Goal: Task Accomplishment & Management: Manage account settings

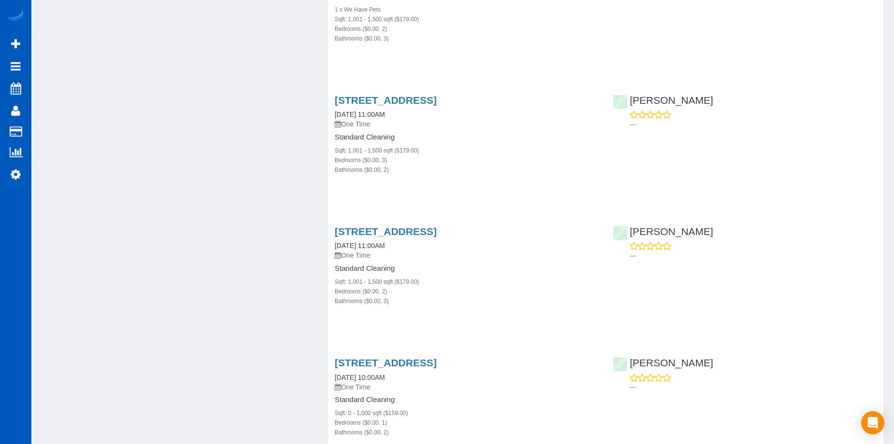
scroll to position [772, 0]
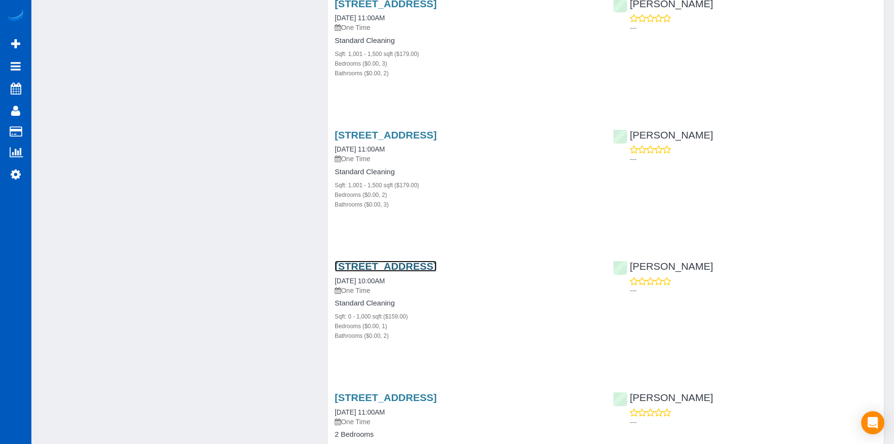
click at [426, 261] on link "1626 39th Ave E Unit B, Seattle, WA 98112" at bounding box center [386, 266] width 102 height 11
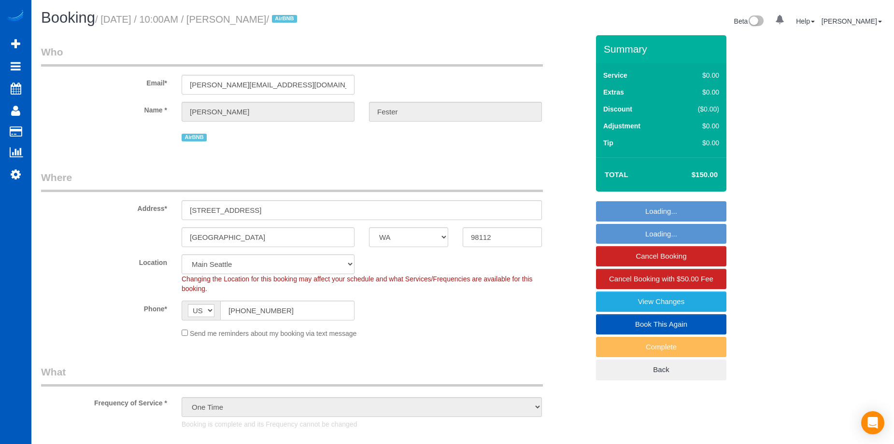
select select "WA"
select select "199"
select select "2"
select select "object:1161"
select select "2"
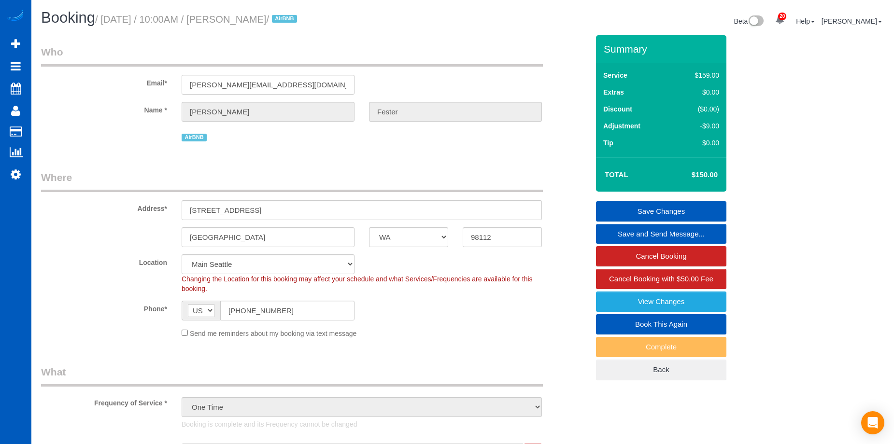
click at [645, 322] on link "Book This Again" at bounding box center [661, 324] width 130 height 20
select select "WA"
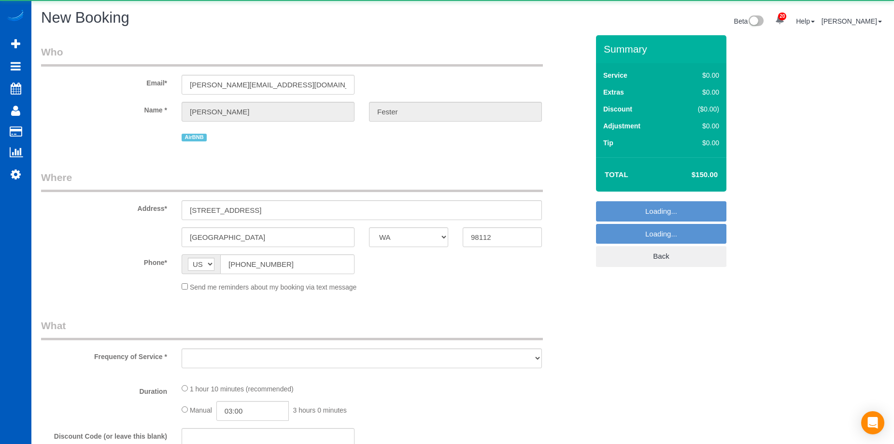
select select "string:fspay"
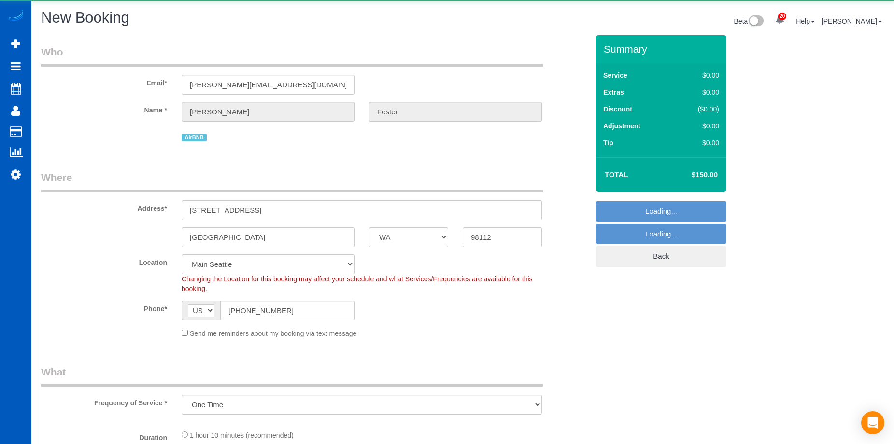
select select "object:1811"
select select "199"
select select "2"
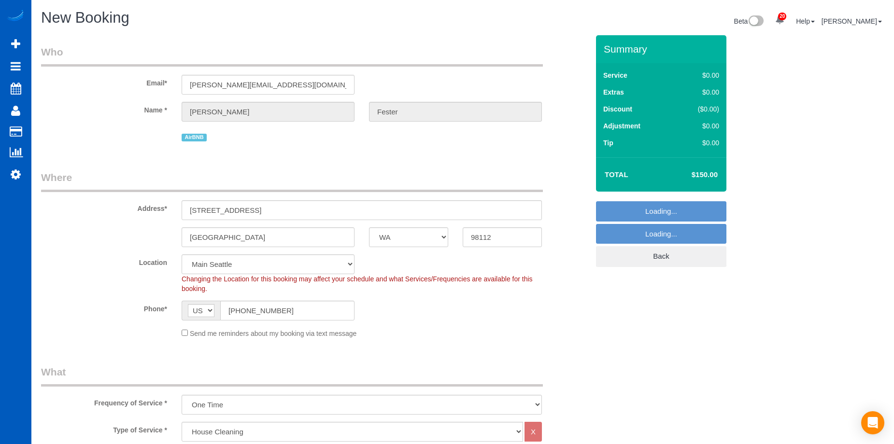
select select "2"
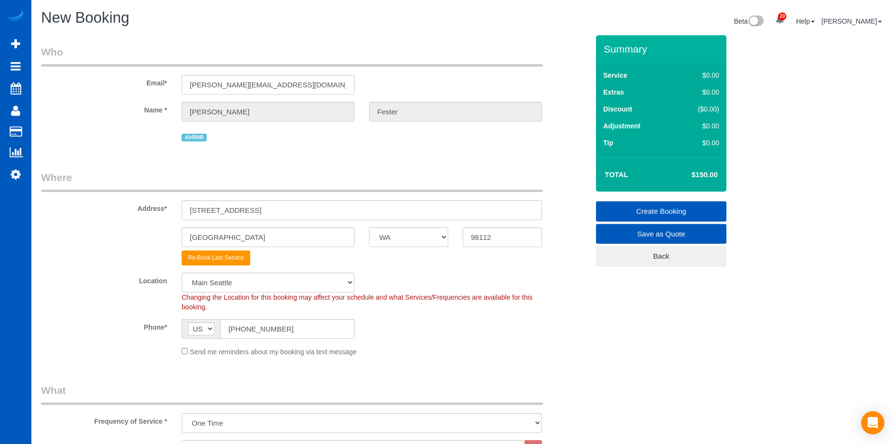
select select "object:2128"
select select "2"
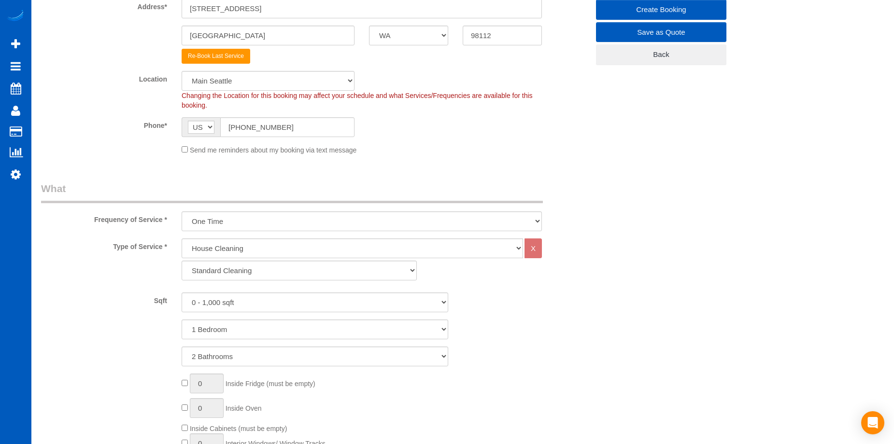
scroll to position [241, 0]
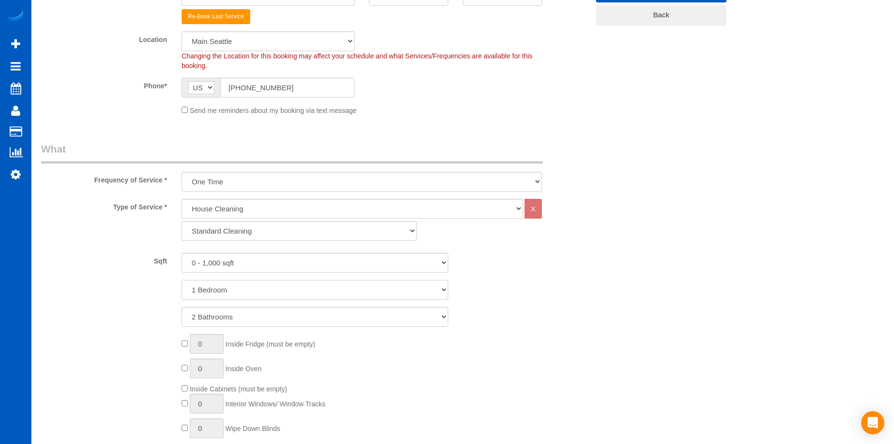
click at [271, 287] on select "1 Bedroom 2 Bedrooms 3 Bedrooms 4 Bedrooms 5 Bedrooms 6 Bedrooms 7 Bedrooms" at bounding box center [315, 290] width 266 height 20
select select "2"
click at [182, 280] on select "1 Bedroom 2 Bedrooms 3 Bedrooms 4 Bedrooms 5 Bedrooms 6 Bedrooms 7 Bedrooms" at bounding box center [315, 290] width 266 height 20
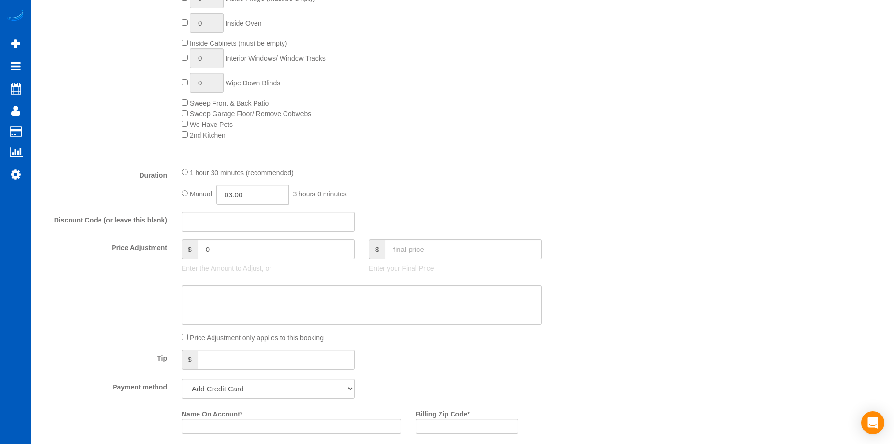
scroll to position [676, 0]
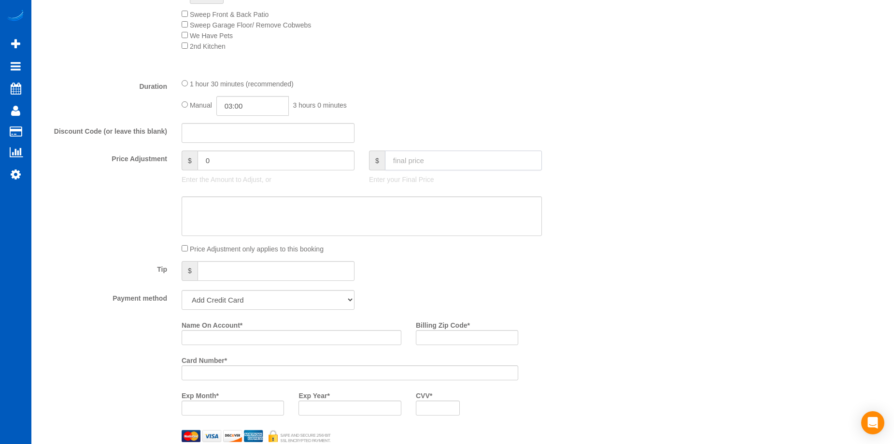
click at [402, 160] on input "text" at bounding box center [463, 161] width 157 height 20
type input "150"
click at [416, 212] on textarea at bounding box center [362, 216] width 360 height 40
type input "-9"
click at [305, 297] on select "Add Credit Card Cash Check Paypal" at bounding box center [268, 300] width 173 height 20
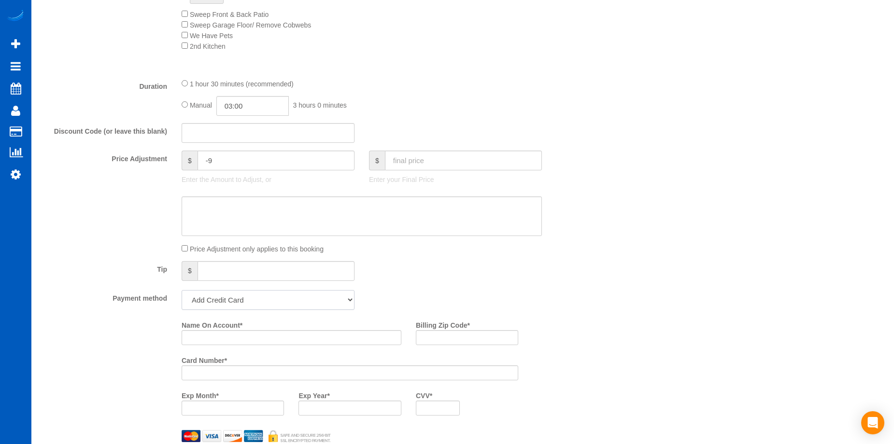
select select "string:cash"
click at [182, 290] on select "Add Credit Card Cash Check Paypal" at bounding box center [268, 300] width 173 height 20
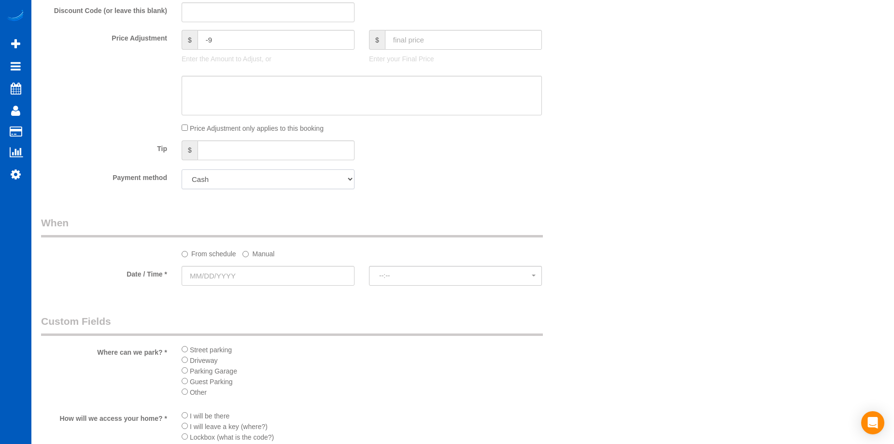
scroll to position [869, 0]
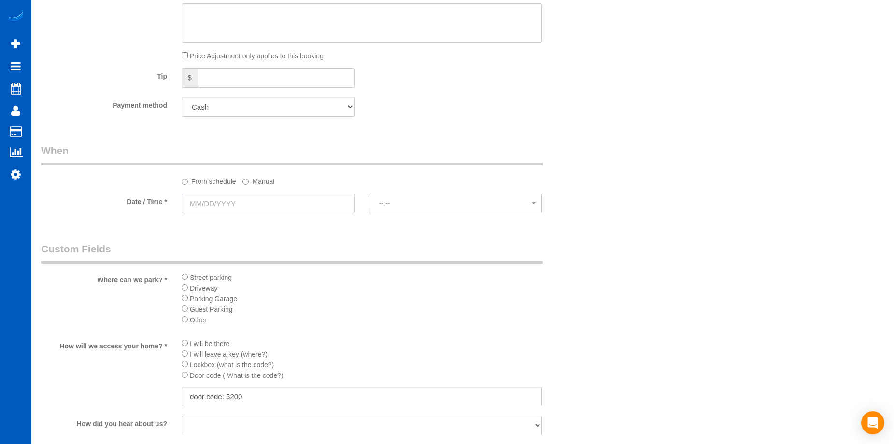
click at [246, 202] on input "text" at bounding box center [268, 204] width 173 height 20
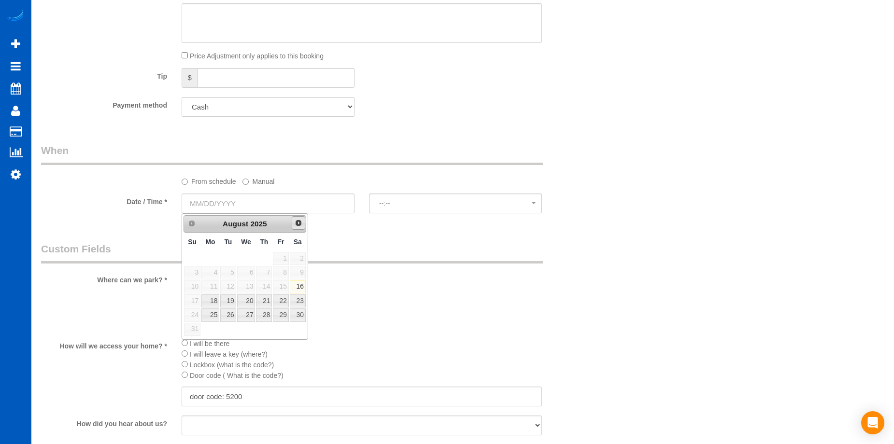
click at [301, 224] on span "Next" at bounding box center [298, 223] width 8 height 8
click at [301, 223] on span "Next" at bounding box center [298, 223] width 8 height 8
click at [224, 286] on link "11" at bounding box center [227, 286] width 15 height 13
type input "11/11/2025"
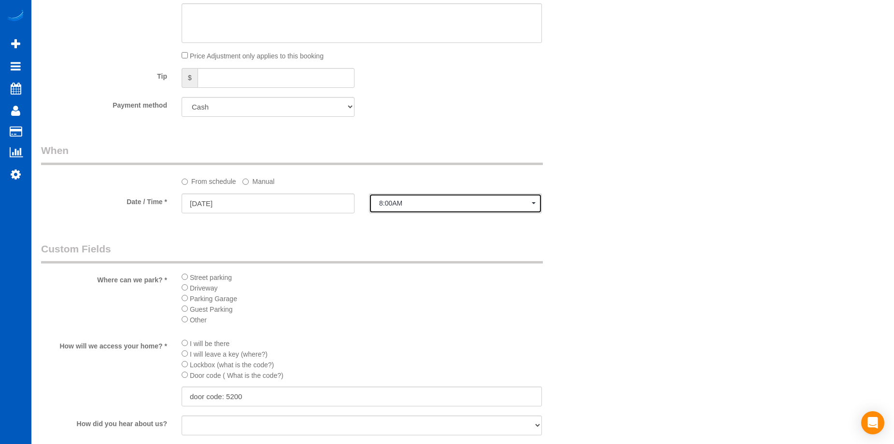
click at [389, 203] on span "8:00AM" at bounding box center [455, 203] width 153 height 8
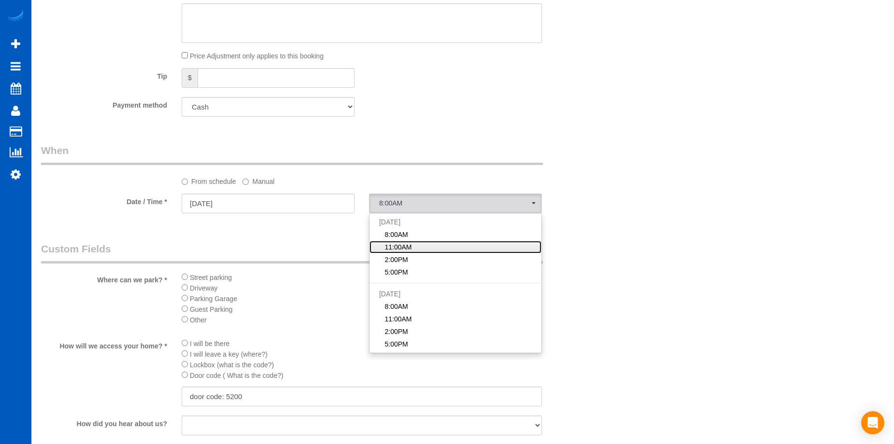
click at [394, 243] on span "11:00AM" at bounding box center [397, 247] width 27 height 10
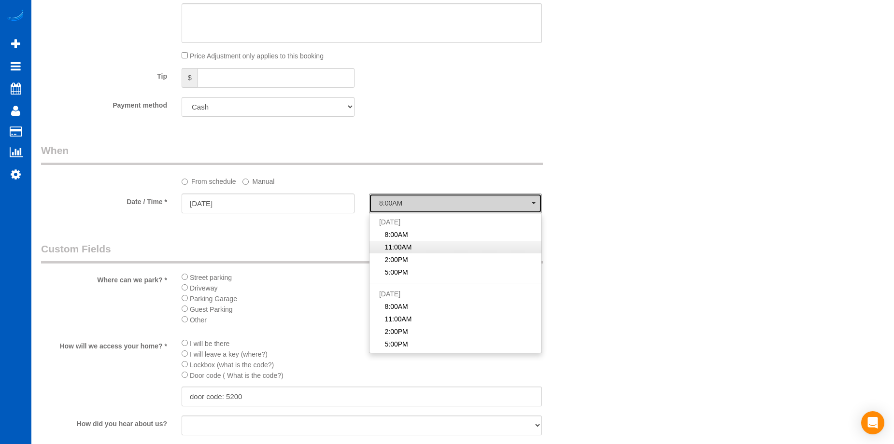
select select "spot7"
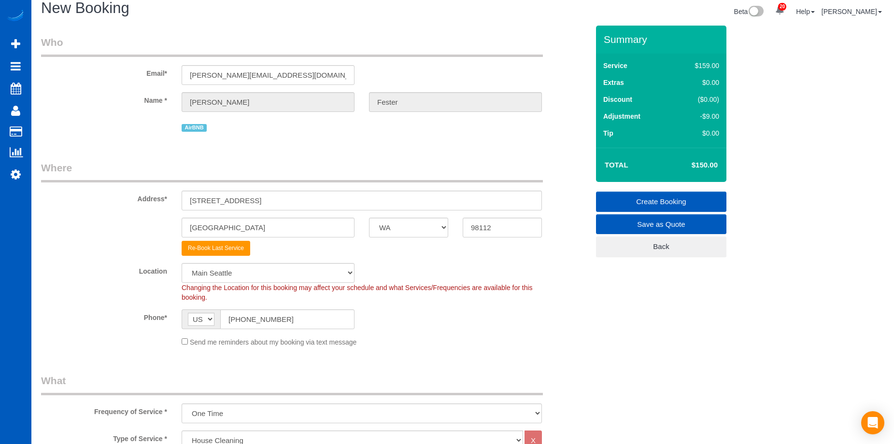
scroll to position [0, 0]
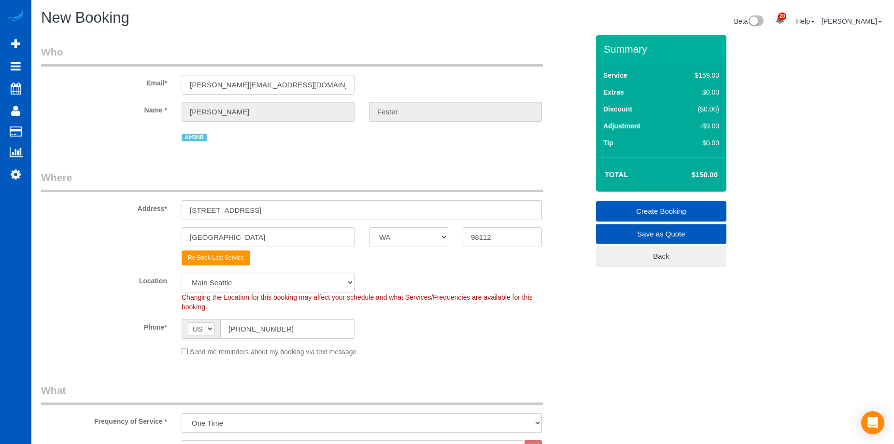
click at [624, 210] on link "Create Booking" at bounding box center [661, 211] width 130 height 20
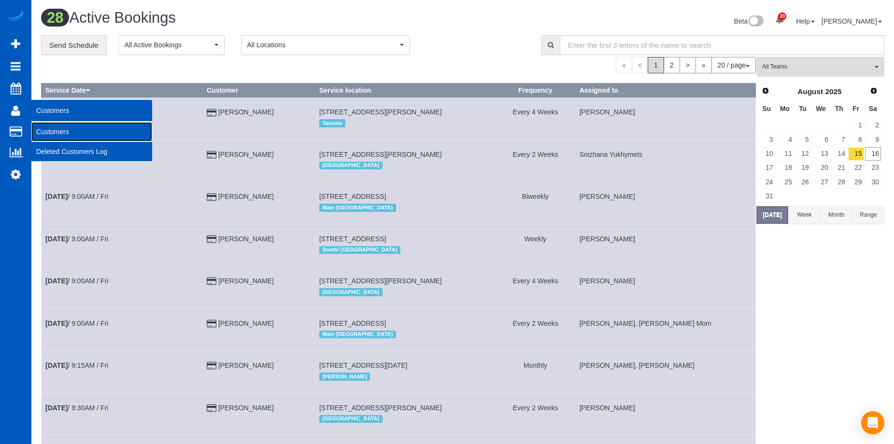
click at [46, 127] on link "Customers" at bounding box center [91, 131] width 121 height 19
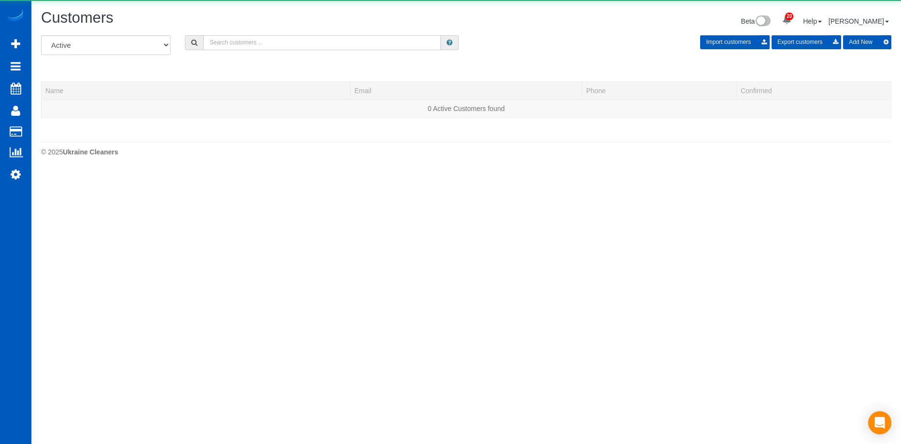
click at [272, 42] on input "text" at bounding box center [322, 42] width 238 height 15
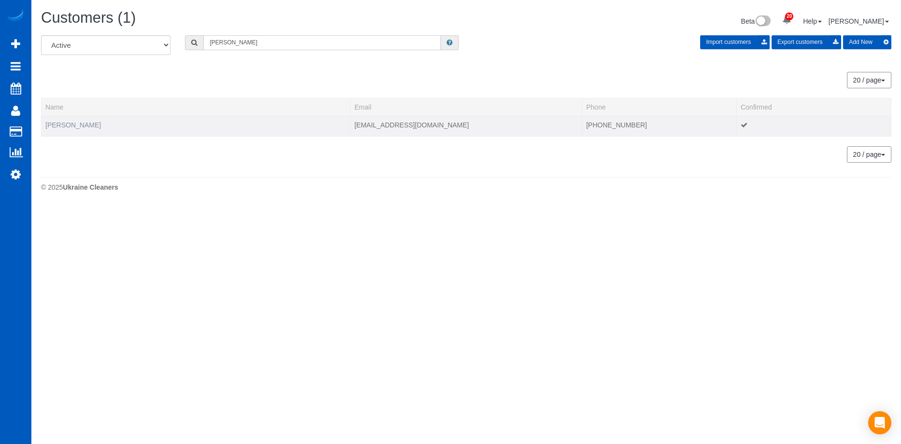
type input "Danica Noble"
click at [67, 121] on link "Danica Noble" at bounding box center [73, 125] width 56 height 8
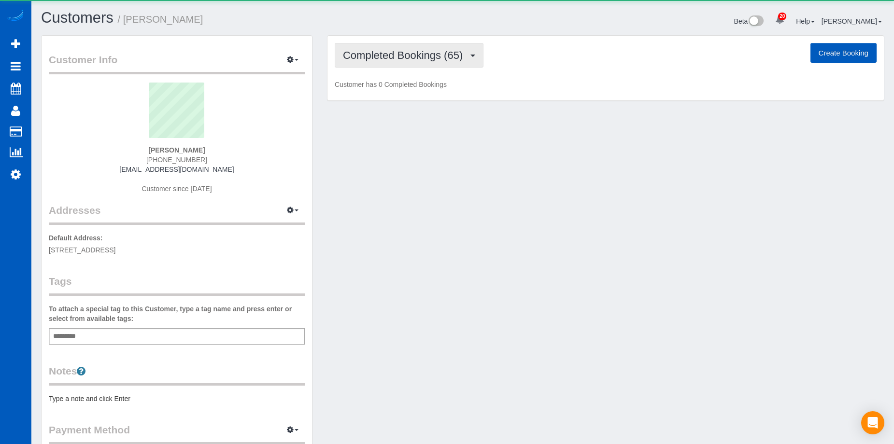
click at [351, 58] on span "Completed Bookings (65)" at bounding box center [405, 55] width 125 height 12
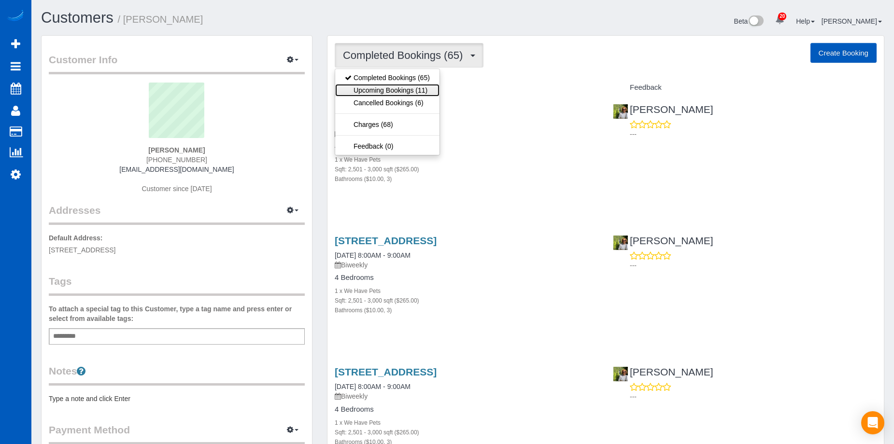
click at [386, 90] on link "Upcoming Bookings (11)" at bounding box center [387, 90] width 104 height 13
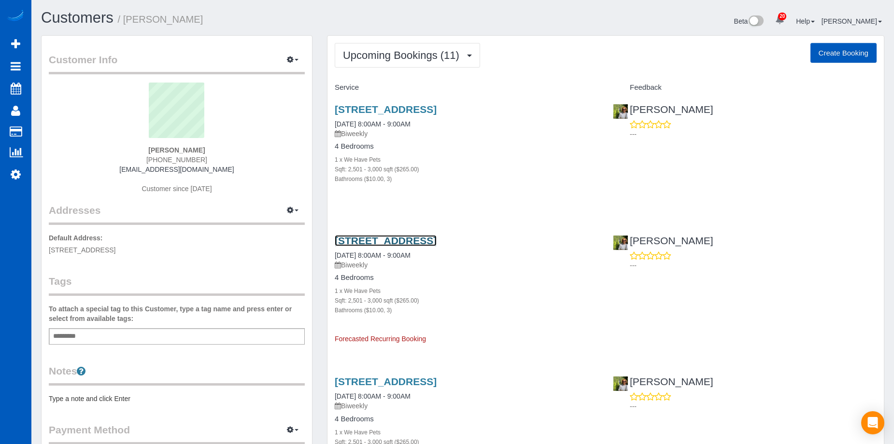
click at [405, 237] on link "14025 3rd Ave Nw, Seattle, WA 98177" at bounding box center [386, 240] width 102 height 11
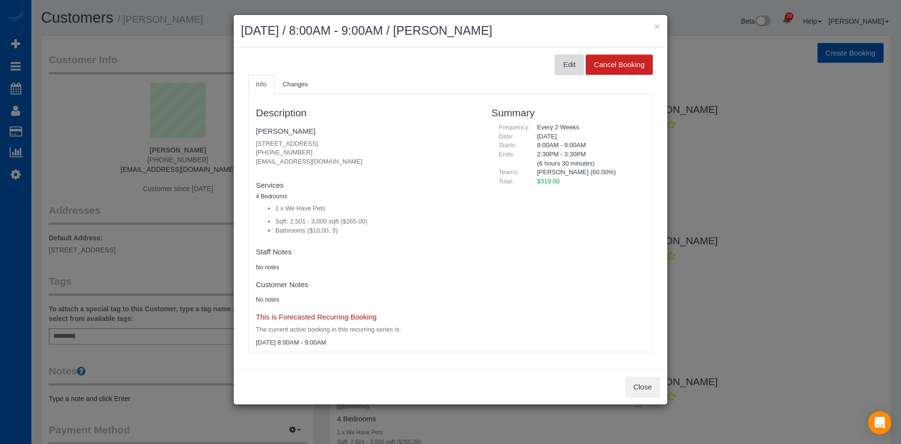
click at [567, 58] on button "Edit" at bounding box center [569, 65] width 29 height 20
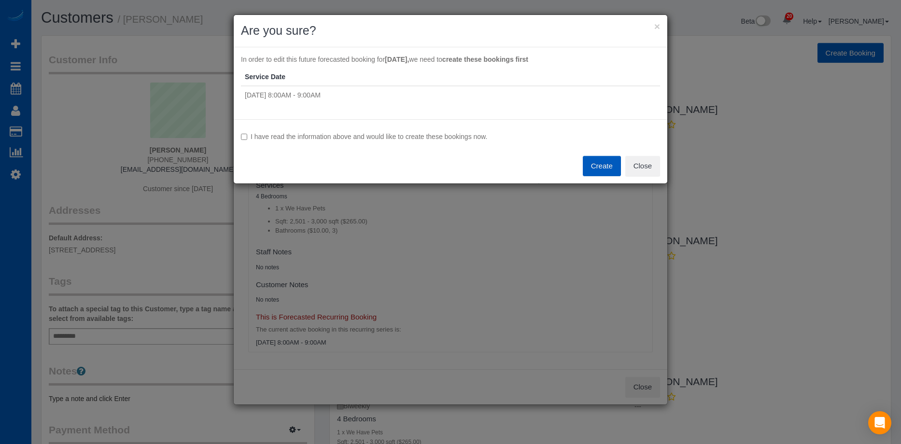
click at [374, 136] on label "I have read the information above and would like to create these bookings now." at bounding box center [450, 137] width 419 height 10
click at [590, 158] on button "Create" at bounding box center [602, 166] width 38 height 20
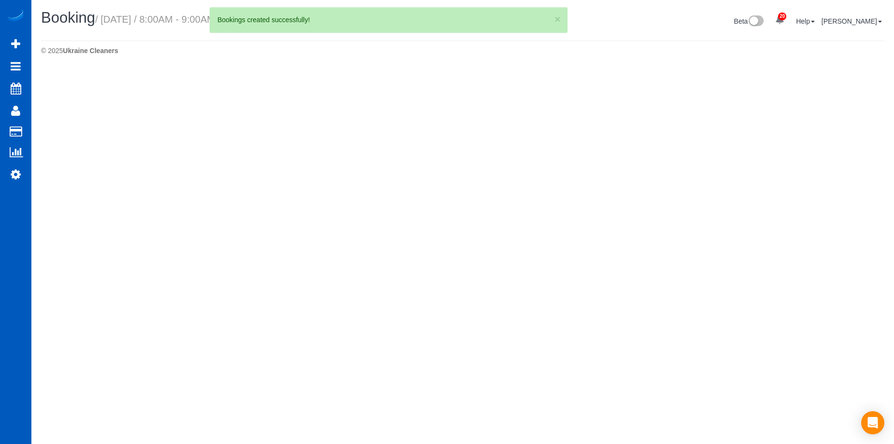
select select "WA"
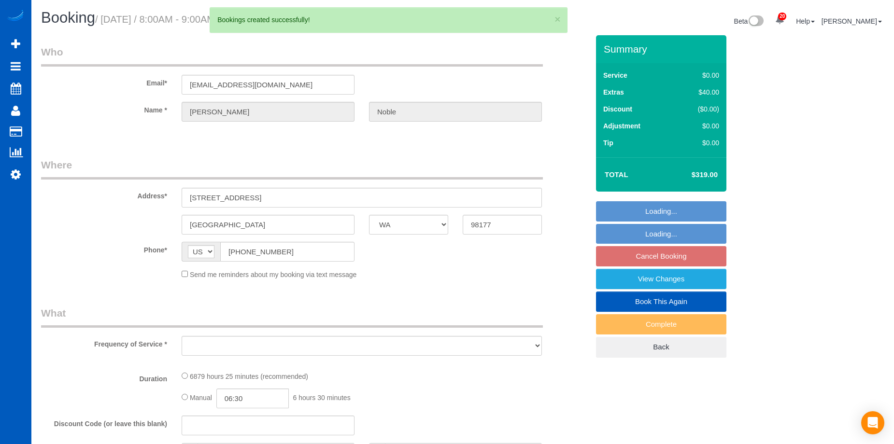
select select "object:5131"
select select "string:fspay-7320e1d5-4f73-4671-bd55-e2e0ba5570ea"
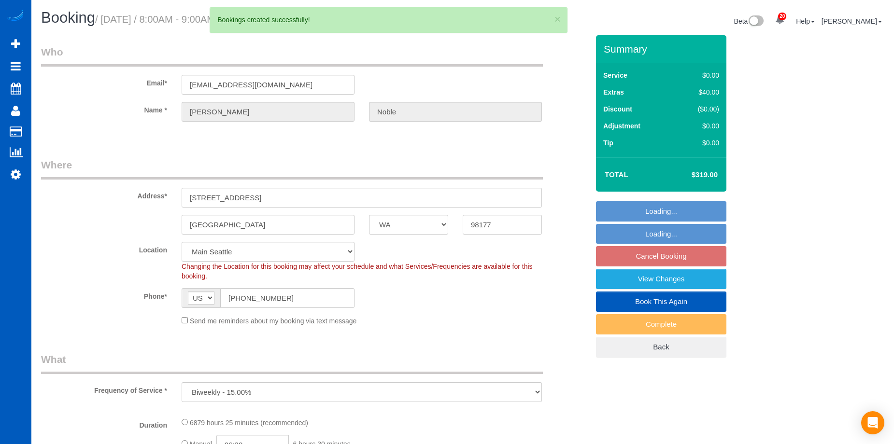
select select "2501"
select select "3"
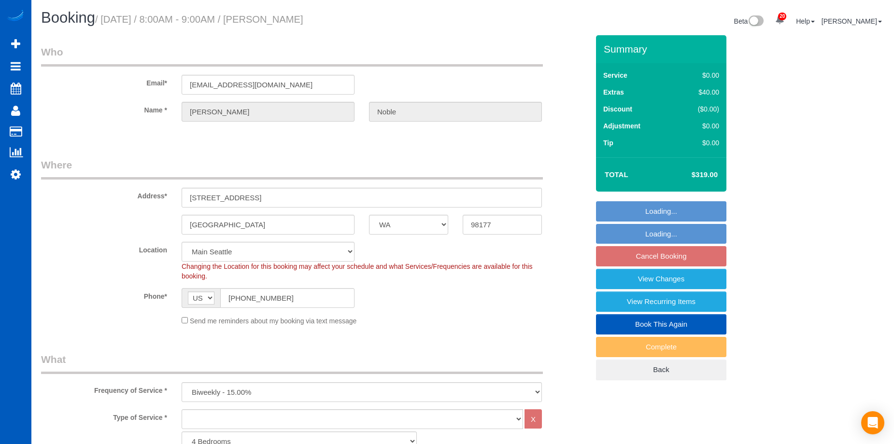
select select "object:5485"
select select "2501"
select select "3"
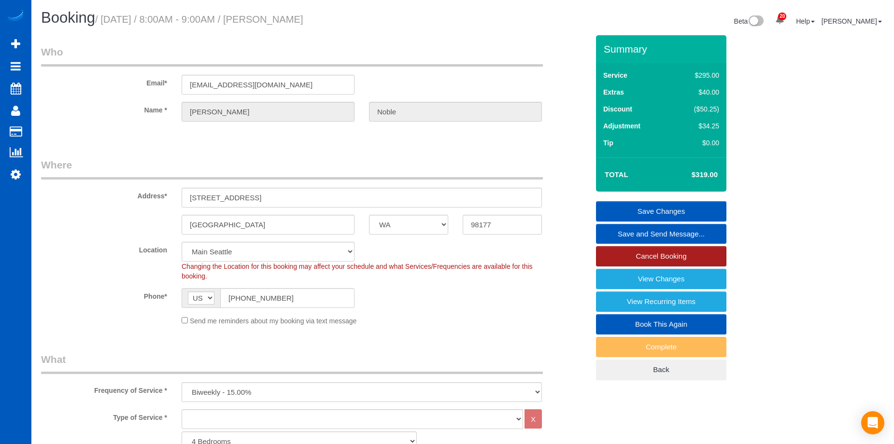
click at [635, 254] on link "Cancel Booking" at bounding box center [661, 256] width 130 height 20
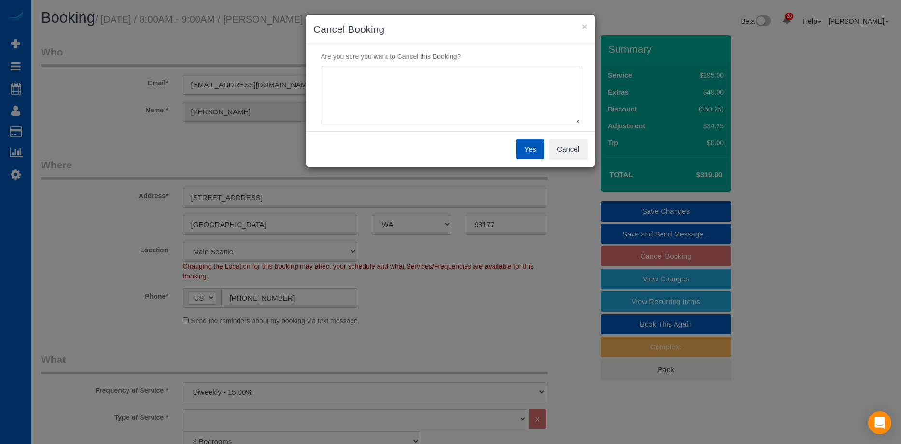
click at [450, 87] on textarea at bounding box center [451, 95] width 260 height 59
type textarea "Skip"
click at [534, 154] on button "Yes" at bounding box center [530, 149] width 28 height 20
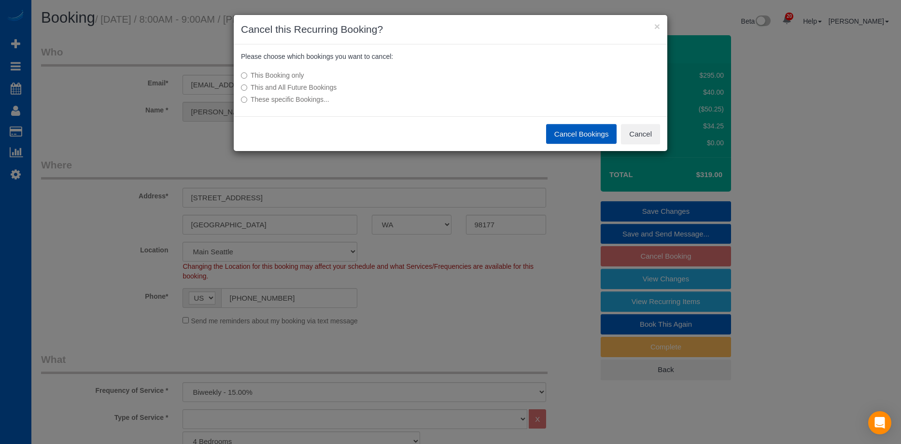
click at [571, 133] on button "Cancel Bookings" at bounding box center [581, 134] width 71 height 20
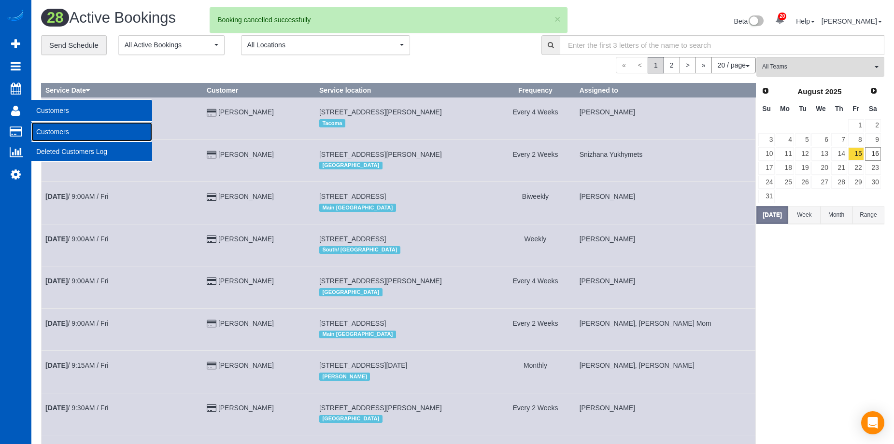
click at [54, 128] on link "Customers" at bounding box center [91, 131] width 121 height 19
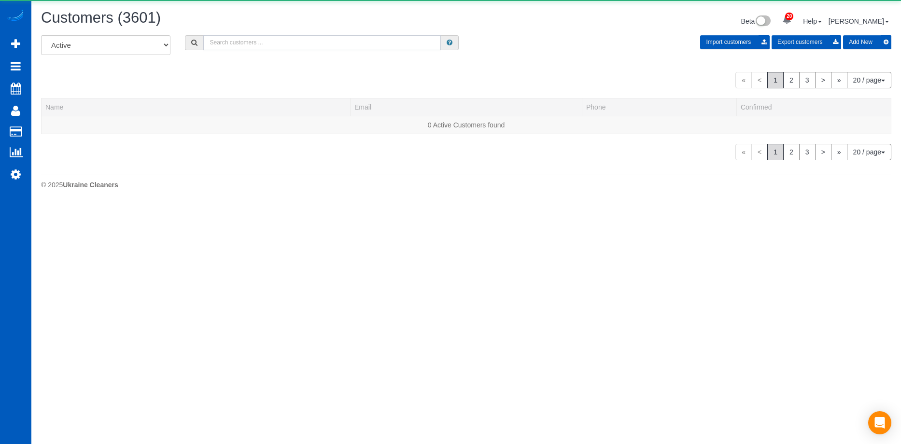
click at [284, 48] on input "text" at bounding box center [322, 42] width 238 height 15
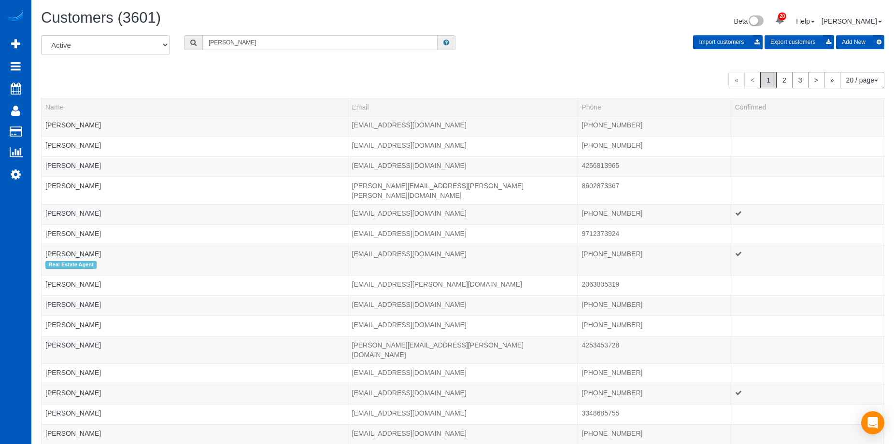
type input "Danica Noble"
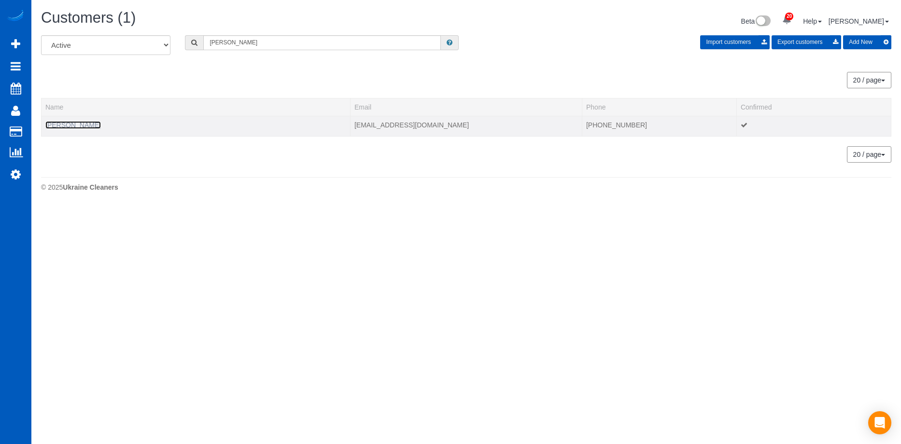
click at [74, 122] on link "Danica Noble" at bounding box center [73, 125] width 56 height 8
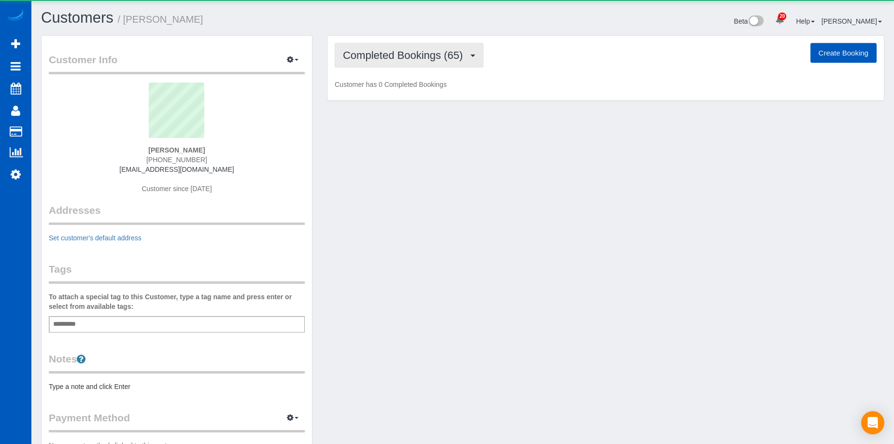
click at [379, 57] on span "Completed Bookings (65)" at bounding box center [405, 55] width 125 height 12
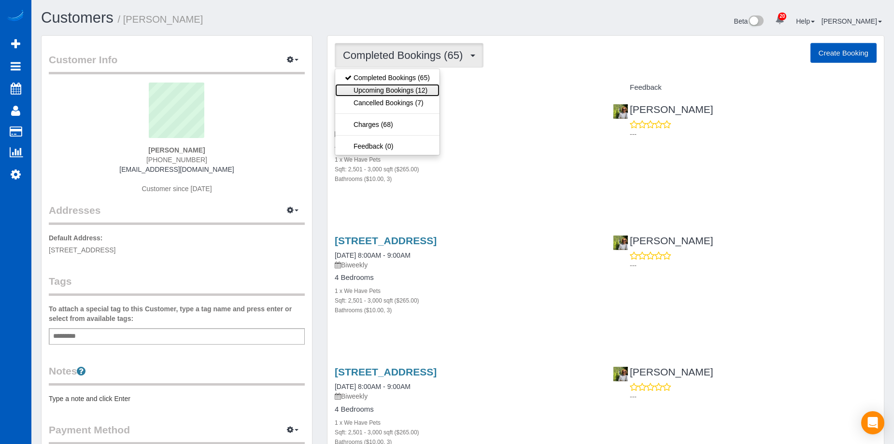
click at [371, 89] on link "Upcoming Bookings (12)" at bounding box center [387, 90] width 104 height 13
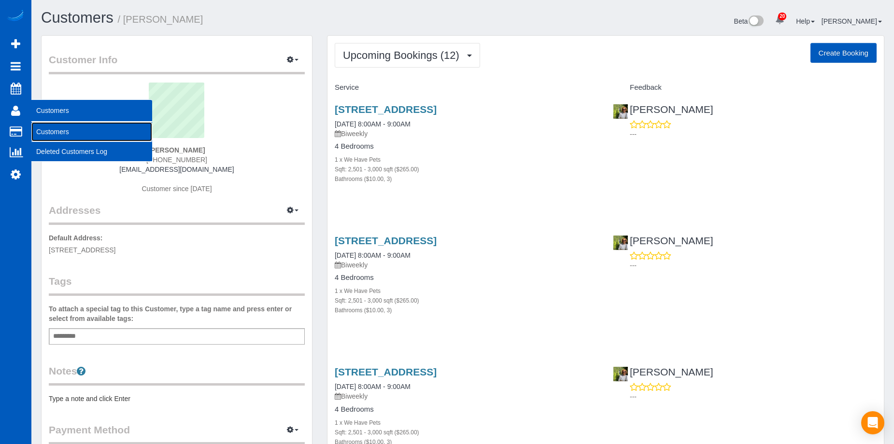
click at [43, 127] on link "Customers" at bounding box center [91, 131] width 121 height 19
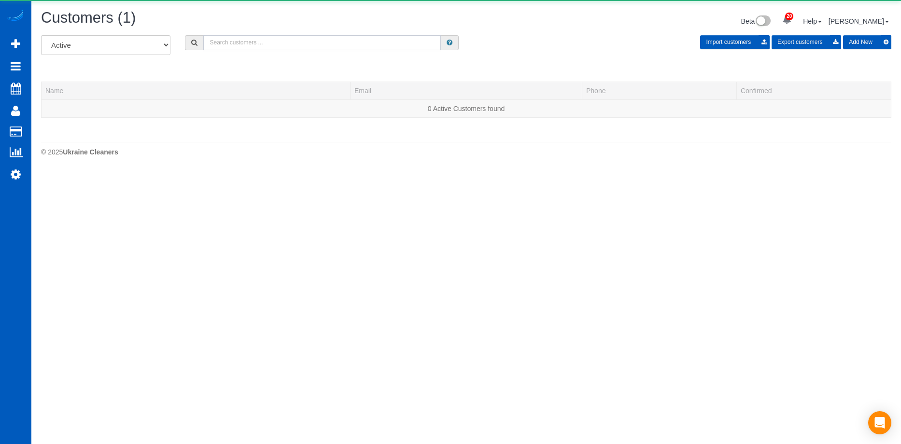
click at [268, 40] on input "text" at bounding box center [322, 42] width 238 height 15
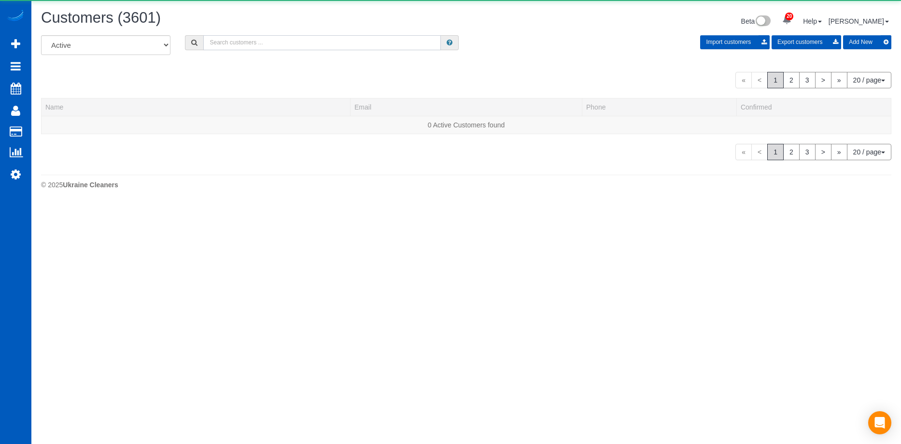
paste input "chinnell93@gmail.com"
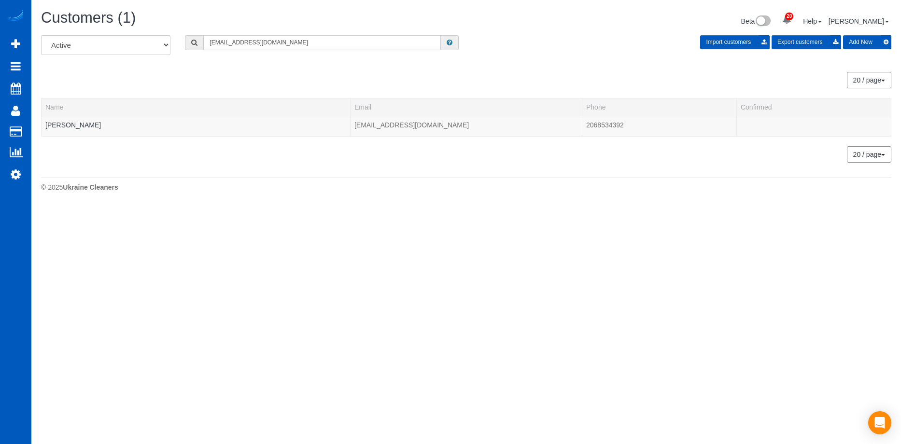
type input "chinnell93@gmail.com"
click at [86, 122] on link "Victoria Chinnell" at bounding box center [73, 125] width 56 height 8
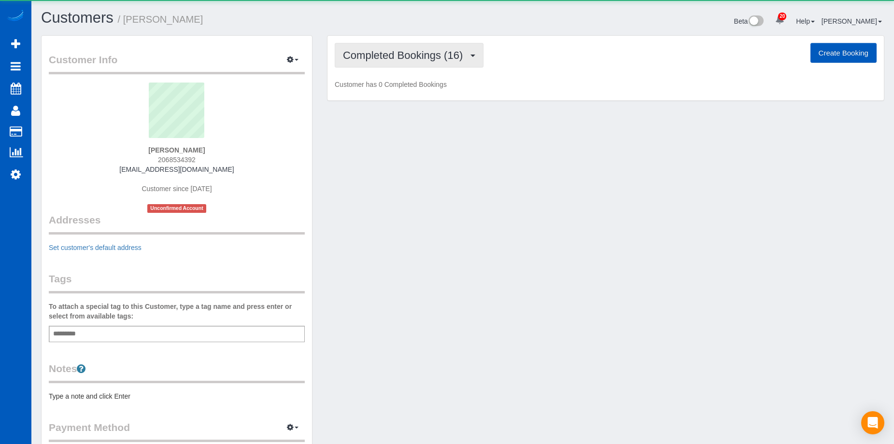
click at [418, 54] on span "Completed Bookings (16)" at bounding box center [405, 55] width 125 height 12
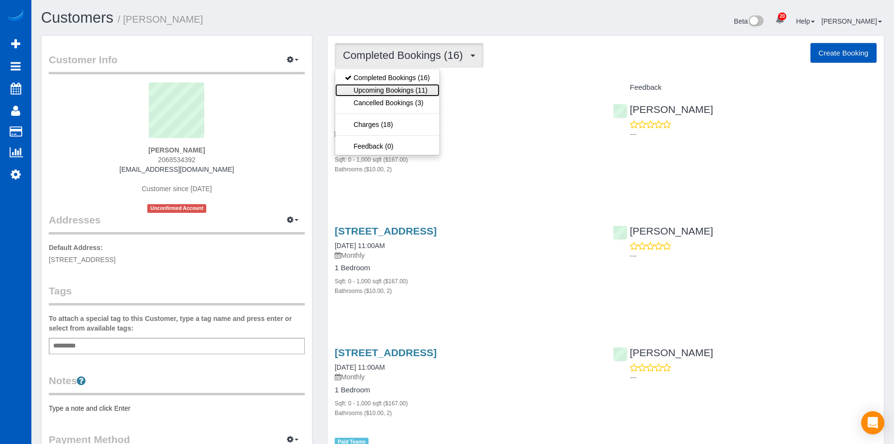
click at [415, 86] on link "Upcoming Bookings (11)" at bounding box center [387, 90] width 104 height 13
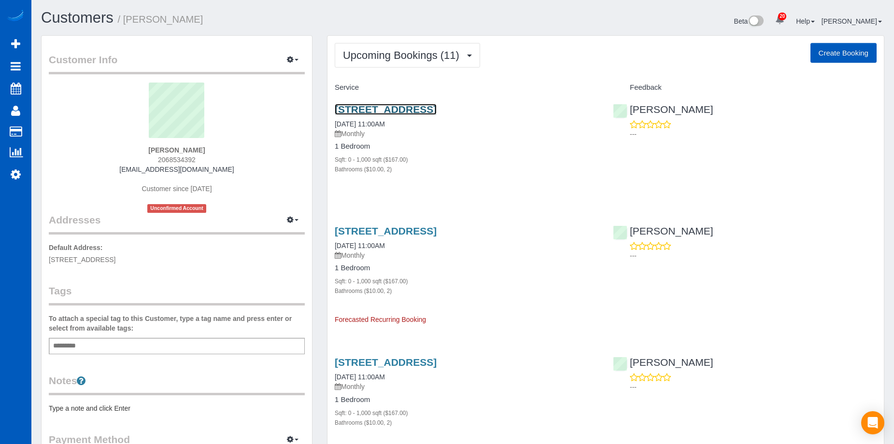
click at [404, 109] on link "3100 Fairview Ave E, Apt 106, Seattle, WA 98102" at bounding box center [386, 109] width 102 height 11
click at [751, 113] on div "Milena Kasianchyk ---" at bounding box center [744, 119] width 278 height 47
click at [436, 226] on link "3100 Fairview Ave E, Apt 106, Seattle, WA 98102" at bounding box center [386, 230] width 102 height 11
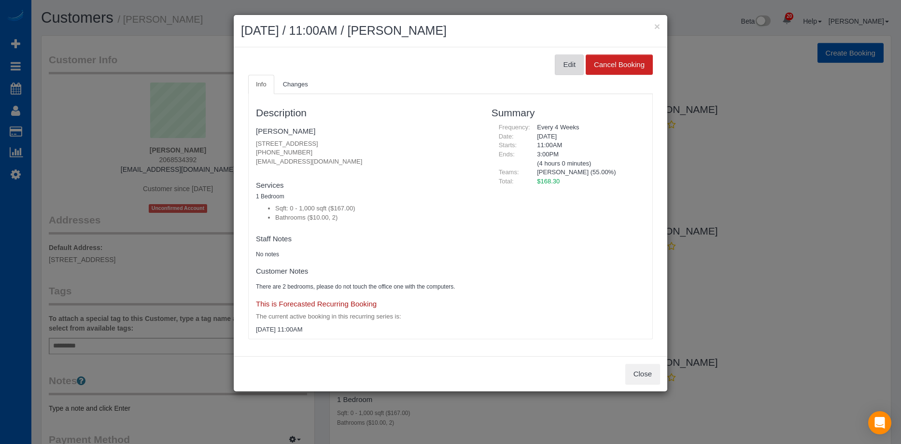
click at [575, 62] on button "Edit" at bounding box center [569, 65] width 29 height 20
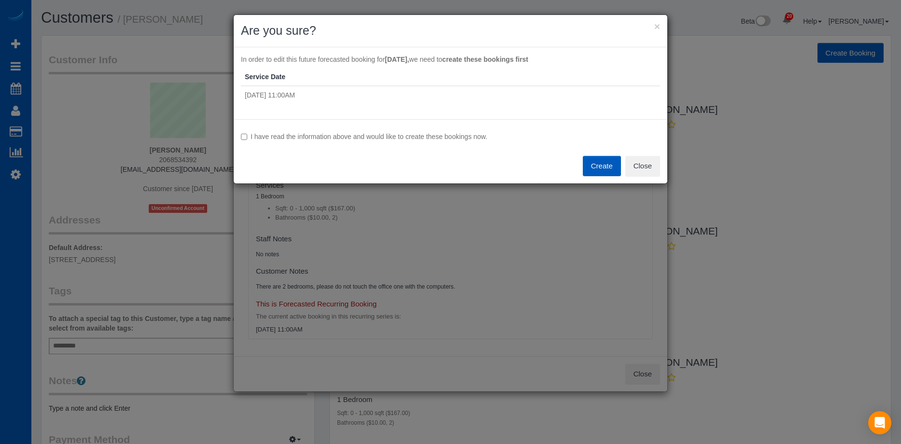
click at [445, 137] on label "I have read the information above and would like to create these bookings now." at bounding box center [450, 137] width 419 height 10
click at [605, 166] on button "Create" at bounding box center [602, 166] width 38 height 20
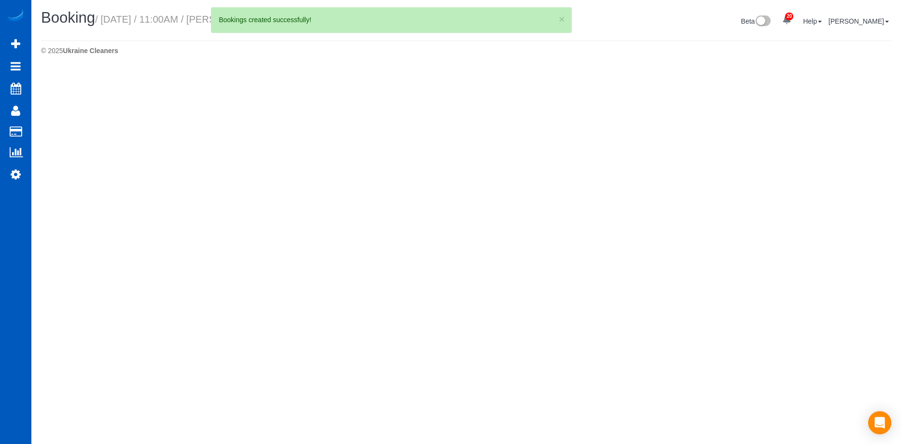
select select "WA"
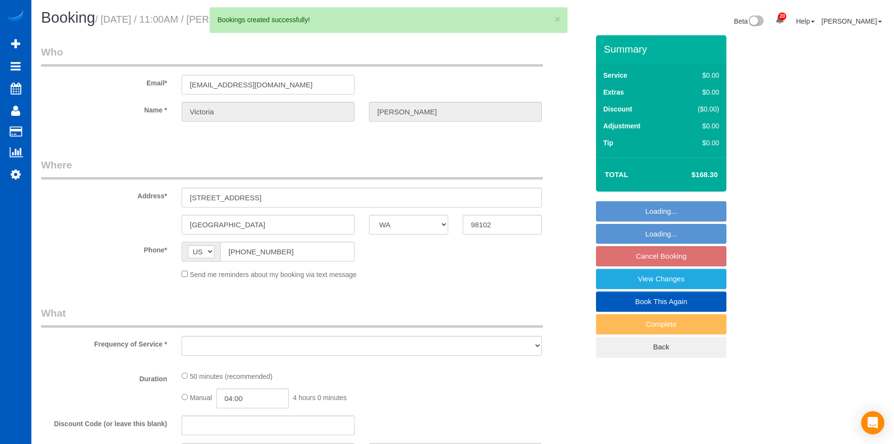
select select "string:fspay-dd318838-0548-4ffb-85e6-37f12ae92059"
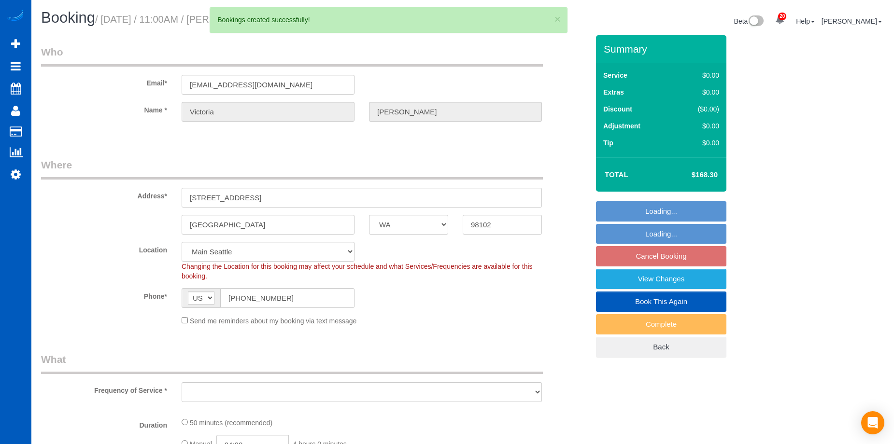
select select "2"
select select "object:10093"
select select "spot42"
select select "object:10263"
select select "2"
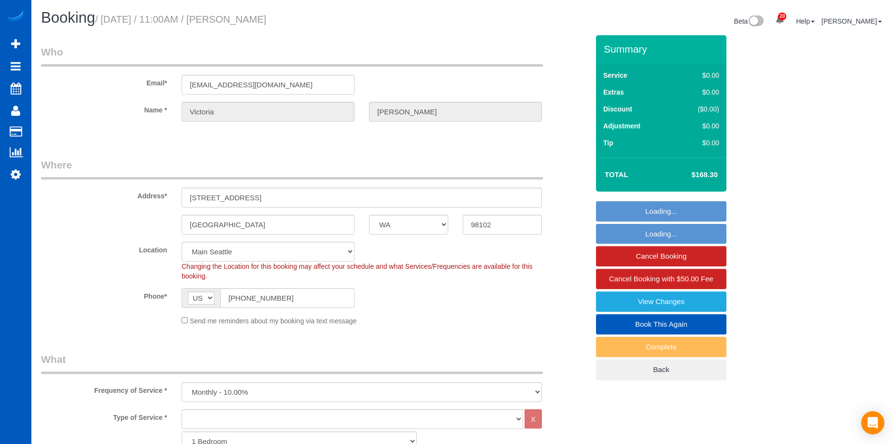
select select "WA"
select select "2"
select select "spot1"
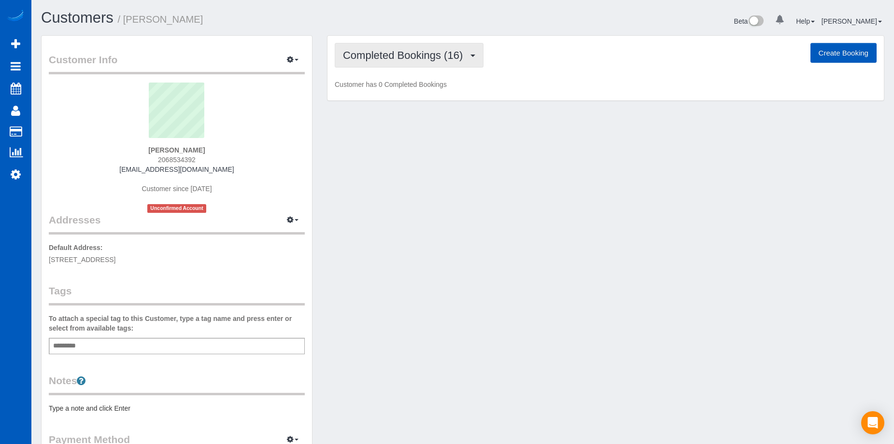
click at [405, 55] on span "Completed Bookings (16)" at bounding box center [405, 55] width 125 height 12
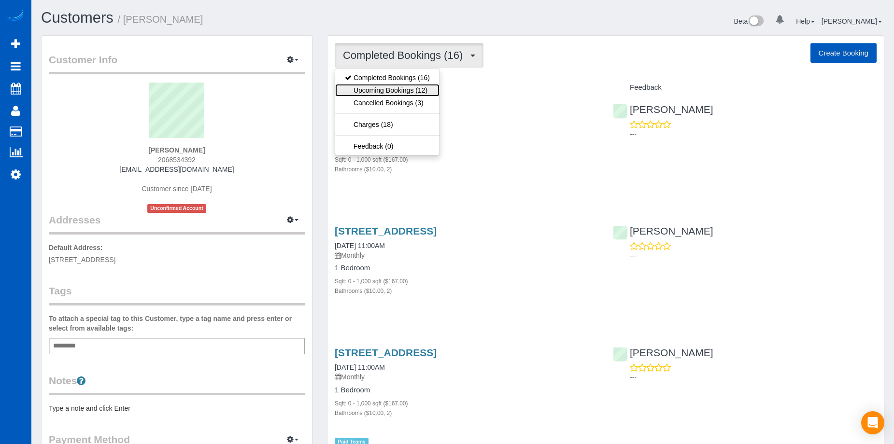
click at [395, 84] on link "Upcoming Bookings (12)" at bounding box center [387, 90] width 104 height 13
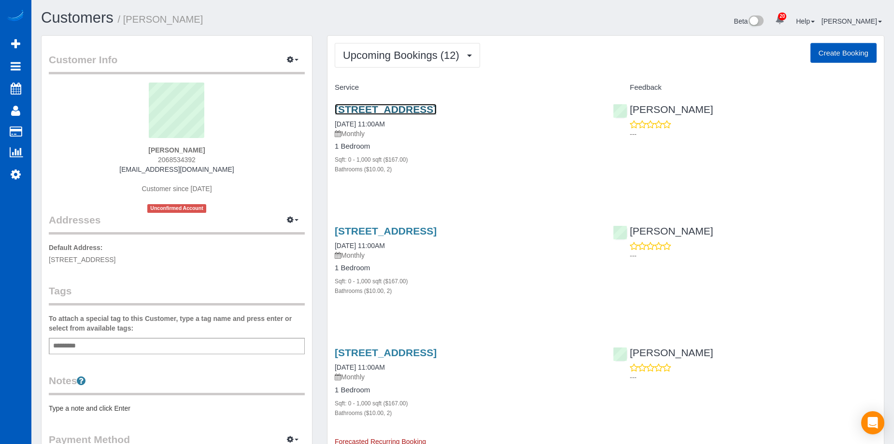
click at [403, 109] on link "3100 Fairview Ave E, Apt 106, Seattle, WA 98102" at bounding box center [386, 109] width 102 height 11
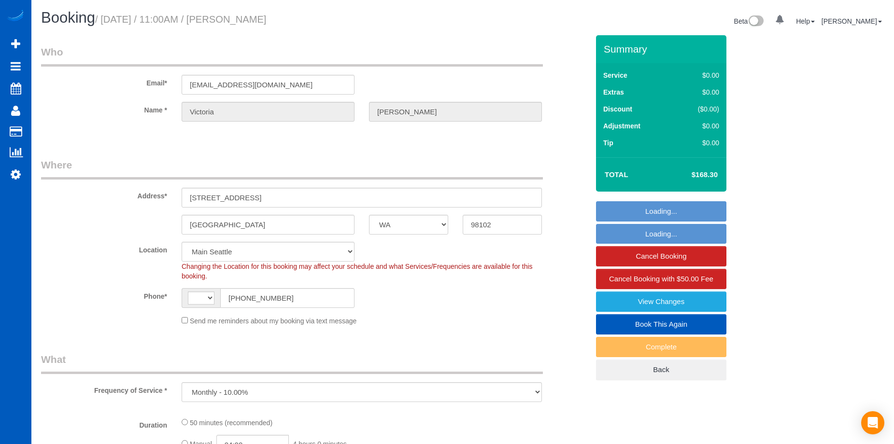
select select "WA"
select select "object:661"
select select "string:[GEOGRAPHIC_DATA]"
select select "spot1"
select select "2"
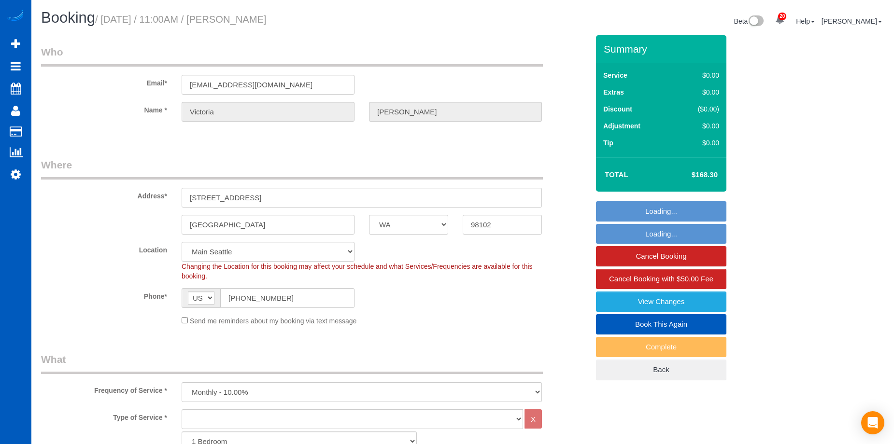
select select "2"
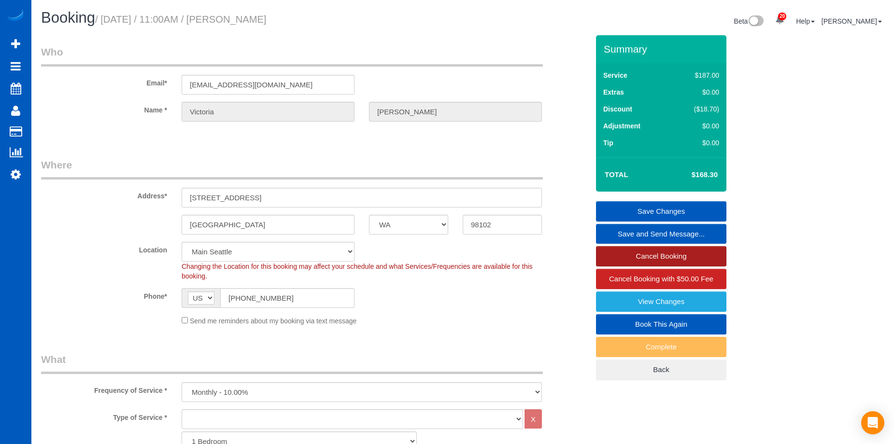
click at [624, 251] on link "Cancel Booking" at bounding box center [661, 256] width 130 height 20
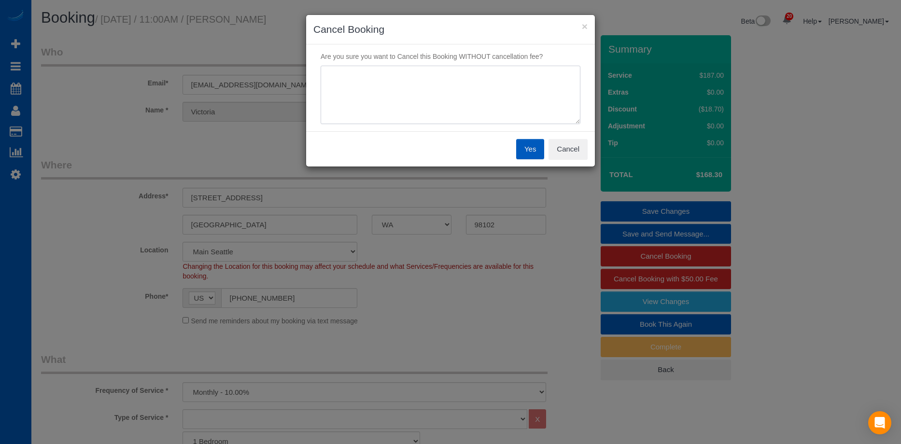
click at [490, 101] on textarea at bounding box center [451, 95] width 260 height 59
type textarea "Skip"
click at [527, 144] on button "Yes" at bounding box center [530, 149] width 28 height 20
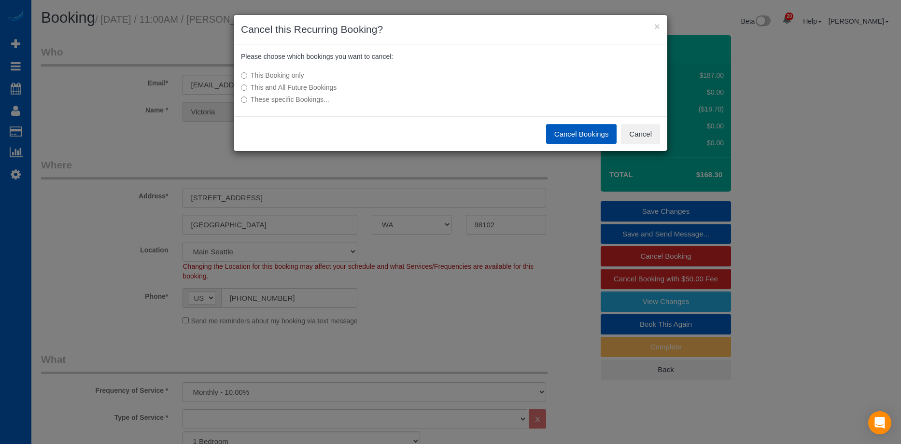
click at [557, 128] on button "Cancel Bookings" at bounding box center [581, 134] width 71 height 20
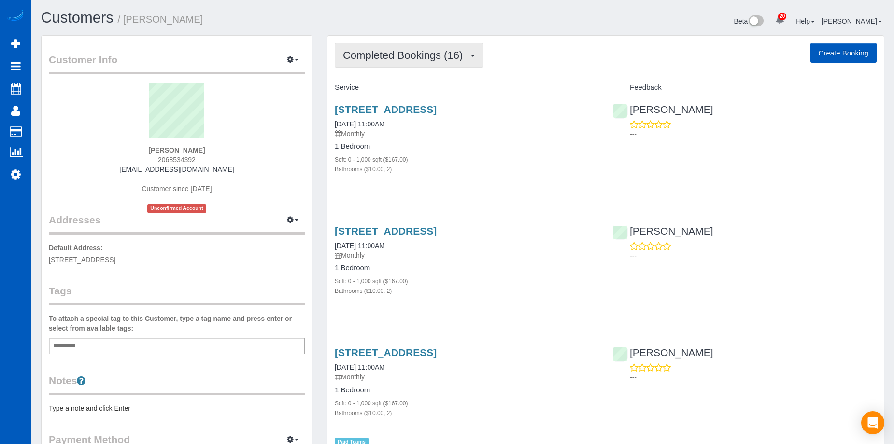
click at [416, 58] on span "Completed Bookings (16)" at bounding box center [405, 55] width 125 height 12
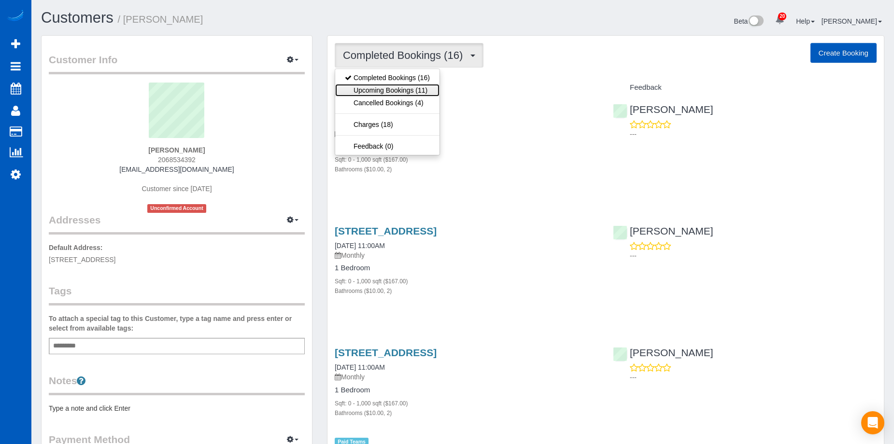
click at [414, 85] on link "Upcoming Bookings (11)" at bounding box center [387, 90] width 104 height 13
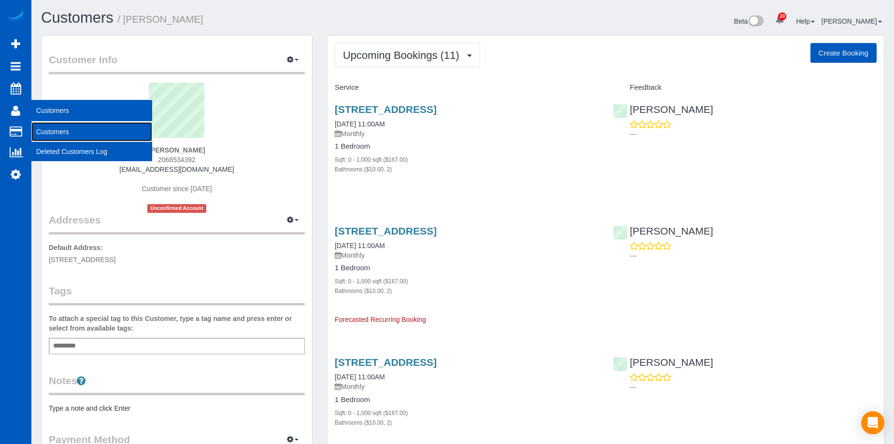
click at [54, 131] on link "Customers" at bounding box center [91, 131] width 121 height 19
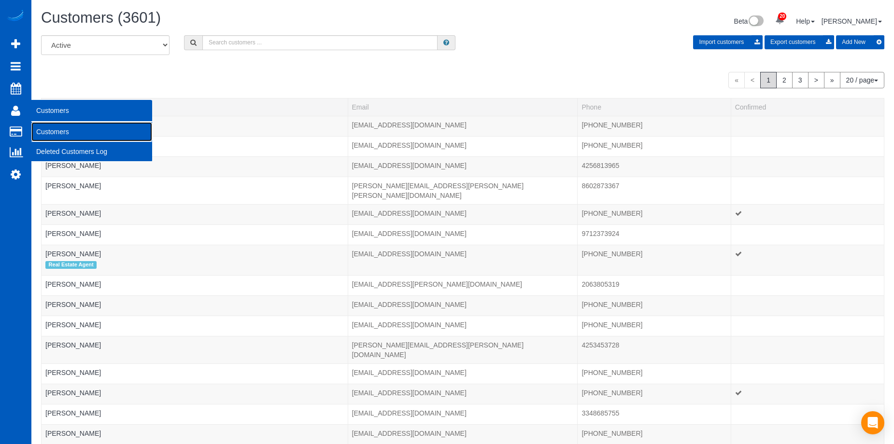
click at [39, 126] on link "Customers" at bounding box center [91, 131] width 121 height 19
click at [50, 130] on link "Customers" at bounding box center [91, 131] width 121 height 19
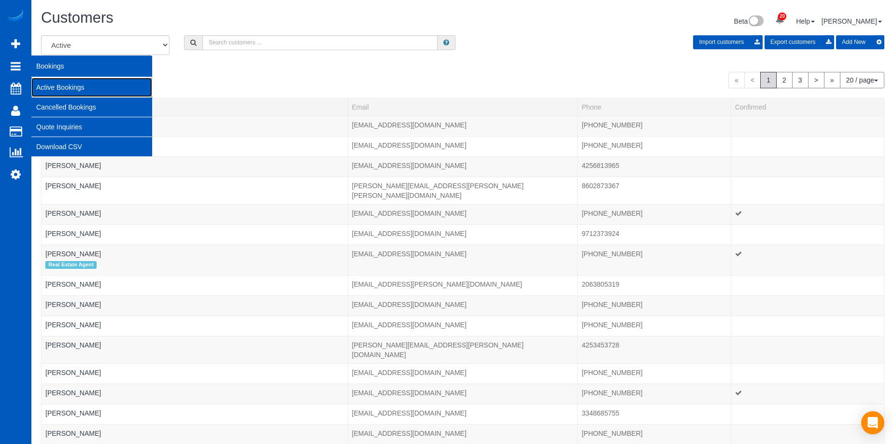
click at [56, 85] on link "Active Bookings" at bounding box center [91, 87] width 121 height 19
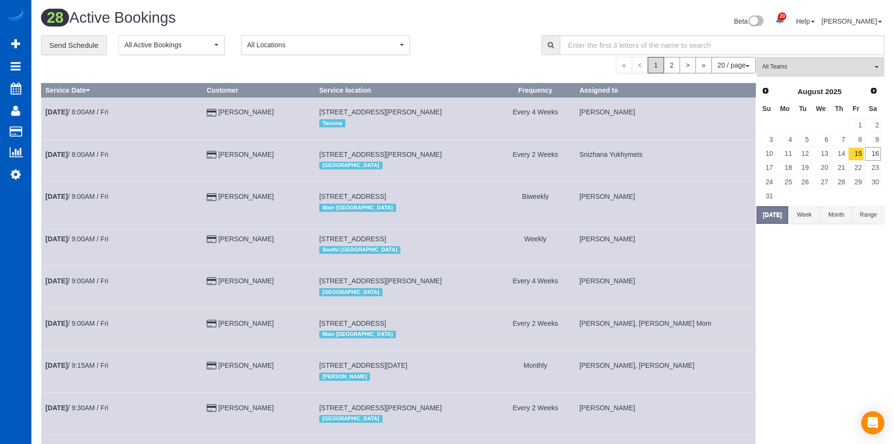
click at [878, 217] on button "Range" at bounding box center [868, 215] width 32 height 18
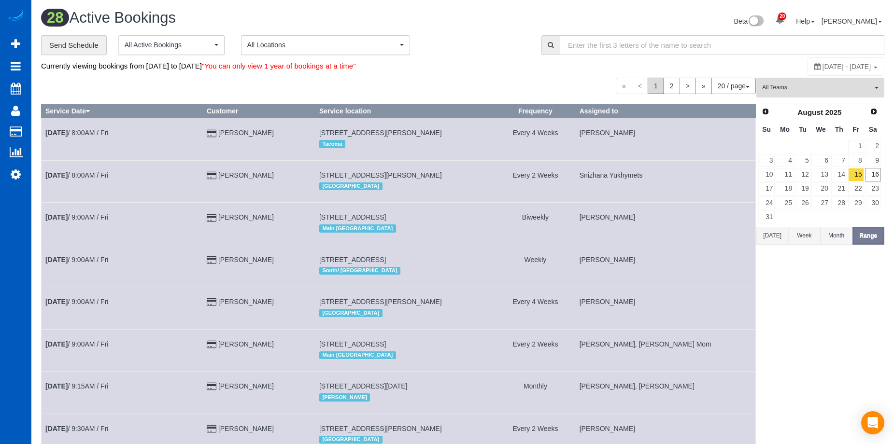
click at [822, 67] on span "August 15, 2025 - August 15, 2025" at bounding box center [846, 67] width 49 height 8
type input "**********"
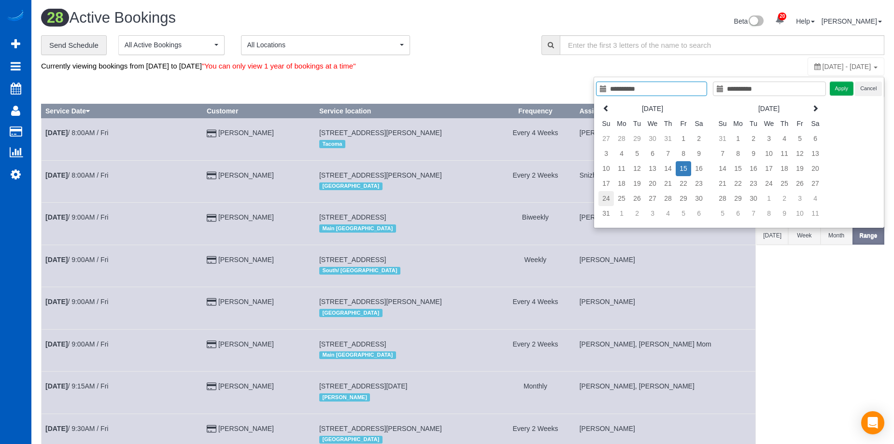
type input "**********"
click at [606, 199] on td "24" at bounding box center [605, 198] width 15 height 15
type input "**********"
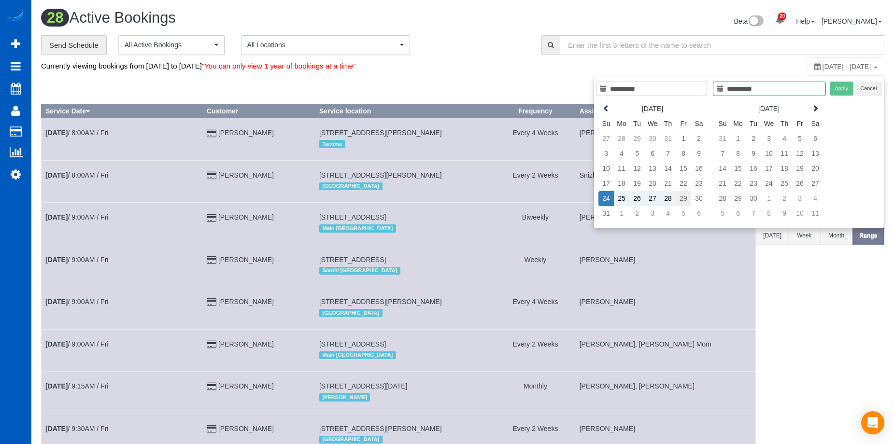
click at [686, 198] on td "29" at bounding box center [682, 198] width 15 height 15
click at [838, 91] on button "Apply" at bounding box center [841, 89] width 24 height 14
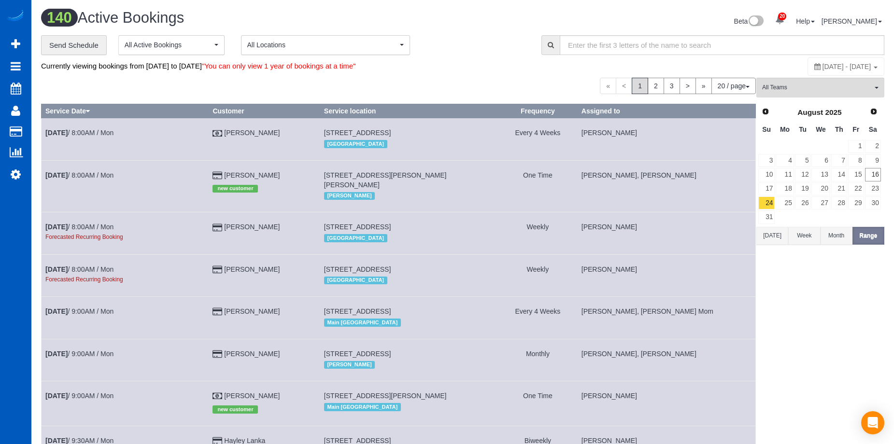
click at [489, 57] on div "Currently viewing bookings from August 24, 2025 to August 29, 2025 "You can onl…" at bounding box center [322, 66] width 562 height 18
click at [783, 86] on span "All Teams" at bounding box center [817, 88] width 110 height 8
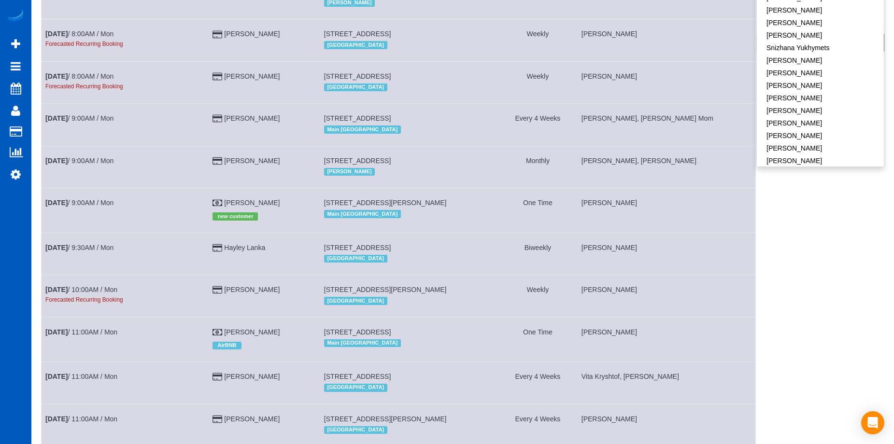
scroll to position [652, 0]
click at [839, 33] on link "Snizhana Yukhymets" at bounding box center [819, 39] width 127 height 13
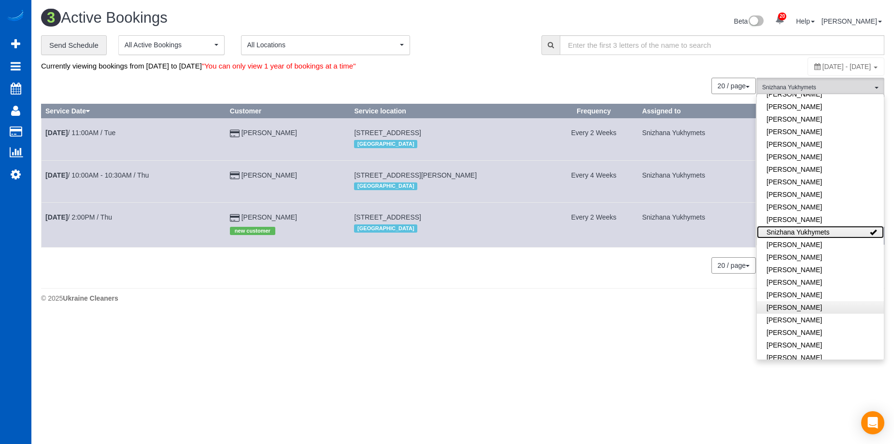
scroll to position [0, 0]
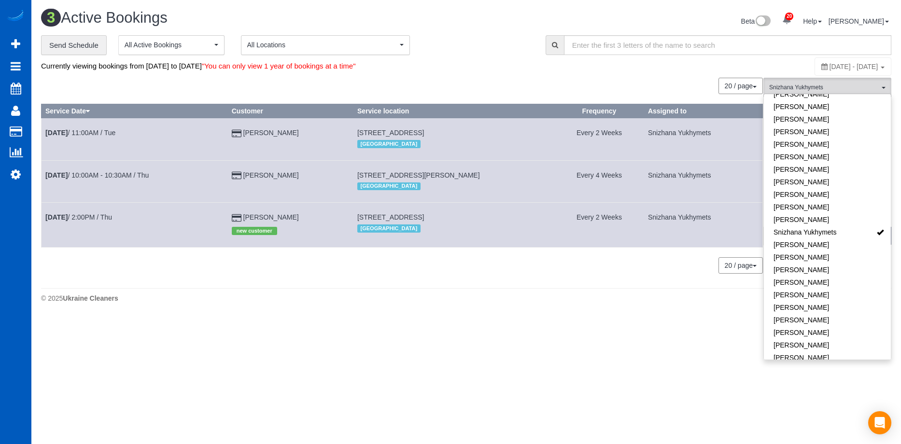
click at [516, 317] on div "3 Active Bookings Beta 20 Your Notifications You have 0 alerts × You have 7 to …" at bounding box center [465, 158] width 869 height 317
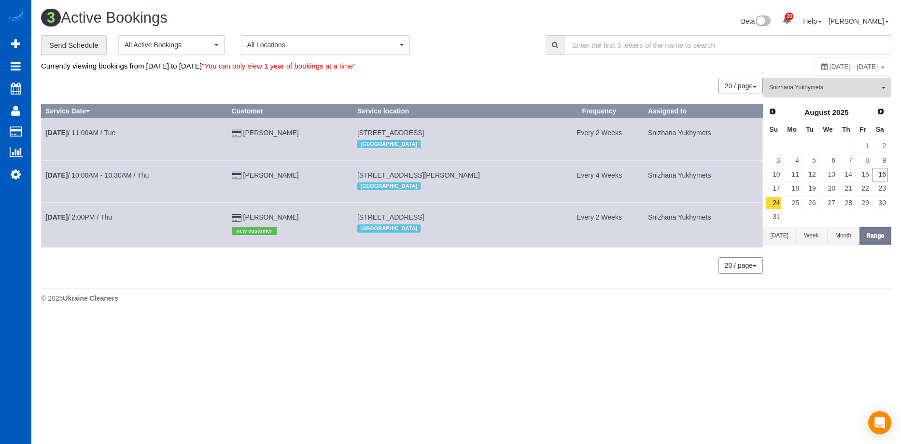
click at [778, 238] on button "[DATE]" at bounding box center [779, 236] width 32 height 18
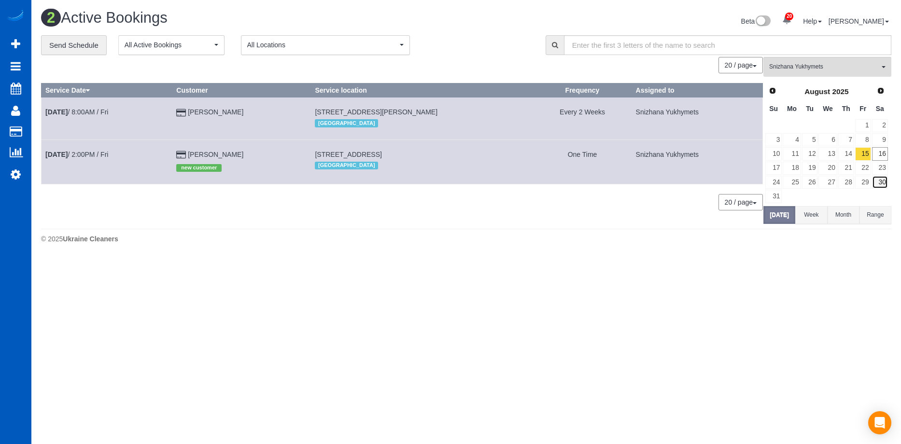
click at [883, 184] on link "30" at bounding box center [880, 182] width 16 height 13
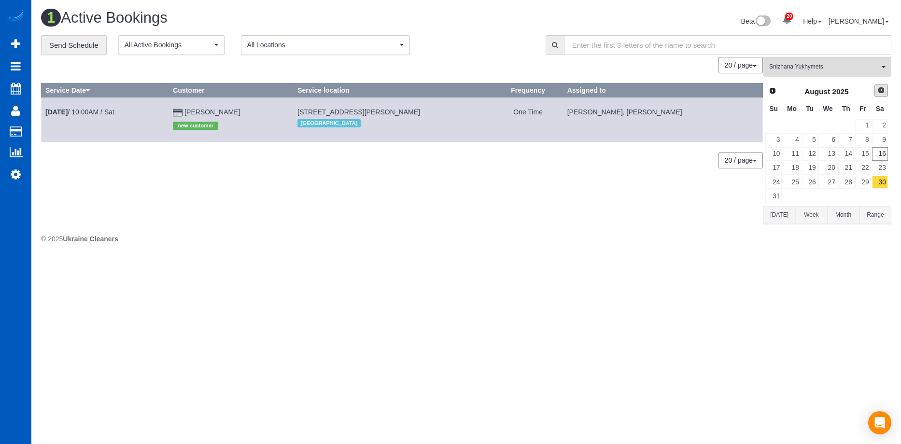
click at [874, 91] on link "Next" at bounding box center [881, 91] width 14 height 14
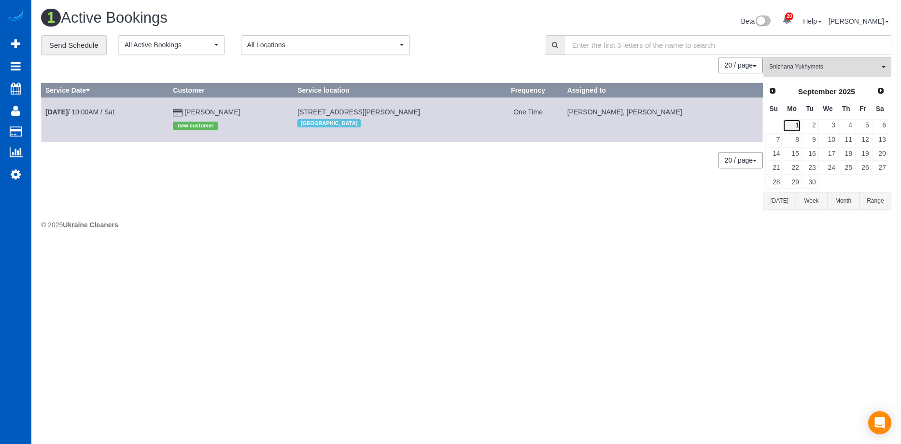
click at [792, 120] on link "1" at bounding box center [792, 125] width 18 height 13
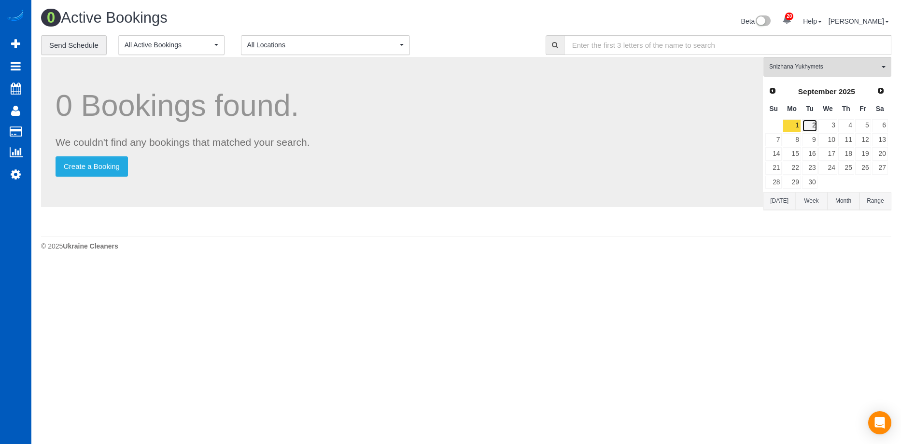
click at [809, 130] on link "2" at bounding box center [810, 125] width 16 height 13
click at [825, 123] on link "3" at bounding box center [827, 125] width 18 height 13
click at [841, 125] on link "4" at bounding box center [846, 125] width 16 height 13
click at [859, 122] on link "5" at bounding box center [863, 125] width 16 height 13
click at [882, 124] on link "6" at bounding box center [880, 125] width 16 height 13
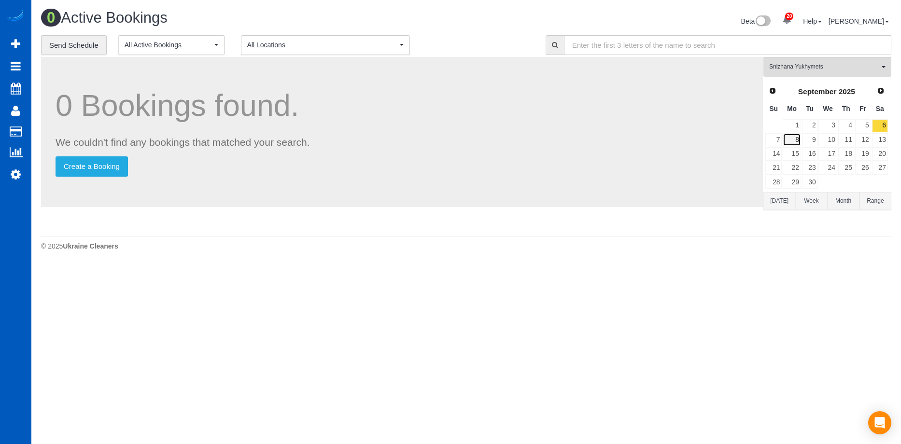
click at [794, 139] on link "8" at bounding box center [792, 139] width 18 height 13
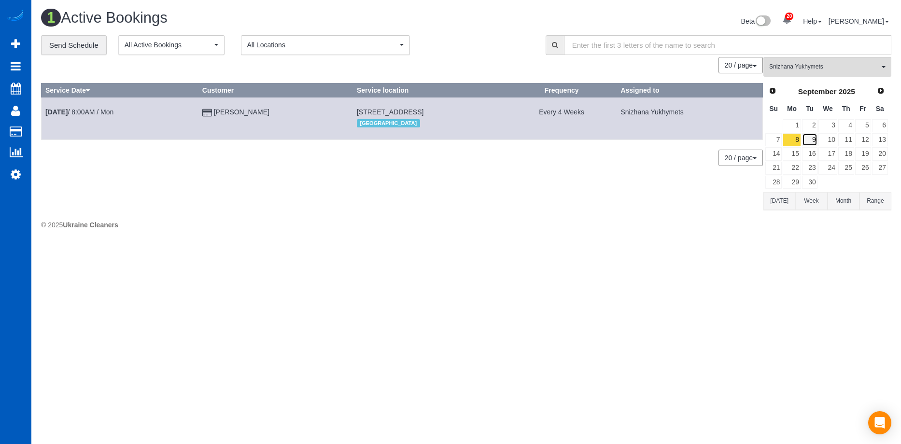
click at [811, 138] on link "9" at bounding box center [810, 139] width 16 height 13
click at [828, 138] on link "10" at bounding box center [827, 139] width 18 height 13
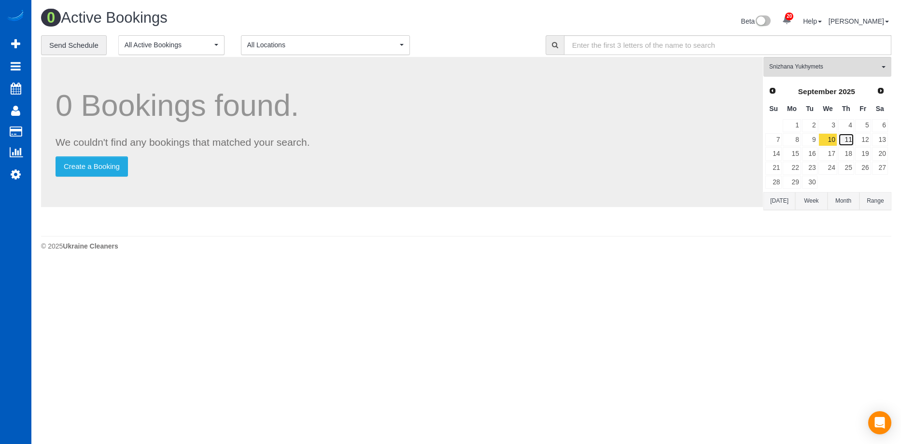
click at [853, 140] on link "11" at bounding box center [846, 139] width 16 height 13
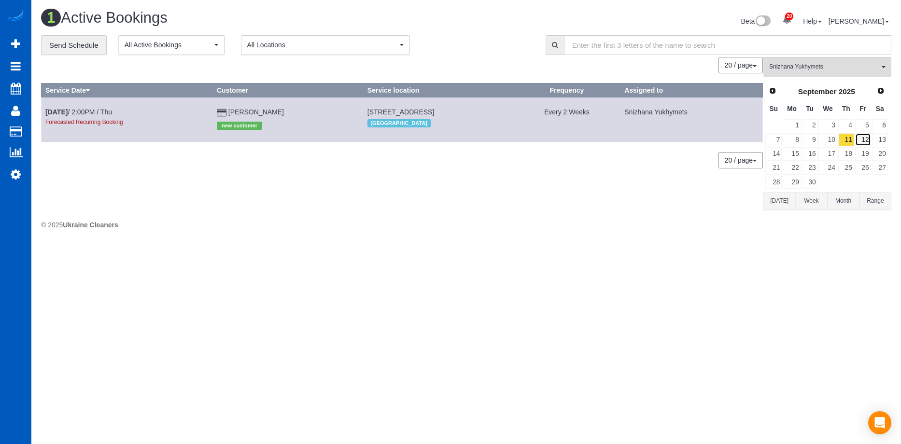
click at [861, 139] on link "12" at bounding box center [863, 139] width 16 height 13
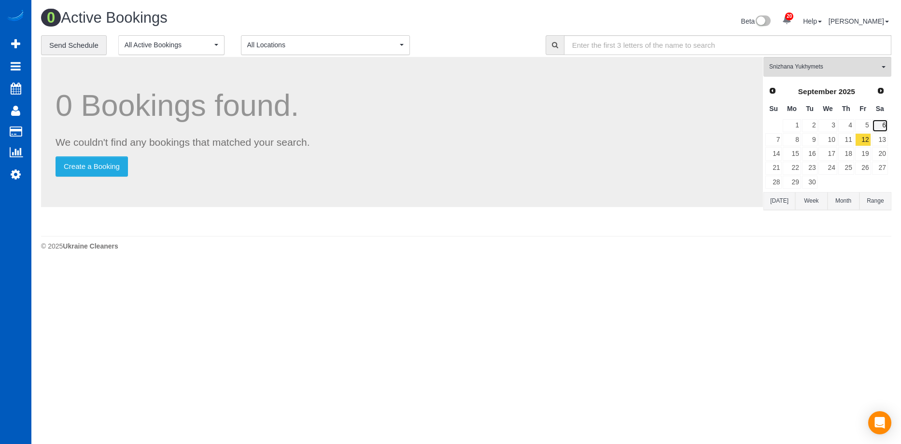
click at [880, 119] on link "6" at bounding box center [880, 125] width 16 height 13
click at [878, 203] on button "Range" at bounding box center [875, 201] width 32 height 18
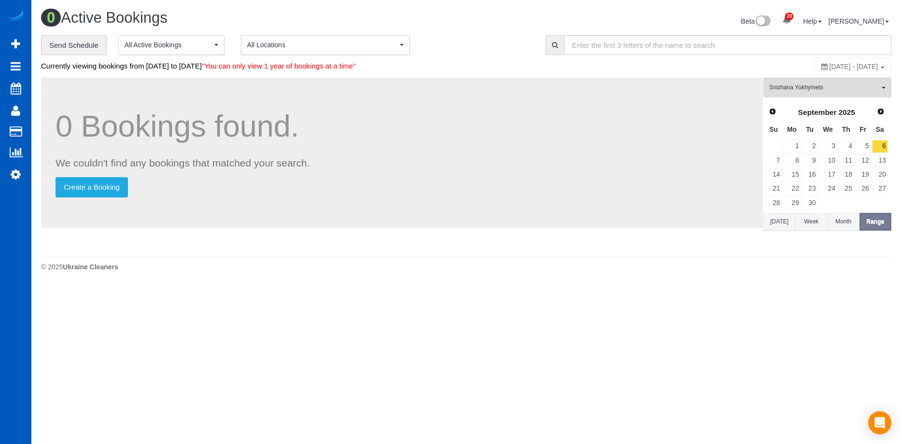
click at [829, 64] on span "September 06, 2025 - September 06, 2025" at bounding box center [853, 67] width 49 height 8
type input "**********"
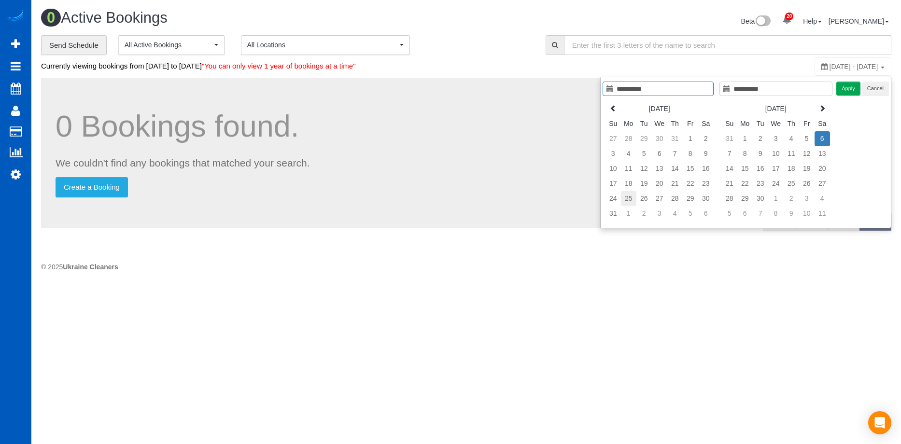
type input "**********"
click at [631, 195] on td "25" at bounding box center [628, 198] width 15 height 15
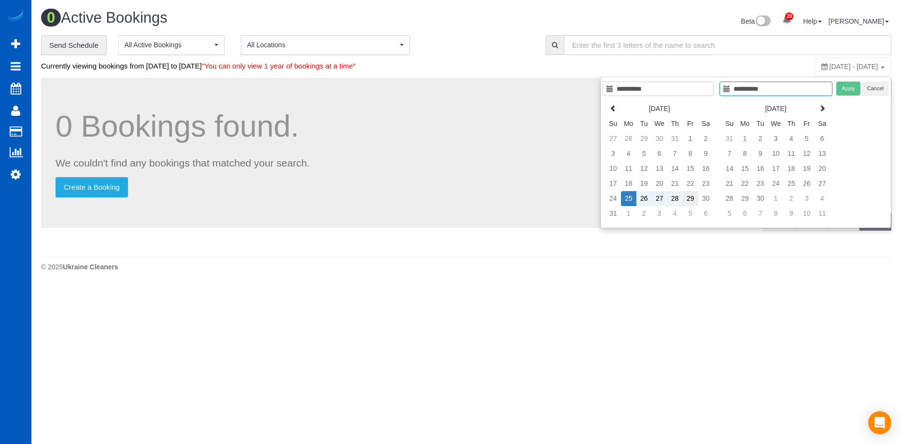
type input "**********"
click at [689, 197] on td "29" at bounding box center [690, 198] width 15 height 15
type input "**********"
click at [849, 86] on button "Apply" at bounding box center [848, 89] width 24 height 14
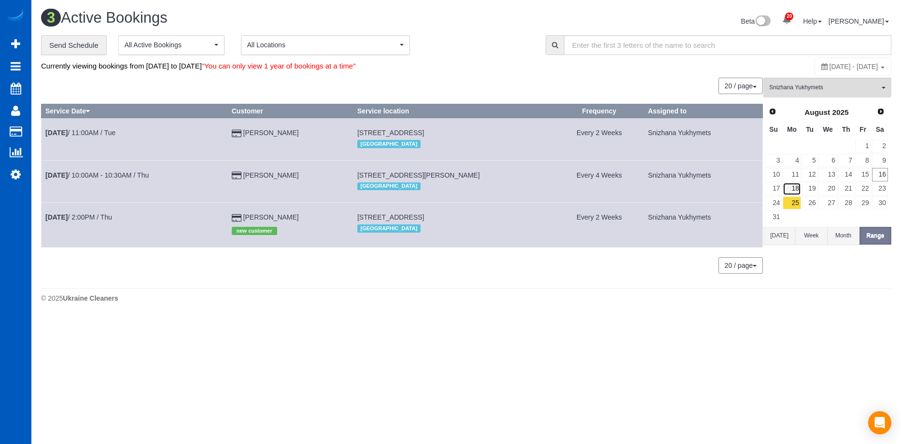
click at [795, 188] on link "18" at bounding box center [792, 188] width 18 height 13
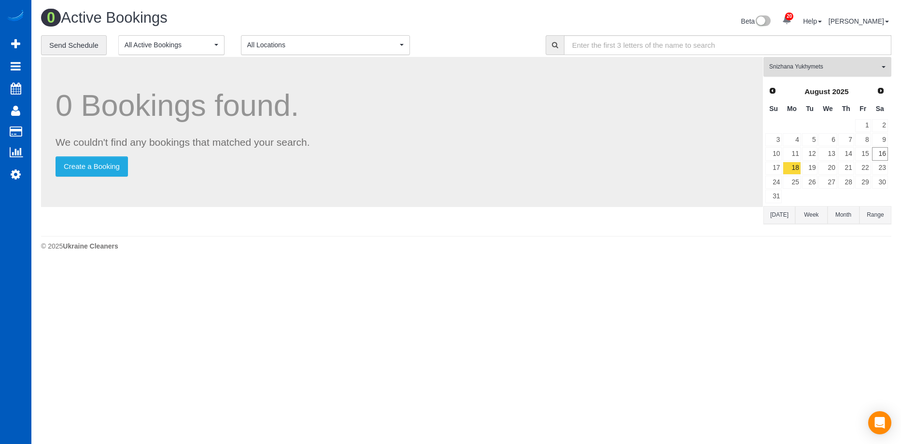
click at [817, 66] on span "Snizhana Yukhymets" at bounding box center [824, 67] width 110 height 8
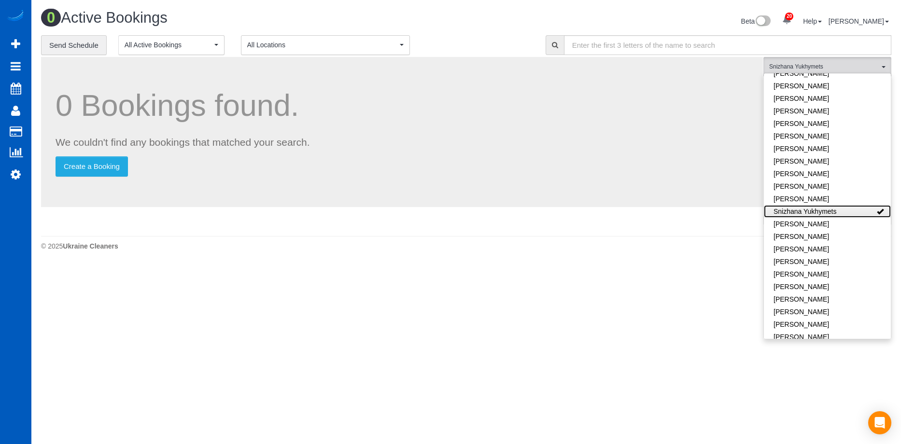
click at [840, 205] on link "Snizhana Yukhymets" at bounding box center [827, 211] width 127 height 13
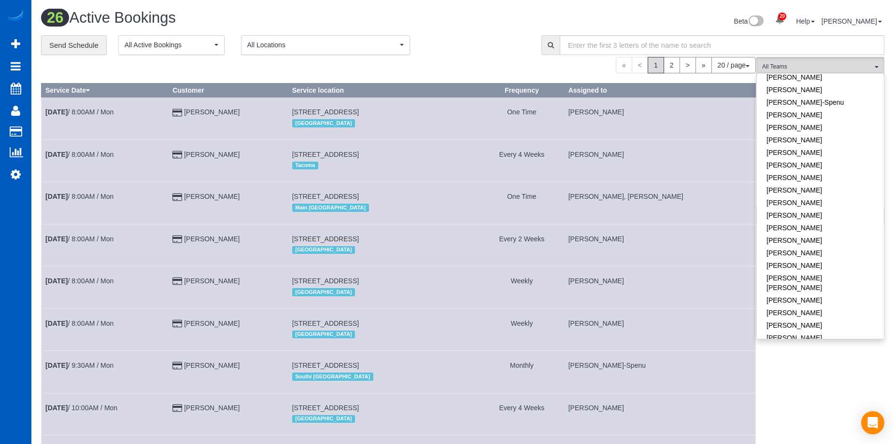
scroll to position [266, 0]
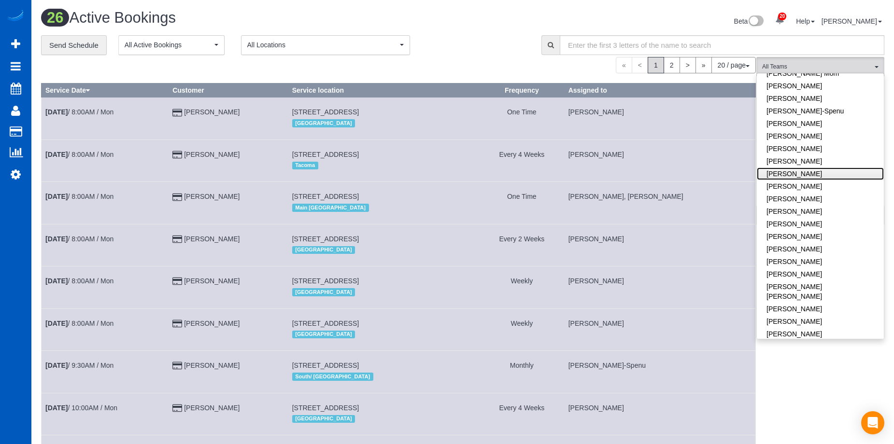
click at [832, 168] on link "Kateryna Maherovska" at bounding box center [819, 174] width 127 height 13
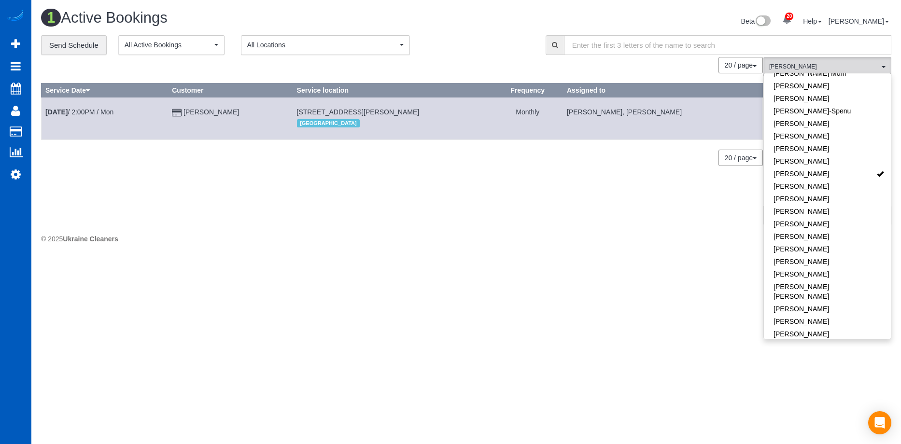
click at [378, 174] on div "0 Bookings found. We couldn't find any bookings that matched your search. Creat…" at bounding box center [402, 140] width 722 height 167
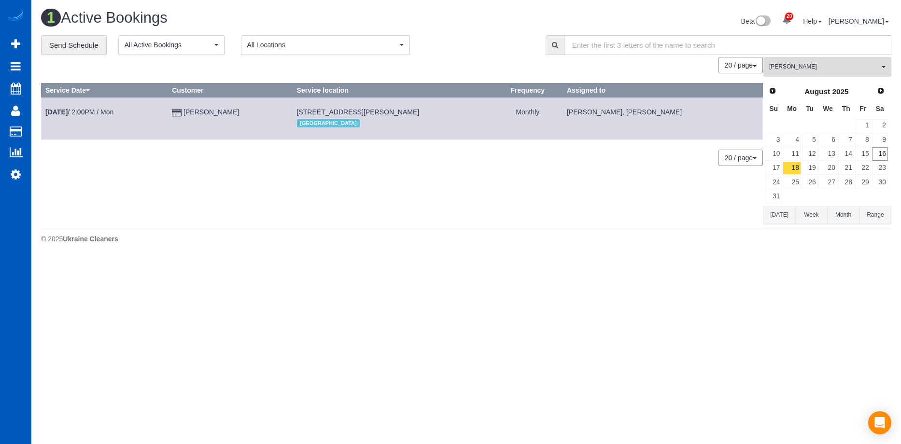
click at [780, 63] on span "Kateryna Maherovska" at bounding box center [824, 67] width 110 height 8
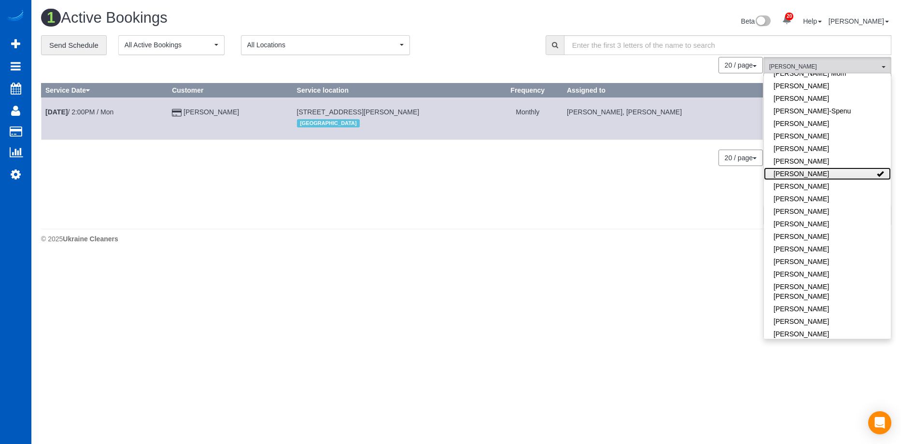
click at [801, 168] on link "Kateryna Maherovska" at bounding box center [827, 174] width 127 height 13
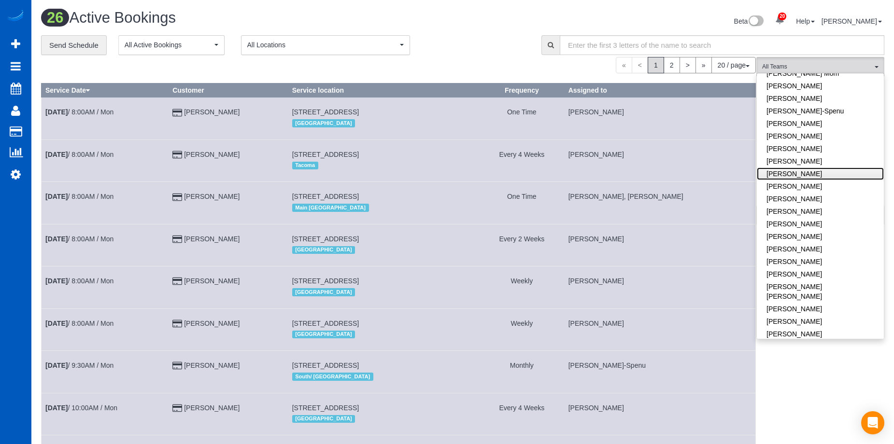
click at [799, 168] on link "Kateryna Maherovska" at bounding box center [819, 174] width 127 height 13
click at [447, 70] on div "« < 1 2 > » 20 / page 10 / page 20 / page 30 / page 40 / page 50 / page 100 / p…" at bounding box center [398, 65] width 714 height 16
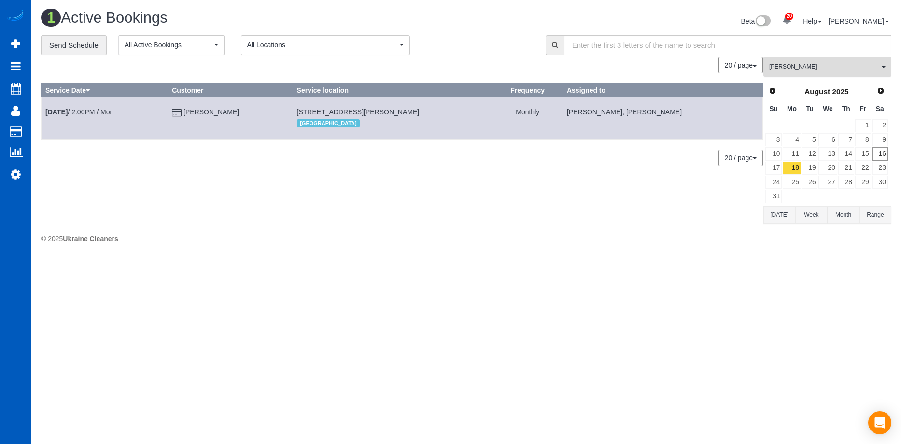
click at [843, 68] on span "Kateryna Maherovska" at bounding box center [824, 67] width 110 height 8
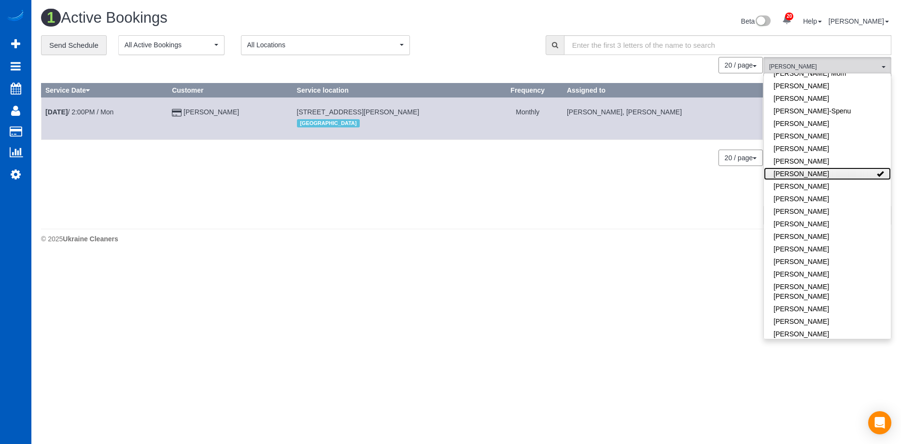
click at [846, 168] on link "Kateryna Maherovska" at bounding box center [827, 174] width 127 height 13
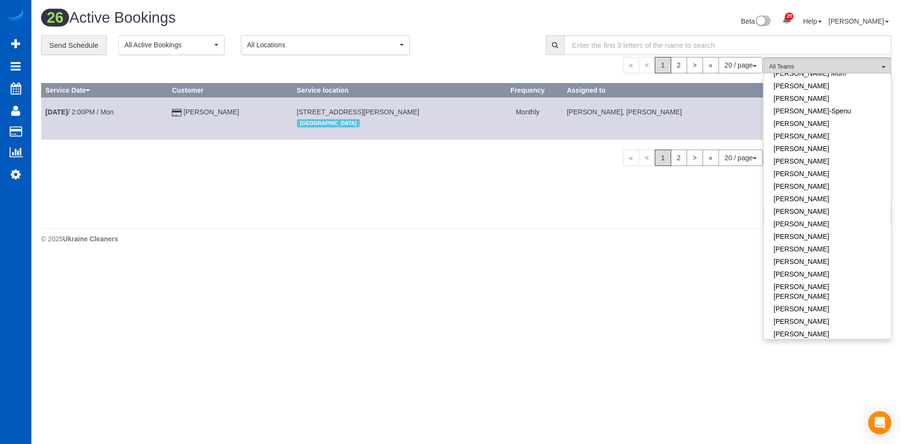
click at [464, 32] on div "26 Active Bookings Beta 20 Your Notifications You have 0 alerts × You have 7 to…" at bounding box center [466, 23] width 865 height 26
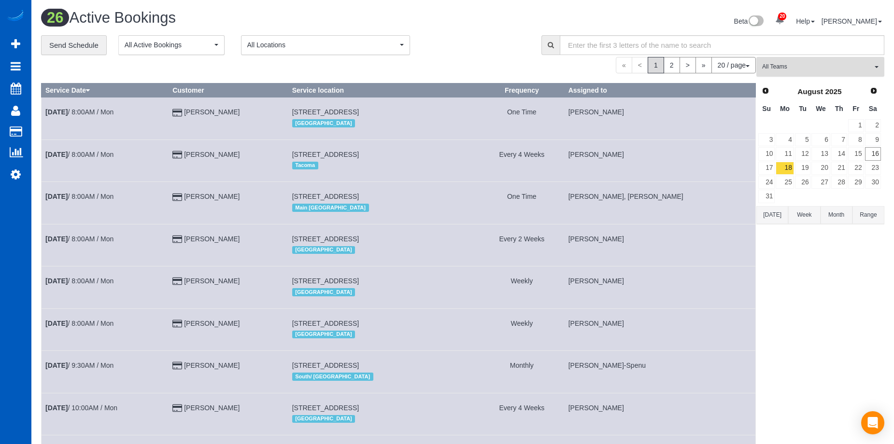
click at [807, 63] on span "All Teams" at bounding box center [817, 67] width 110 height 8
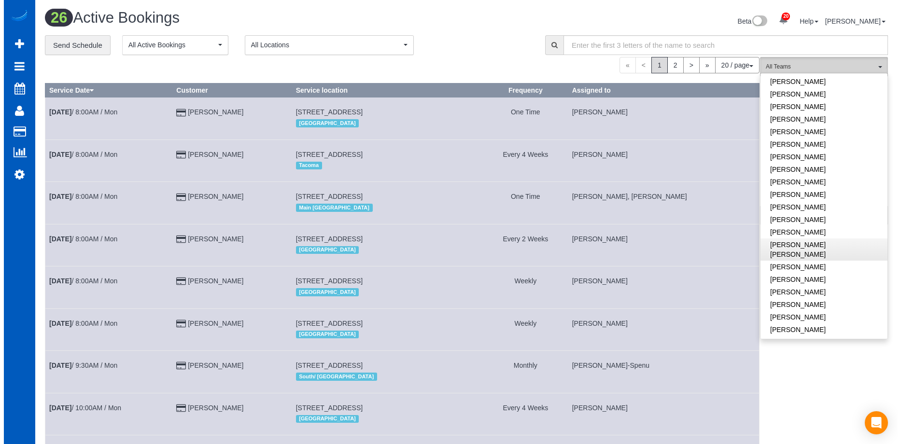
scroll to position [218, 0]
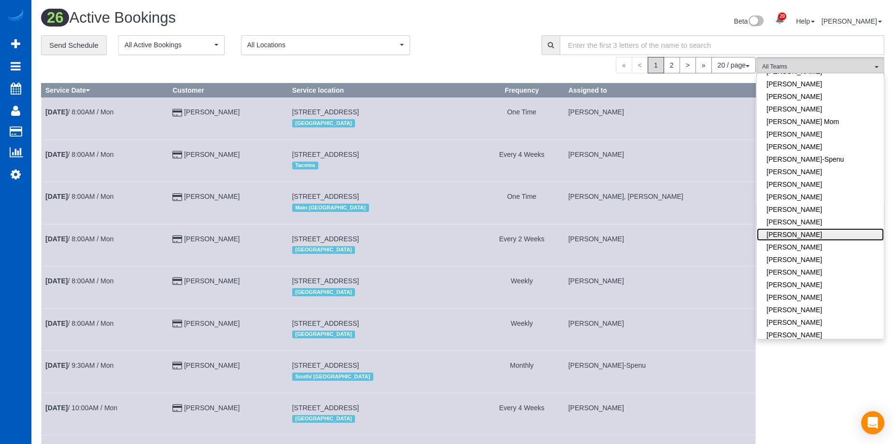
click at [830, 228] on link "Kateryna Polishchuk" at bounding box center [819, 234] width 127 height 13
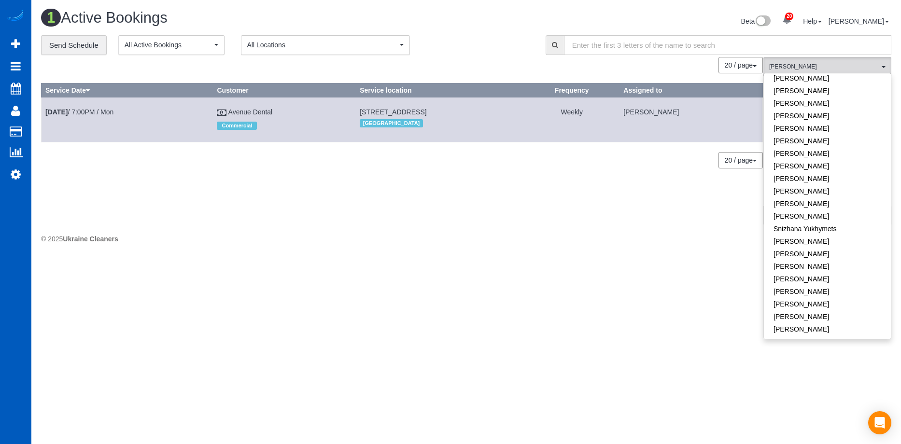
scroll to position [652, 0]
click at [834, 230] on link "[PERSON_NAME]" at bounding box center [827, 236] width 127 height 13
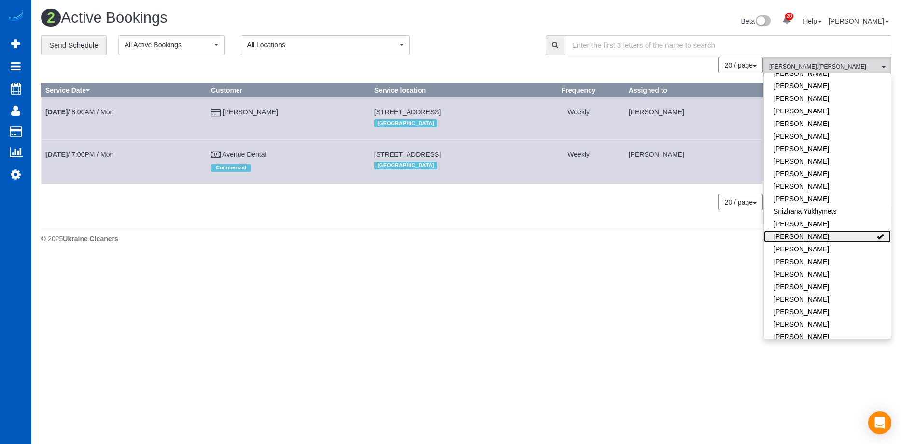
click at [845, 230] on link "[PERSON_NAME]" at bounding box center [827, 236] width 127 height 13
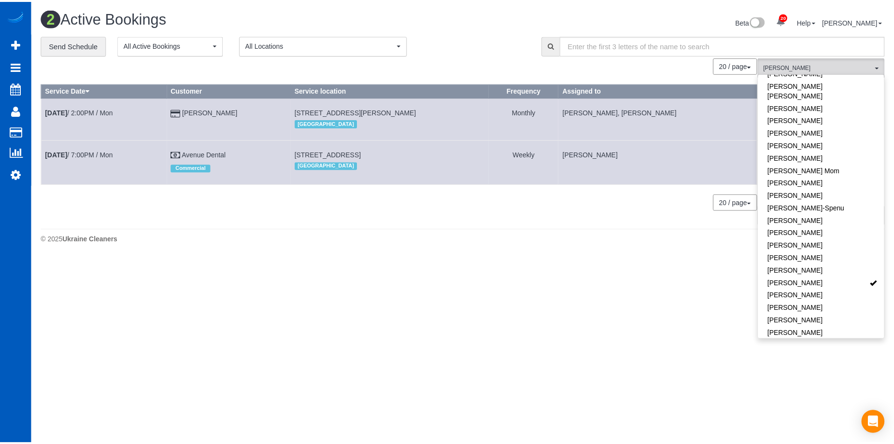
scroll to position [0, 0]
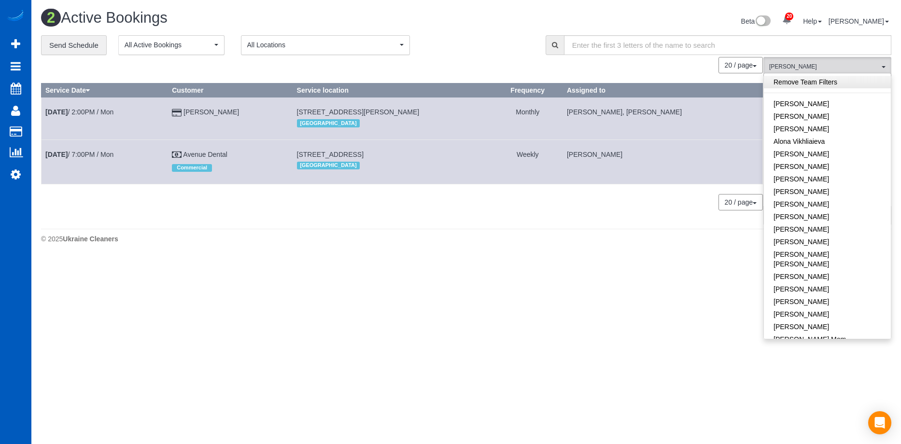
click at [832, 82] on link "Remove Team Filters" at bounding box center [827, 82] width 127 height 13
click at [470, 23] on div "Beta 20 Your Notifications You have 0 alerts × You have 7 to charge for 08/13/2…" at bounding box center [682, 23] width 433 height 26
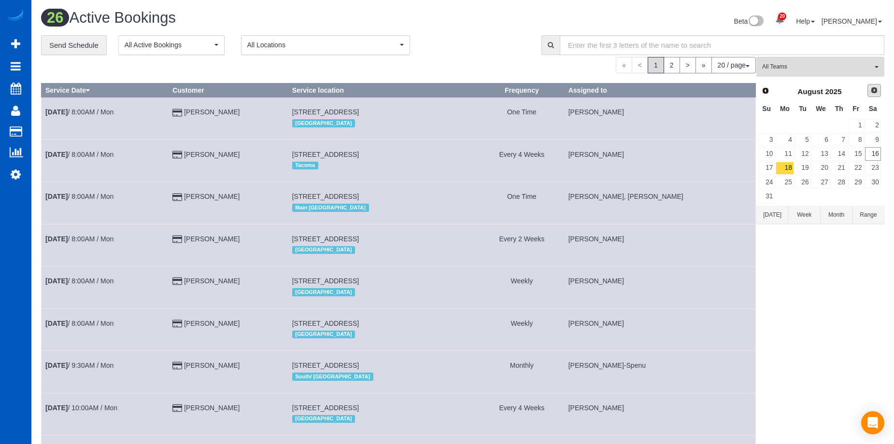
click at [876, 92] on span "Next" at bounding box center [874, 90] width 8 height 8
click at [820, 124] on link "3" at bounding box center [820, 125] width 18 height 13
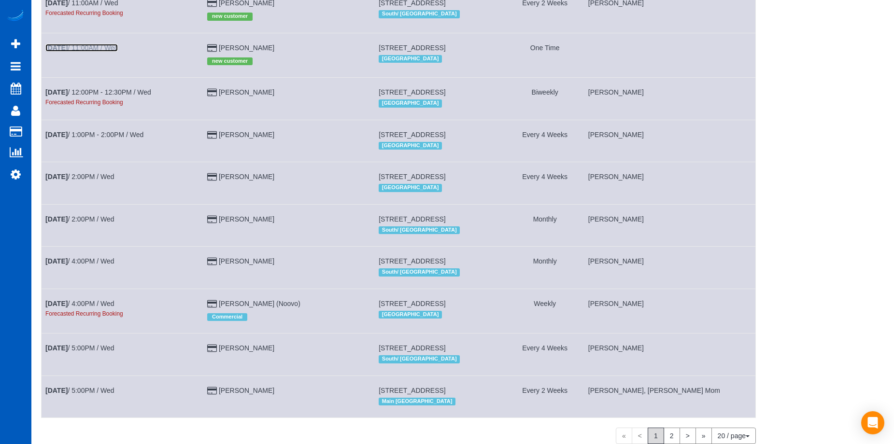
scroll to position [577, 0]
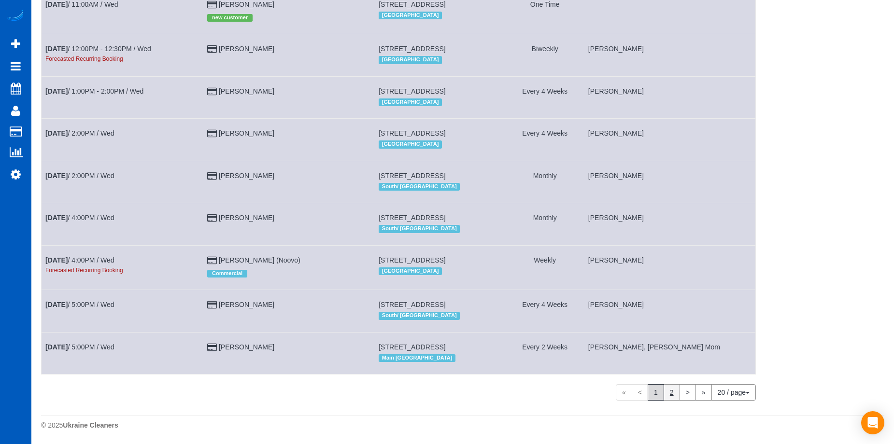
click at [669, 392] on link "2" at bounding box center [671, 392] width 16 height 16
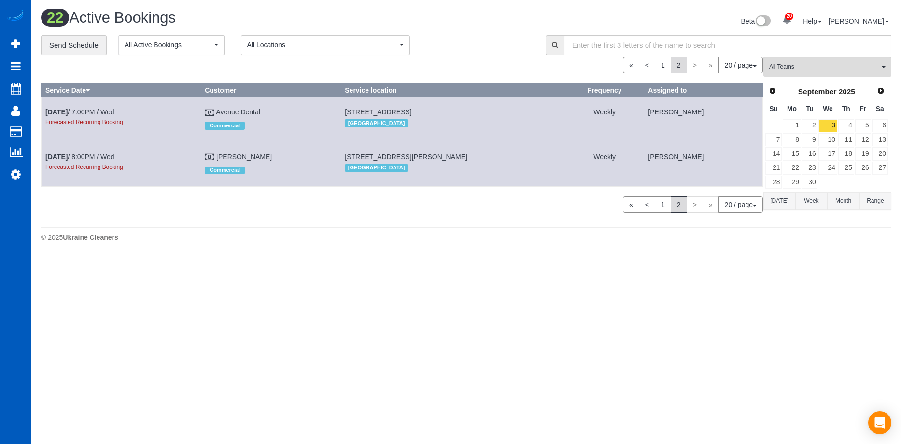
click at [771, 199] on button "Today" at bounding box center [779, 201] width 32 height 18
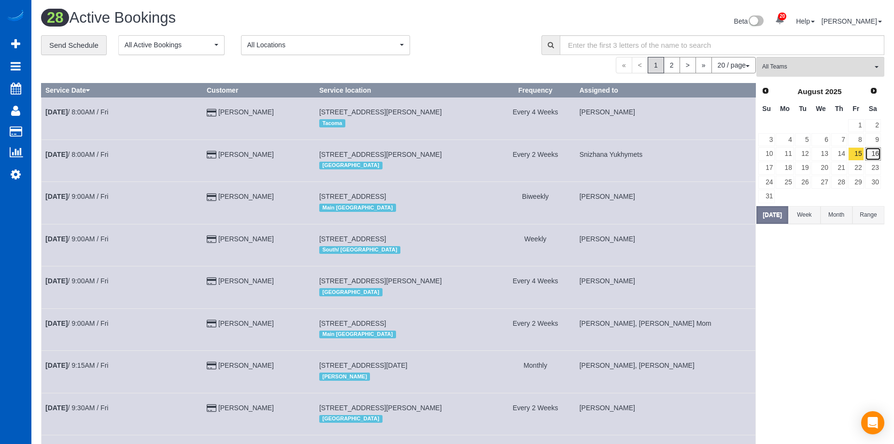
click at [876, 154] on link "16" at bounding box center [873, 153] width 16 height 13
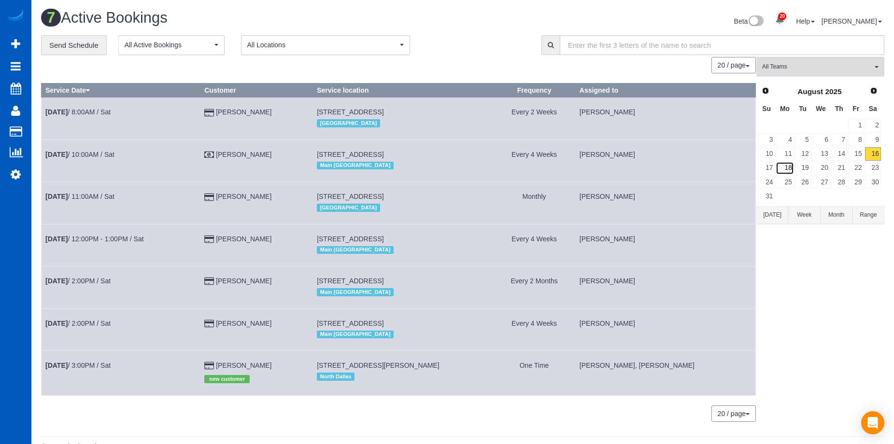
click at [789, 167] on link "18" at bounding box center [784, 168] width 18 height 13
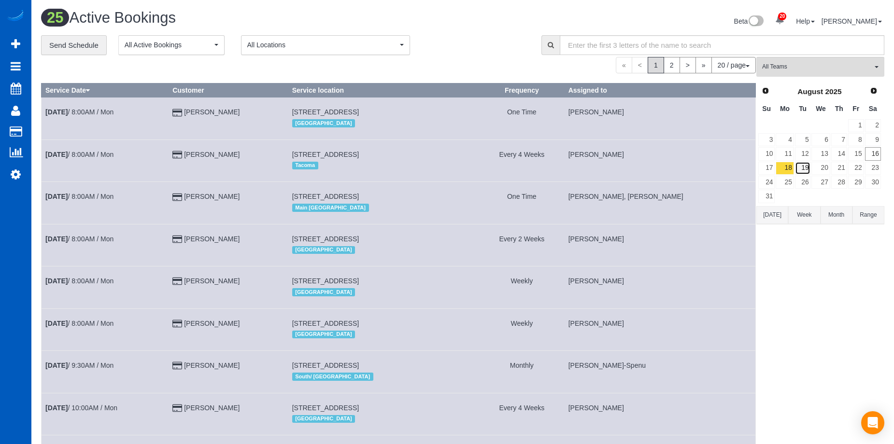
click at [804, 166] on link "19" at bounding box center [803, 168] width 16 height 13
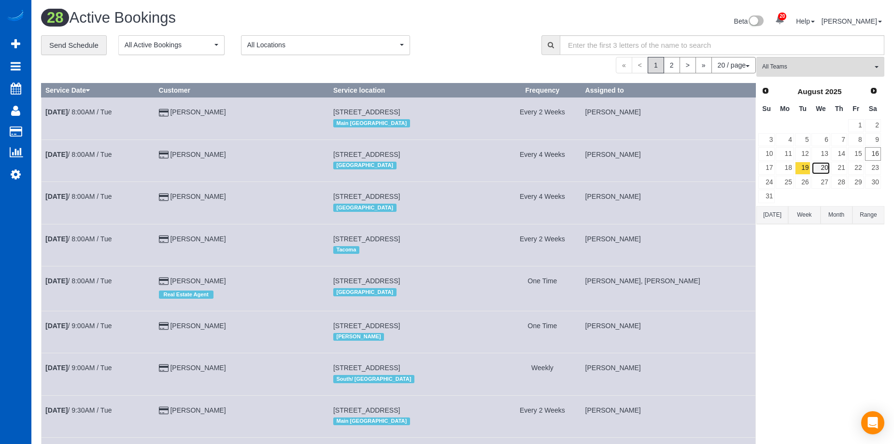
click at [826, 165] on link "20" at bounding box center [820, 168] width 18 height 13
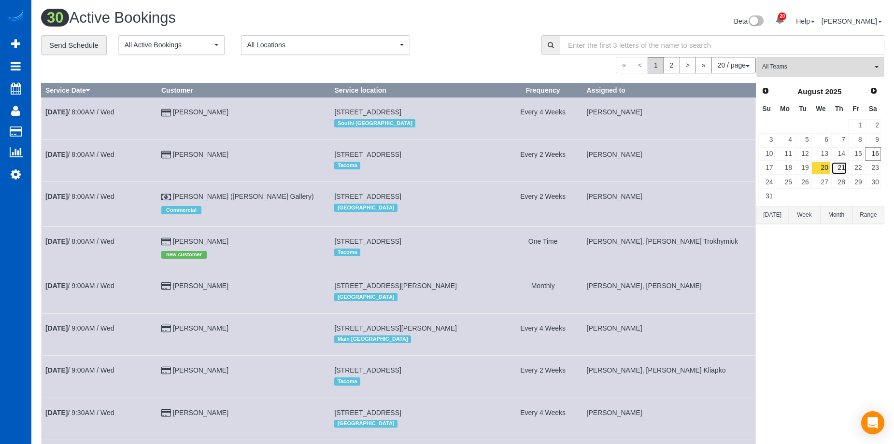
click at [839, 168] on link "21" at bounding box center [839, 168] width 16 height 13
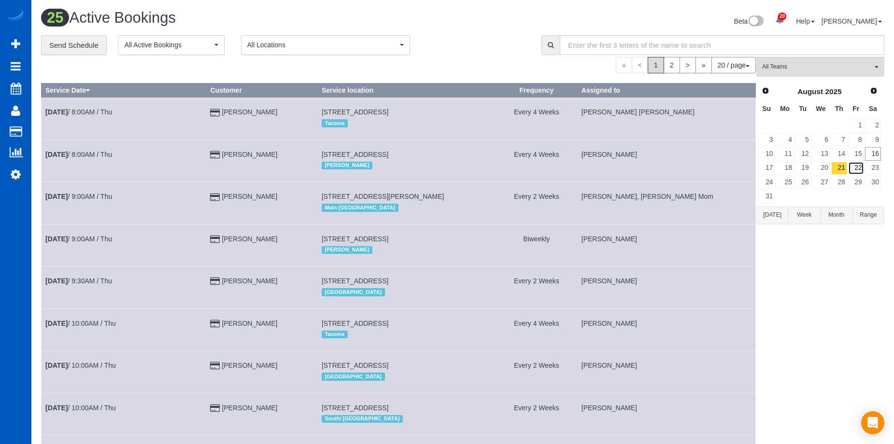
click at [861, 169] on link "22" at bounding box center [856, 168] width 16 height 13
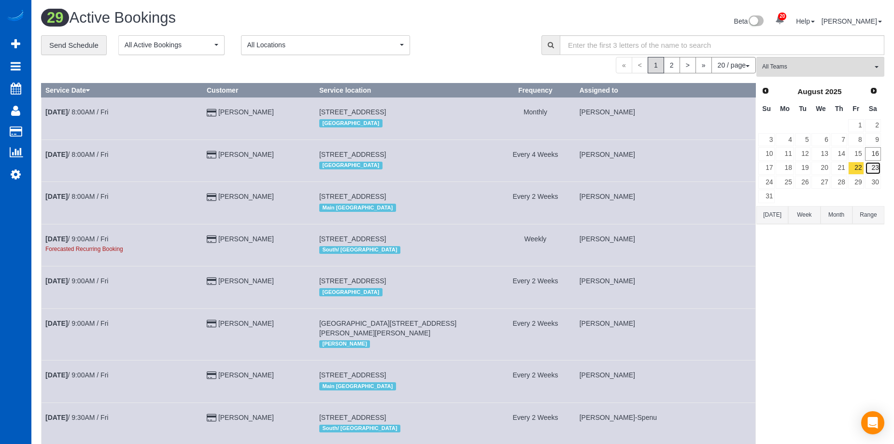
click at [880, 168] on link "23" at bounding box center [873, 168] width 16 height 13
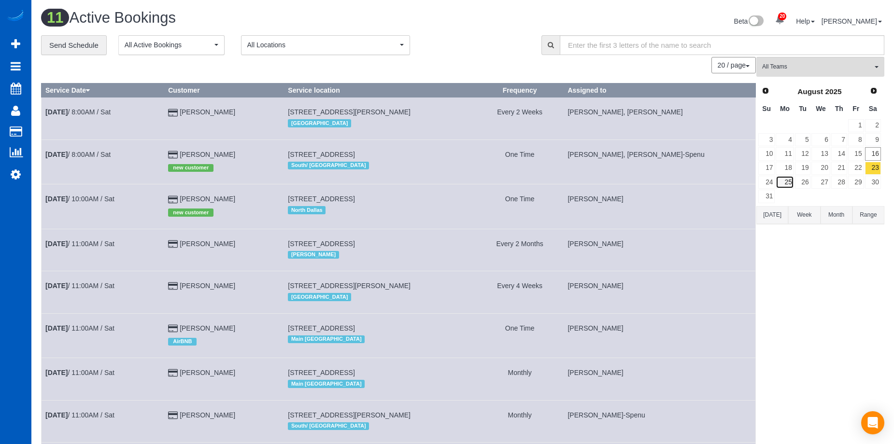
click at [789, 179] on link "25" at bounding box center [784, 182] width 18 height 13
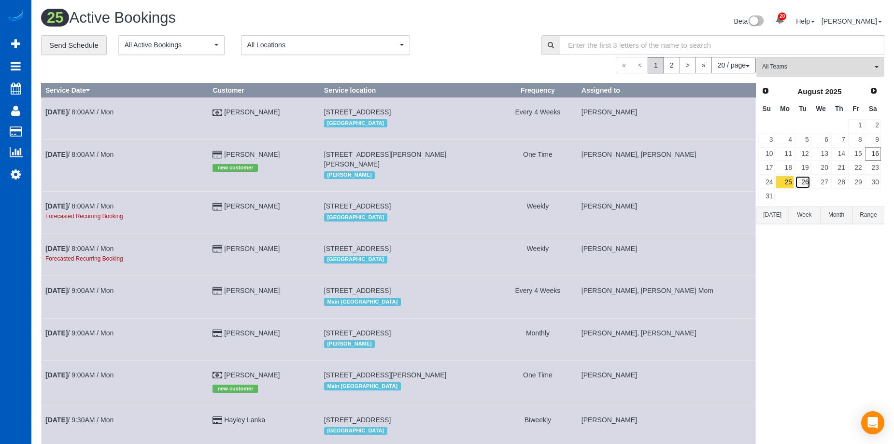
click at [803, 181] on link "26" at bounding box center [803, 182] width 16 height 13
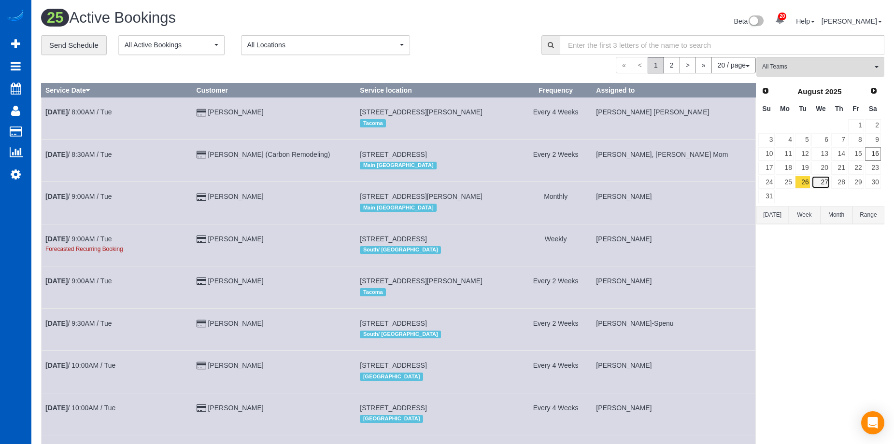
click at [820, 181] on link "27" at bounding box center [820, 182] width 18 height 13
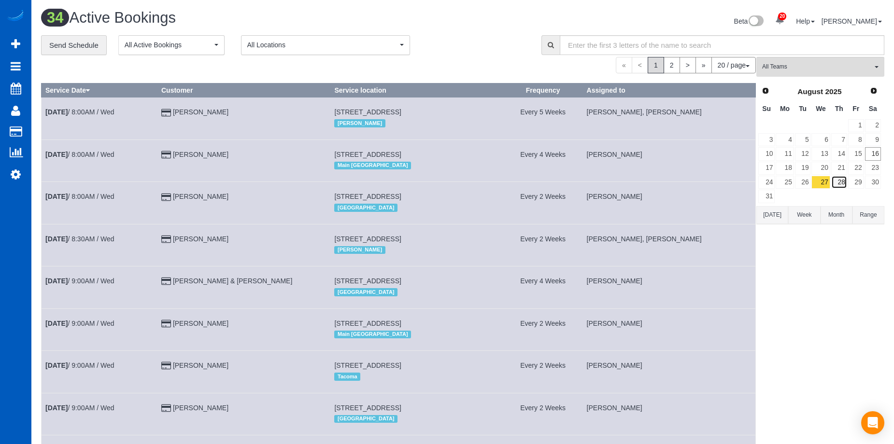
click at [836, 184] on link "28" at bounding box center [839, 182] width 16 height 13
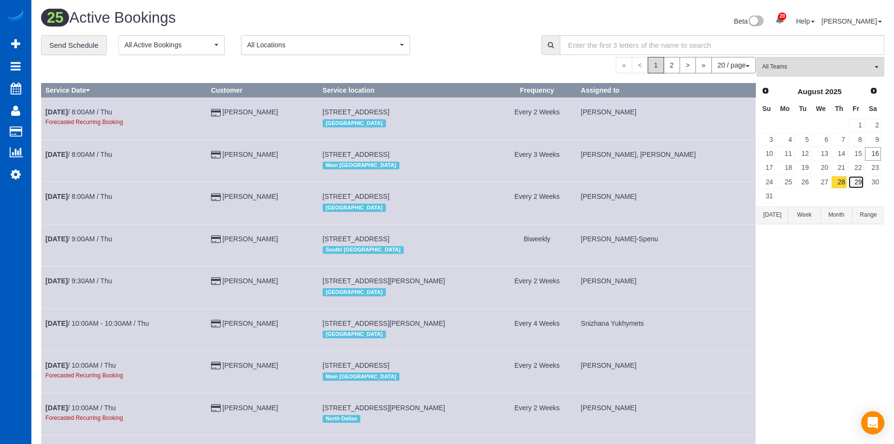
click at [852, 182] on link "29" at bounding box center [856, 182] width 16 height 13
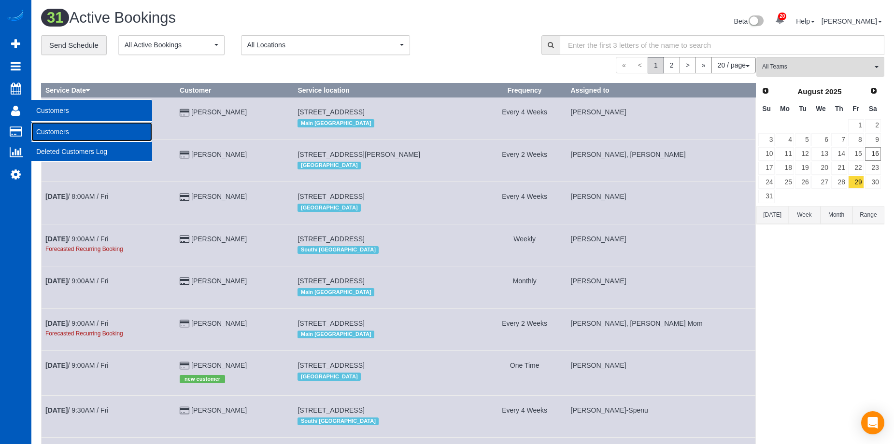
click at [43, 127] on link "Customers" at bounding box center [91, 131] width 121 height 19
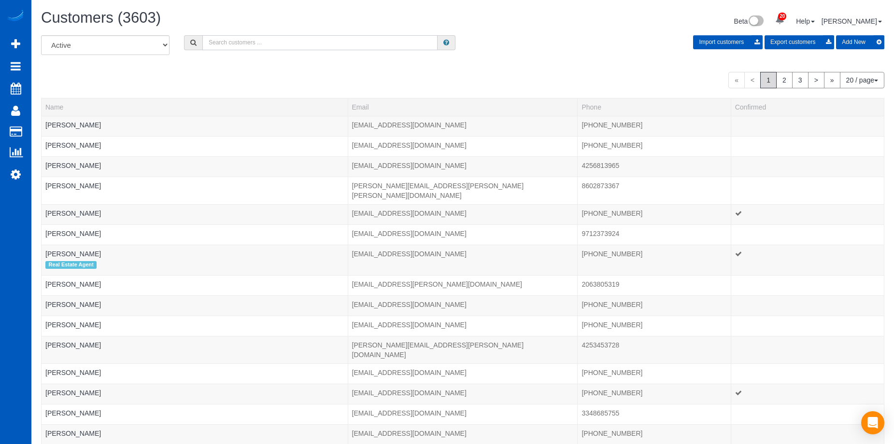
click at [244, 42] on input "text" at bounding box center [319, 42] width 235 height 15
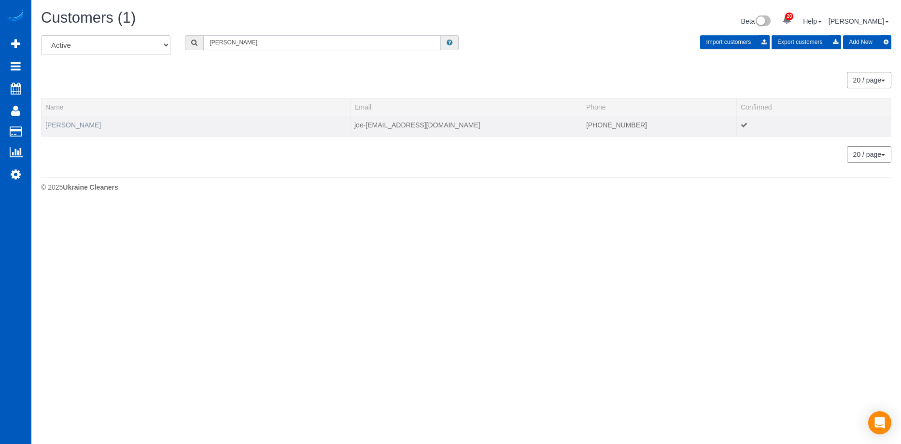
type input "Anne Price"
click at [67, 126] on link "Anne Price" at bounding box center [73, 125] width 56 height 8
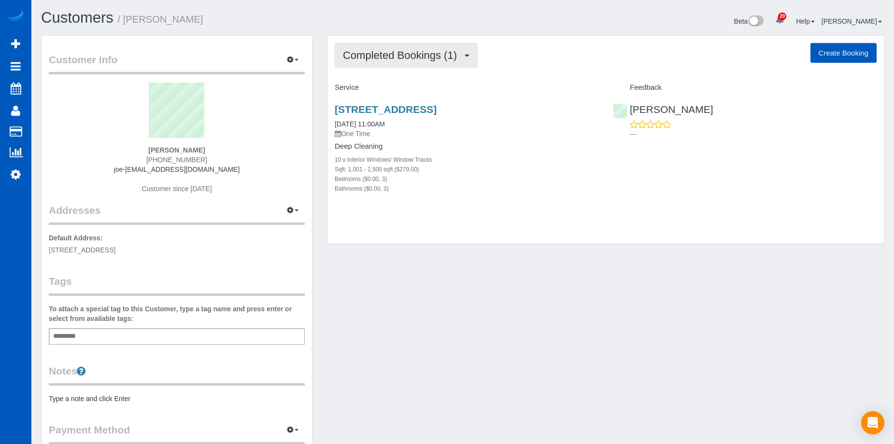
click at [433, 49] on button "Completed Bookings (1)" at bounding box center [406, 55] width 143 height 25
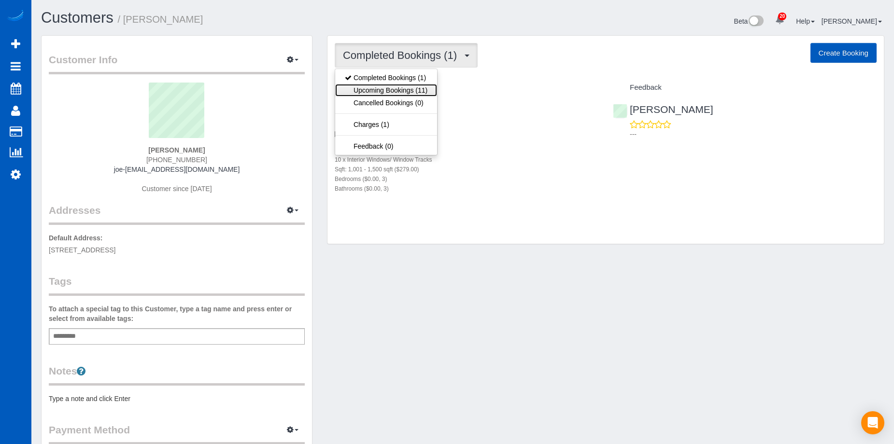
click at [419, 87] on link "Upcoming Bookings (11)" at bounding box center [386, 90] width 102 height 13
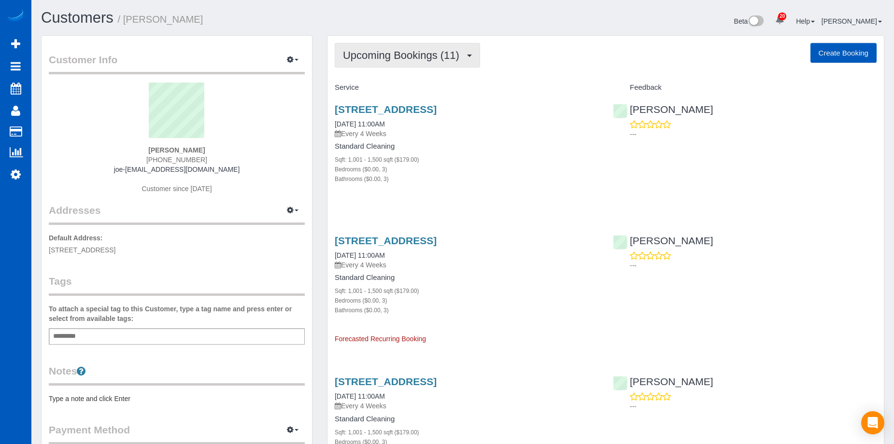
click at [444, 65] on button "Upcoming Bookings (11)" at bounding box center [407, 55] width 145 height 25
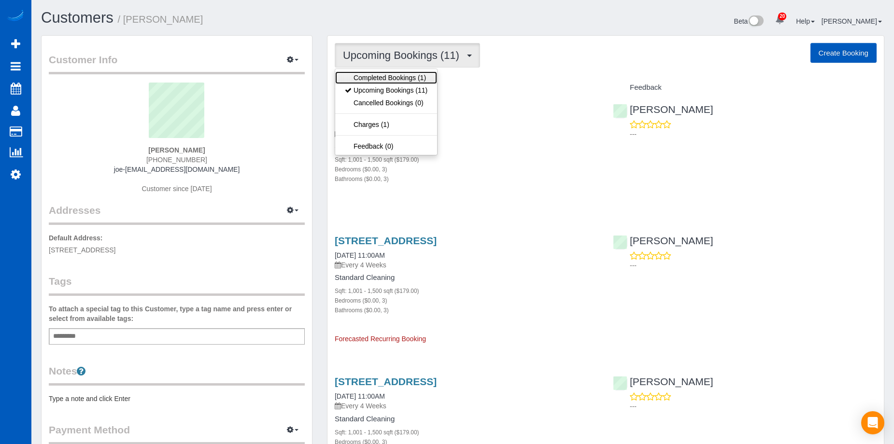
click at [429, 80] on link "Completed Bookings (1)" at bounding box center [386, 77] width 102 height 13
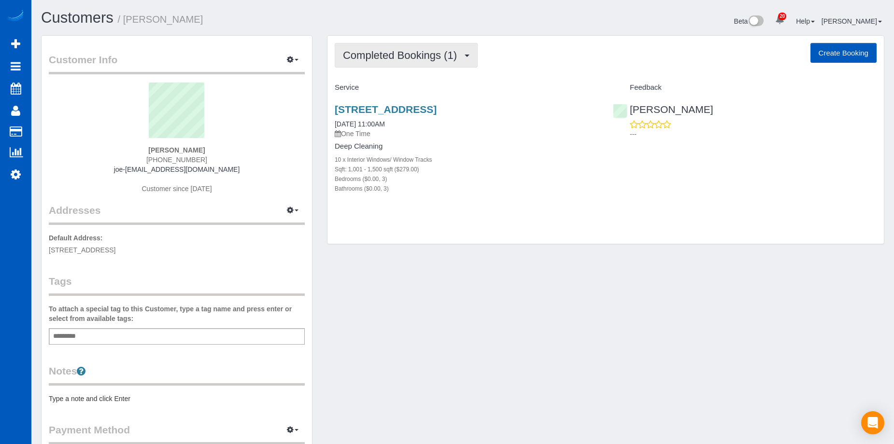
click at [441, 56] on span "Completed Bookings (1)" at bounding box center [402, 55] width 119 height 12
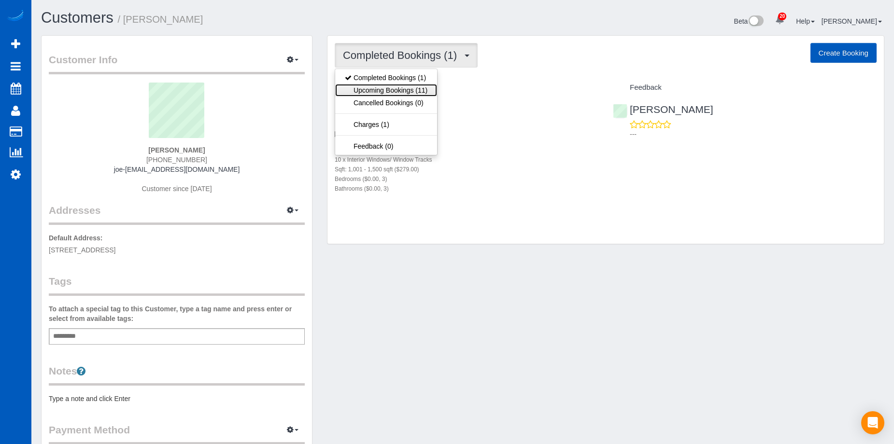
click at [415, 85] on link "Upcoming Bookings (11)" at bounding box center [386, 90] width 102 height 13
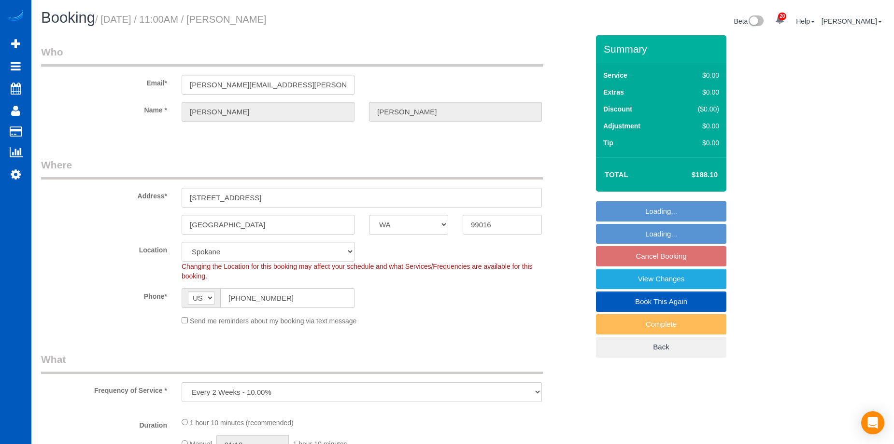
select select "WA"
select select "string:fspay-4a0bb9ac-3b5d-44b3-9fc4-0115a7a0423d"
select select "number:10"
select select "object:1074"
select select "199"
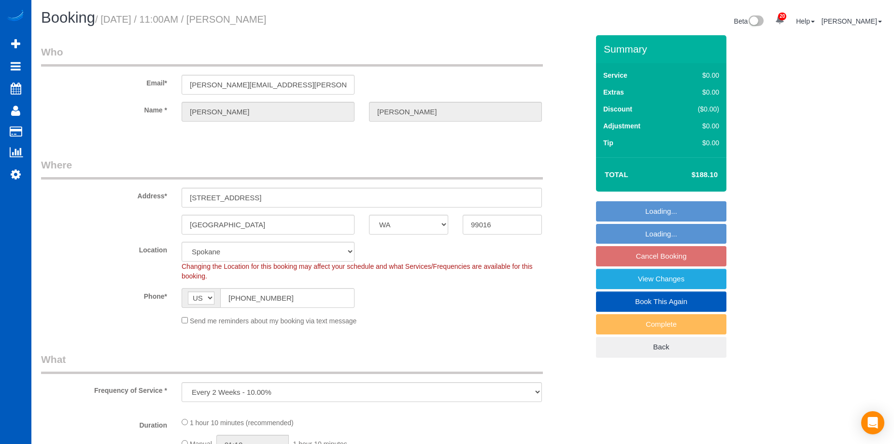
select select "1501"
select select "2"
select select "spot2"
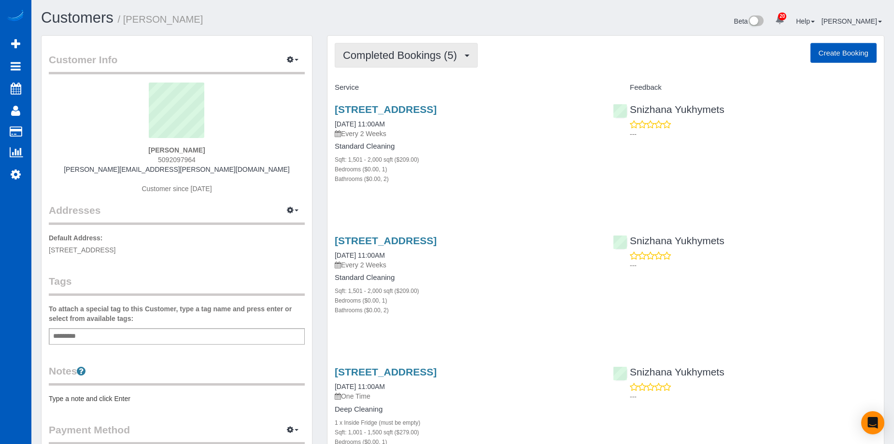
click at [409, 50] on span "Completed Bookings (5)" at bounding box center [402, 55] width 119 height 12
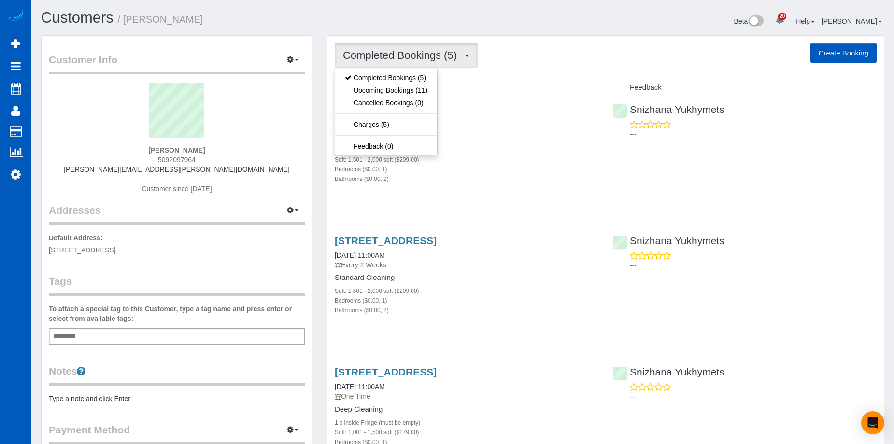
click at [409, 50] on span "Completed Bookings (5)" at bounding box center [402, 55] width 119 height 12
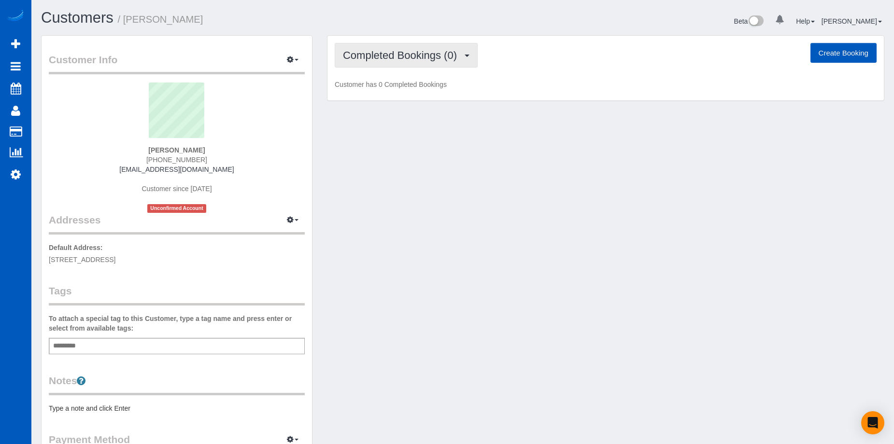
click at [452, 55] on span "Completed Bookings (0)" at bounding box center [402, 55] width 119 height 12
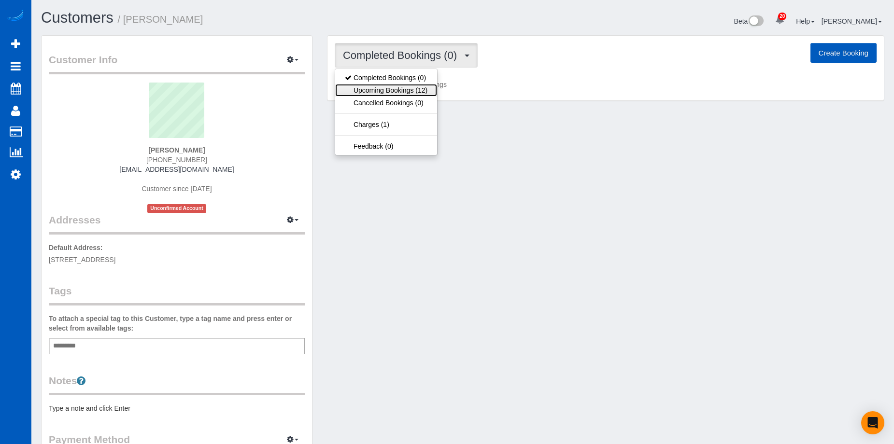
click at [411, 89] on link "Upcoming Bookings (12)" at bounding box center [386, 90] width 102 height 13
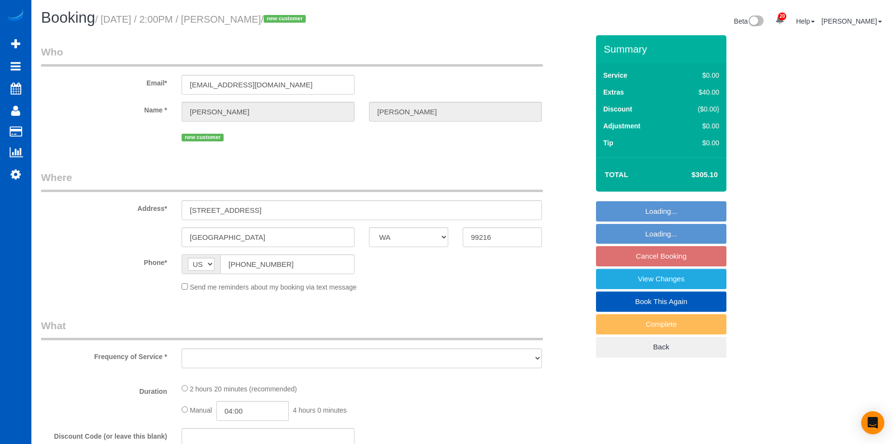
select select "WA"
select select "string:fspay-6182fe26-70a2-4df1-807e-809f40ec1479"
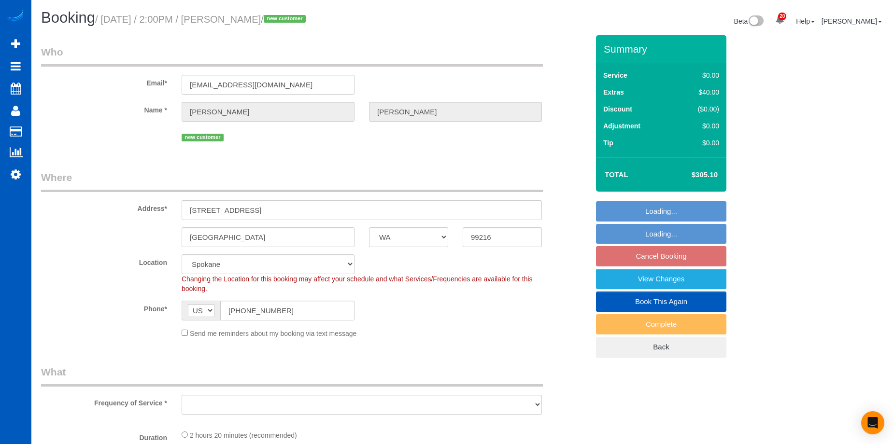
select select "object:939"
select select "spot1"
select select "object:944"
select select "199"
select select "2501"
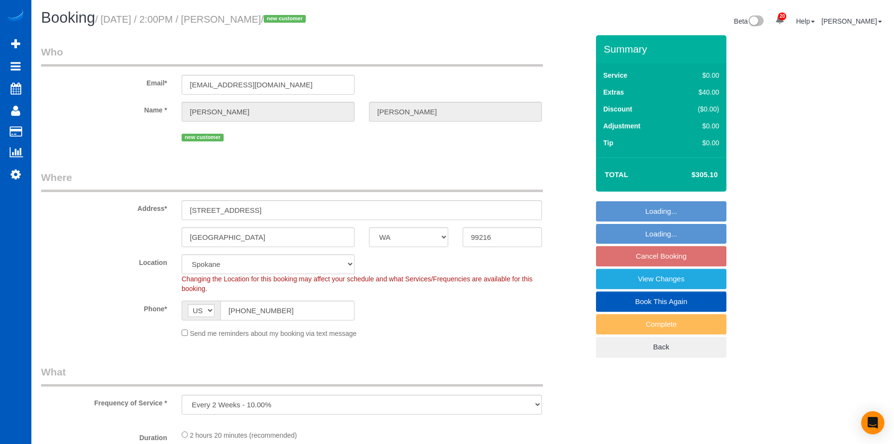
select select "2"
select select "3"
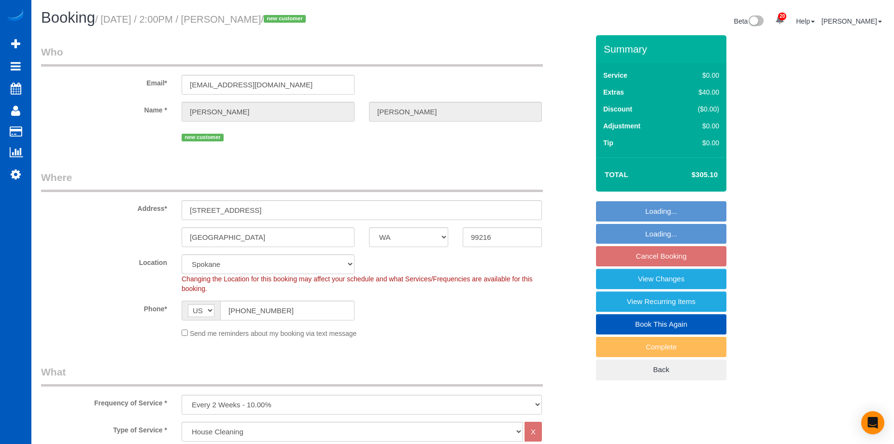
select select "2501"
select select "2"
select select "3"
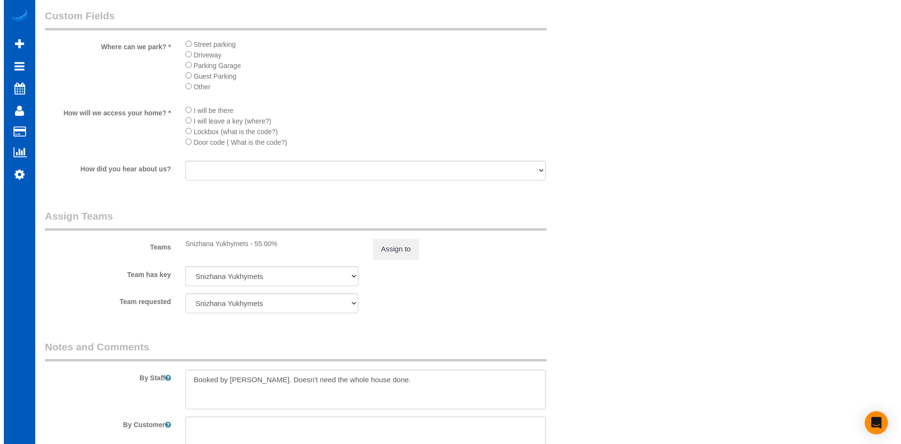
scroll to position [1110, 0]
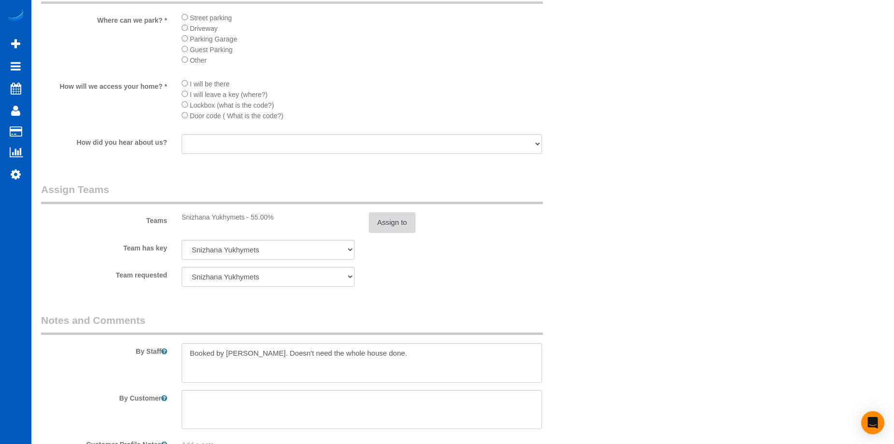
click at [404, 215] on button "Assign to" at bounding box center [392, 222] width 46 height 20
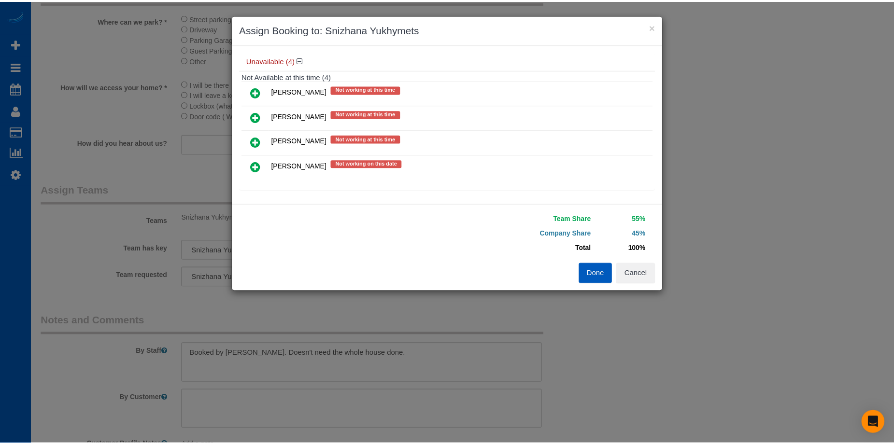
scroll to position [103, 0]
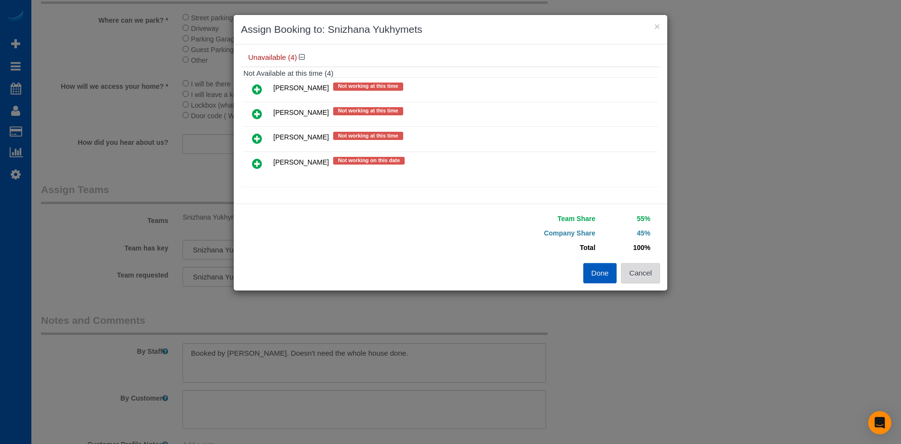
click at [649, 275] on button "Cancel" at bounding box center [640, 273] width 39 height 20
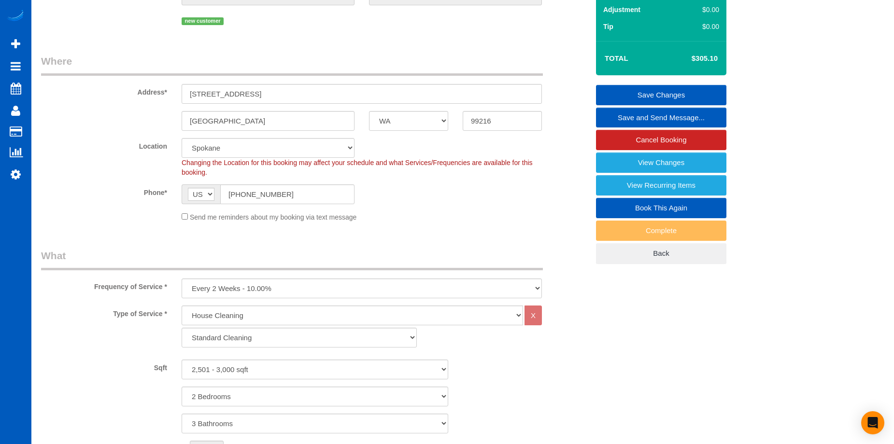
scroll to position [0, 0]
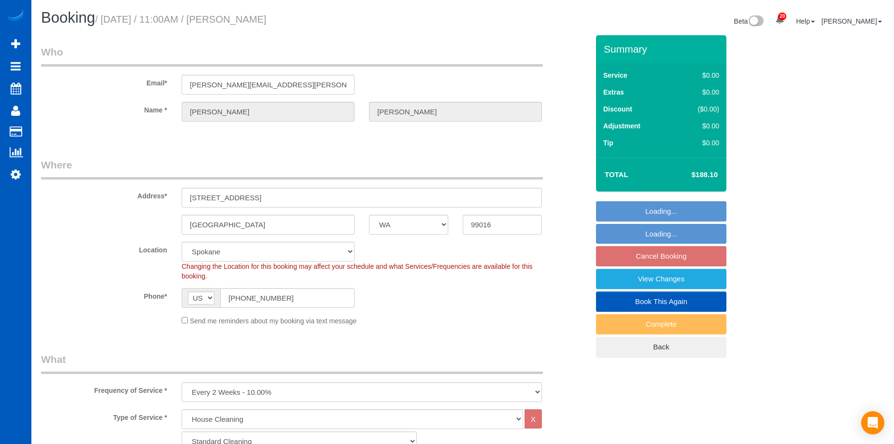
select select "WA"
select select "199"
select select "1501"
select select "2"
select select "string:fspay-4a0bb9ac-3b5d-44b3-9fc4-0115a7a0423d"
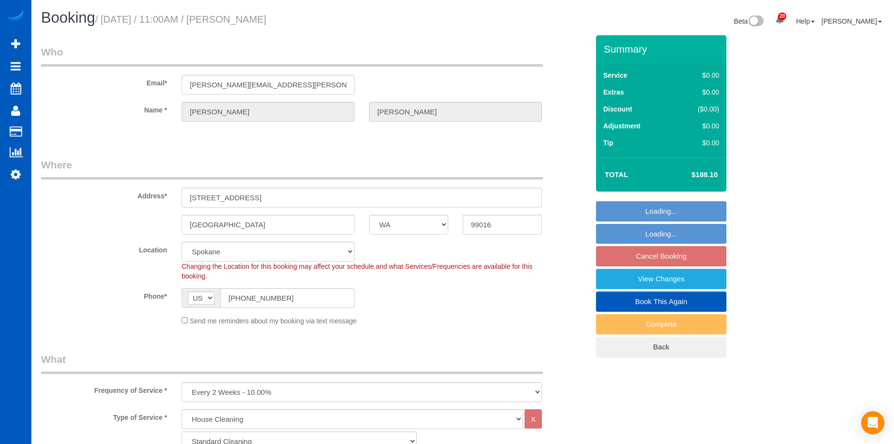
select select "spot2"
select select "number:10"
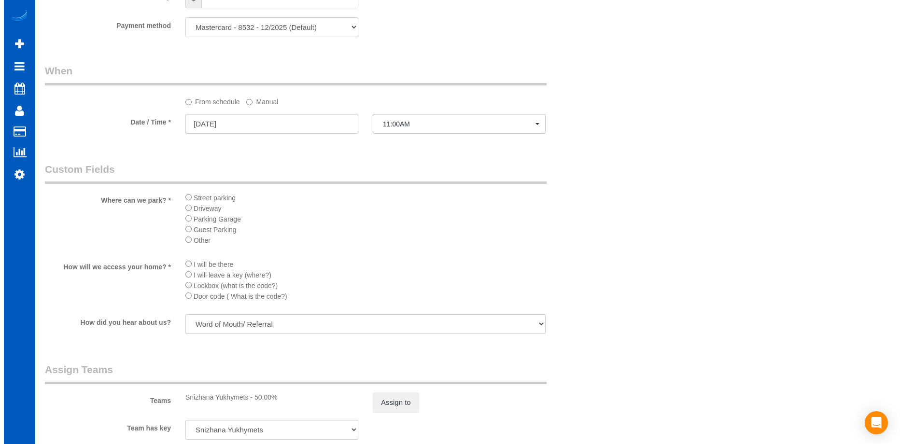
scroll to position [1062, 0]
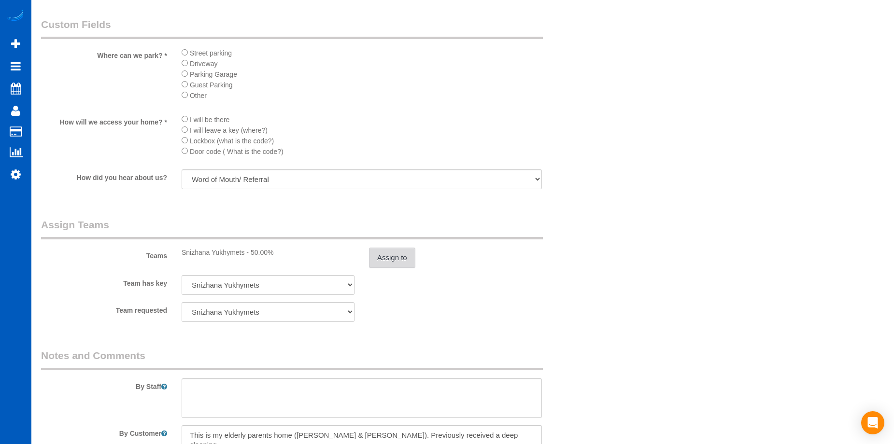
click at [401, 254] on button "Assign to" at bounding box center [392, 258] width 46 height 20
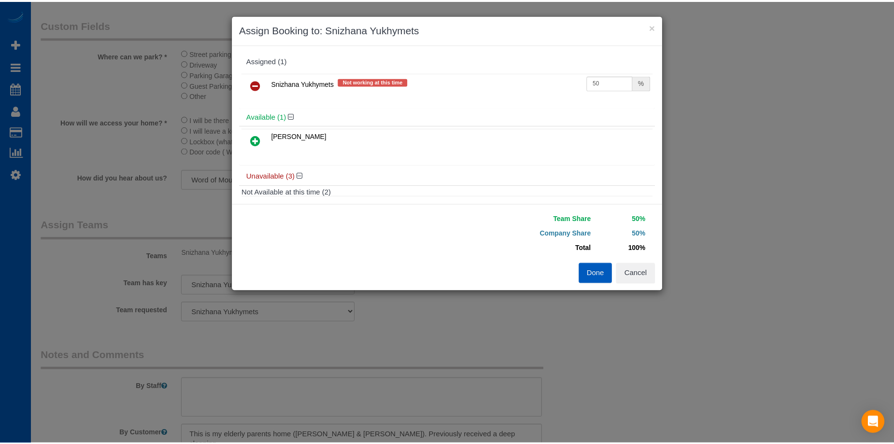
scroll to position [48, 0]
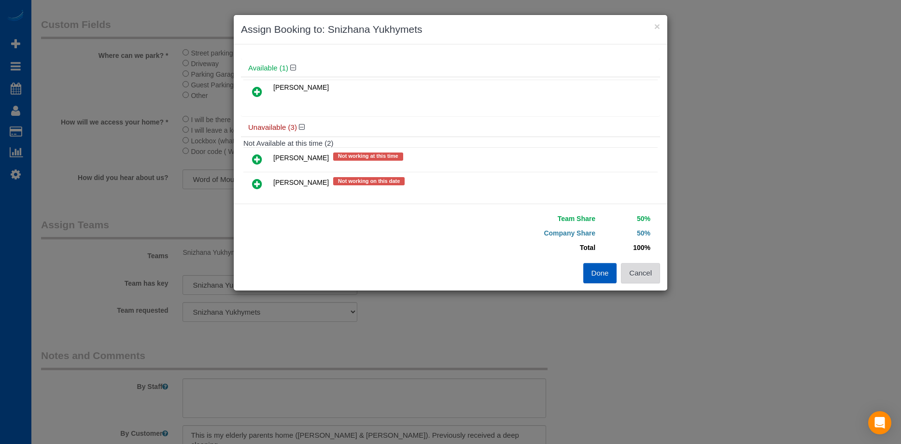
click at [654, 273] on button "Cancel" at bounding box center [640, 273] width 39 height 20
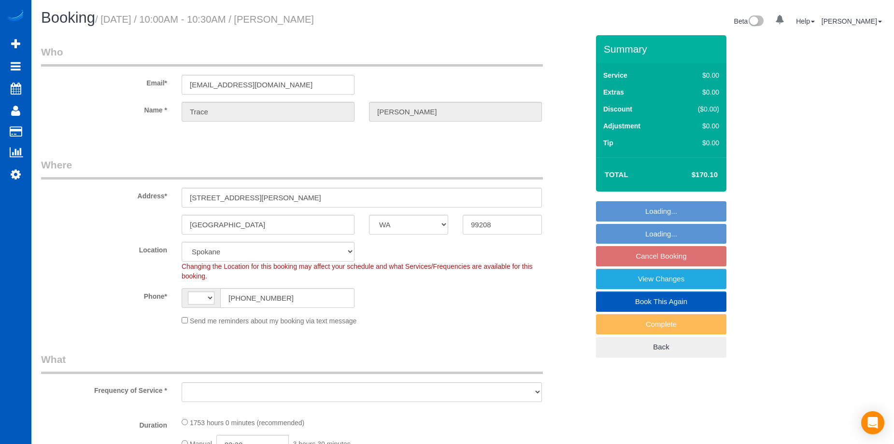
select select "WA"
select select "string:fspay-51a7232a-22c0-4a8b-b680-9a086eb59b54"
select select "1001"
select select "3"
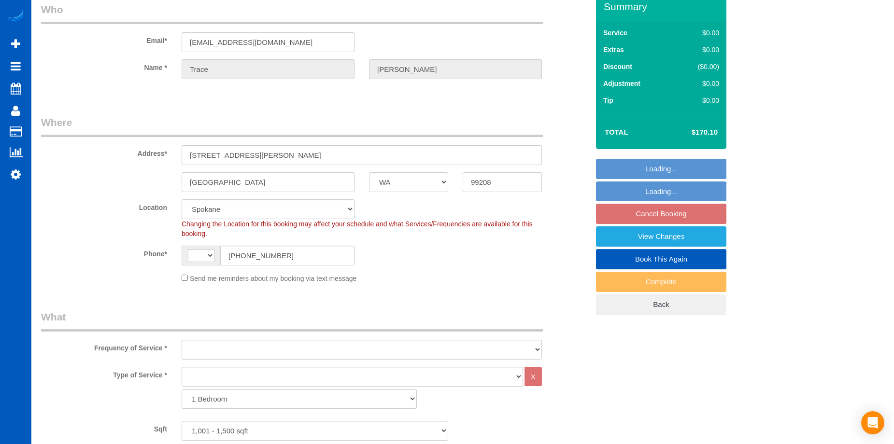
select select "string:[GEOGRAPHIC_DATA]"
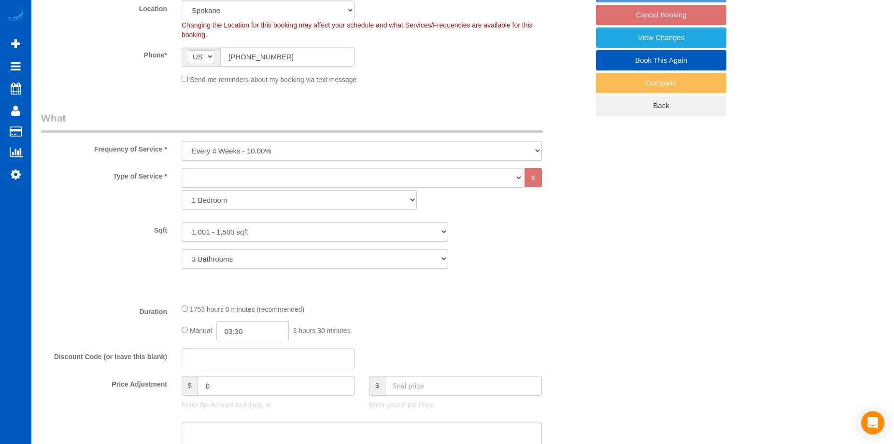
select select "object:1083"
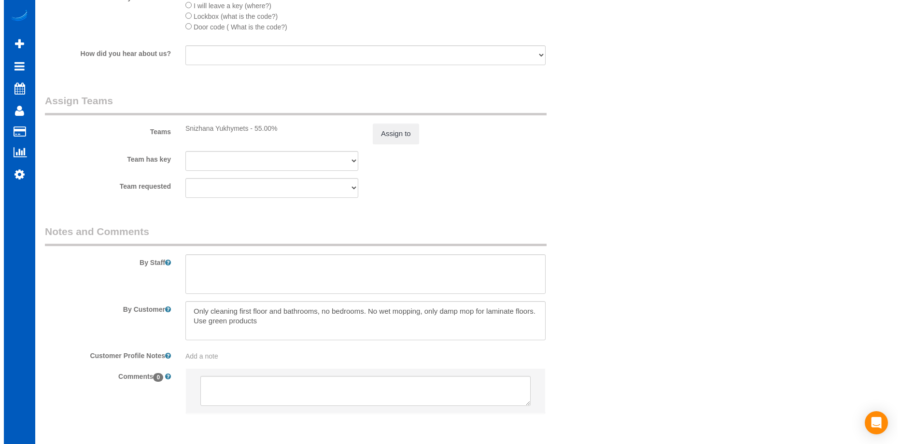
scroll to position [1062, 0]
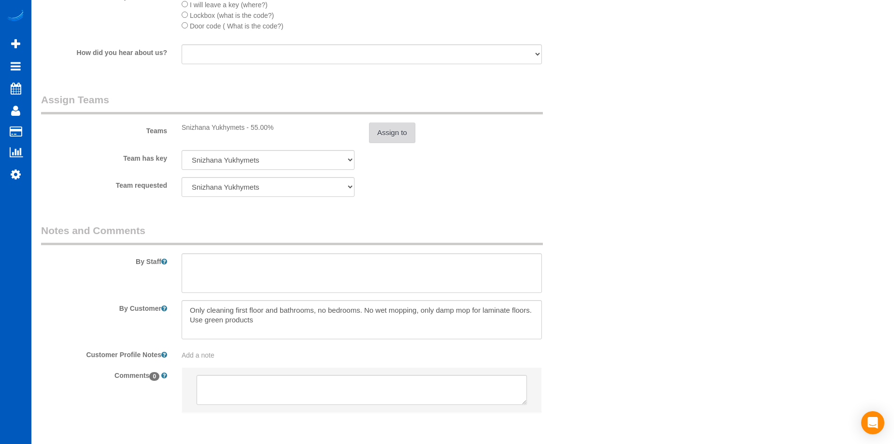
click at [396, 134] on button "Assign to" at bounding box center [392, 133] width 46 height 20
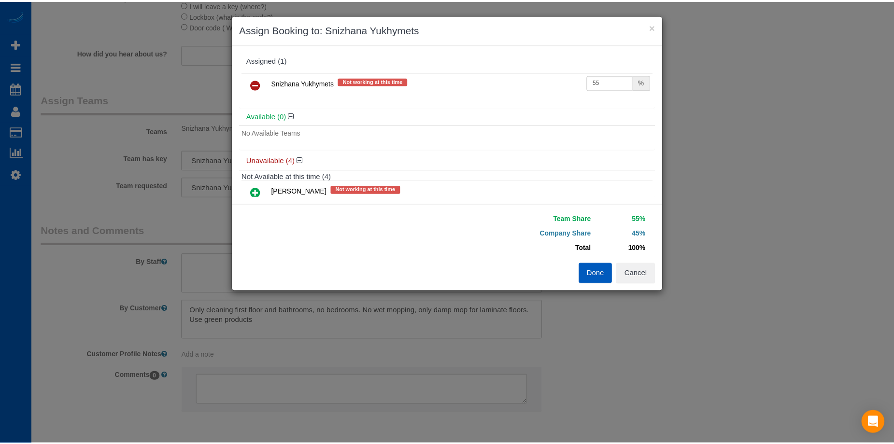
scroll to position [0, 0]
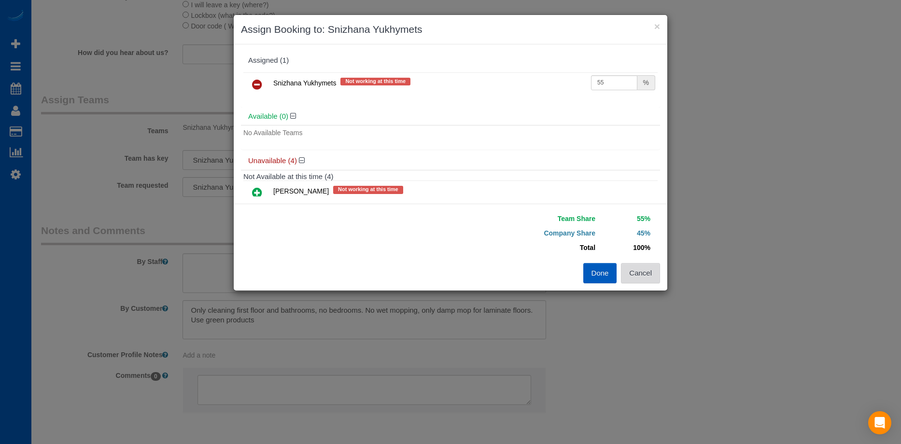
click at [649, 275] on button "Cancel" at bounding box center [640, 273] width 39 height 20
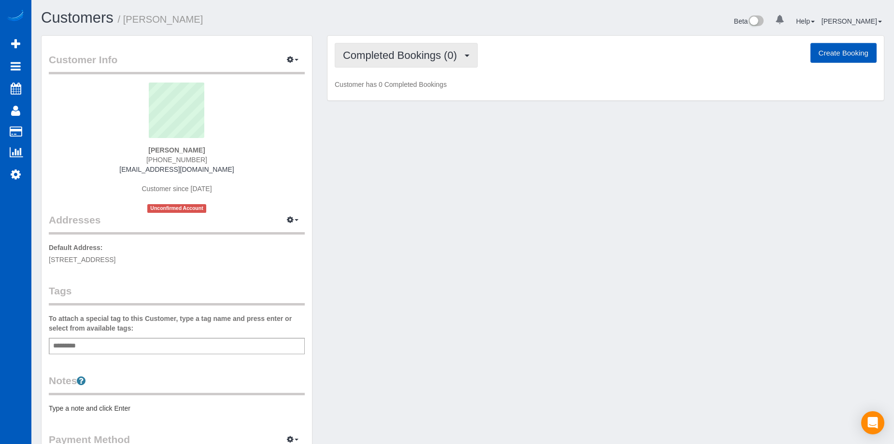
click at [409, 52] on span "Completed Bookings (0)" at bounding box center [402, 55] width 119 height 12
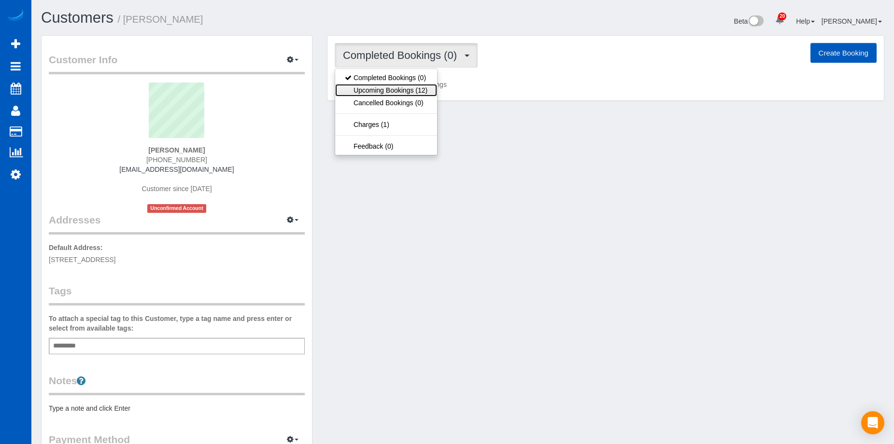
click at [405, 93] on link "Upcoming Bookings (12)" at bounding box center [386, 90] width 102 height 13
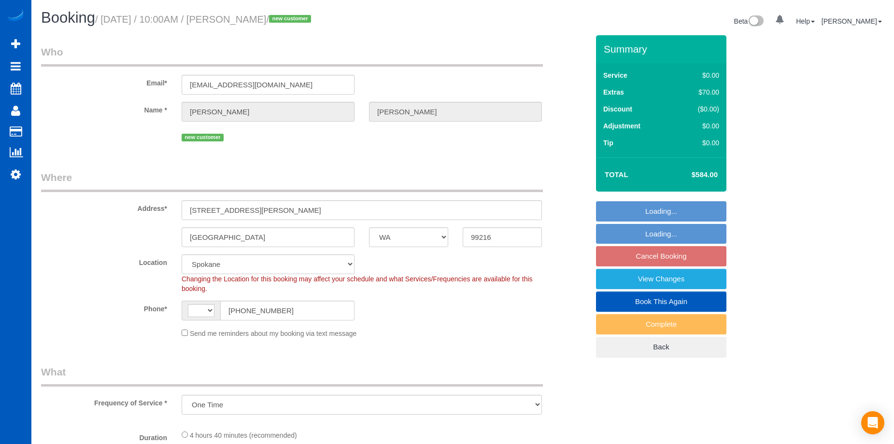
select select "WA"
select select "string:[GEOGRAPHIC_DATA]"
select select "object:957"
select select "199"
select select "1001"
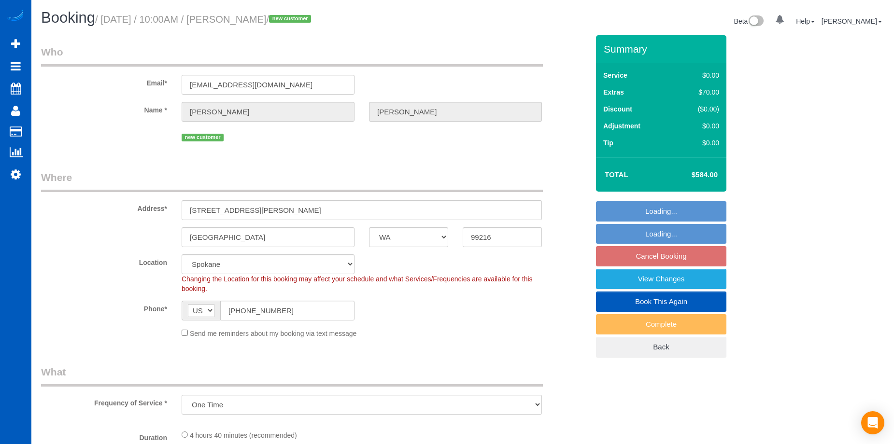
select select "2"
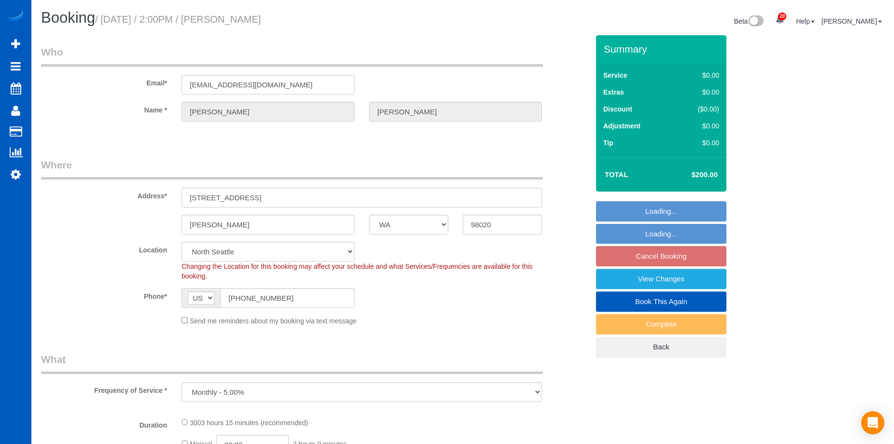
select select "WA"
select select "number:7"
select select "1501"
select select "3"
select select "spot3"
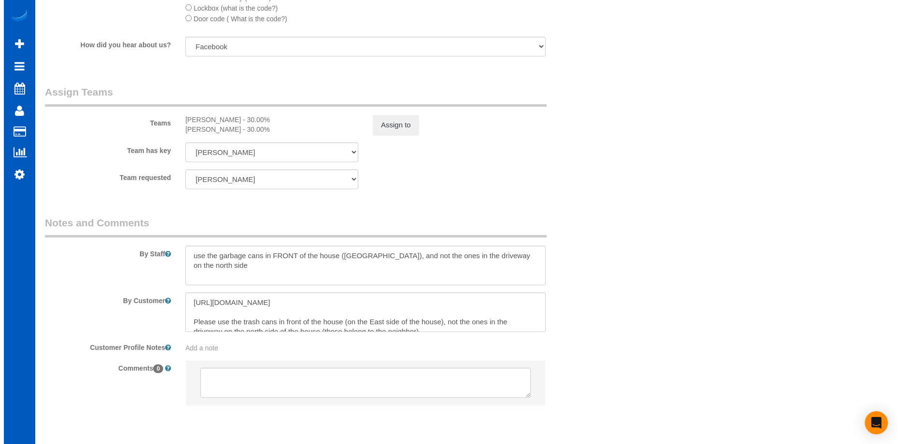
scroll to position [1000, 0]
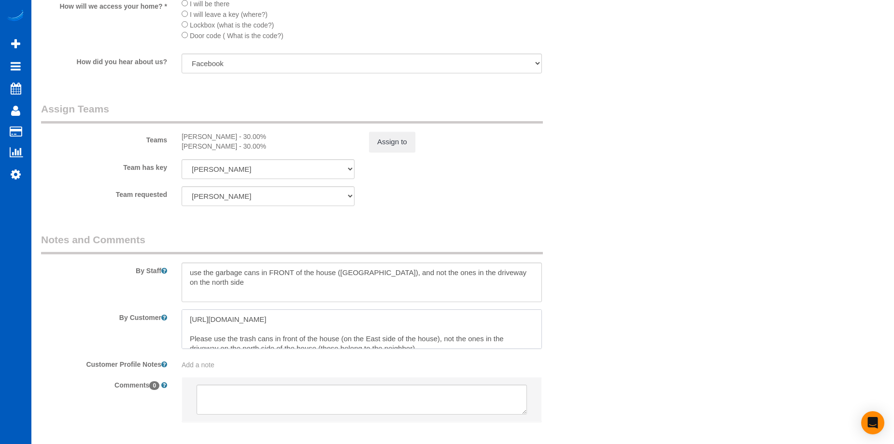
drag, startPoint x: 244, startPoint y: 333, endPoint x: 188, endPoint y: 321, distance: 57.4
click at [188, 321] on textarea at bounding box center [362, 329] width 360 height 40
click at [400, 142] on button "Assign to" at bounding box center [392, 142] width 46 height 20
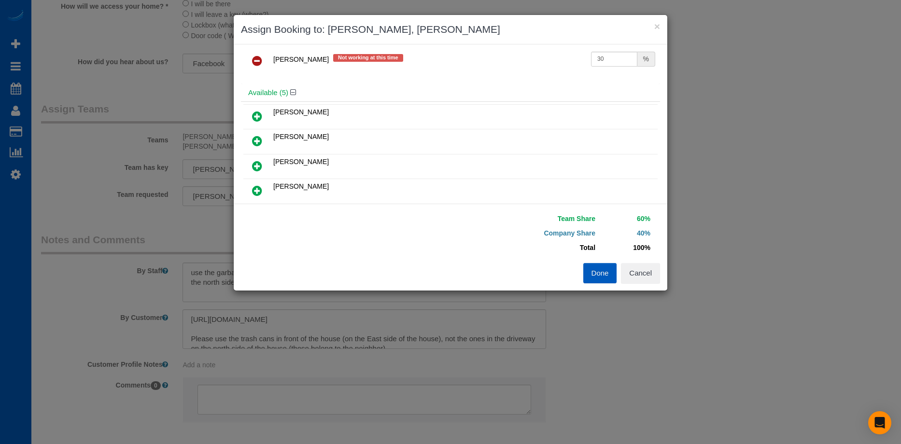
scroll to position [97, 0]
click at [252, 113] on icon at bounding box center [257, 117] width 10 height 12
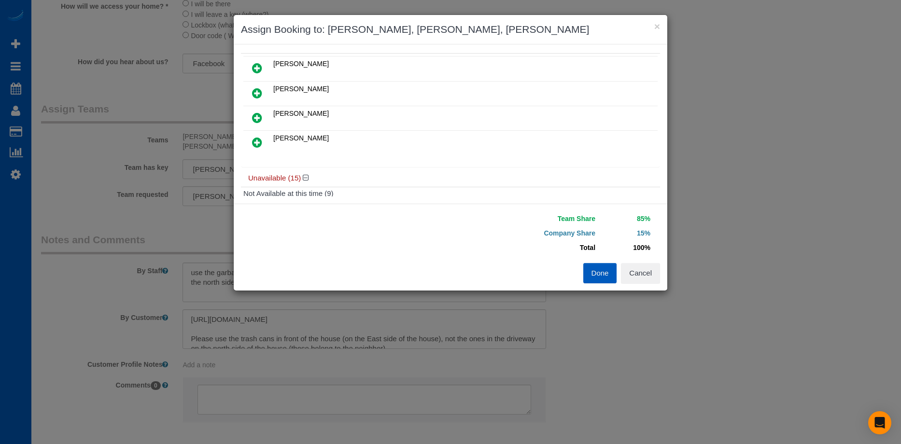
click at [255, 141] on icon at bounding box center [257, 143] width 10 height 12
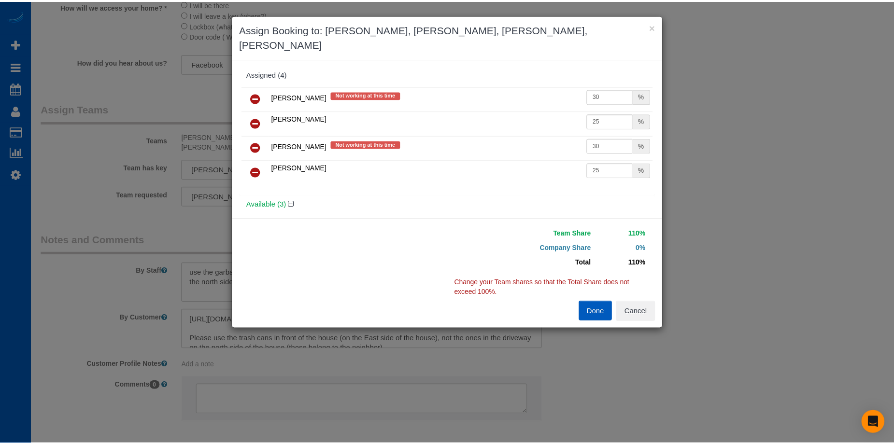
scroll to position [0, 0]
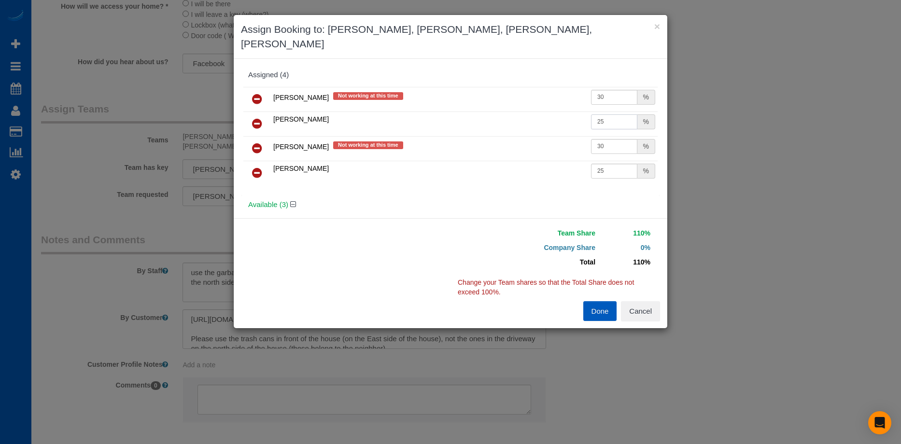
click at [601, 119] on input "25" at bounding box center [614, 121] width 46 height 15
drag, startPoint x: 604, startPoint y: 119, endPoint x: 560, endPoint y: 120, distance: 43.5
click at [560, 120] on tr "Kateryna Polishchuk 25 %" at bounding box center [450, 124] width 414 height 25
click at [255, 96] on icon at bounding box center [257, 99] width 10 height 12
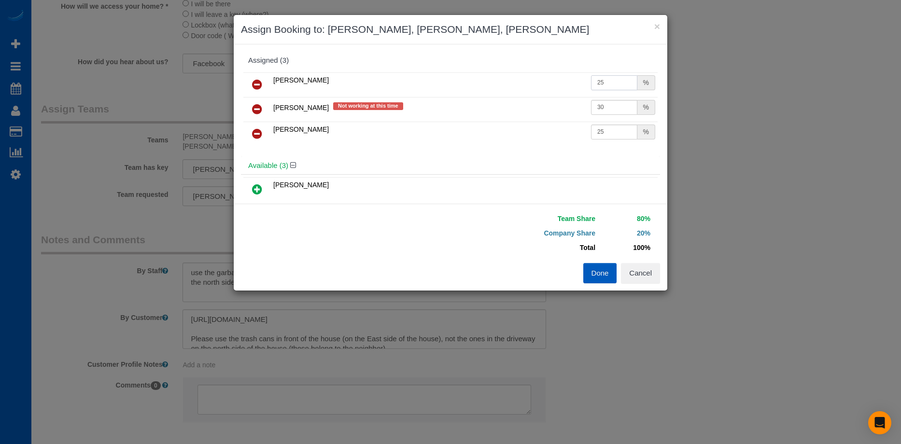
drag, startPoint x: 617, startPoint y: 84, endPoint x: 604, endPoint y: 84, distance: 12.6
click at [615, 84] on input "25" at bounding box center [614, 82] width 46 height 15
type input "30"
click at [260, 107] on icon at bounding box center [257, 109] width 10 height 12
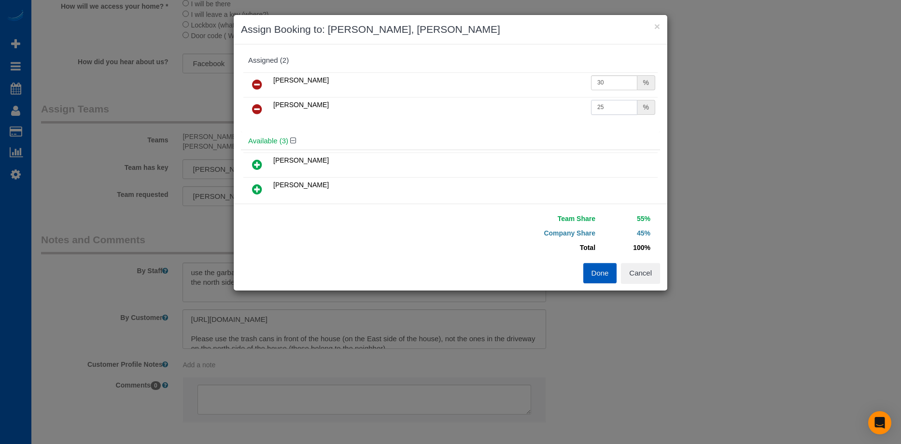
click at [602, 106] on input "25" at bounding box center [614, 107] width 46 height 15
drag, startPoint x: 614, startPoint y: 102, endPoint x: 572, endPoint y: 103, distance: 42.0
click at [572, 103] on tr "Tatiana Sitnik 25 %" at bounding box center [450, 109] width 414 height 25
type input "30"
click at [597, 270] on button "Done" at bounding box center [600, 273] width 34 height 20
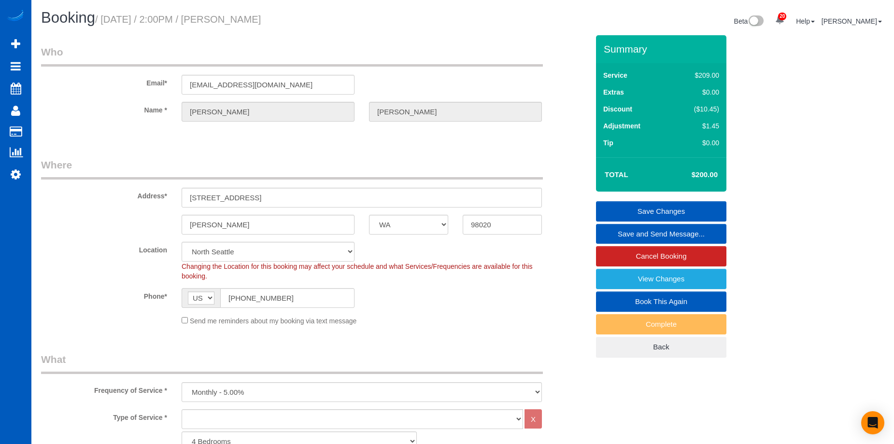
click at [633, 206] on link "Save Changes" at bounding box center [661, 211] width 130 height 20
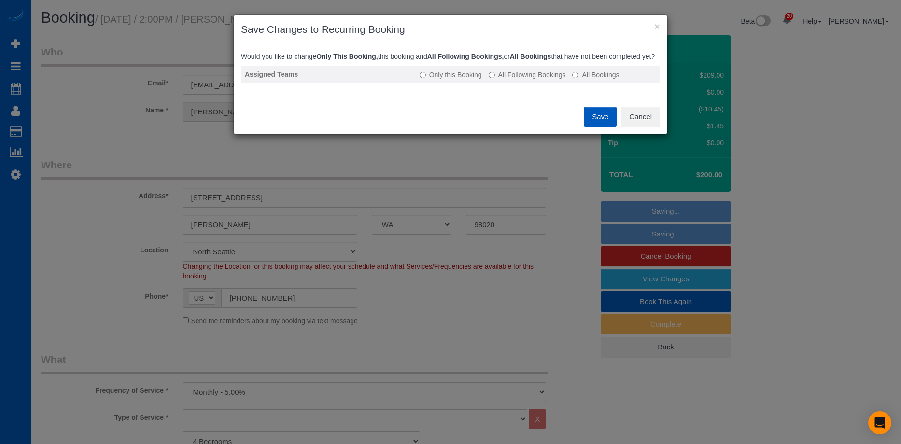
click at [516, 78] on td "Only this Booking All Following Bookings All Bookings" at bounding box center [538, 75] width 244 height 18
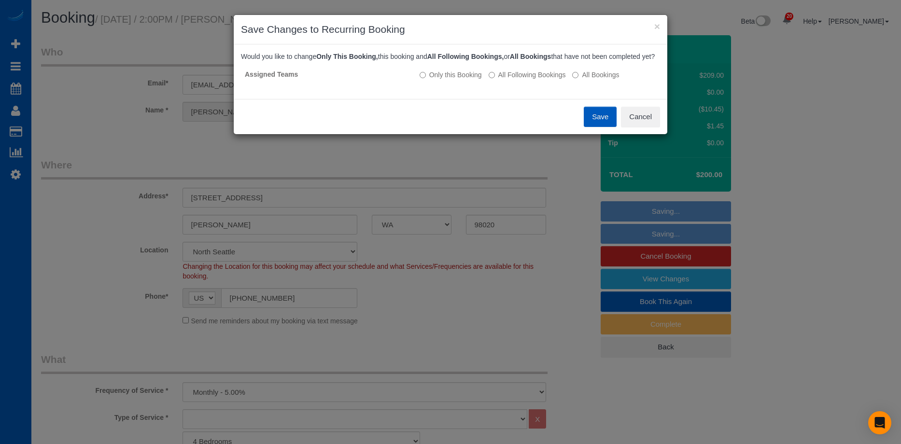
click at [608, 126] on button "Save" at bounding box center [600, 117] width 33 height 20
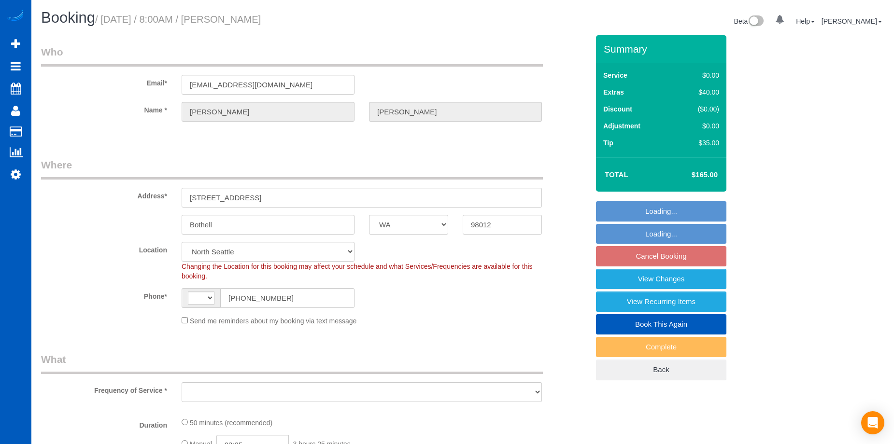
select select "WA"
select select "string:[GEOGRAPHIC_DATA]"
select select "object:987"
select select "spot1"
select select "number:8"
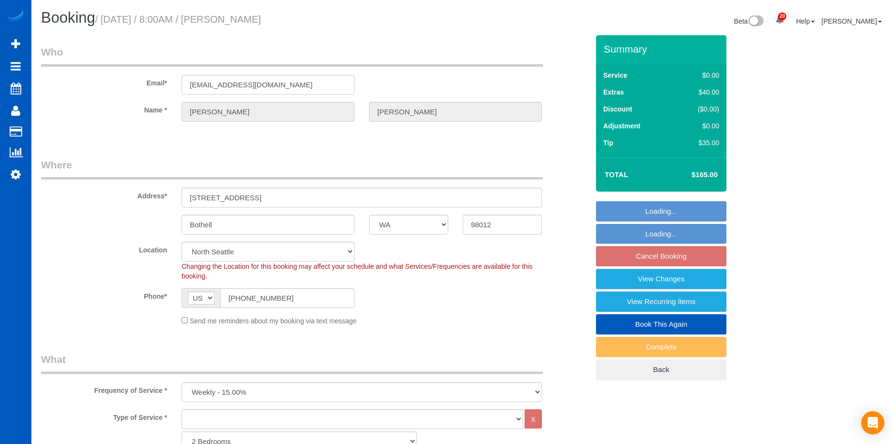
select select "object:1172"
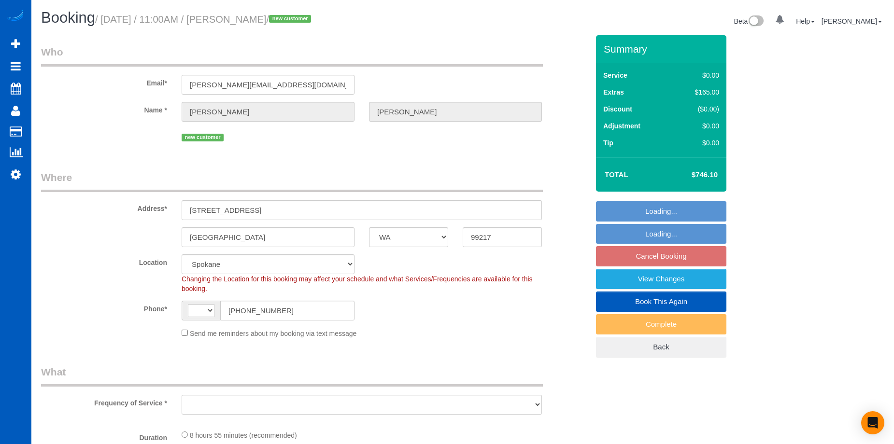
select select "WA"
select select "string:[GEOGRAPHIC_DATA]"
select select "object:1063"
select select "199"
select select "spot1"
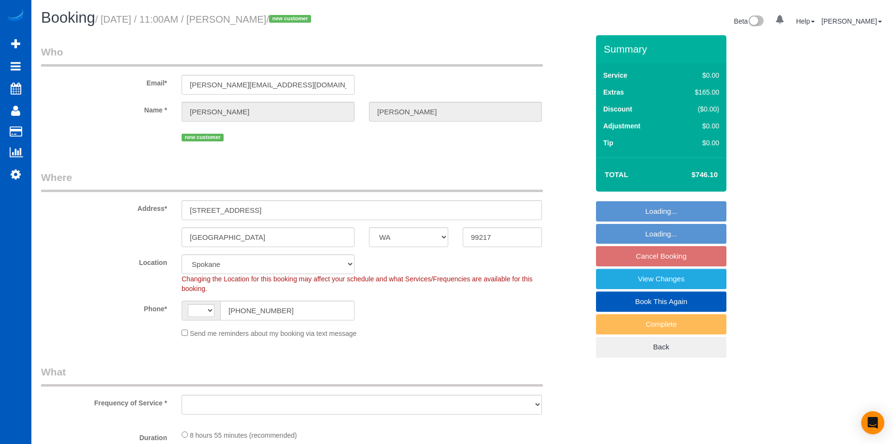
select select "number:8"
select select "3501"
select select "4"
select select "3"
select select "object:1157"
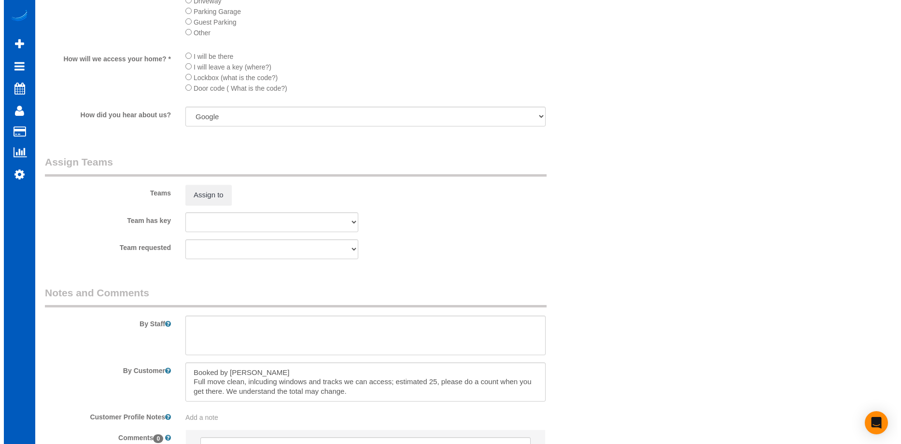
scroll to position [1110, 0]
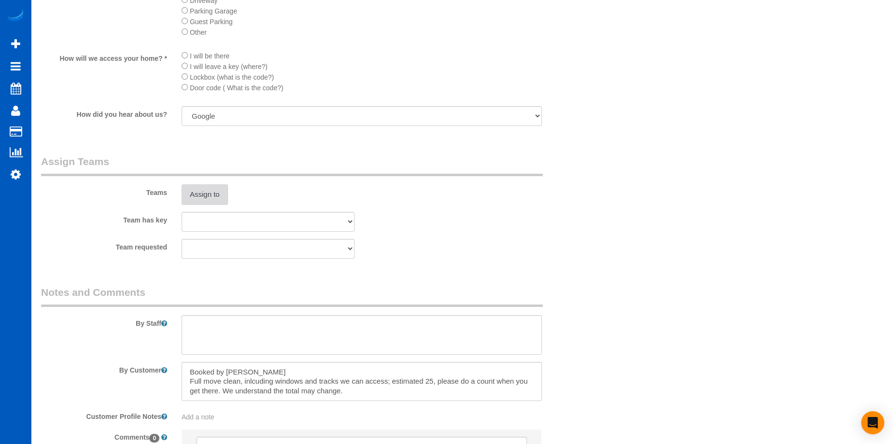
click at [211, 197] on button "Assign to" at bounding box center [205, 194] width 46 height 20
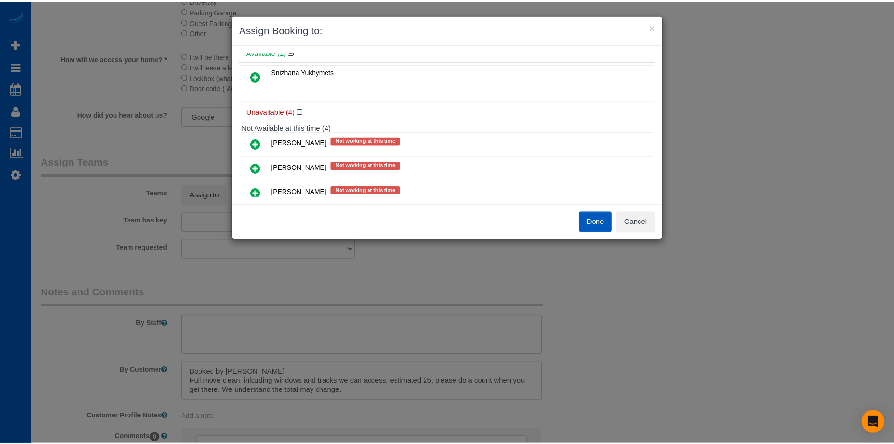
scroll to position [0, 0]
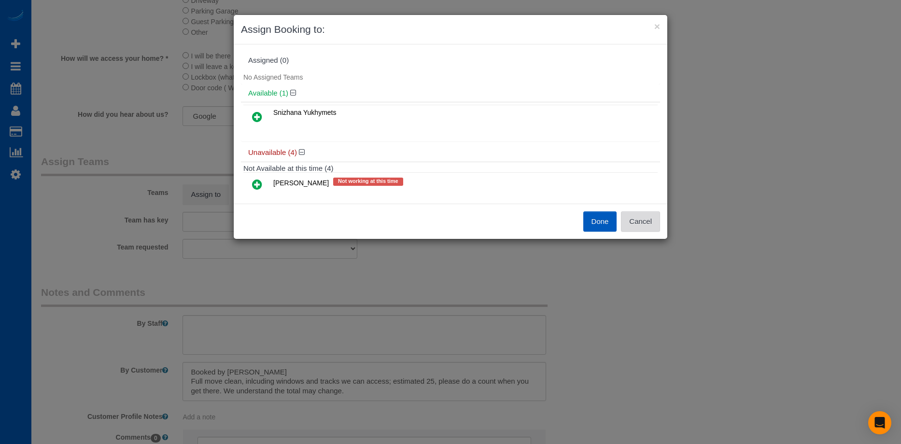
click at [649, 215] on button "Cancel" at bounding box center [640, 221] width 39 height 20
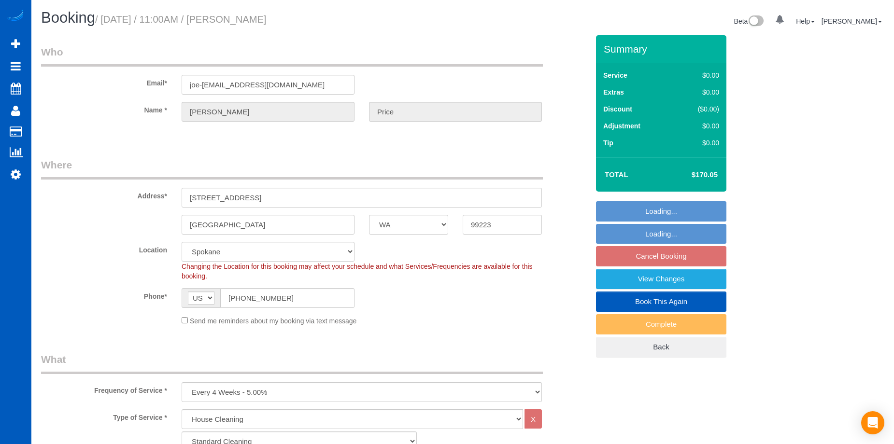
select select "WA"
select select "199"
select select "1001"
select select "3"
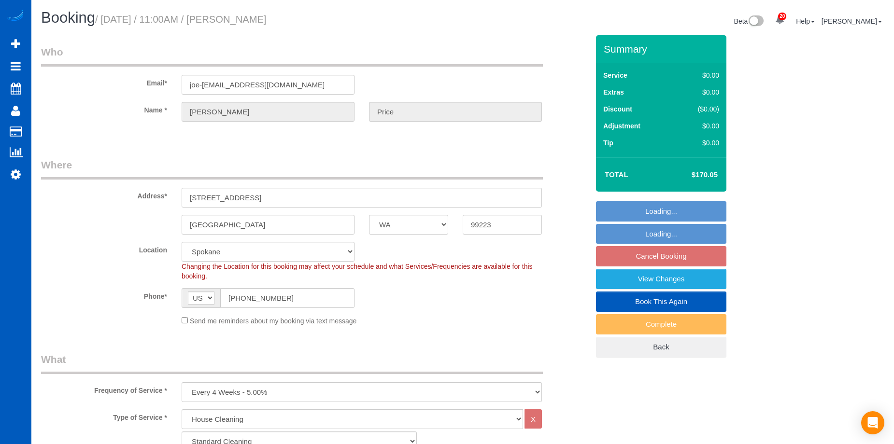
select select "spot2"
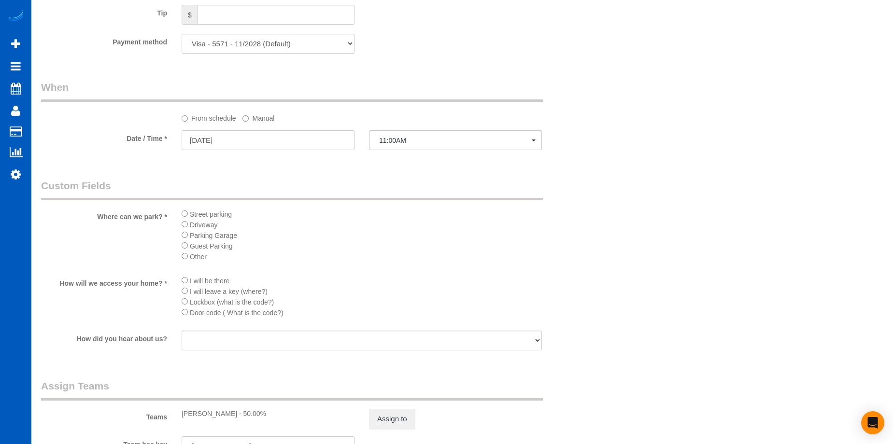
scroll to position [867, 0]
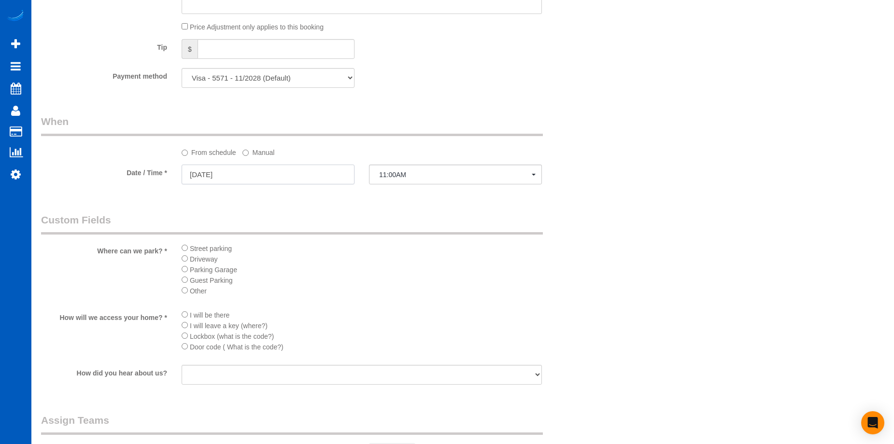
click at [313, 173] on input "[DATE]" at bounding box center [268, 175] width 173 height 20
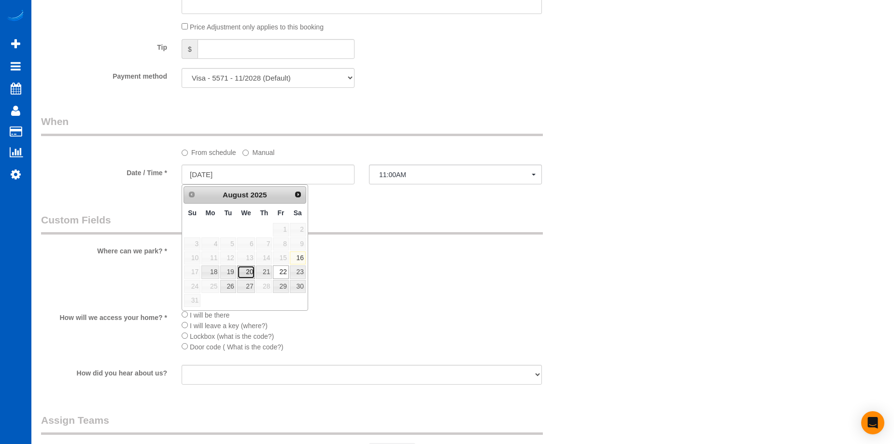
click at [248, 271] on link "20" at bounding box center [246, 272] width 18 height 13
type input "[DATE]"
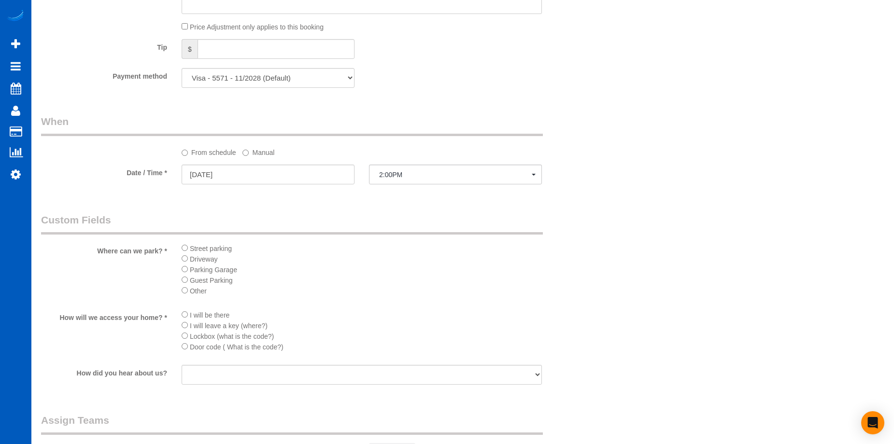
select select "spot12"
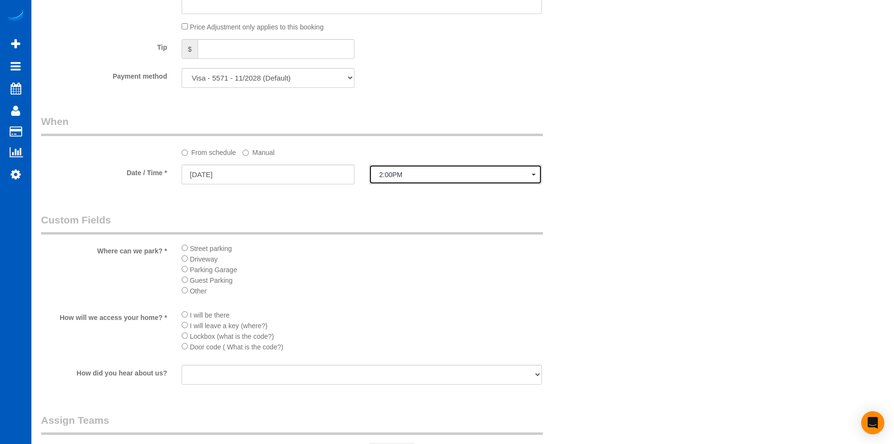
click at [441, 172] on span "2:00PM" at bounding box center [455, 175] width 153 height 8
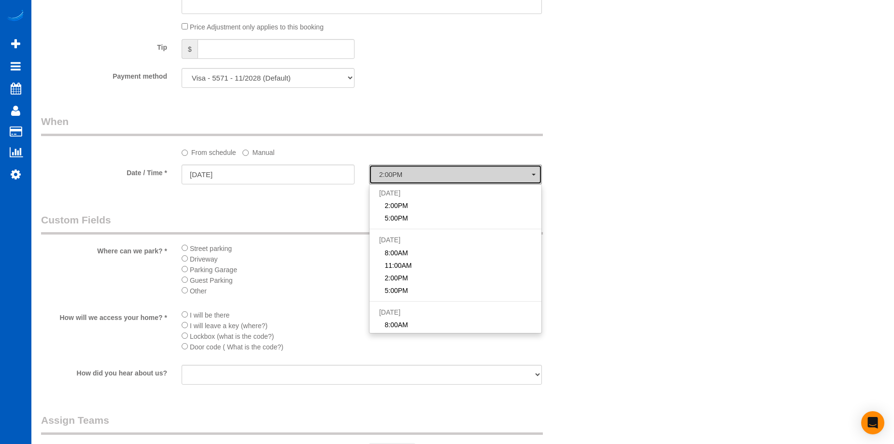
click at [441, 172] on span "2:00PM" at bounding box center [455, 175] width 153 height 8
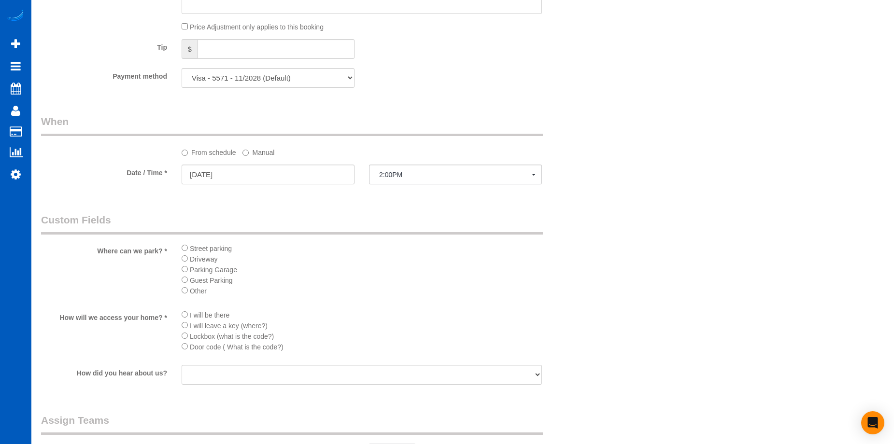
click at [257, 154] on label "Manual" at bounding box center [258, 150] width 32 height 13
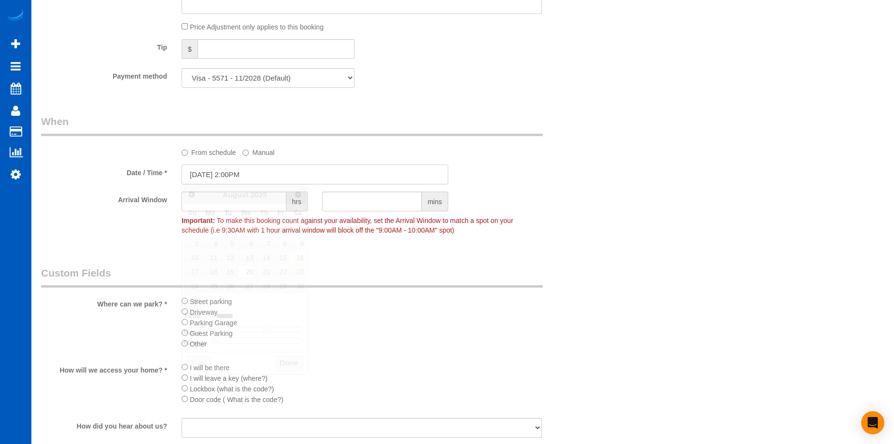
click at [321, 168] on input "[DATE] 2:00PM" at bounding box center [315, 175] width 266 height 20
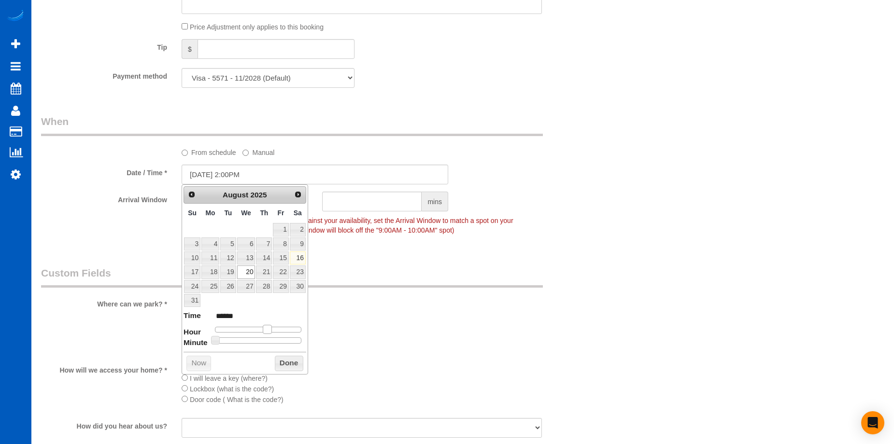
type input "08/20/2025 12:00PM"
type input "*******"
type input "08/20/2025 11:00AM"
type input "*******"
type input "08/20/2025 10:00AM"
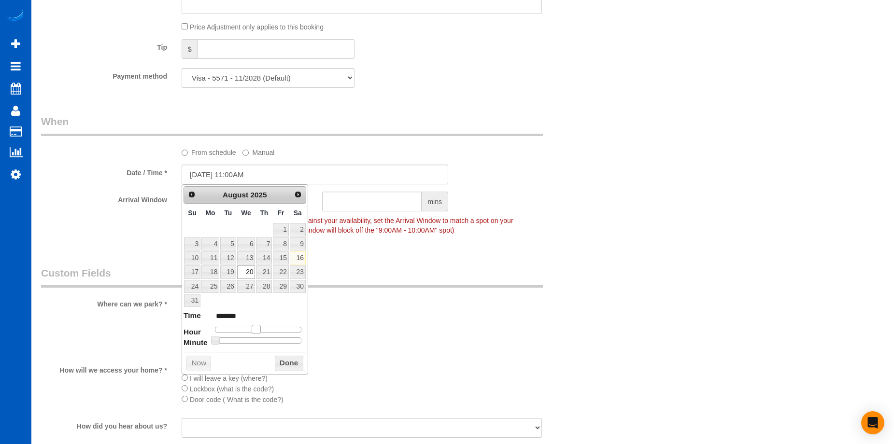
type input "*******"
type input "08/20/2025 9:00AM"
type input "******"
type input "08/20/2025 8:00AM"
type input "******"
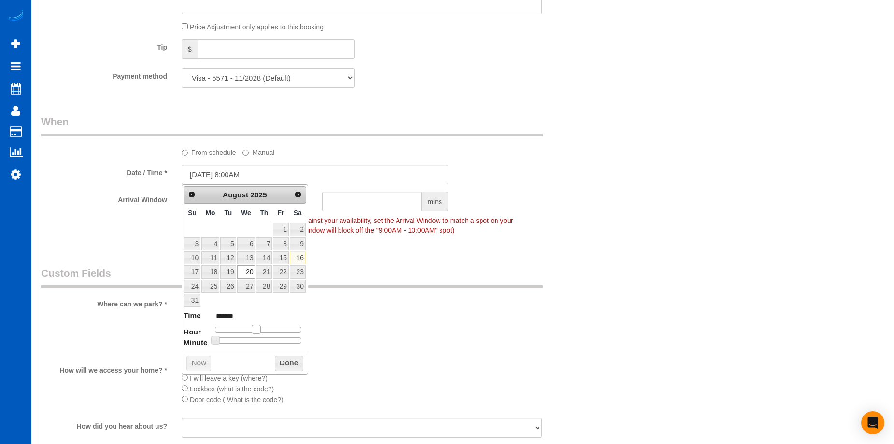
type input "08/20/2025 7:00AM"
type input "******"
drag, startPoint x: 267, startPoint y: 327, endPoint x: 243, endPoint y: 333, distance: 24.4
click at [243, 333] on span at bounding box center [241, 329] width 9 height 9
type input "08/20/2025 8:00AM"
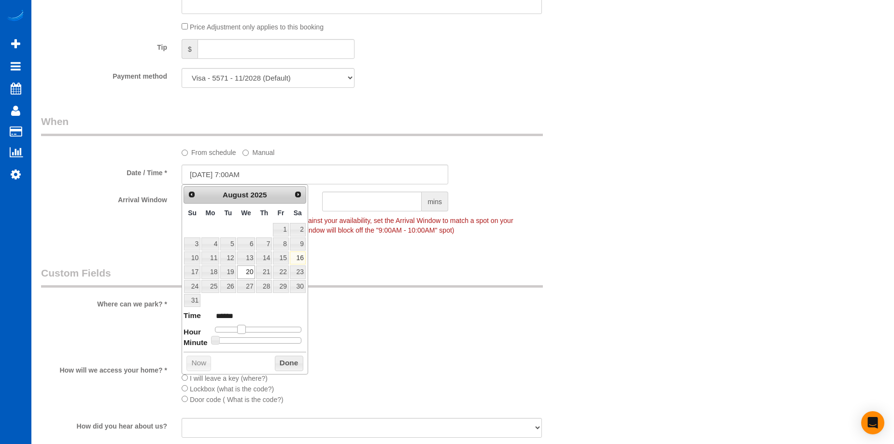
type input "******"
type input "08/20/2025 9:00AM"
type input "******"
type input "08/20/2025 11:00AM"
type input "*******"
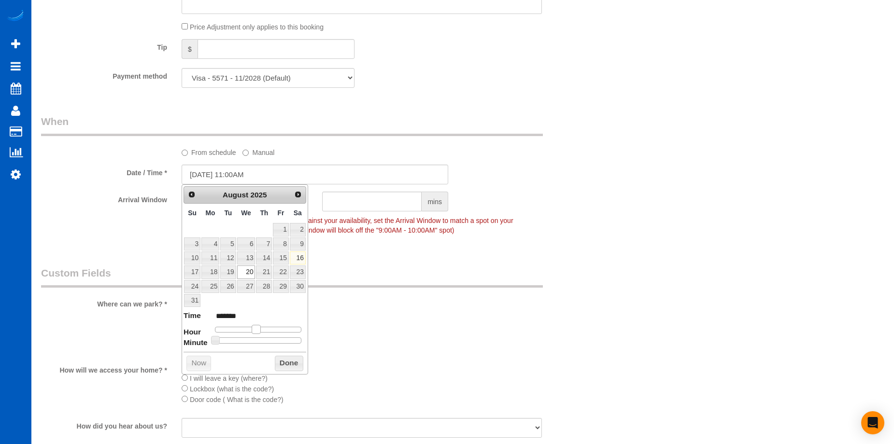
drag, startPoint x: 241, startPoint y: 328, endPoint x: 257, endPoint y: 328, distance: 15.9
click at [257, 328] on span at bounding box center [256, 329] width 9 height 9
drag, startPoint x: 288, startPoint y: 362, endPoint x: 420, endPoint y: 265, distance: 163.4
click at [297, 361] on button "Done" at bounding box center [289, 363] width 28 height 15
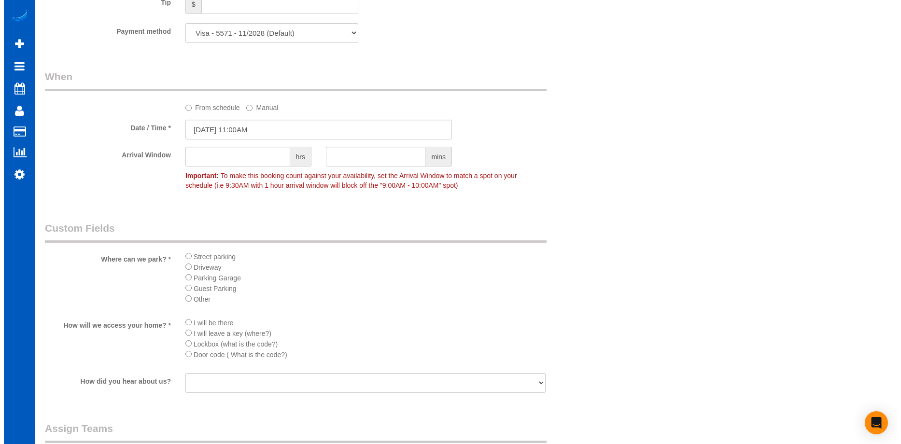
scroll to position [1125, 0]
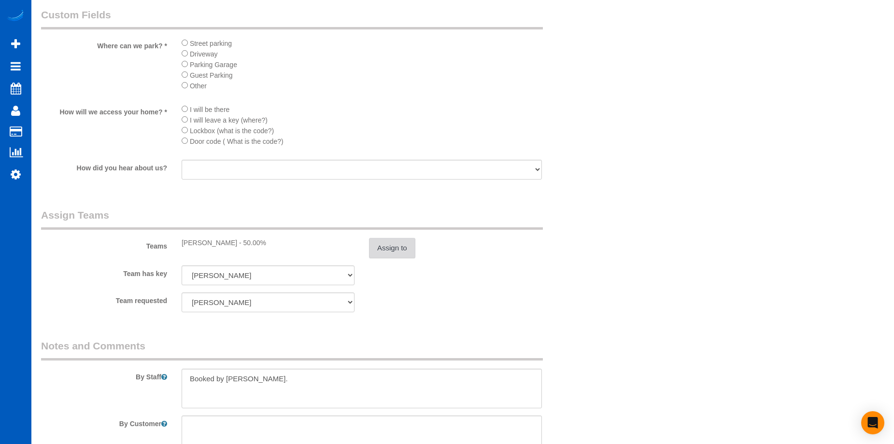
click at [383, 242] on button "Assign to" at bounding box center [392, 248] width 46 height 20
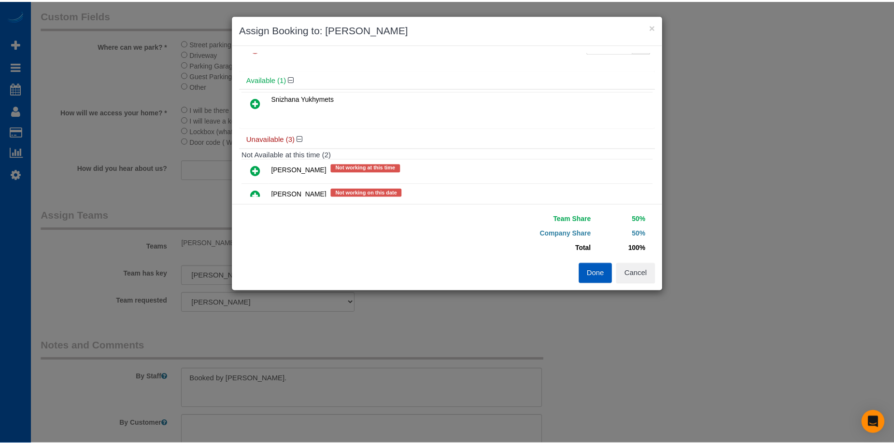
scroll to position [0, 0]
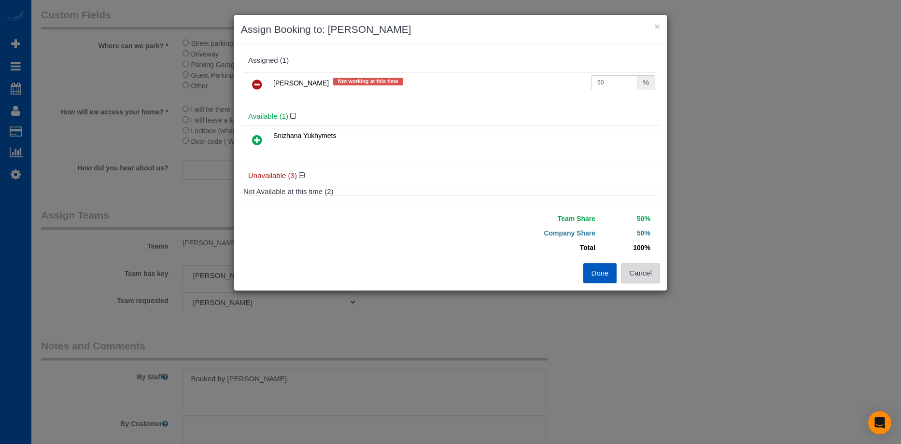
click at [644, 275] on button "Cancel" at bounding box center [640, 273] width 39 height 20
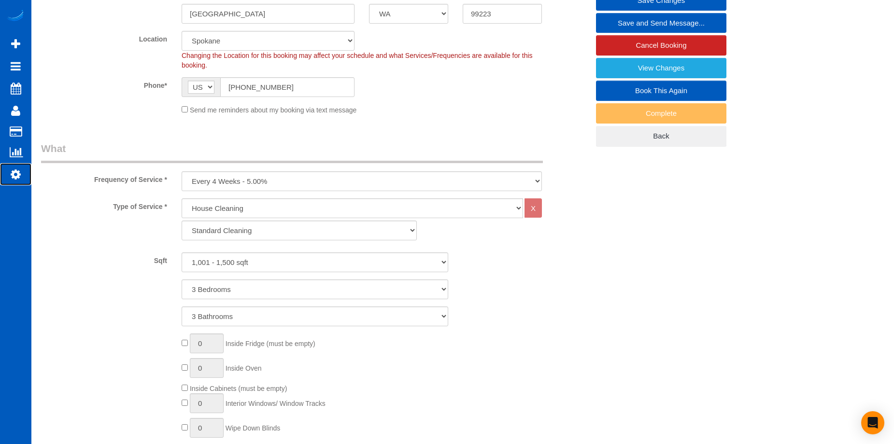
scroll to position [214, 0]
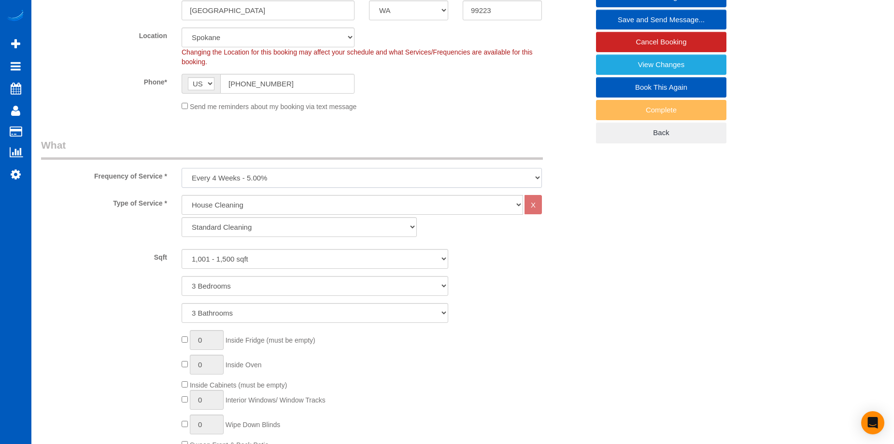
click at [396, 174] on select "One Time Weekly - 15.00% Every 2 Weeks - 10.00% Every 4 Weeks - 5.00% Every 2 M…" at bounding box center [362, 178] width 360 height 20
select select "object:1125"
click at [182, 168] on select "One Time Weekly - 15.00% Every 2 Weeks - 10.00% Every 4 Weeks - 5.00% Every 2 M…" at bounding box center [362, 178] width 360 height 20
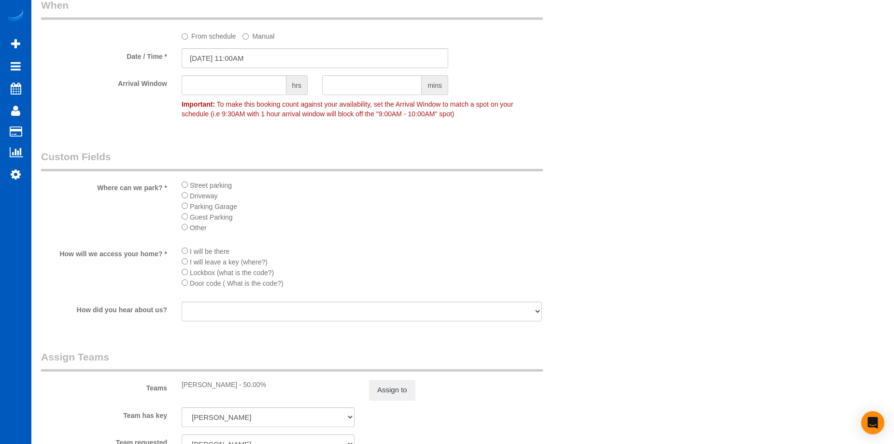
scroll to position [1012, 0]
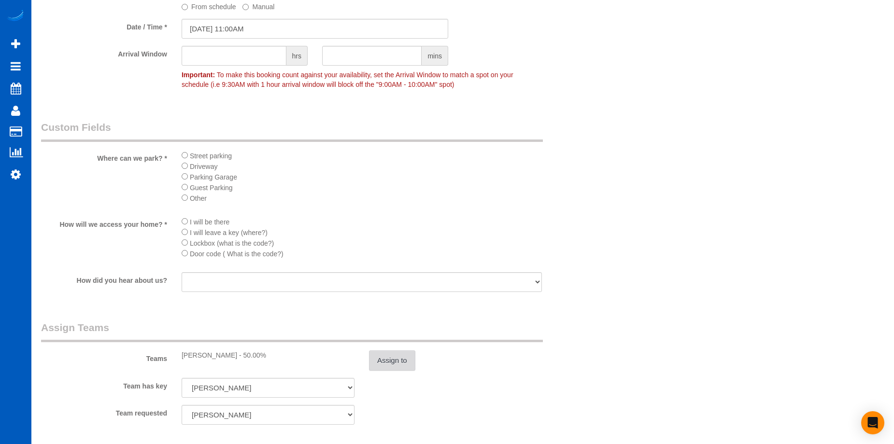
click at [391, 360] on button "Assign to" at bounding box center [392, 360] width 46 height 20
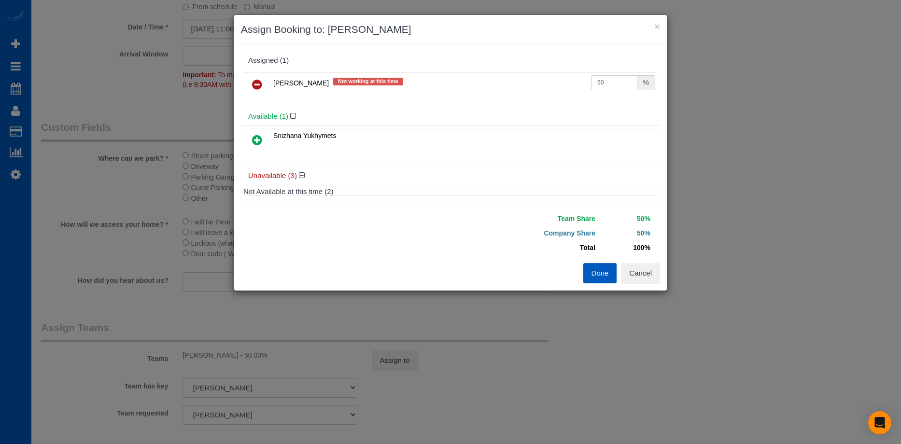
click at [255, 82] on icon at bounding box center [257, 85] width 10 height 12
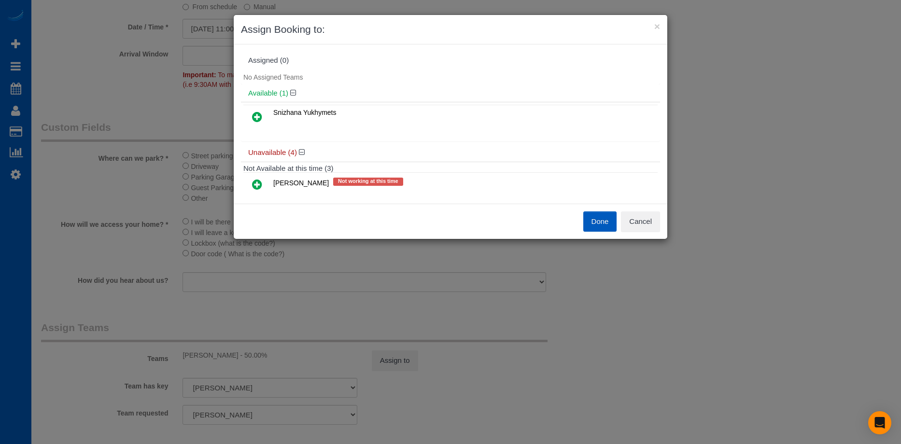
click at [253, 115] on icon at bounding box center [257, 117] width 10 height 12
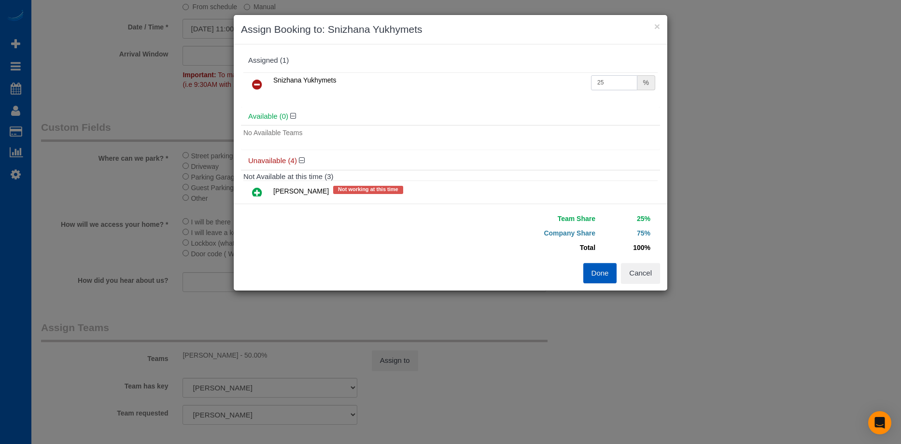
click at [606, 85] on input "25" at bounding box center [614, 82] width 46 height 15
type input "2"
type input "50"
click at [594, 267] on button "Done" at bounding box center [600, 273] width 34 height 20
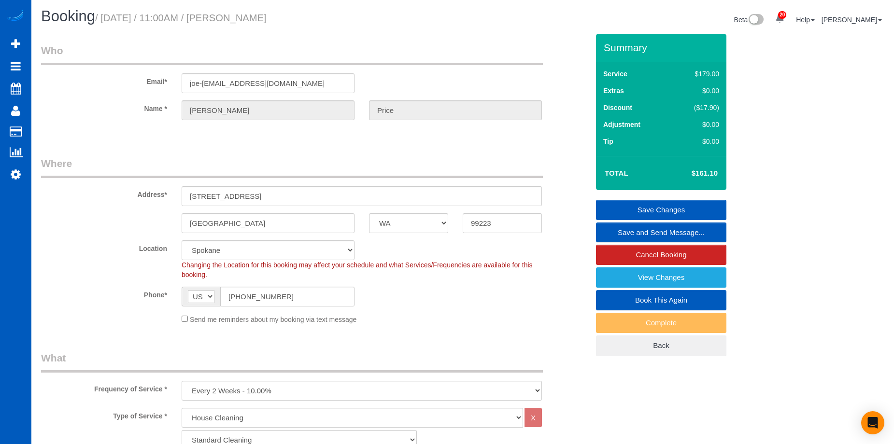
scroll to position [0, 0]
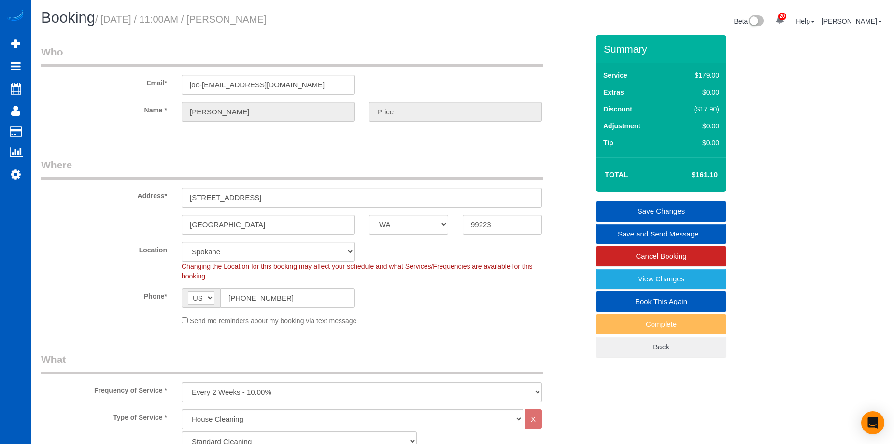
click at [655, 207] on link "Save Changes" at bounding box center [661, 211] width 130 height 20
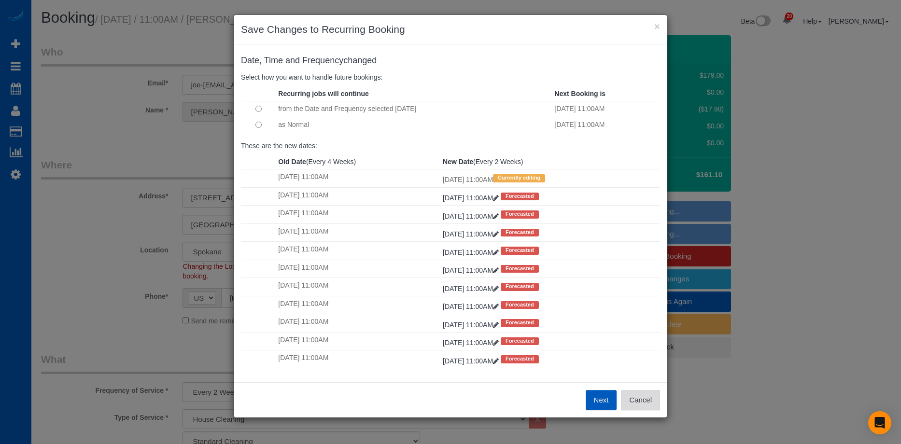
click at [656, 397] on button "Cancel" at bounding box center [640, 400] width 39 height 20
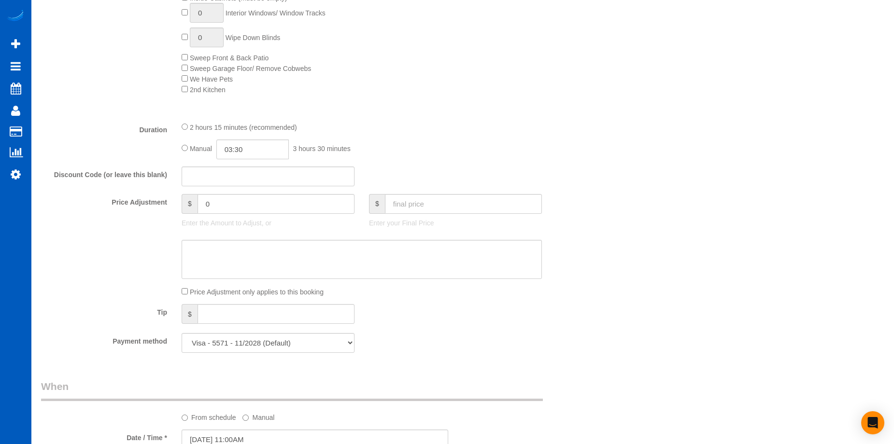
scroll to position [784, 0]
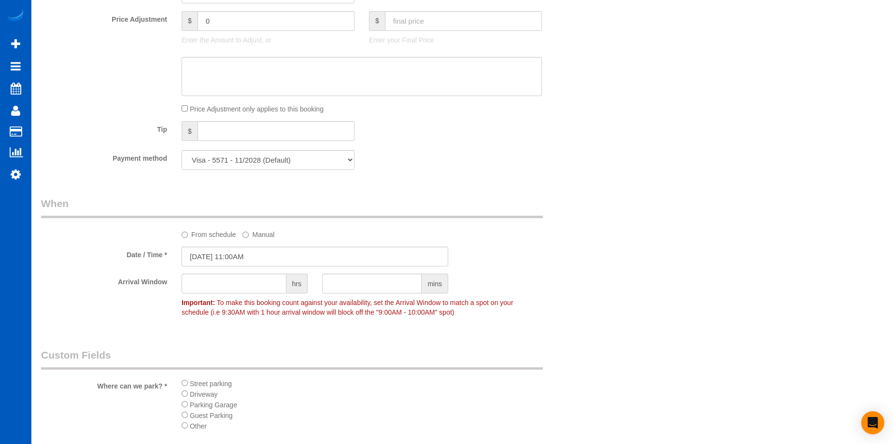
click at [197, 239] on label "From schedule" at bounding box center [209, 232] width 55 height 13
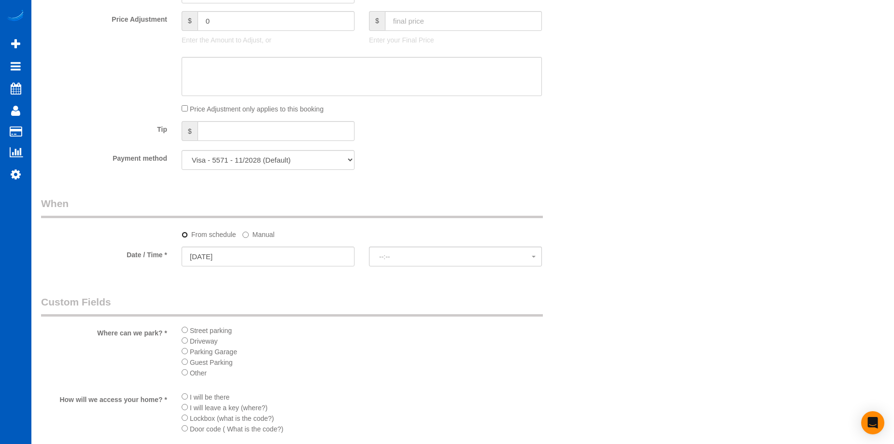
select select "spot26"
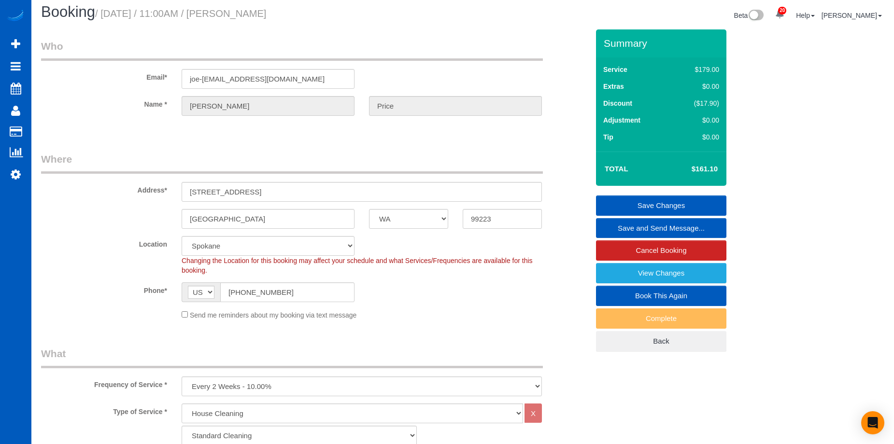
scroll to position [0, 0]
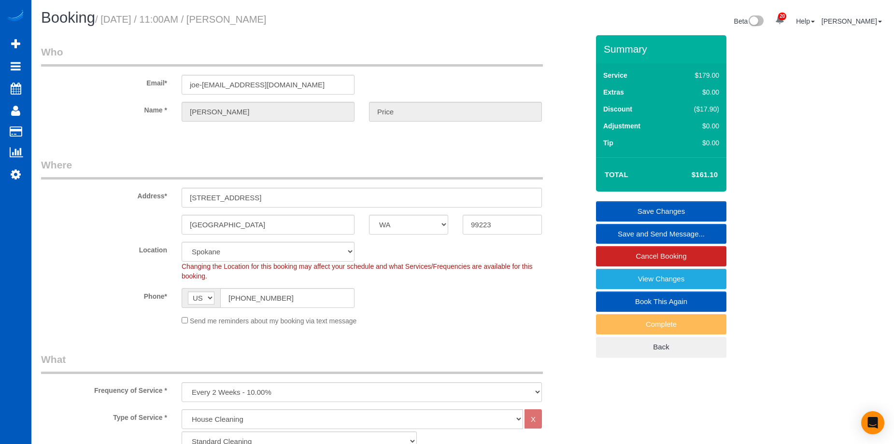
click at [633, 203] on link "Save Changes" at bounding box center [661, 211] width 130 height 20
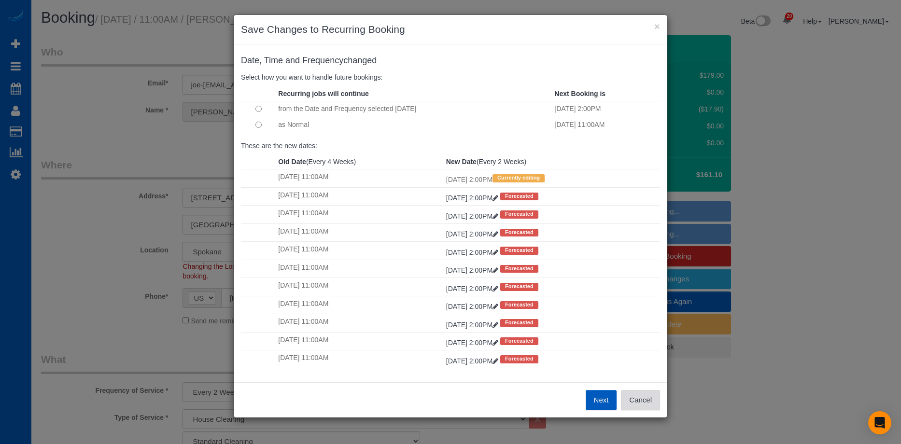
click at [646, 402] on button "Cancel" at bounding box center [640, 400] width 39 height 20
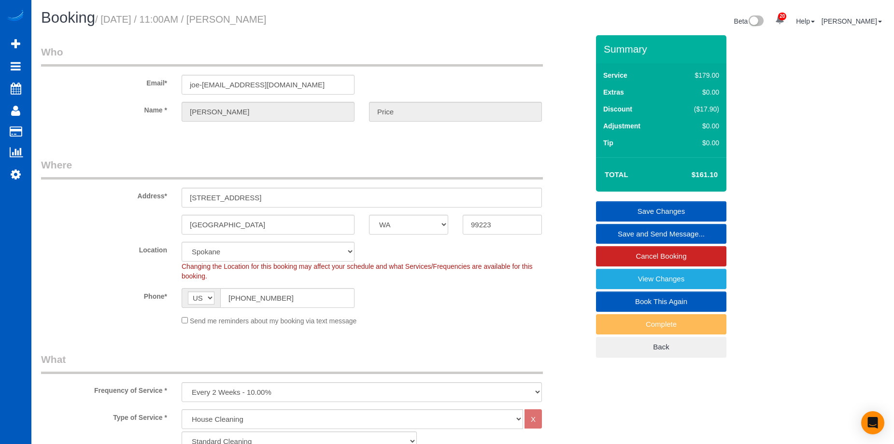
click at [631, 208] on link "Save Changes" at bounding box center [661, 211] width 130 height 20
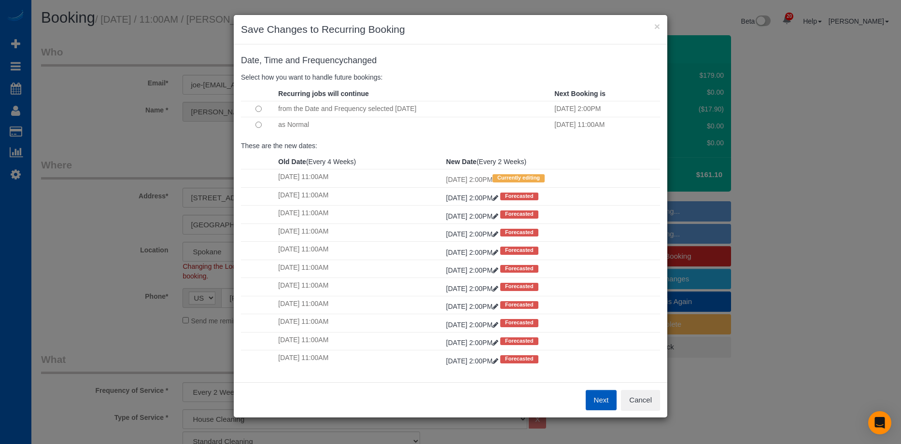
click at [603, 400] on button "Next" at bounding box center [601, 400] width 31 height 20
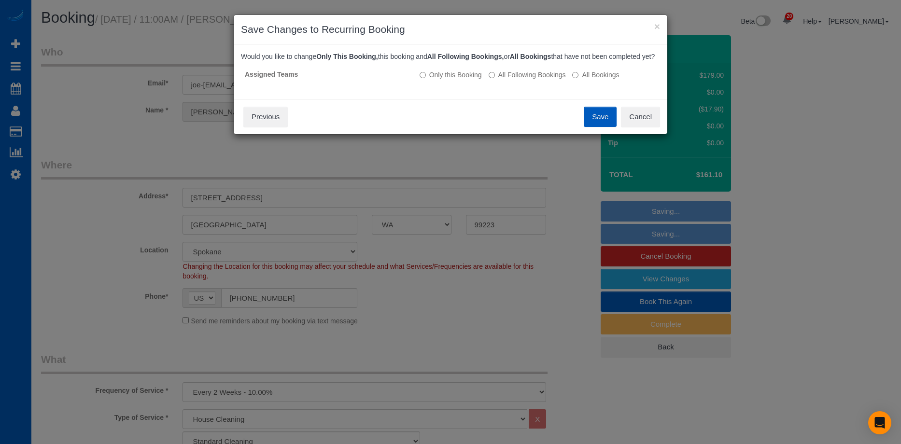
click at [528, 80] on label "All Following Bookings" at bounding box center [527, 75] width 77 height 10
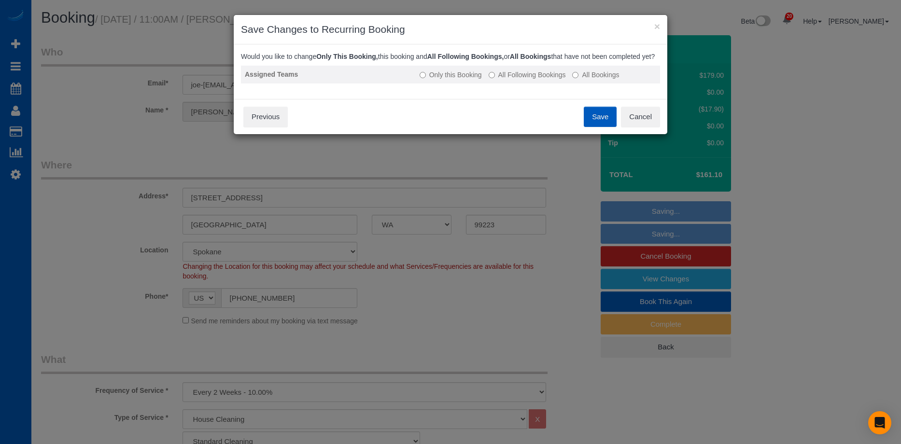
click at [518, 78] on td "Only this Booking All Following Bookings All Bookings" at bounding box center [538, 75] width 244 height 18
click at [496, 80] on label "All Following Bookings" at bounding box center [527, 75] width 77 height 10
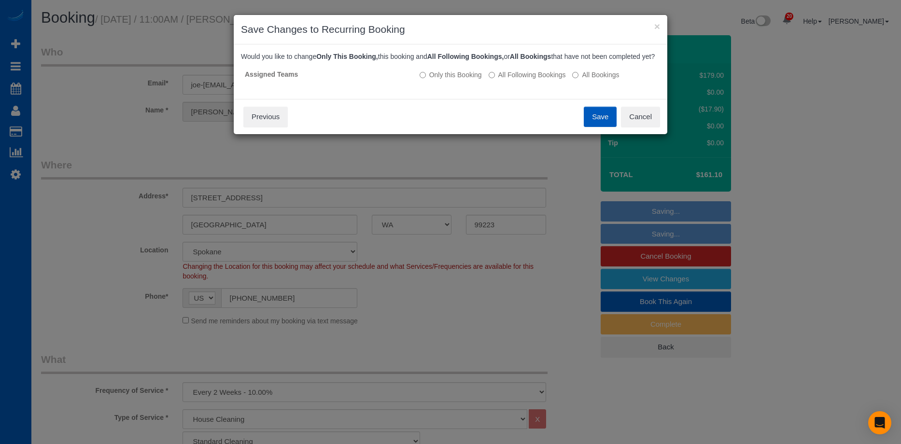
click at [602, 125] on button "Save" at bounding box center [600, 117] width 33 height 20
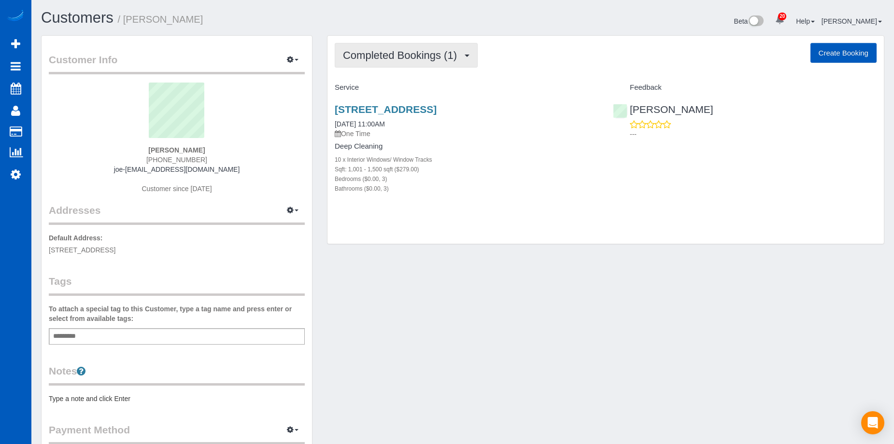
click at [440, 57] on span "Completed Bookings (1)" at bounding box center [402, 55] width 119 height 12
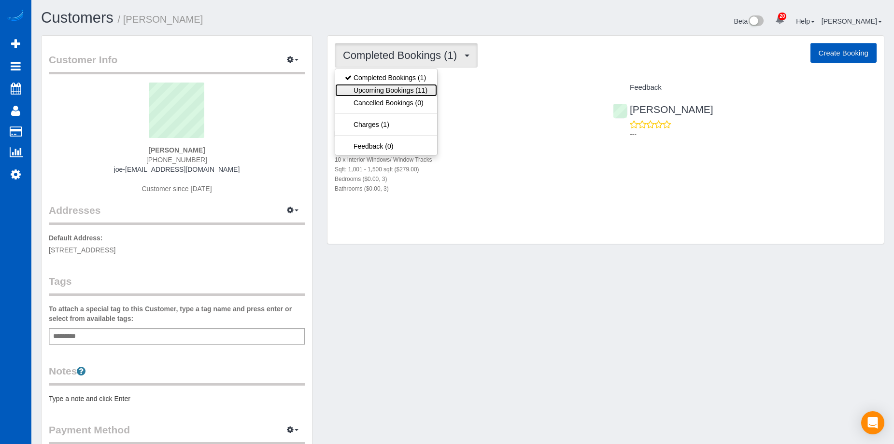
click at [418, 95] on link "Upcoming Bookings (11)" at bounding box center [386, 90] width 102 height 13
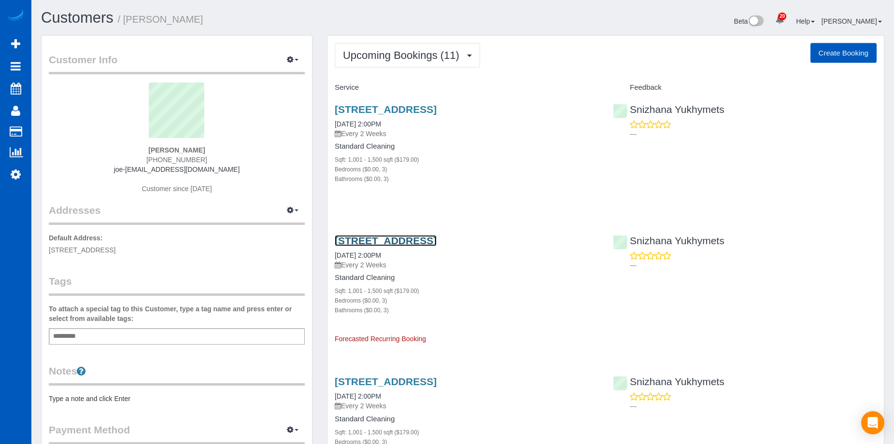
click at [436, 242] on link "[STREET_ADDRESS]" at bounding box center [386, 240] width 102 height 11
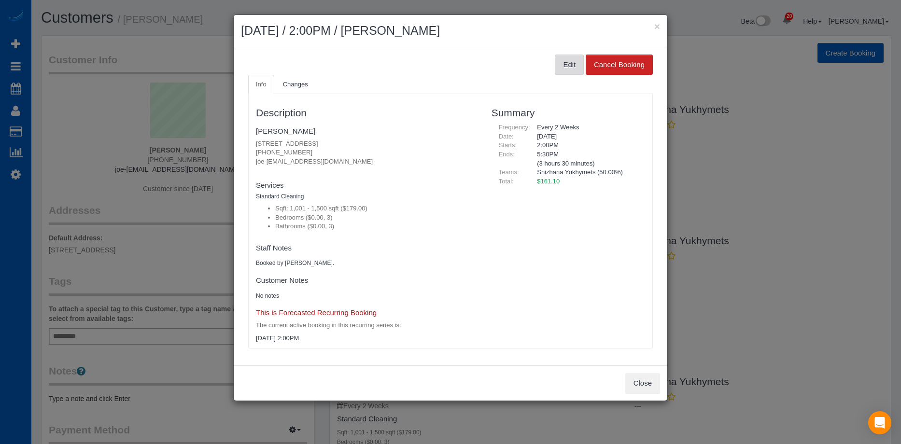
click at [559, 66] on button "Edit" at bounding box center [569, 65] width 29 height 20
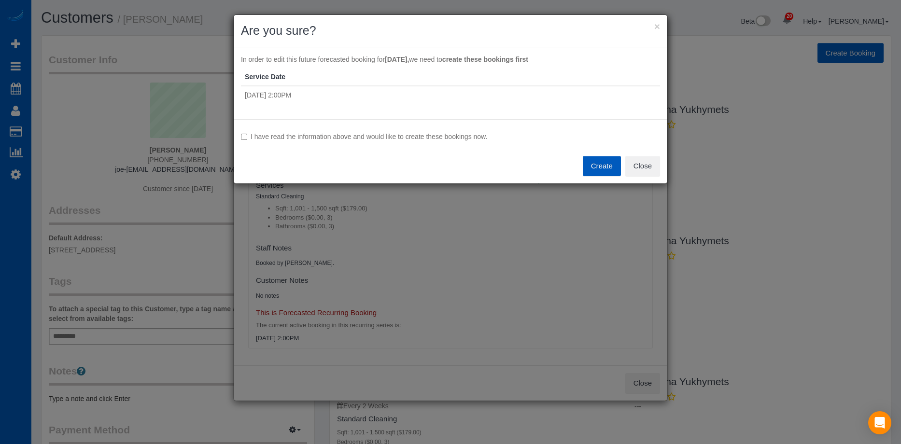
click at [476, 137] on label "I have read the information above and would like to create these bookings now." at bounding box center [450, 137] width 419 height 10
click at [607, 169] on button "Create" at bounding box center [602, 166] width 38 height 20
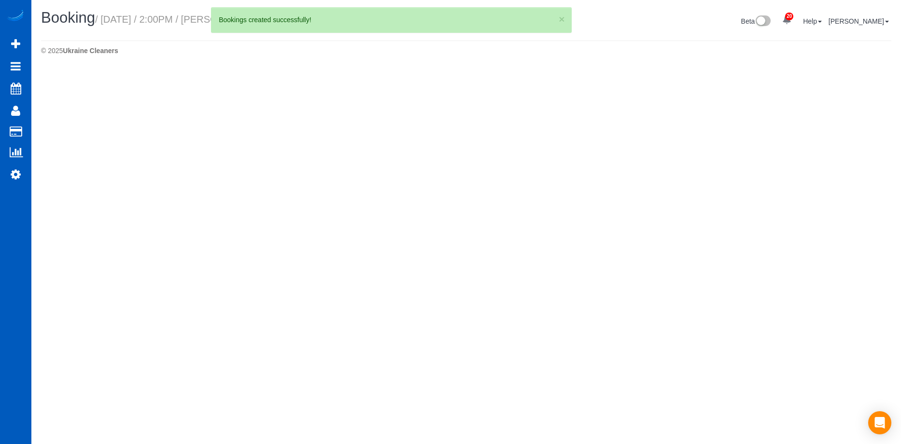
select select "WA"
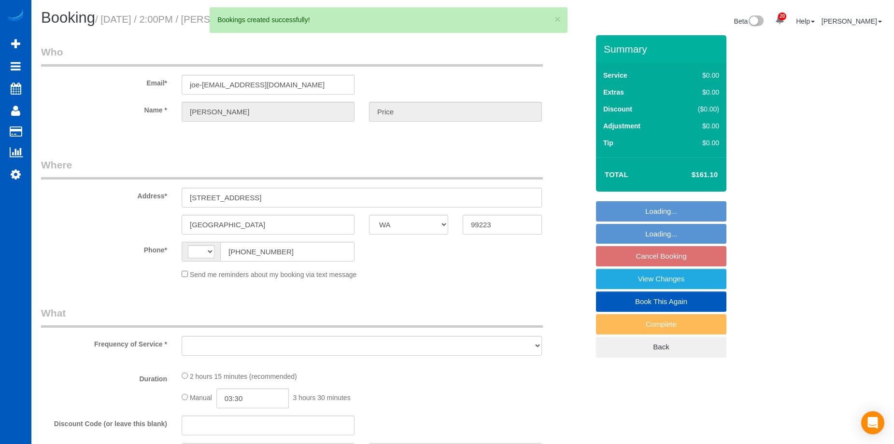
select select "string:fspay-8f1d7c24-add9-40d9-9ddc-abbee3f000fb"
select select "string:US"
select select "spot1"
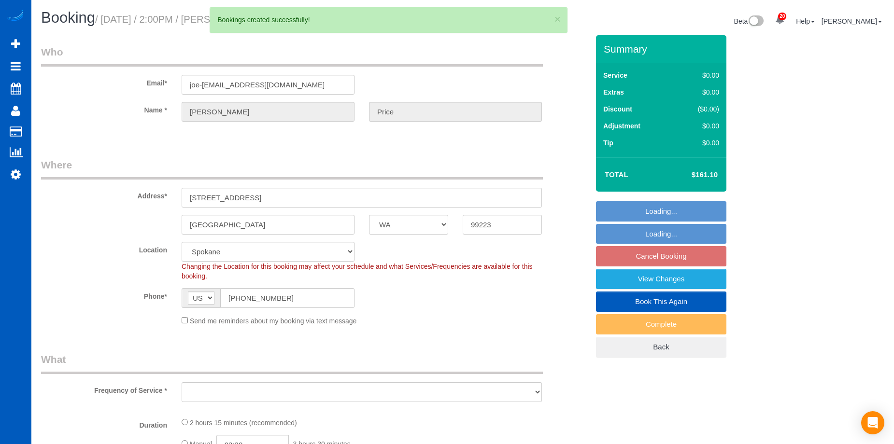
select select "object:1631"
select select "199"
select select "1001"
select select "3"
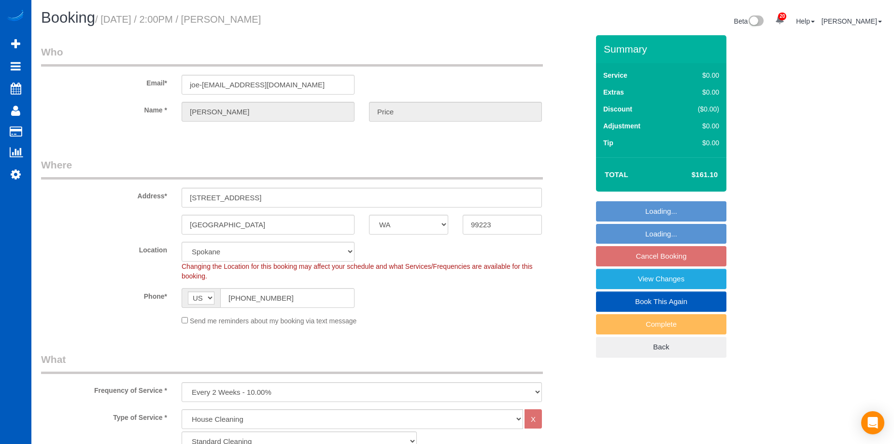
select select "spot13"
select select "object:1806"
select select "1001"
select select "3"
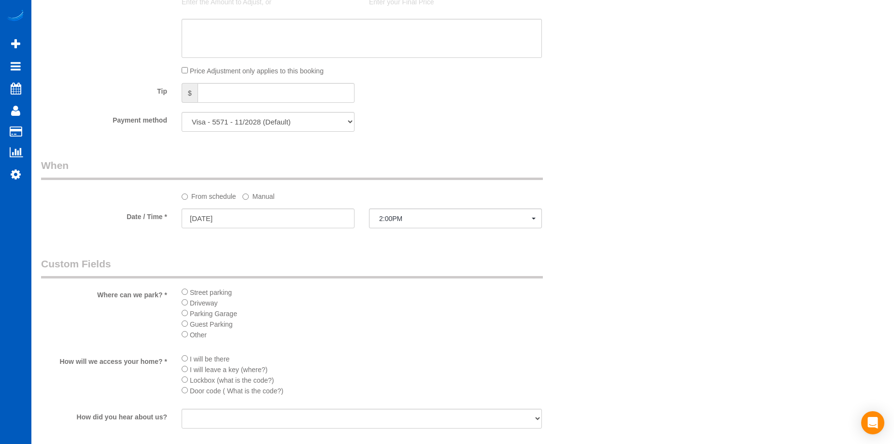
scroll to position [823, 0]
click at [321, 215] on input "09/03/2025" at bounding box center [268, 218] width 173 height 20
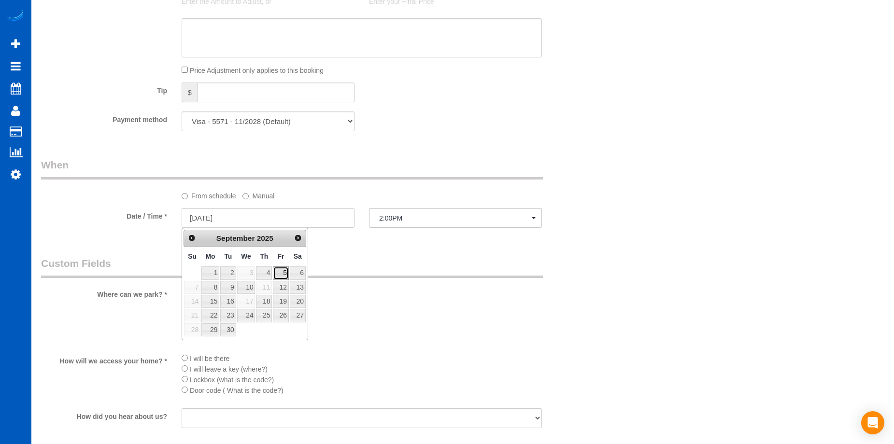
click at [281, 272] on link "5" at bounding box center [280, 272] width 15 height 13
type input "09/05/2025"
select select "spot17"
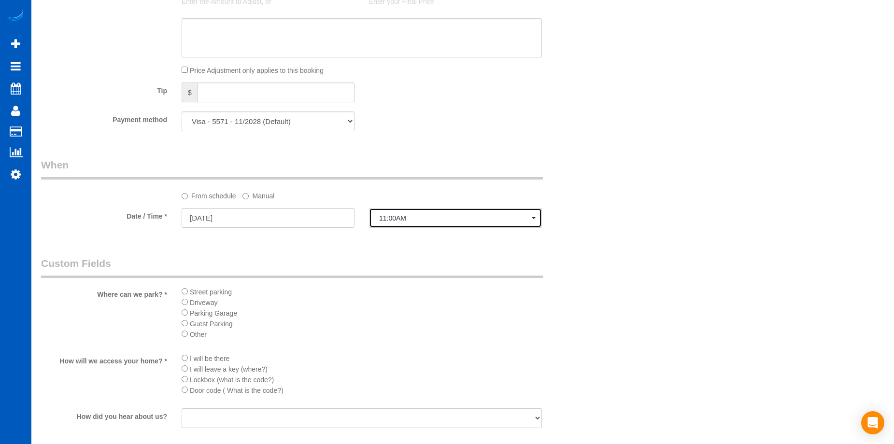
click at [405, 224] on button "11:00AM" at bounding box center [455, 218] width 173 height 20
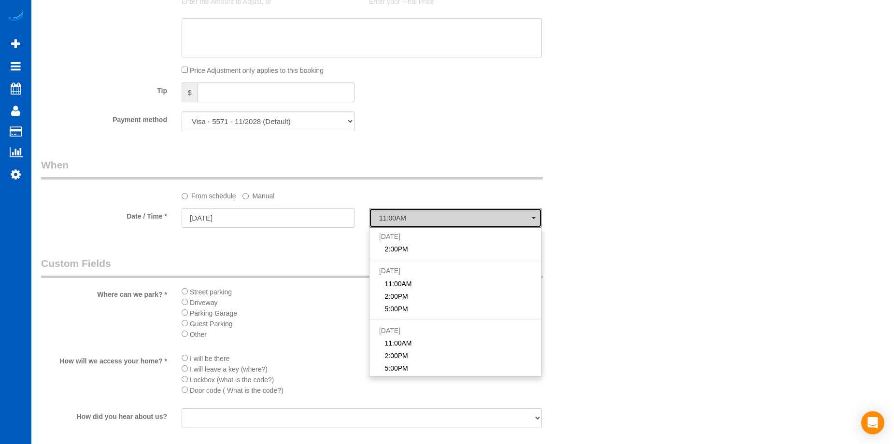
click at [405, 224] on button "11:00AM" at bounding box center [455, 218] width 173 height 20
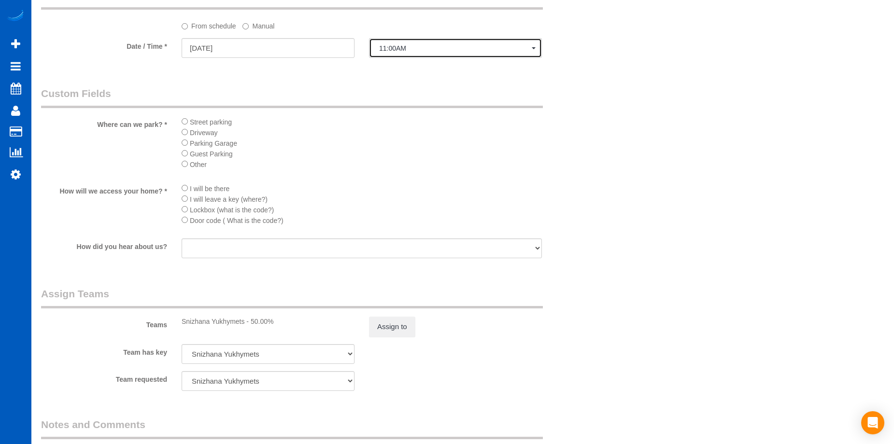
scroll to position [1020, 0]
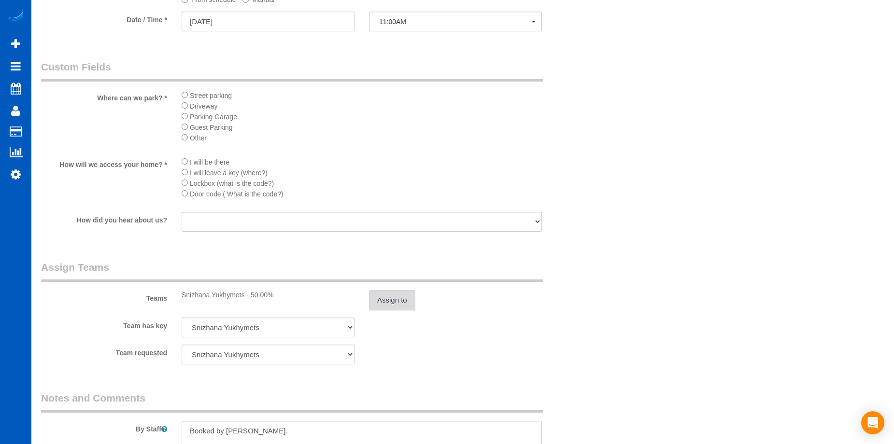
click at [397, 299] on button "Assign to" at bounding box center [392, 300] width 46 height 20
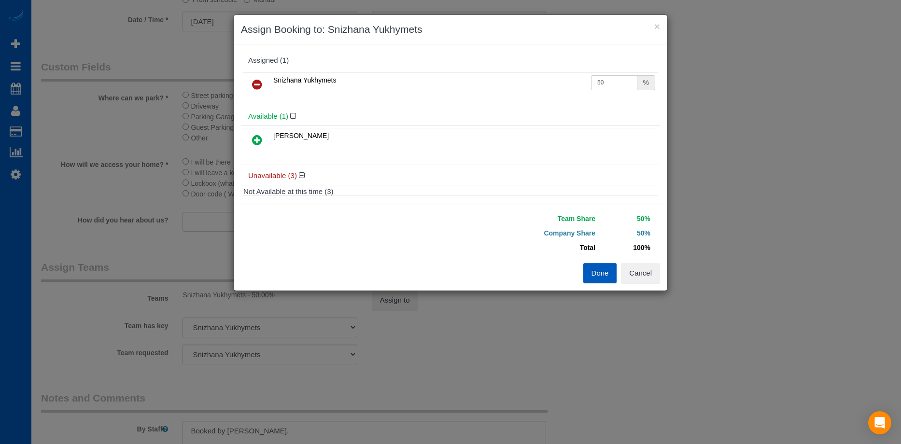
click at [253, 140] on icon at bounding box center [257, 140] width 10 height 12
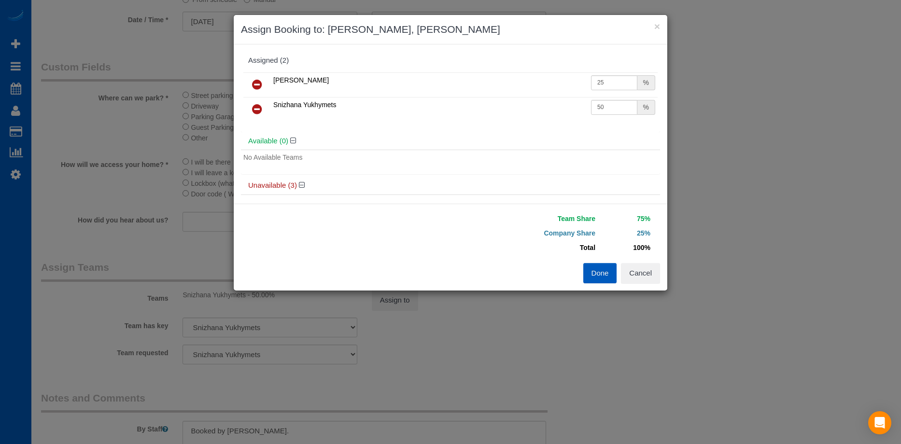
click at [260, 109] on icon at bounding box center [257, 109] width 10 height 12
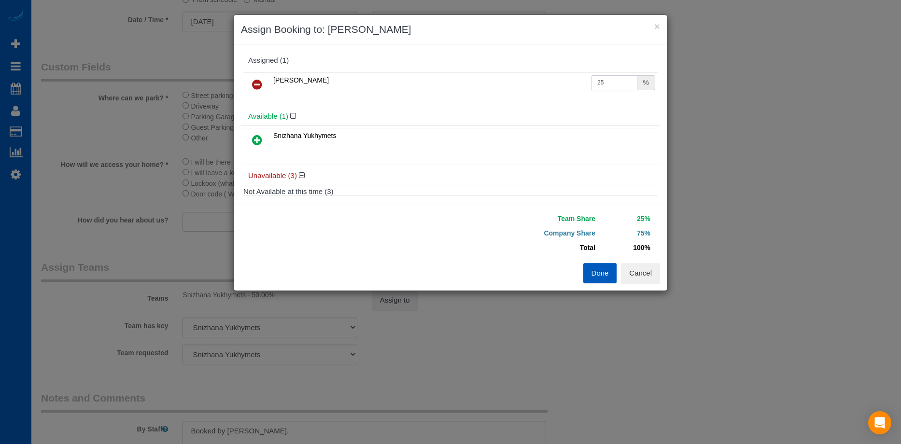
click at [601, 85] on input "25" at bounding box center [614, 82] width 46 height 15
type input "2"
type input "50"
click at [600, 277] on button "Done" at bounding box center [600, 273] width 34 height 20
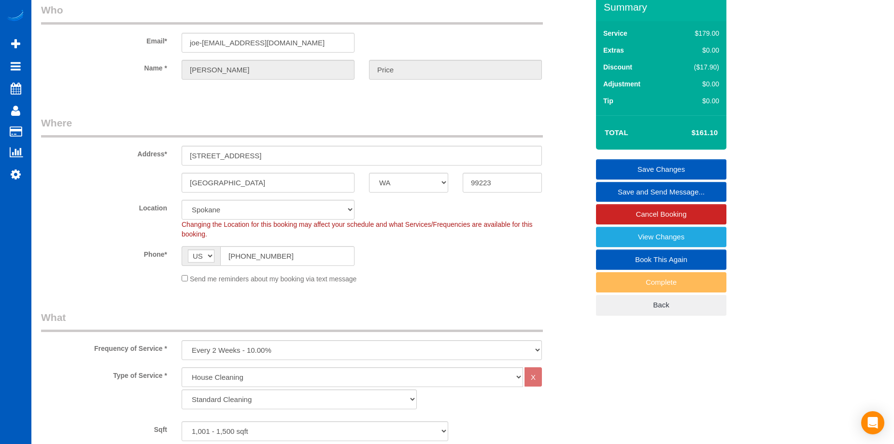
scroll to position [0, 0]
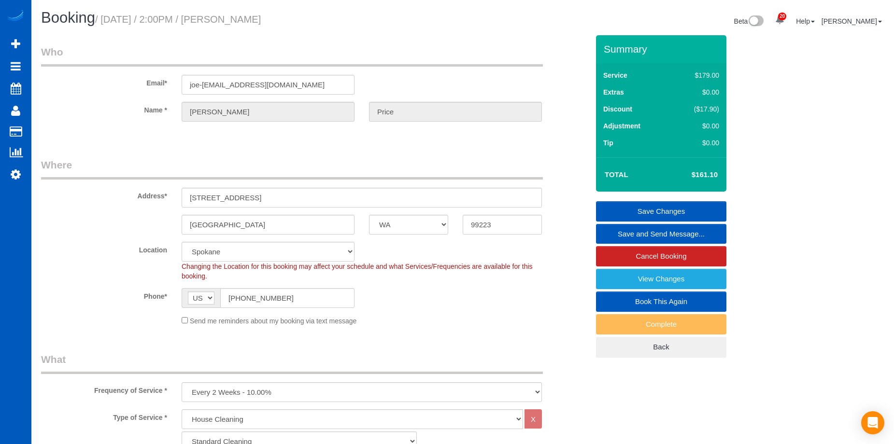
click at [659, 205] on link "Save Changes" at bounding box center [661, 211] width 130 height 20
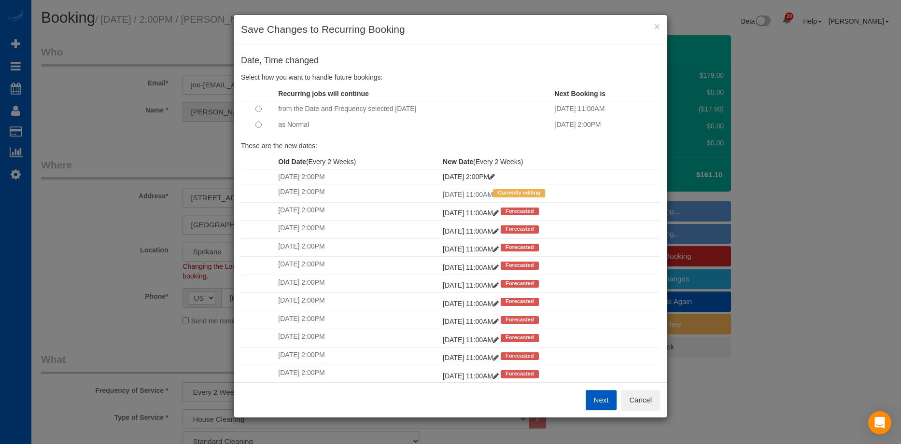
click at [603, 398] on button "Next" at bounding box center [601, 400] width 31 height 20
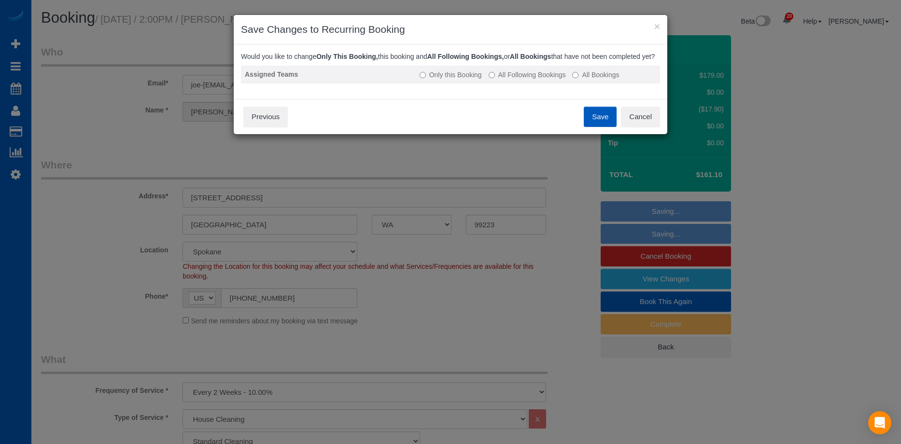
click at [506, 80] on label "All Following Bookings" at bounding box center [527, 75] width 77 height 10
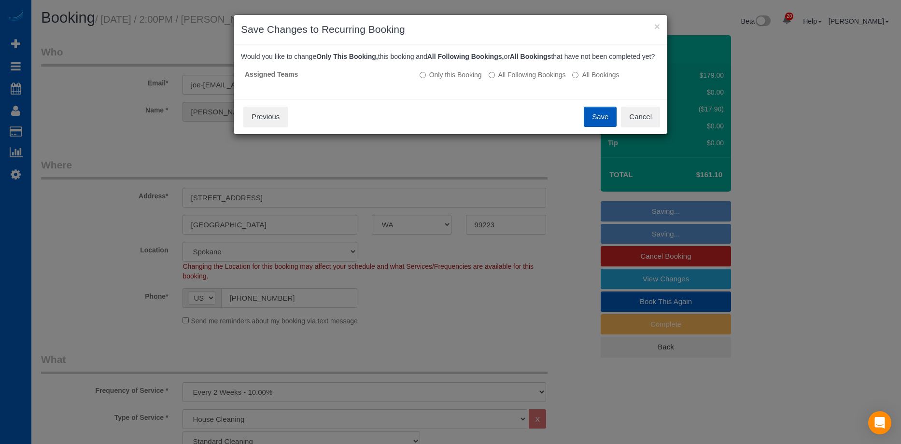
click at [599, 123] on button "Save" at bounding box center [600, 117] width 33 height 20
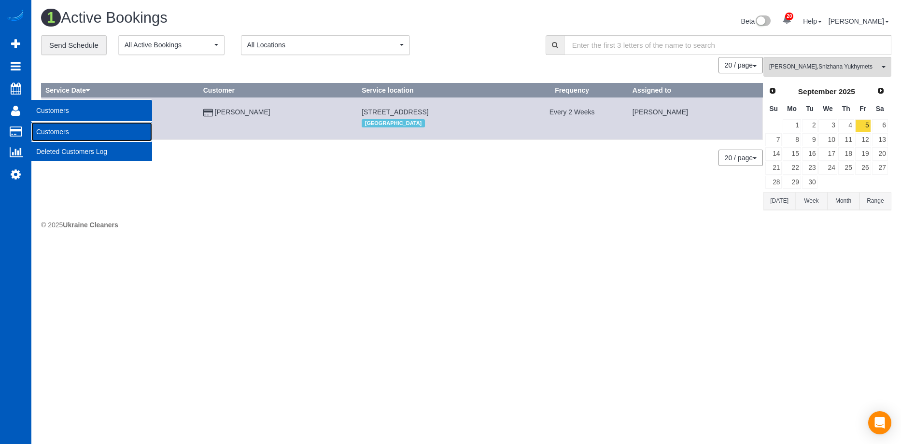
click at [61, 134] on link "Customers" at bounding box center [91, 131] width 121 height 19
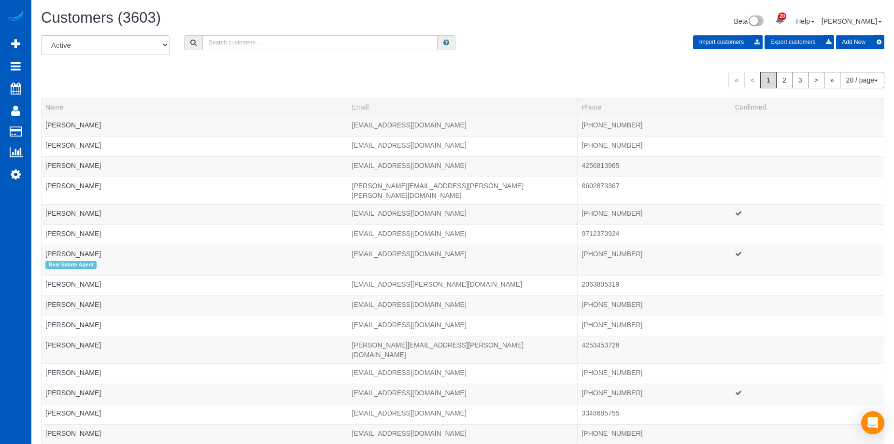
click at [278, 46] on input "text" at bounding box center [319, 42] width 235 height 15
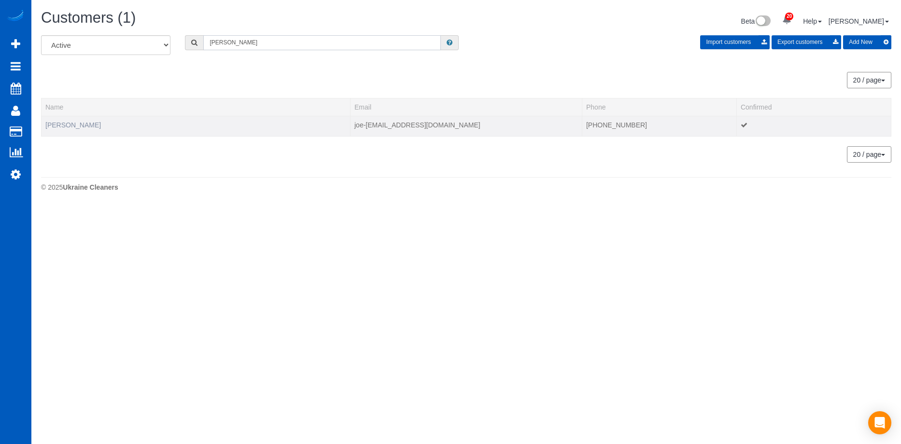
type input "Anne Price"
click at [65, 124] on link "Anne Price" at bounding box center [73, 125] width 56 height 8
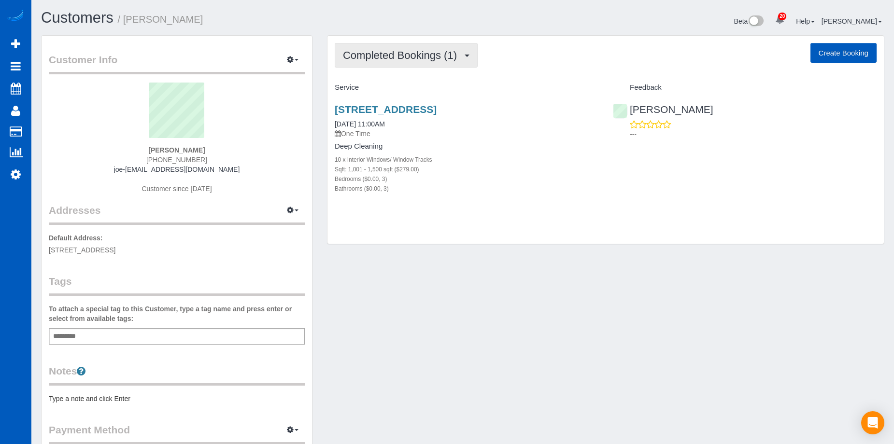
click at [437, 52] on span "Completed Bookings (1)" at bounding box center [402, 55] width 119 height 12
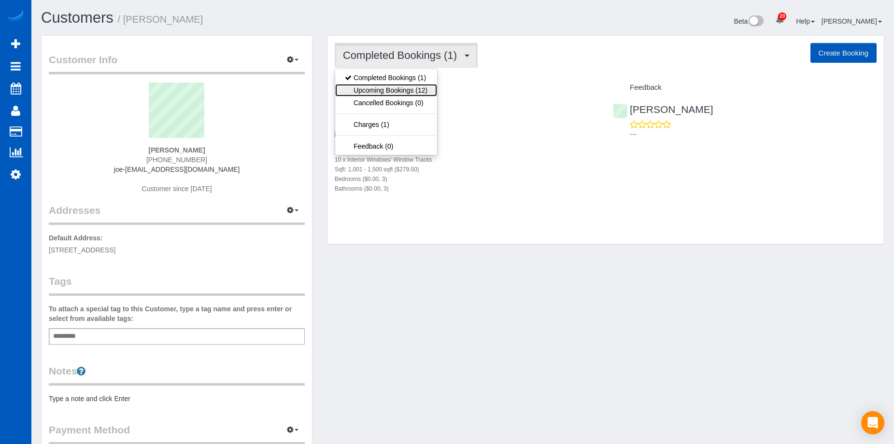
click at [416, 89] on link "Upcoming Bookings (12)" at bounding box center [386, 90] width 102 height 13
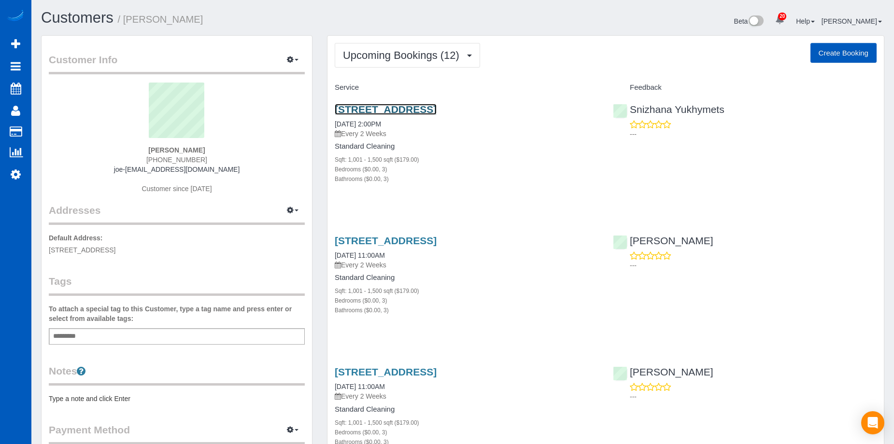
click at [436, 108] on link "2628 E 38th Ave, Spokane, WA 99223" at bounding box center [386, 109] width 102 height 11
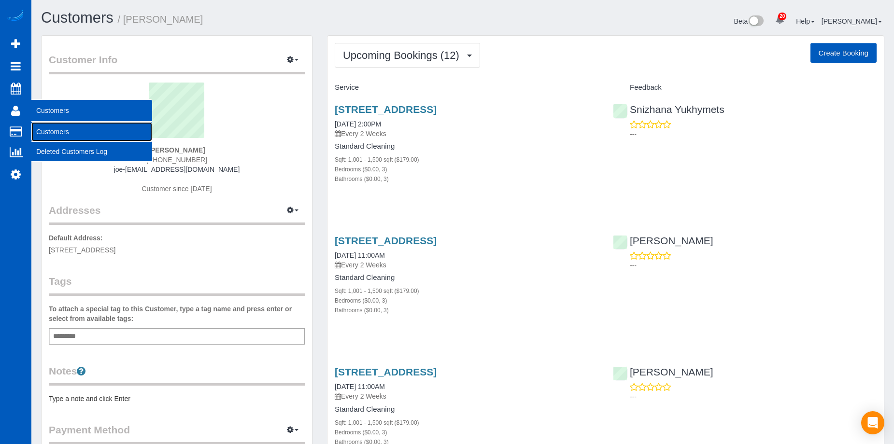
click at [44, 125] on link "Customers" at bounding box center [91, 131] width 121 height 19
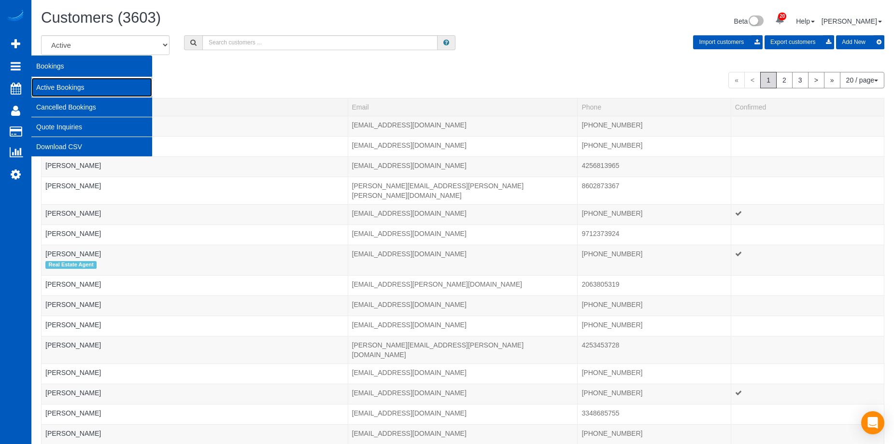
click at [43, 85] on link "Active Bookings" at bounding box center [91, 87] width 121 height 19
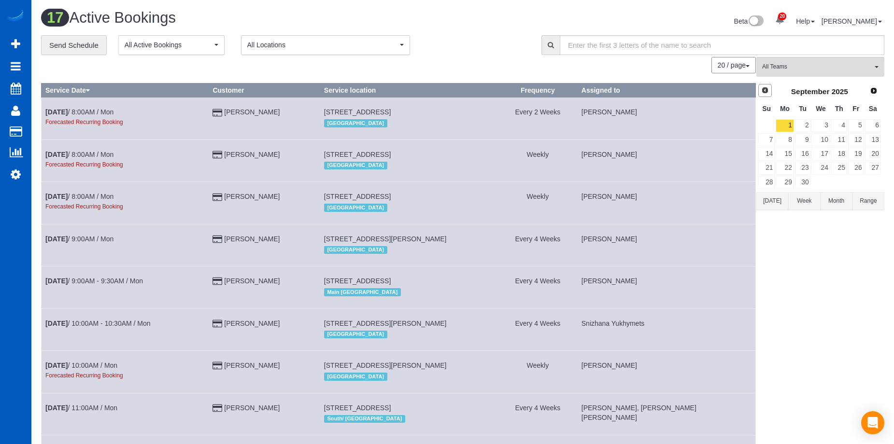
click at [763, 92] on span "Prev" at bounding box center [765, 90] width 8 height 8
click at [869, 166] on link "23" at bounding box center [873, 168] width 16 height 13
click at [876, 182] on link "30" at bounding box center [873, 182] width 16 height 13
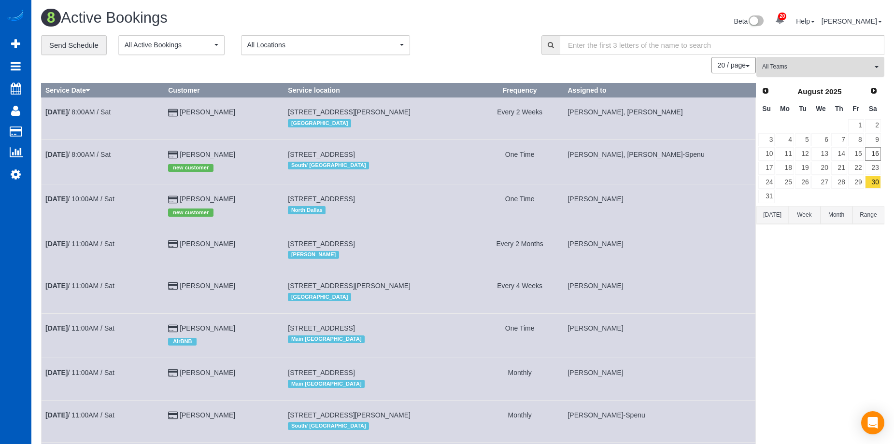
click at [835, 66] on span "All Teams" at bounding box center [817, 67] width 110 height 8
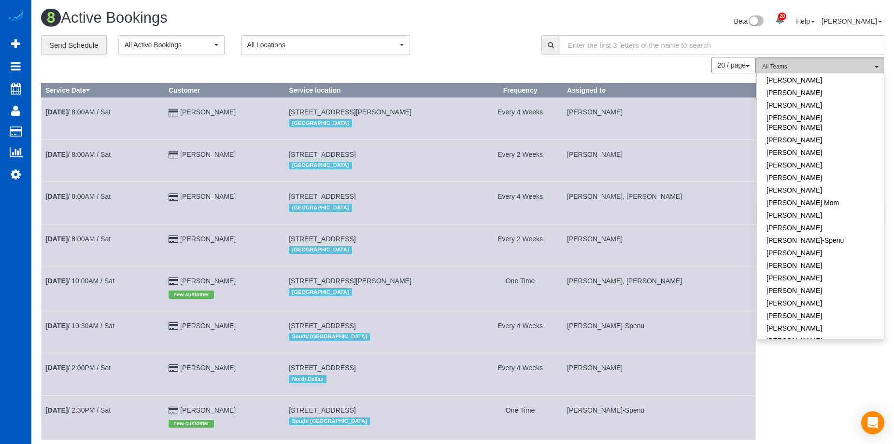
scroll to position [145, 0]
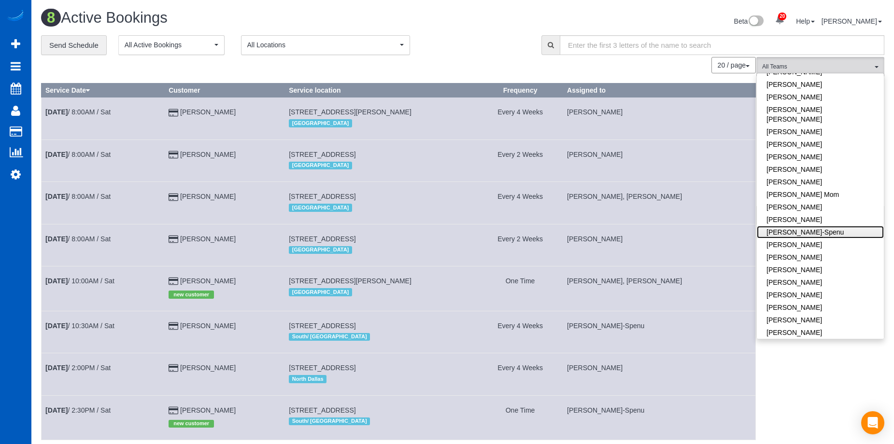
click at [827, 226] on link "[PERSON_NAME]-Spenu" at bounding box center [819, 232] width 127 height 13
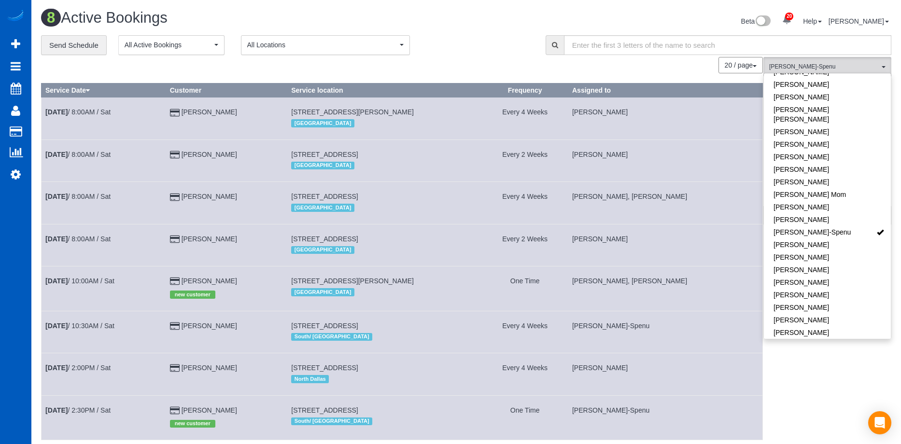
click at [498, 32] on div "Beta 20 Your Notifications You have 0 alerts × You have 7 to charge for 08/13/2…" at bounding box center [682, 23] width 433 height 26
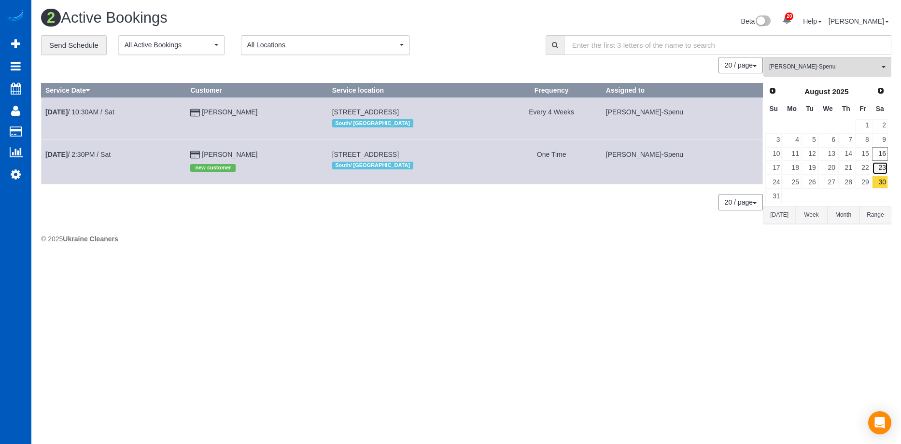
click at [883, 167] on link "23" at bounding box center [880, 168] width 16 height 13
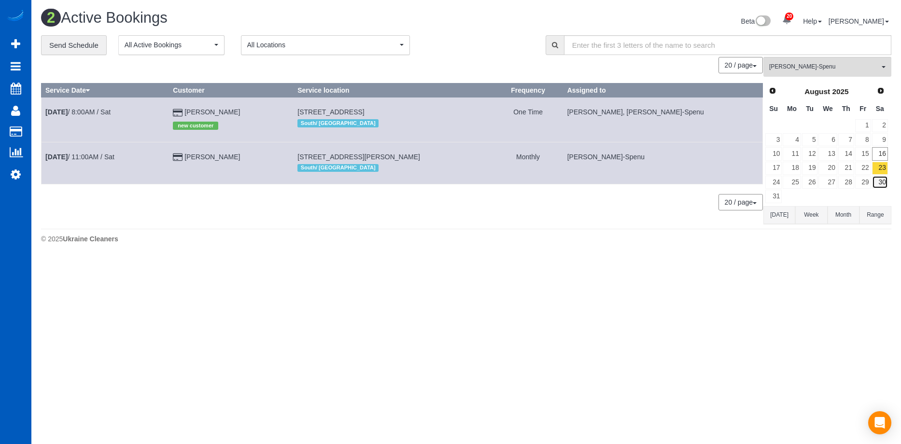
click at [879, 183] on link "30" at bounding box center [880, 182] width 16 height 13
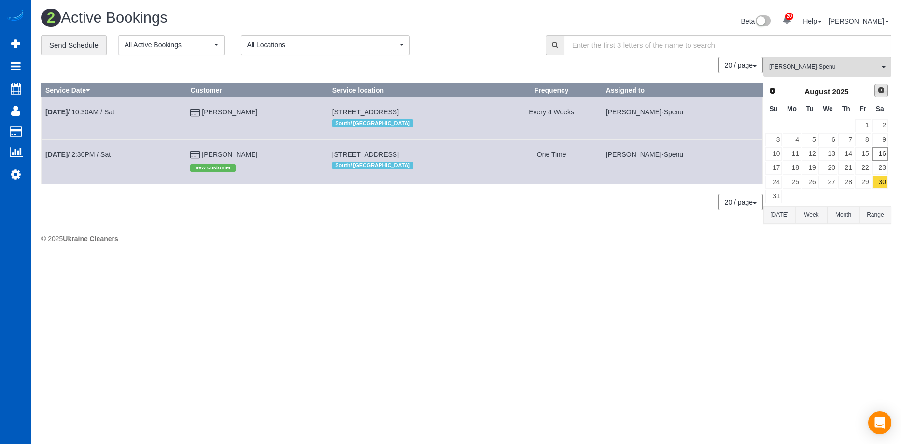
click at [883, 88] on span "Next" at bounding box center [881, 90] width 8 height 8
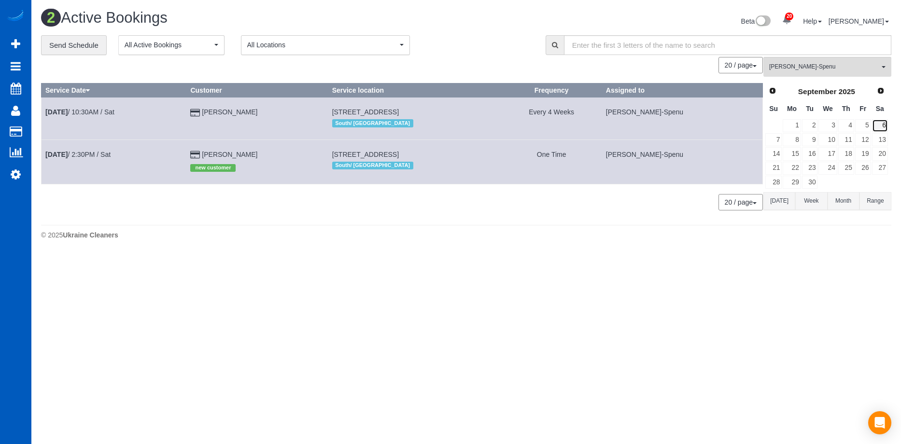
click at [882, 126] on link "6" at bounding box center [880, 125] width 16 height 13
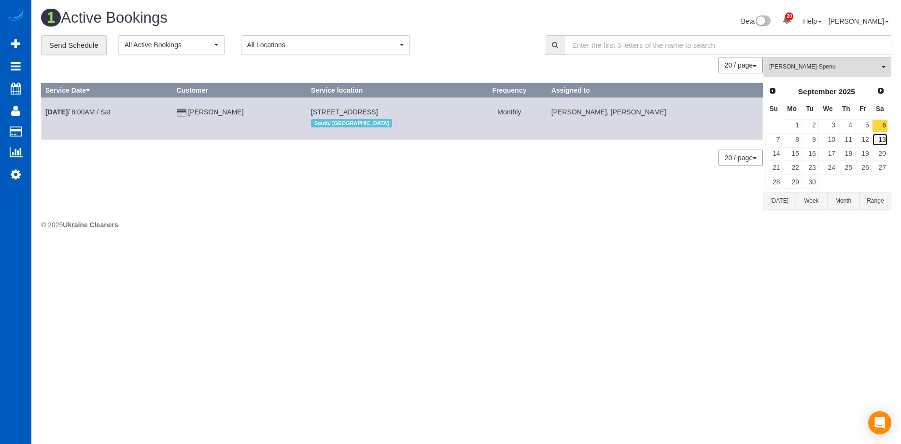
click at [878, 137] on link "13" at bounding box center [880, 139] width 16 height 13
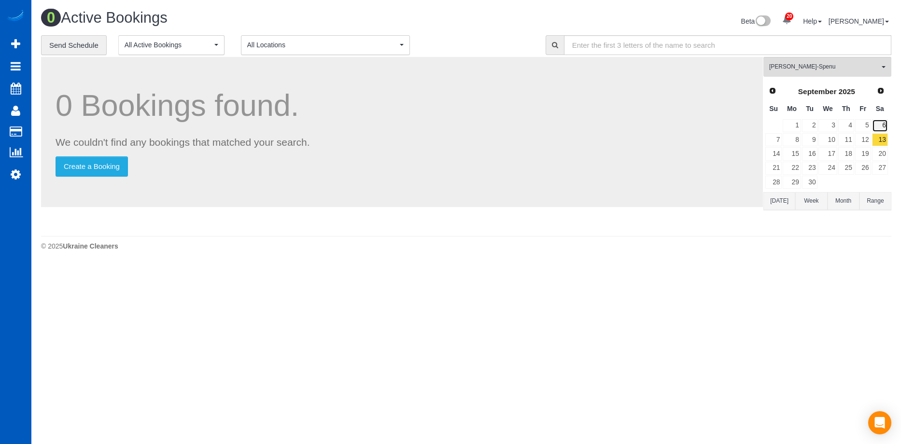
click at [884, 129] on link "6" at bounding box center [880, 125] width 16 height 13
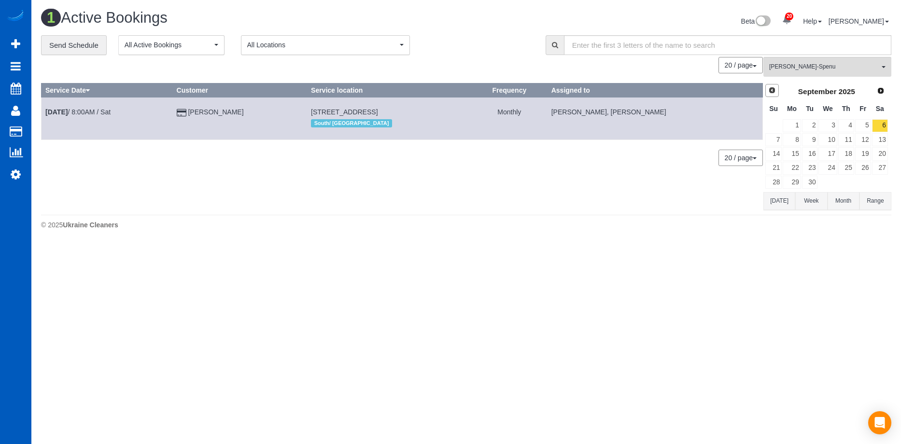
click at [774, 88] on span "Prev" at bounding box center [772, 90] width 8 height 8
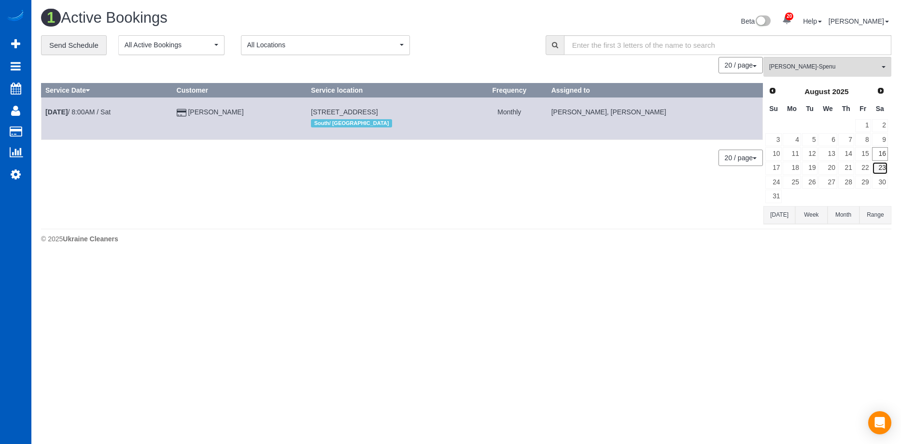
click at [874, 173] on link "23" at bounding box center [880, 168] width 16 height 13
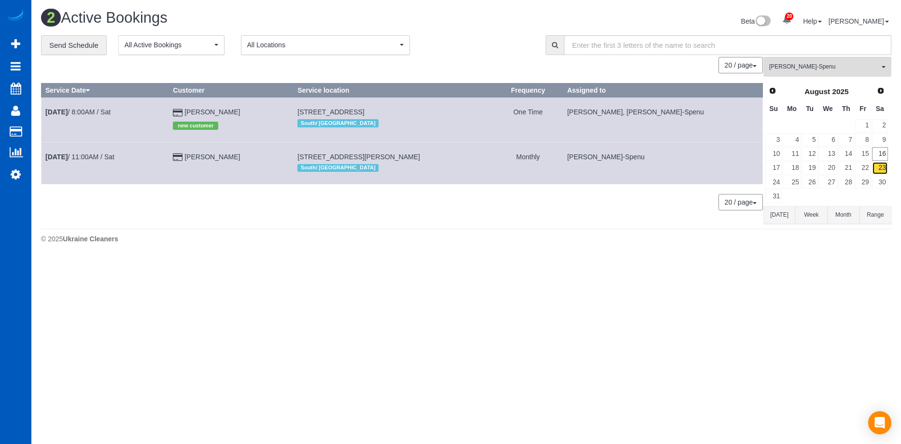
click at [879, 169] on link "23" at bounding box center [880, 168] width 16 height 13
click at [884, 181] on link "30" at bounding box center [880, 182] width 16 height 13
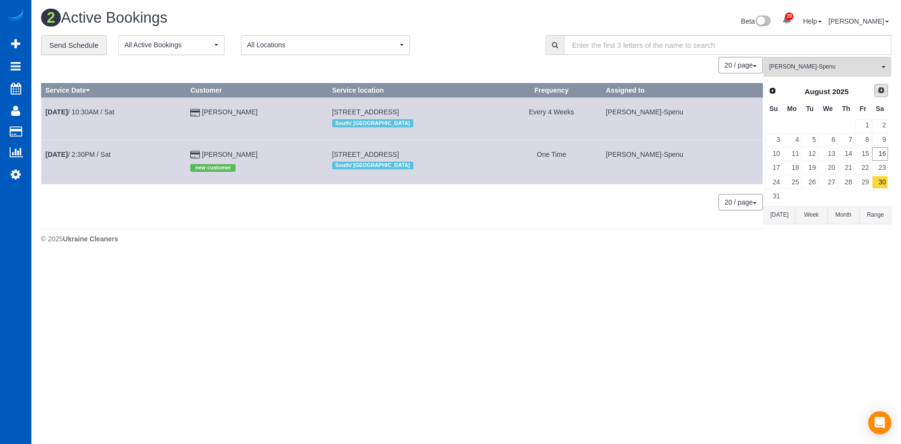
click at [878, 91] on span "Next" at bounding box center [881, 90] width 8 height 8
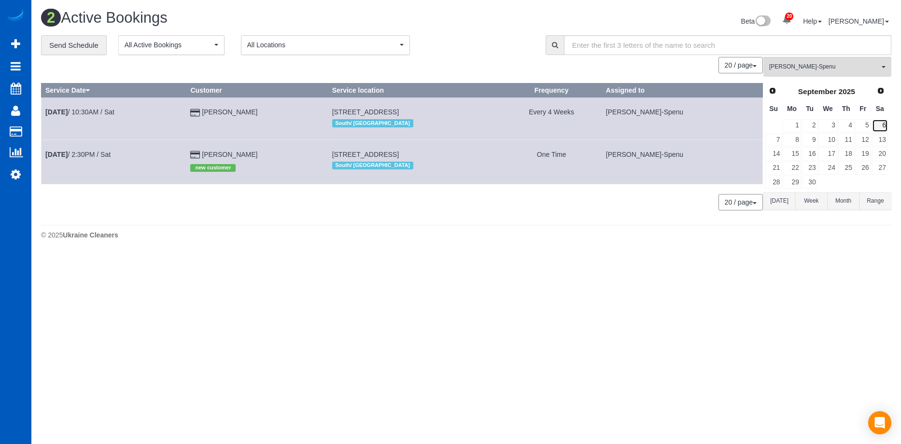
click at [886, 128] on link "6" at bounding box center [880, 125] width 16 height 13
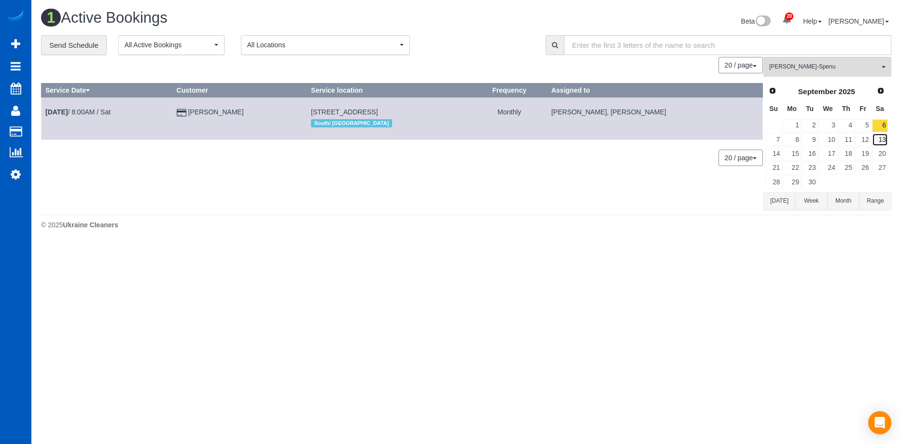
click at [880, 138] on link "13" at bounding box center [880, 139] width 16 height 13
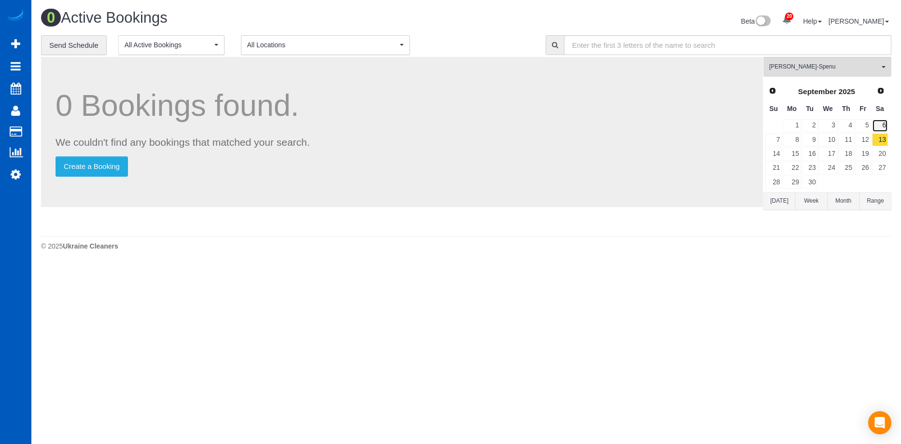
click at [882, 127] on link "6" at bounding box center [880, 125] width 16 height 13
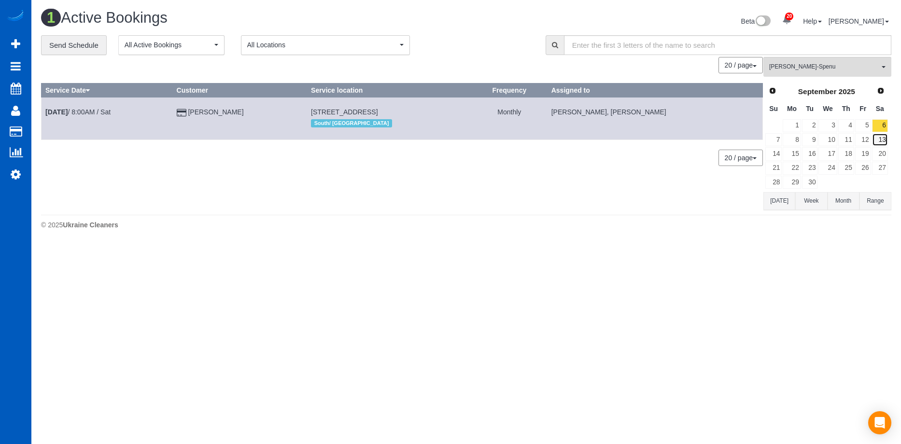
click at [879, 140] on link "13" at bounding box center [880, 139] width 16 height 13
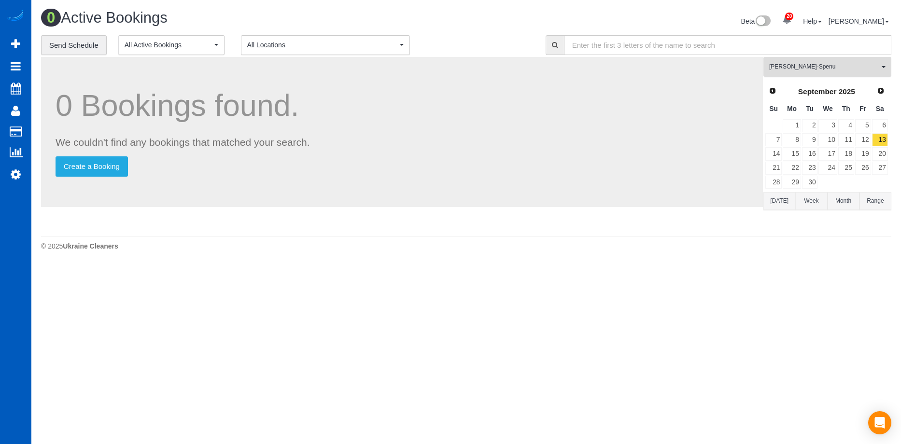
click at [843, 63] on span "[PERSON_NAME]-Spenu" at bounding box center [824, 67] width 110 height 8
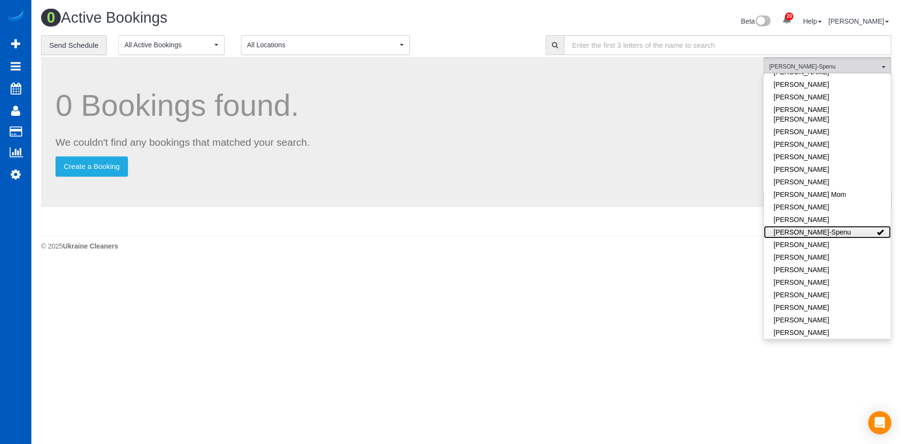
click at [848, 226] on link "[PERSON_NAME]-Spenu" at bounding box center [827, 232] width 127 height 13
click at [485, 32] on div "Beta 20 Your Notifications You have 0 alerts × You have 7 to charge for 08/13/2…" at bounding box center [682, 23] width 433 height 26
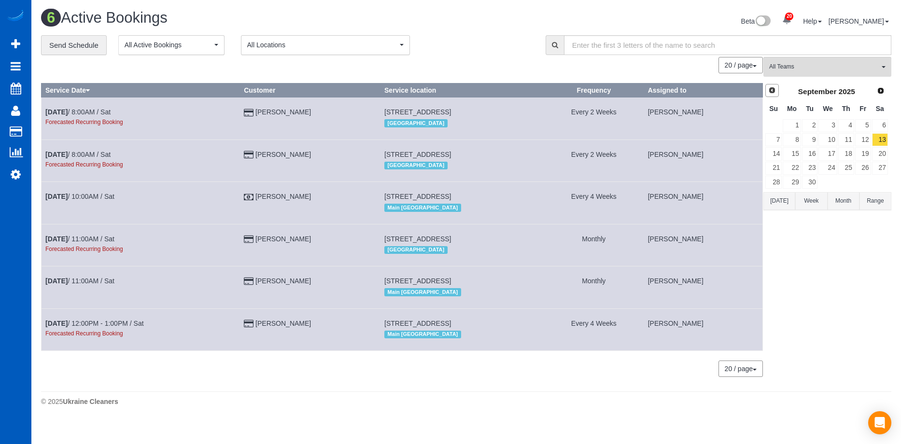
click at [774, 93] on span "Prev" at bounding box center [772, 90] width 8 height 8
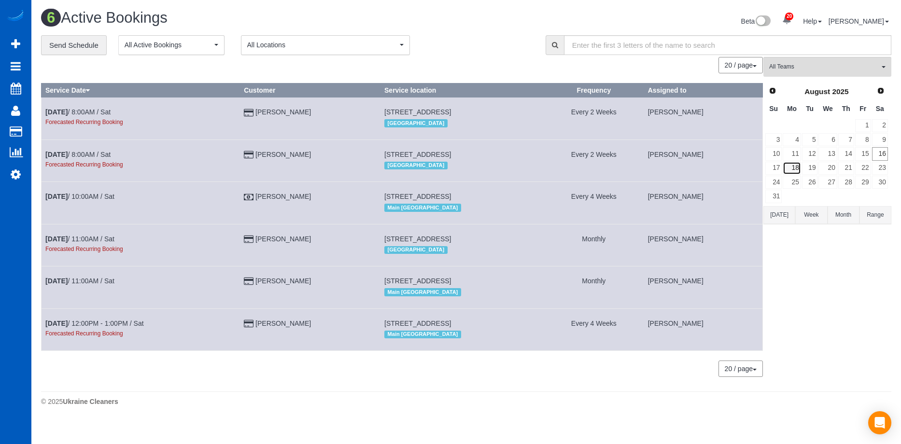
click at [794, 166] on link "18" at bounding box center [792, 168] width 18 height 13
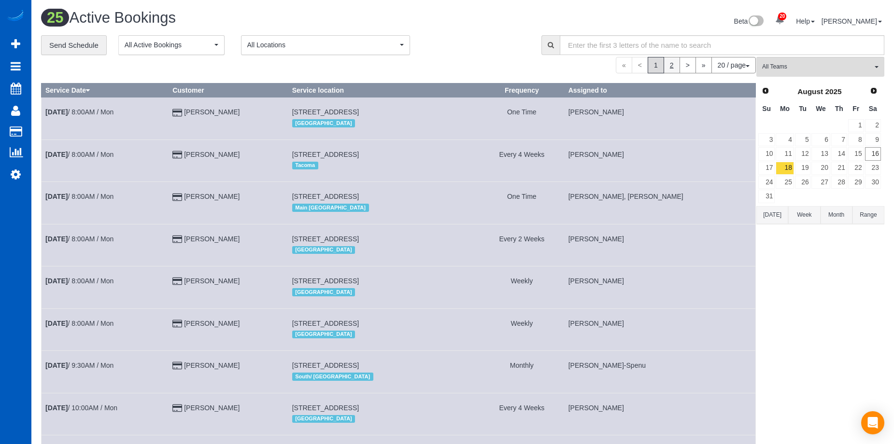
click at [671, 64] on link "2" at bounding box center [671, 65] width 16 height 16
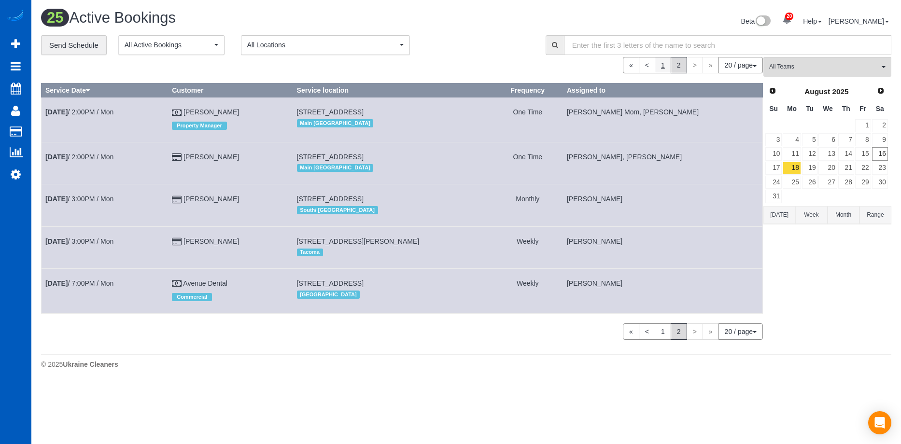
click at [656, 67] on link "1" at bounding box center [663, 65] width 16 height 16
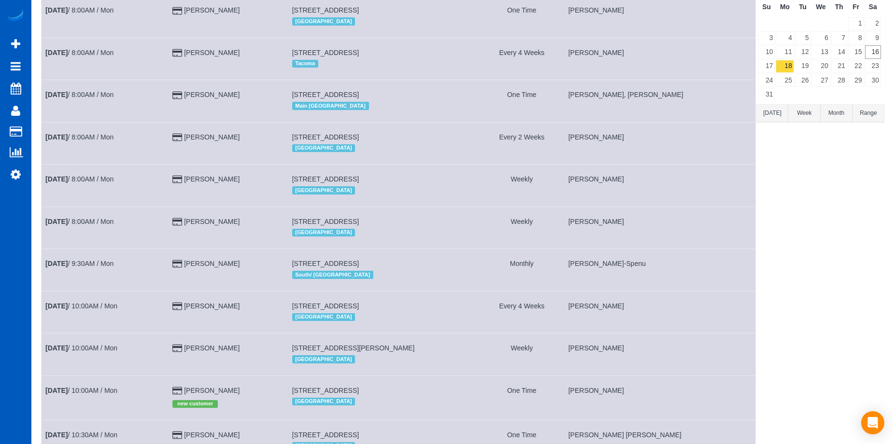
scroll to position [0, 0]
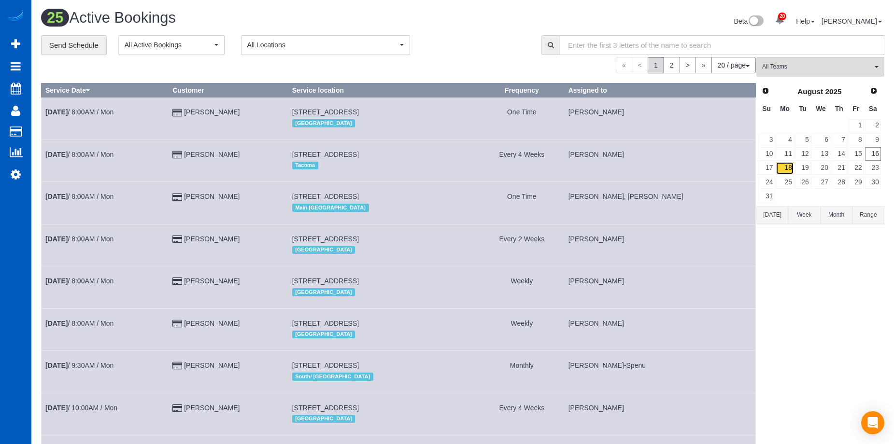
click at [788, 170] on link "18" at bounding box center [784, 168] width 18 height 13
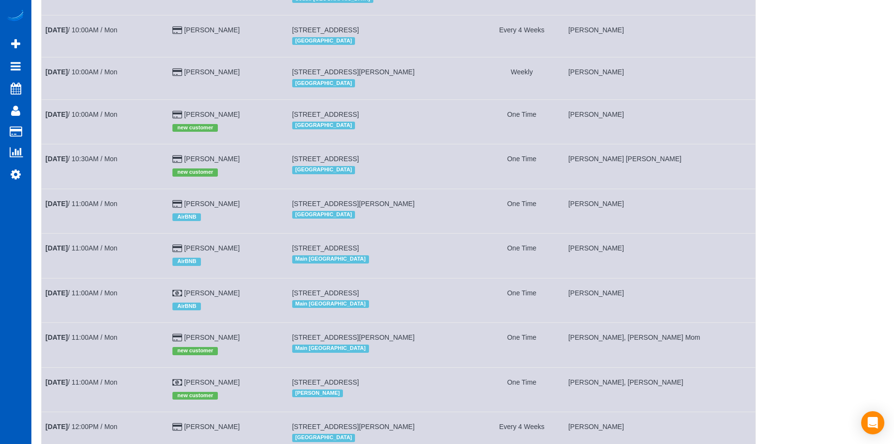
scroll to position [386, 0]
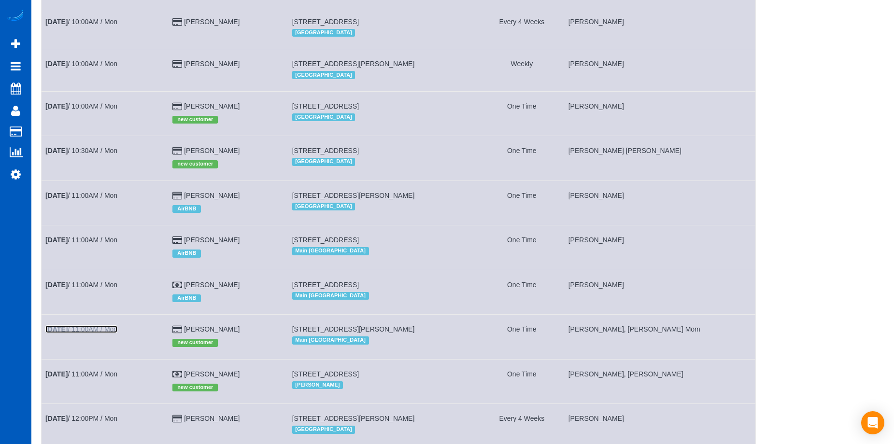
click at [100, 329] on link "Aug 18th / 11:00AM / Mon" at bounding box center [81, 329] width 72 height 8
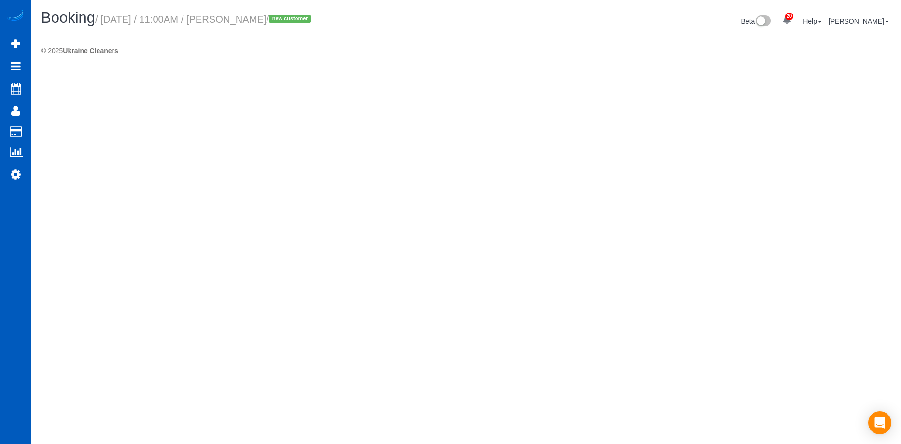
select select "CA"
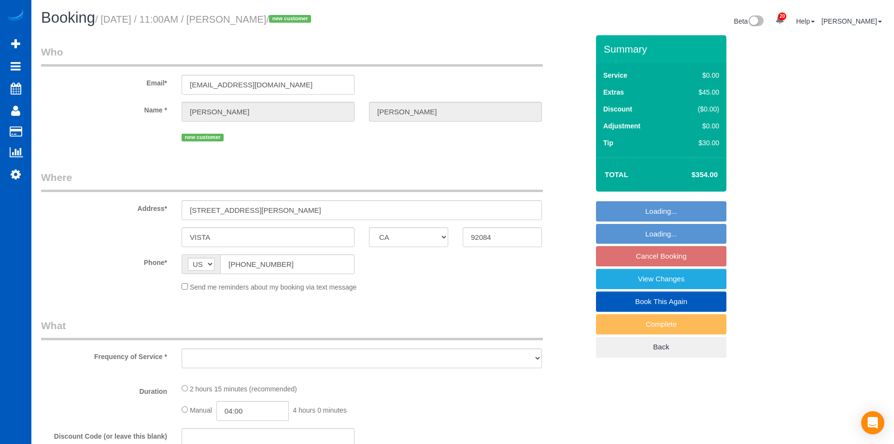
select select "string:fspay-f5571e58-0d13-44b0-b5be-1f50bf27c61b"
select select "number:8"
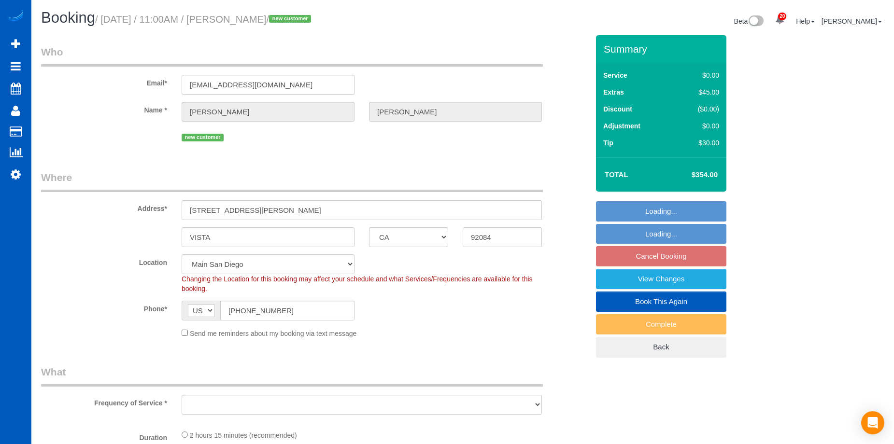
select select "object:6338"
select select "spot25"
select select "object:6482"
select select "199"
select select "1001"
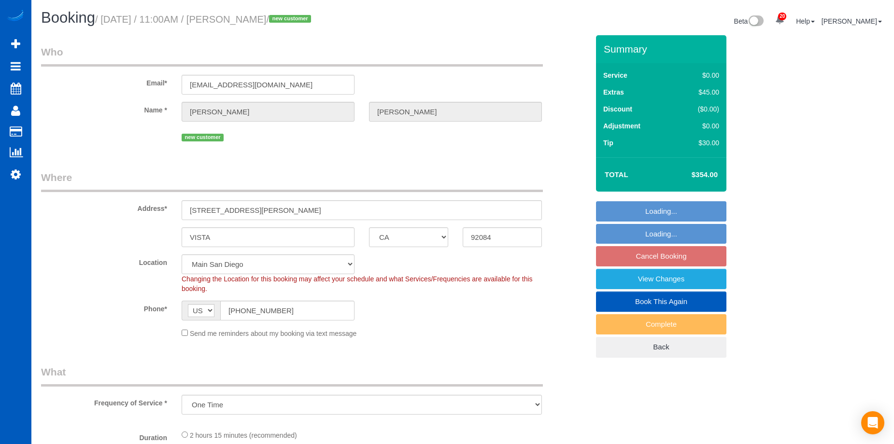
select select "2"
select select "1001"
select select "2"
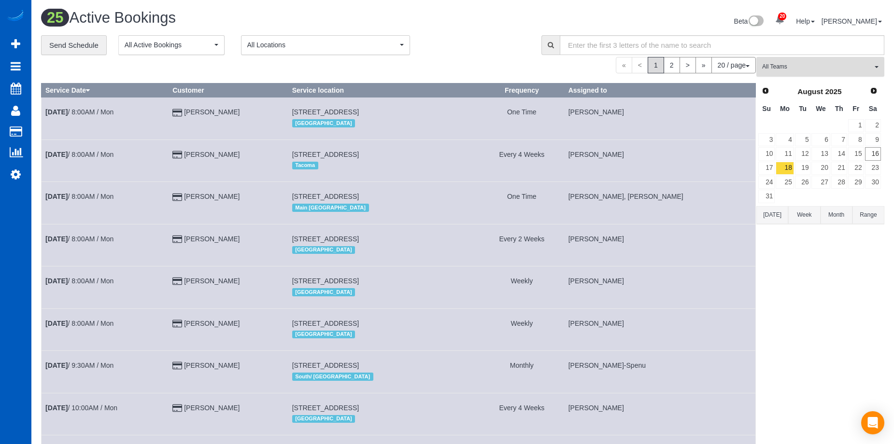
click at [788, 65] on span "All Teams" at bounding box center [817, 67] width 110 height 8
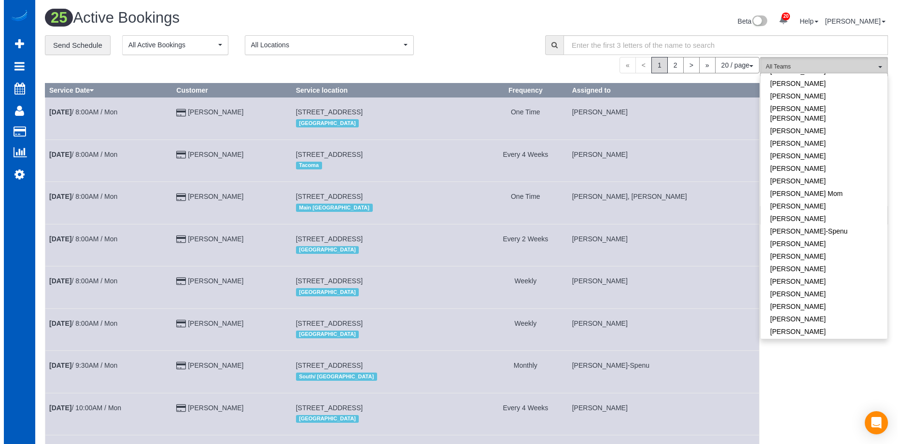
scroll to position [145, 0]
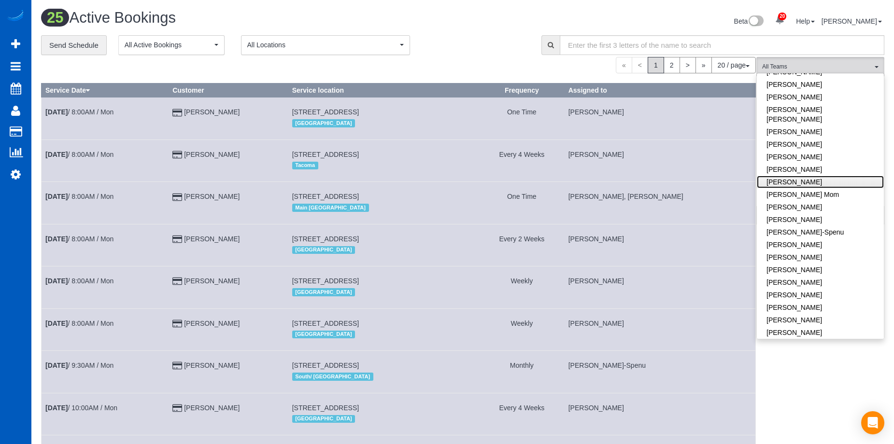
click at [825, 176] on link "Inna Novytska" at bounding box center [819, 182] width 127 height 13
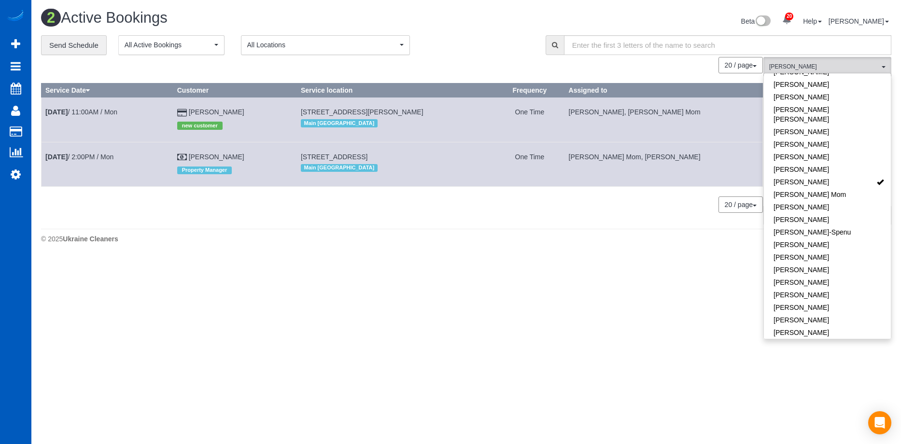
click at [448, 48] on div "**********" at bounding box center [286, 45] width 490 height 20
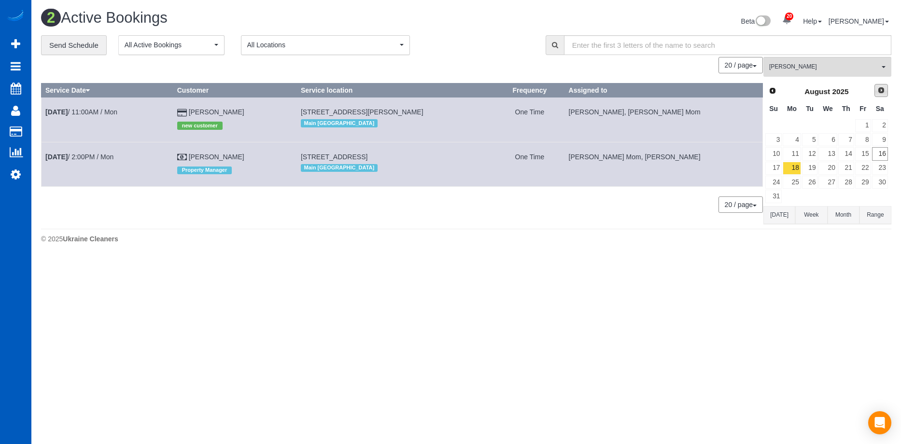
click at [880, 89] on span "Next" at bounding box center [881, 90] width 8 height 8
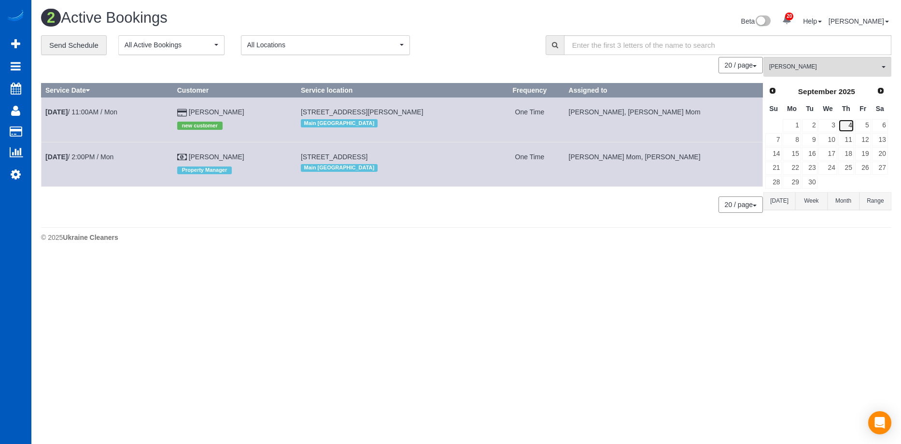
click at [850, 125] on link "4" at bounding box center [846, 125] width 16 height 13
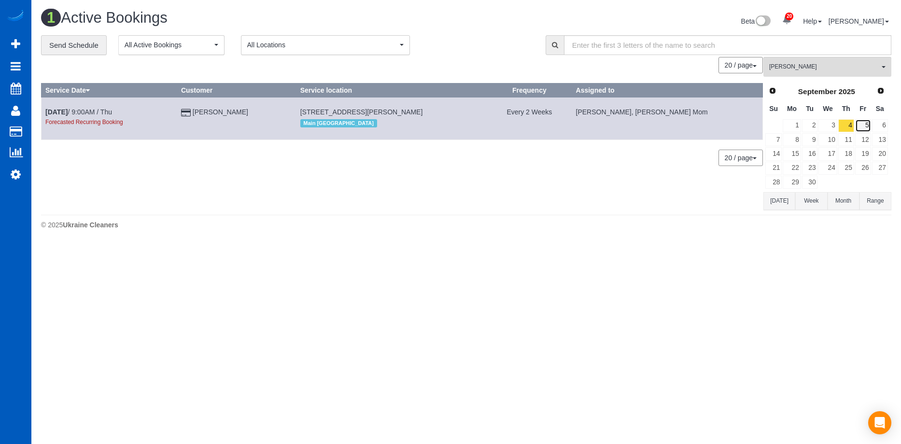
click at [862, 123] on link "5" at bounding box center [863, 125] width 16 height 13
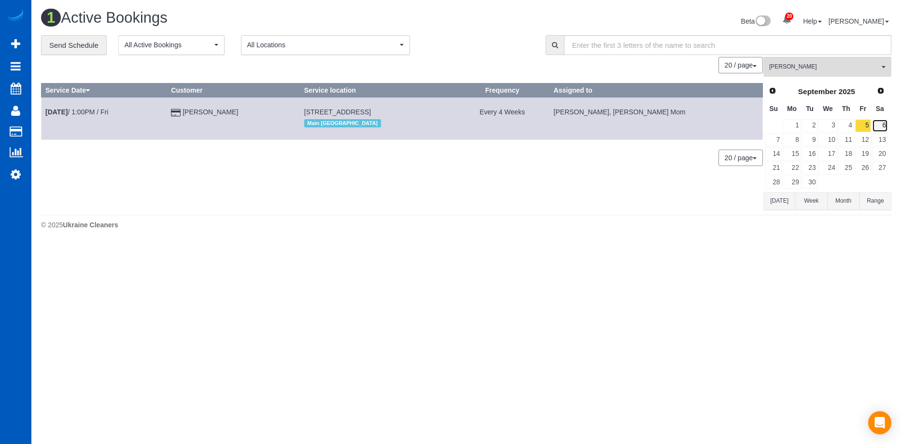
click at [876, 122] on link "6" at bounding box center [880, 125] width 16 height 13
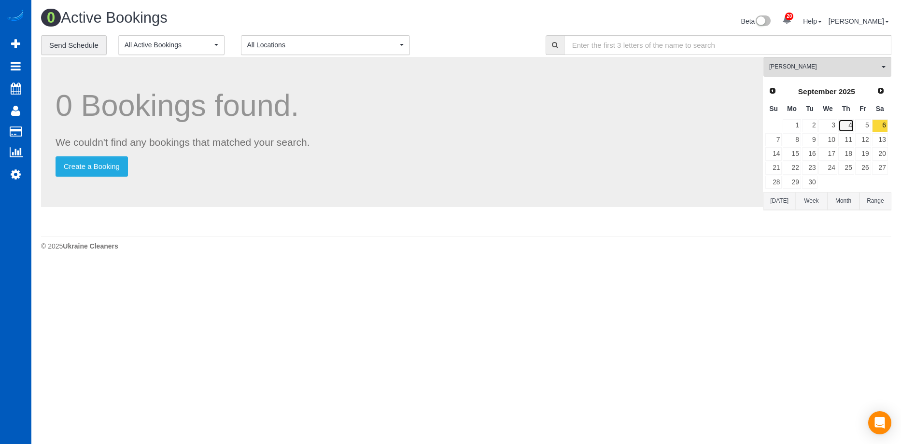
click at [845, 122] on link "4" at bounding box center [846, 125] width 16 height 13
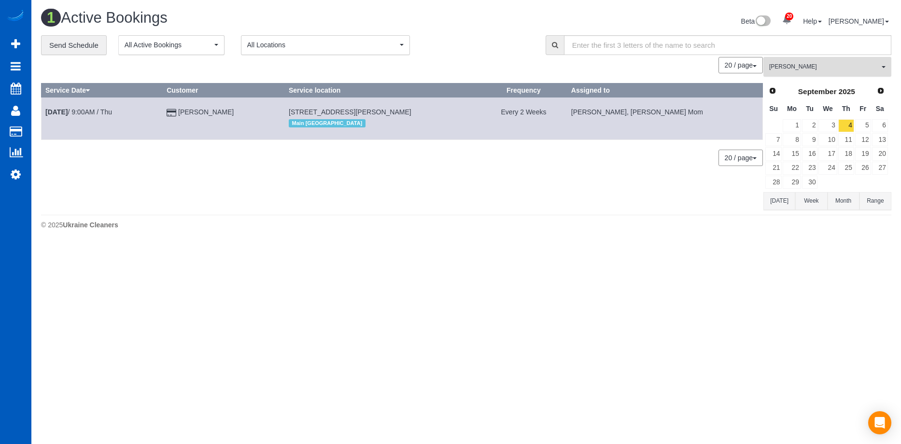
click at [820, 75] on button "Inna Novytska All Teams" at bounding box center [827, 67] width 128 height 20
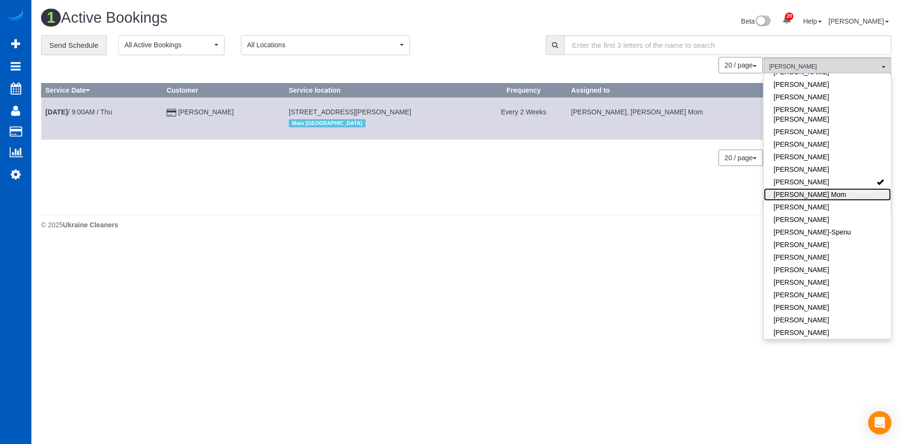
click at [844, 188] on link "Inna Novytska Mom" at bounding box center [827, 194] width 127 height 13
click at [496, 45] on div "**********" at bounding box center [286, 45] width 490 height 20
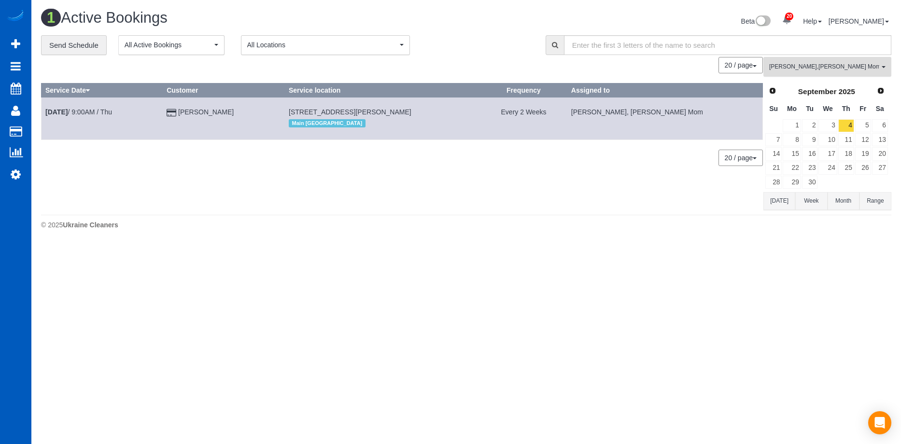
click at [830, 66] on span "Inna Novytska , Inna Novytska Mom" at bounding box center [824, 67] width 110 height 8
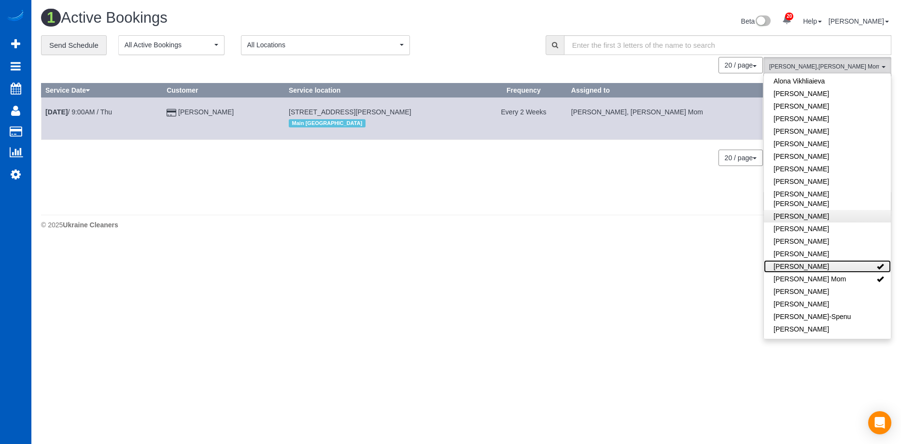
scroll to position [0, 0]
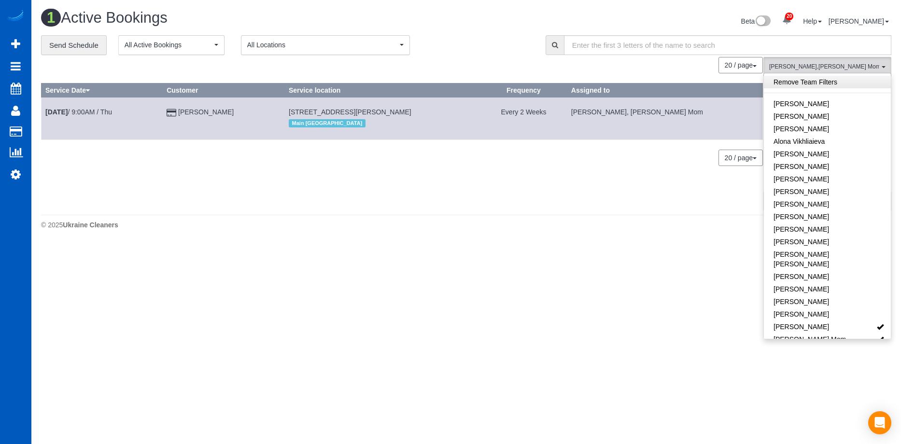
click at [849, 84] on link "Remove Team Filters" at bounding box center [827, 82] width 127 height 13
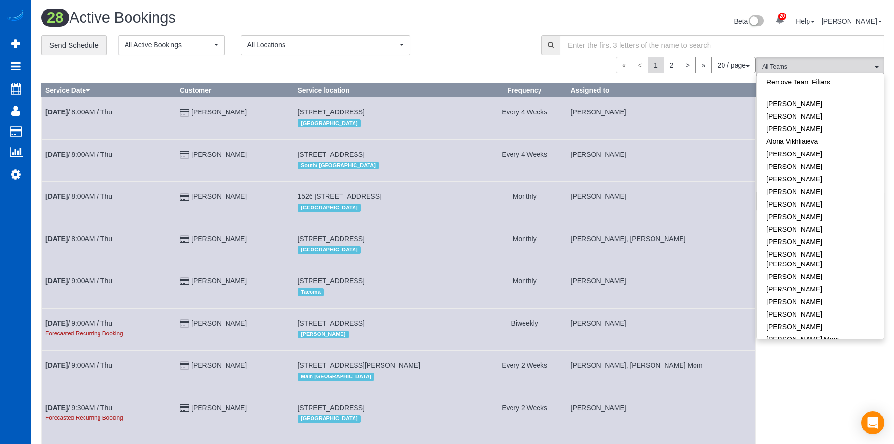
click at [668, 15] on div "Beta 20 Your Notifications You have 0 alerts × You have 7 to charge for 08/13/2…" at bounding box center [676, 23] width 429 height 26
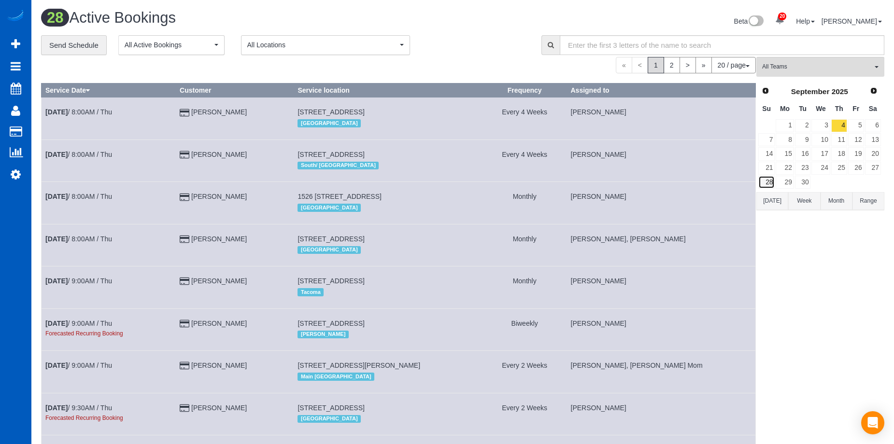
click at [768, 180] on link "28" at bounding box center [766, 182] width 16 height 13
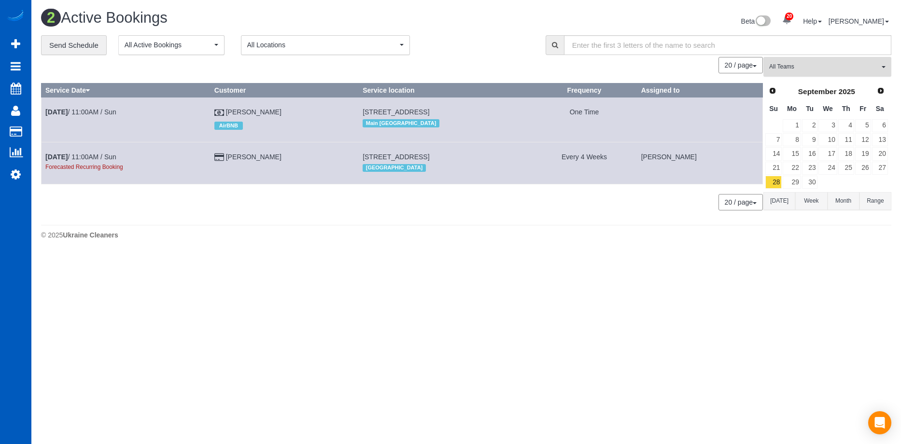
click at [814, 64] on span "All Teams" at bounding box center [824, 67] width 110 height 8
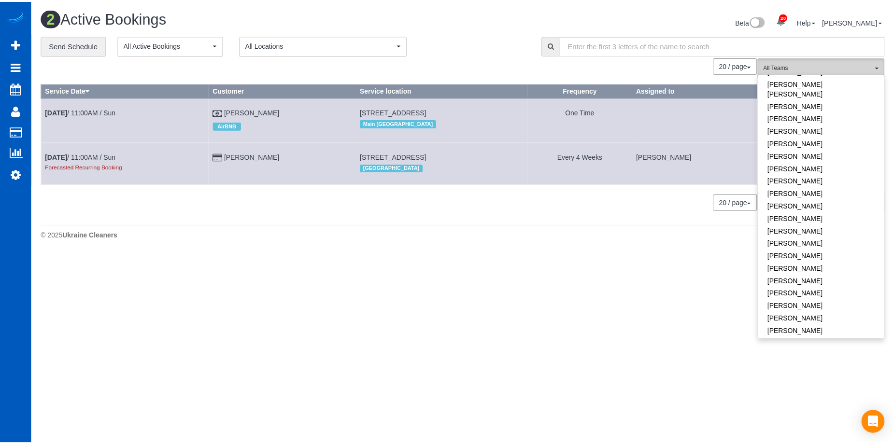
scroll to position [584, 0]
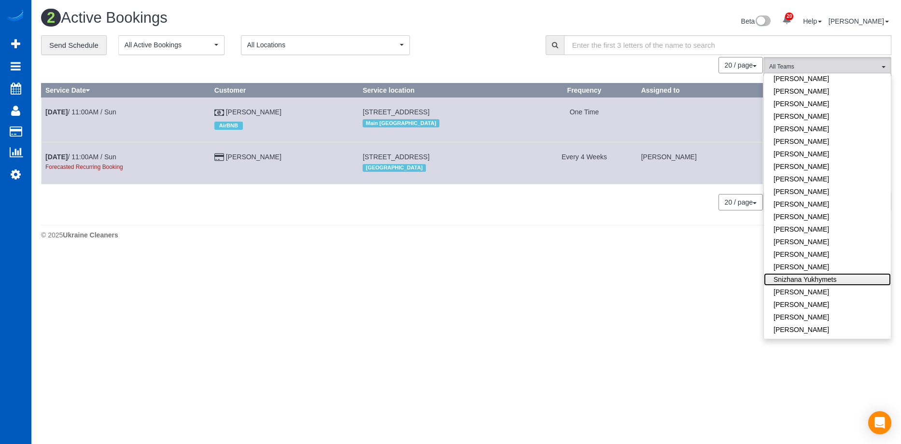
click at [812, 273] on link "Snizhana Yukhymets" at bounding box center [827, 279] width 127 height 13
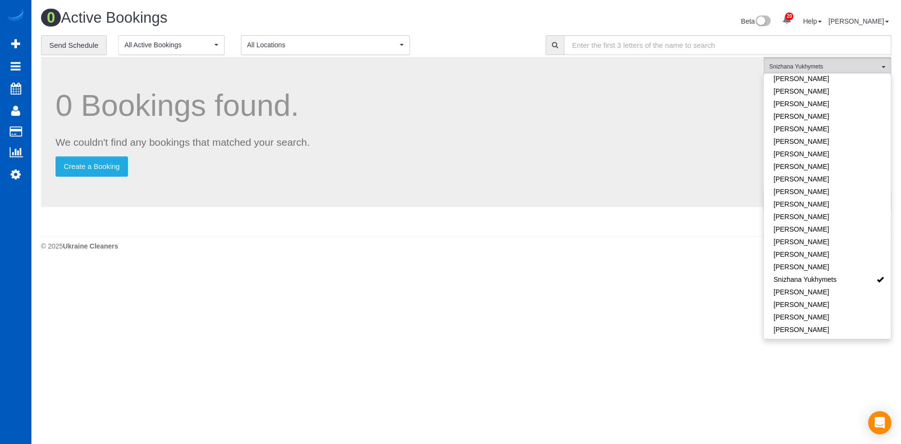
click at [579, 18] on div "Beta 20 Your Notifications You have 0 alerts × You have 7 to charge for 08/13/2…" at bounding box center [682, 23] width 433 height 26
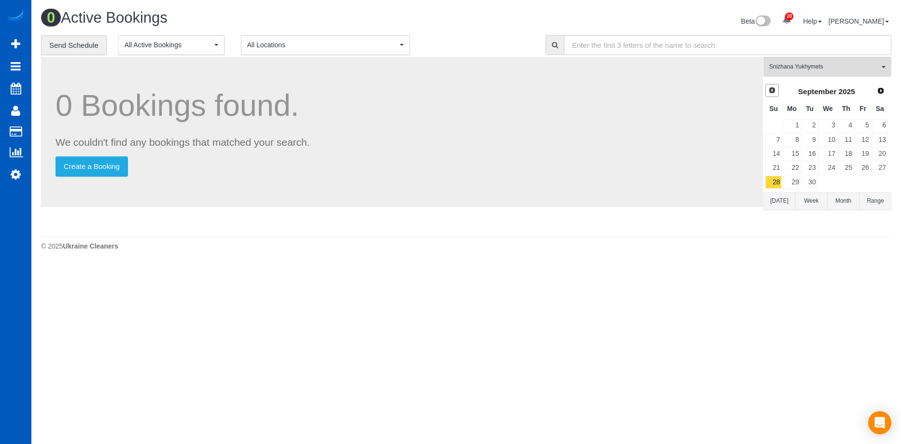
click at [771, 88] on span "Prev" at bounding box center [772, 90] width 8 height 8
click at [865, 178] on link "29" at bounding box center [863, 182] width 16 height 13
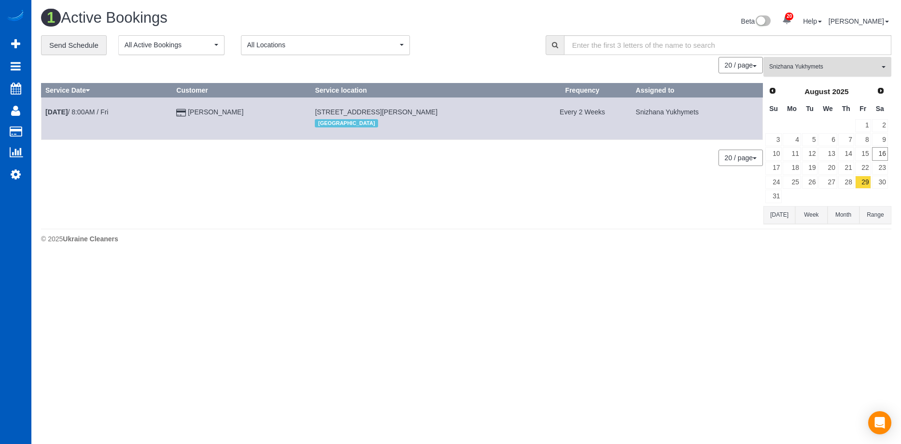
click at [805, 73] on button "Snizhana Yukhymets All Teams" at bounding box center [827, 67] width 128 height 20
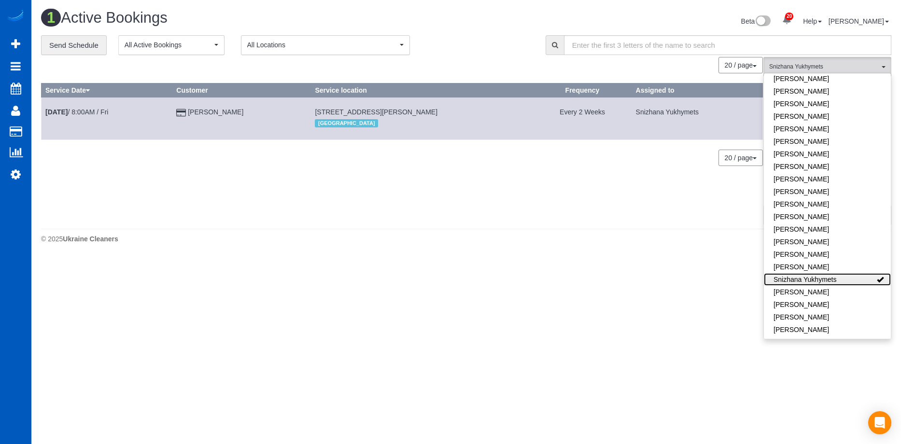
click at [841, 273] on link "Snizhana Yukhymets" at bounding box center [827, 279] width 127 height 13
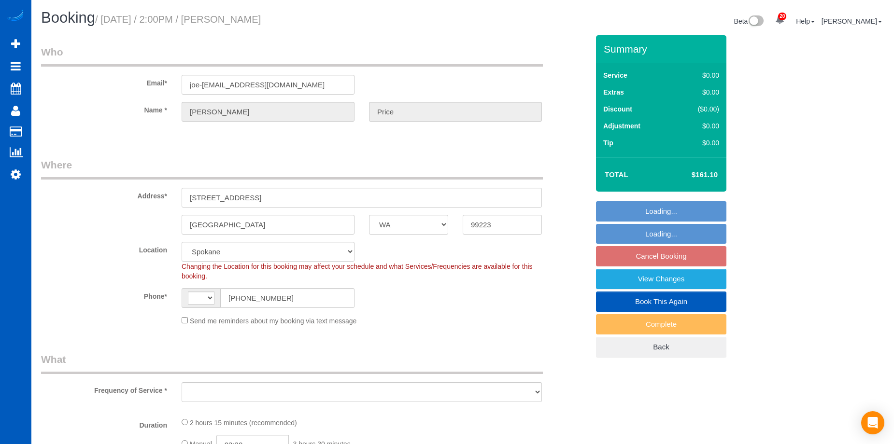
select select "WA"
select select "string:[GEOGRAPHIC_DATA]"
select select "object:933"
select select "spot1"
select select "object:938"
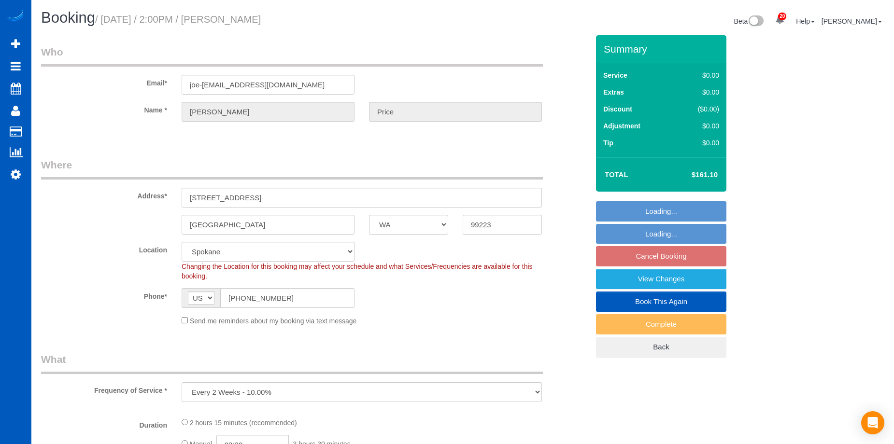
select select "199"
select select "1001"
select select "3"
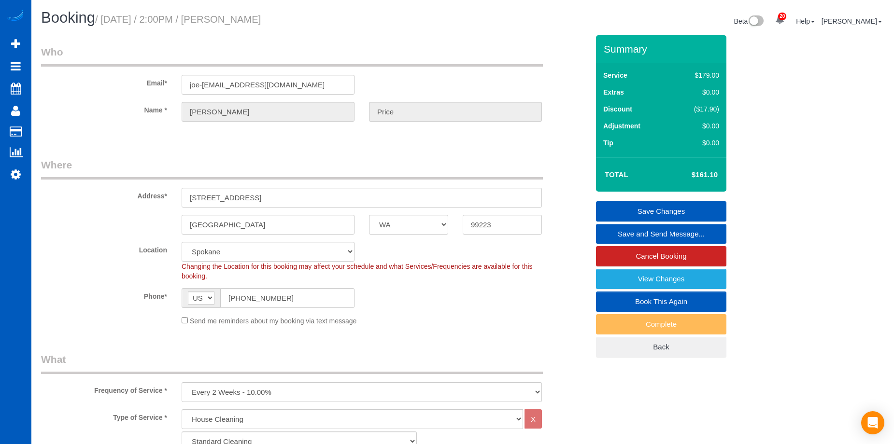
click at [616, 234] on link "Save and Send Message..." at bounding box center [661, 234] width 130 height 20
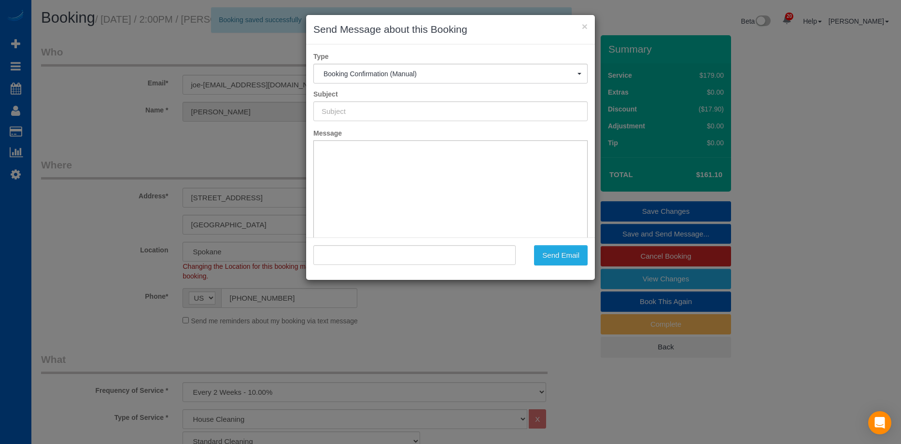
type input "Cleaning Service Confirmed!"
type input ""[PERSON_NAME]" <joe-[EMAIL_ADDRESS][DOMAIN_NAME]>"
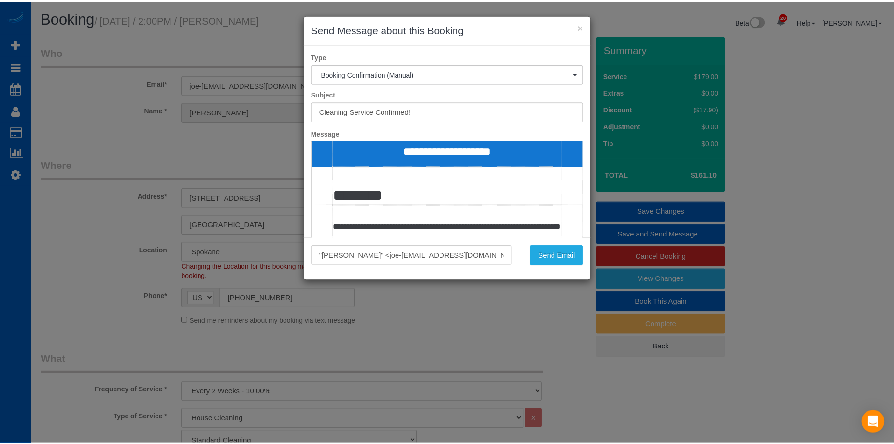
scroll to position [143, 0]
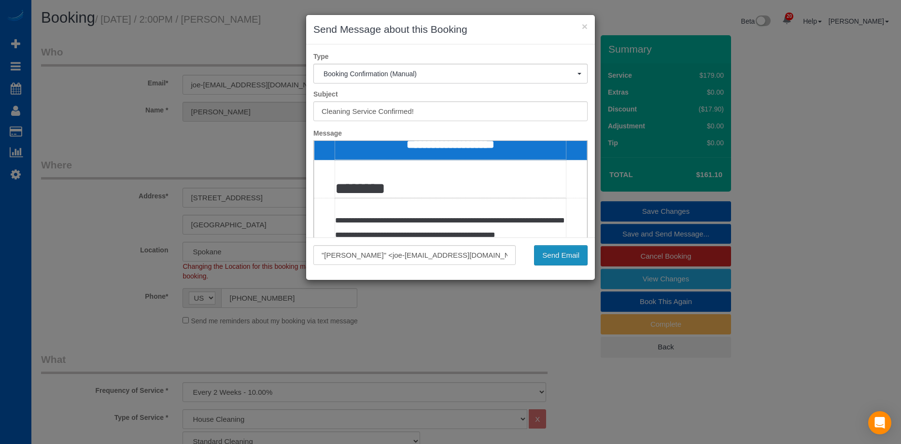
click at [555, 259] on button "Send Email" at bounding box center [561, 255] width 54 height 20
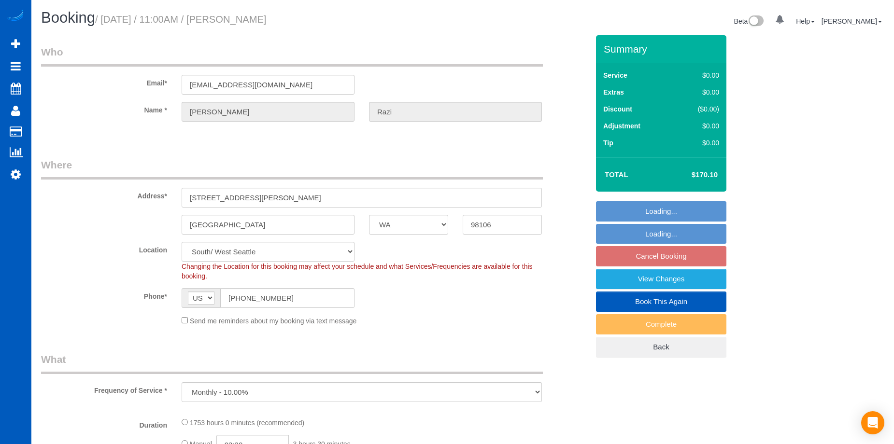
select select "WA"
select select "object:798"
select select "spot2"
select select "1001"
select select "3"
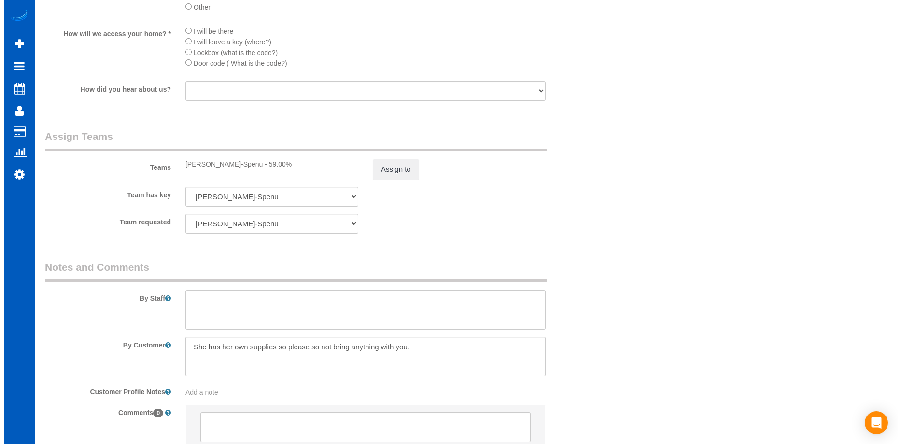
scroll to position [1048, 0]
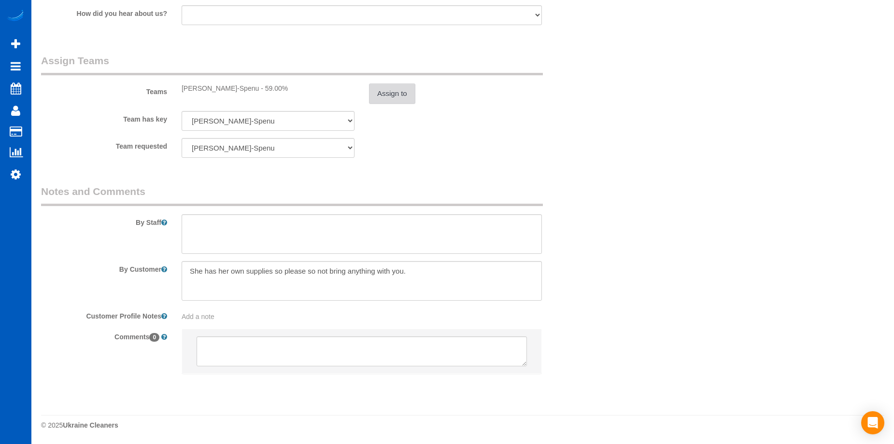
click at [386, 84] on button "Assign to" at bounding box center [392, 94] width 46 height 20
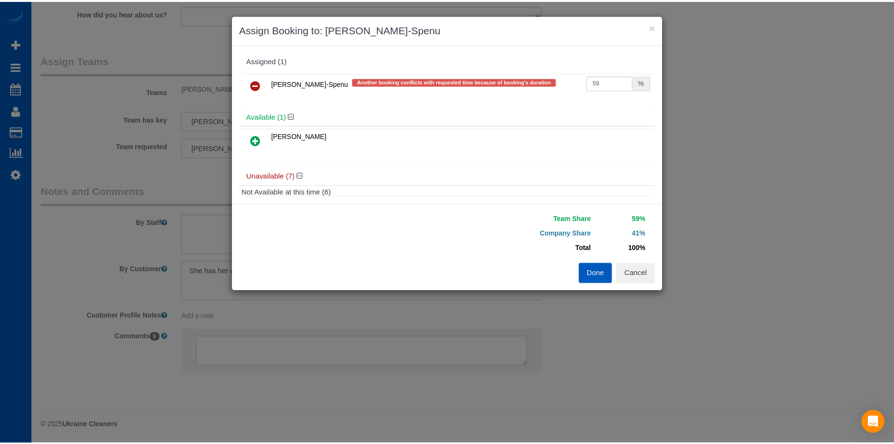
scroll to position [48, 0]
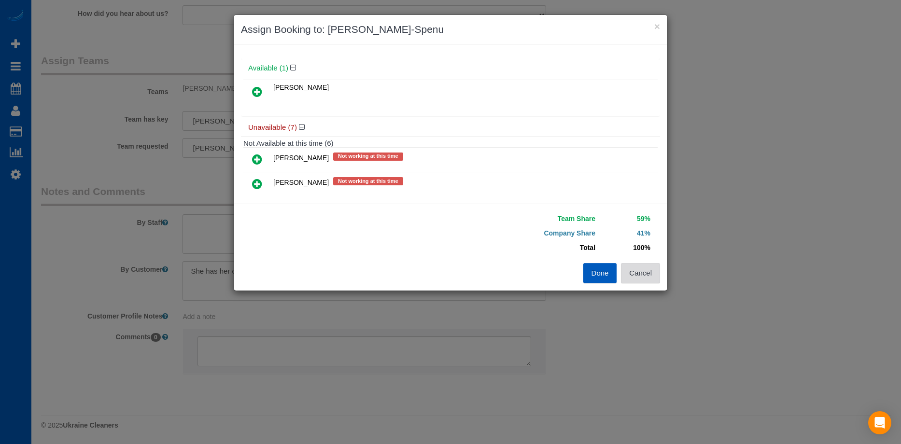
click at [651, 270] on button "Cancel" at bounding box center [640, 273] width 39 height 20
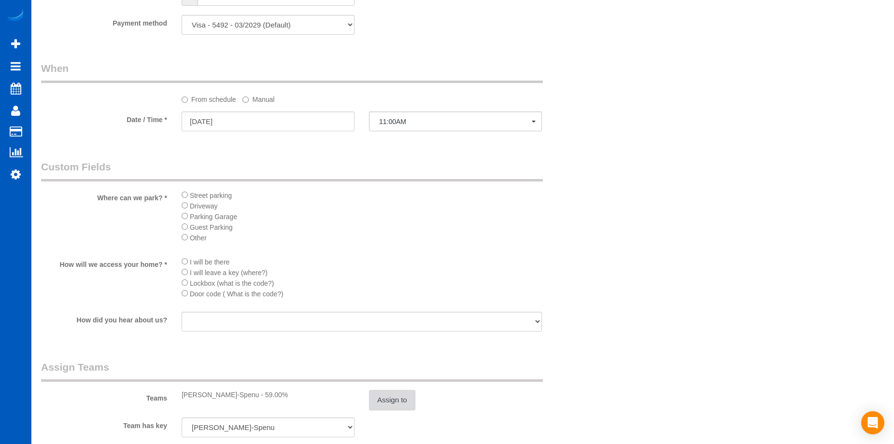
scroll to position [807, 0]
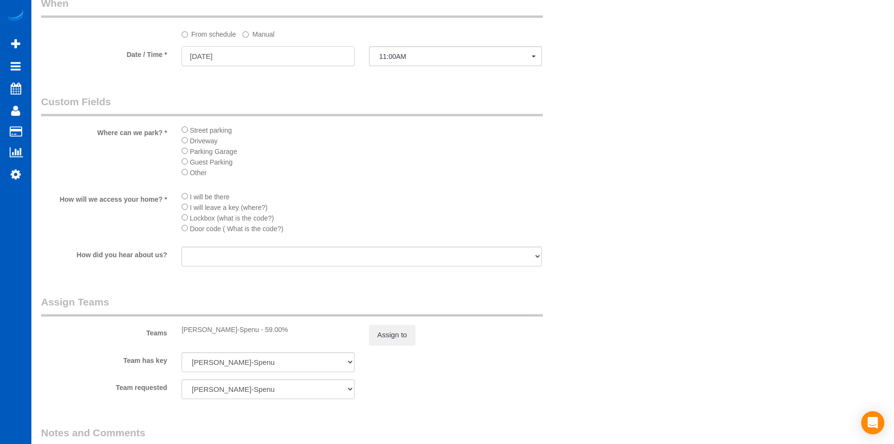
click at [284, 58] on input "08/23/2025" at bounding box center [268, 56] width 173 height 20
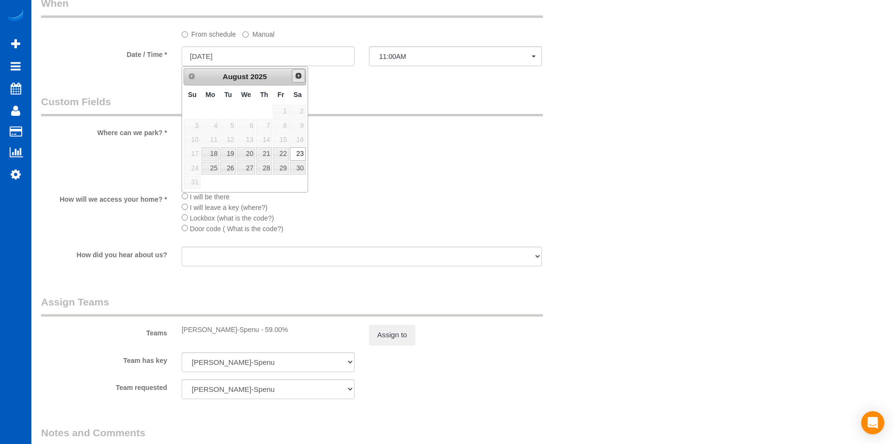
click at [296, 74] on span "Next" at bounding box center [298, 76] width 8 height 8
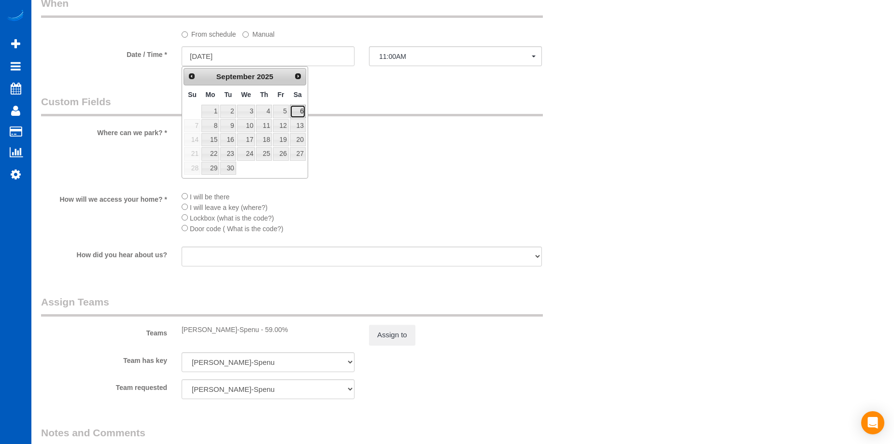
click at [294, 108] on link "6" at bounding box center [298, 111] width 16 height 13
type input "09/06/2025"
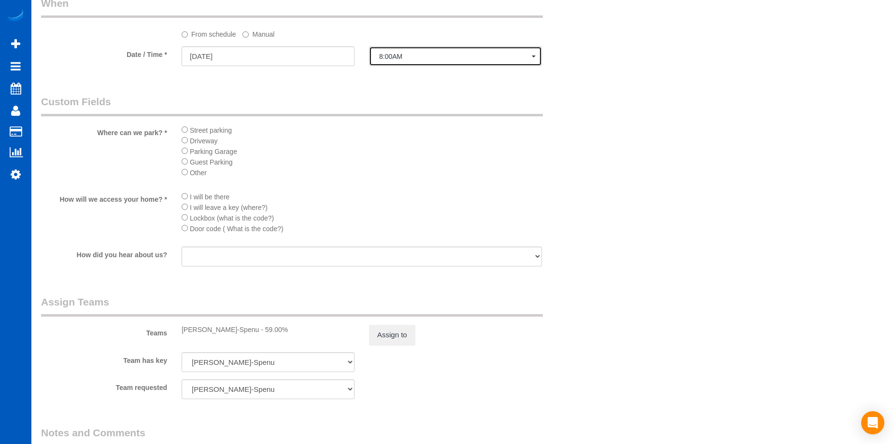
click at [416, 55] on span "8:00AM" at bounding box center [455, 57] width 153 height 8
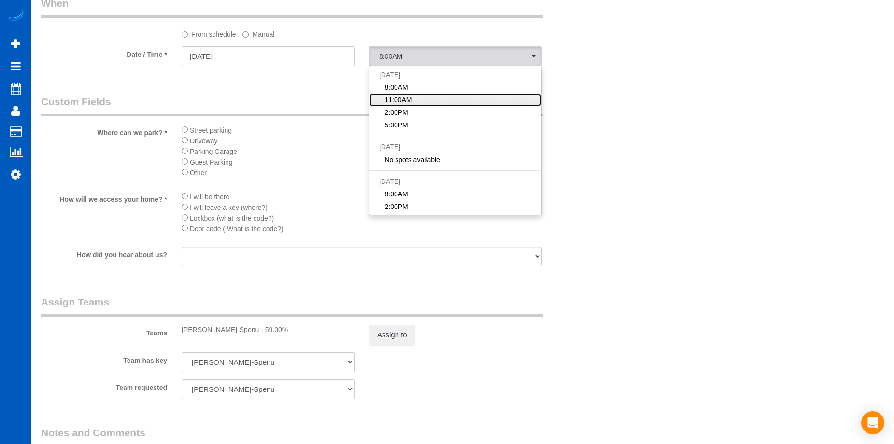
click at [418, 98] on link "11:00AM" at bounding box center [455, 100] width 172 height 13
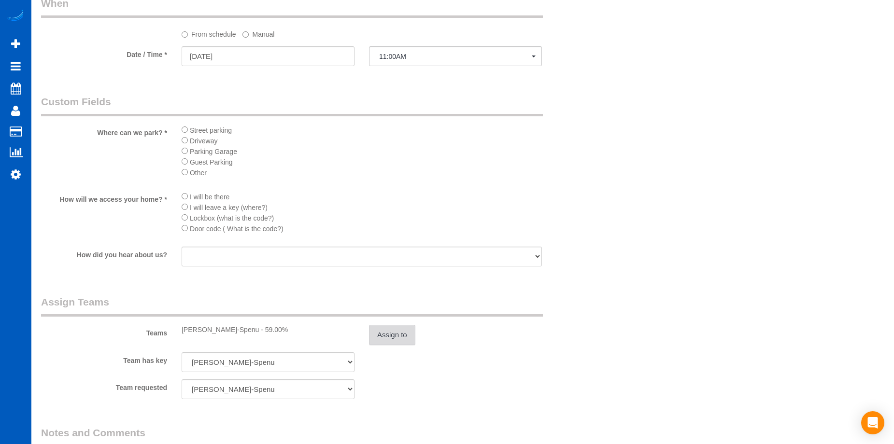
click at [397, 331] on button "Assign to" at bounding box center [392, 335] width 46 height 20
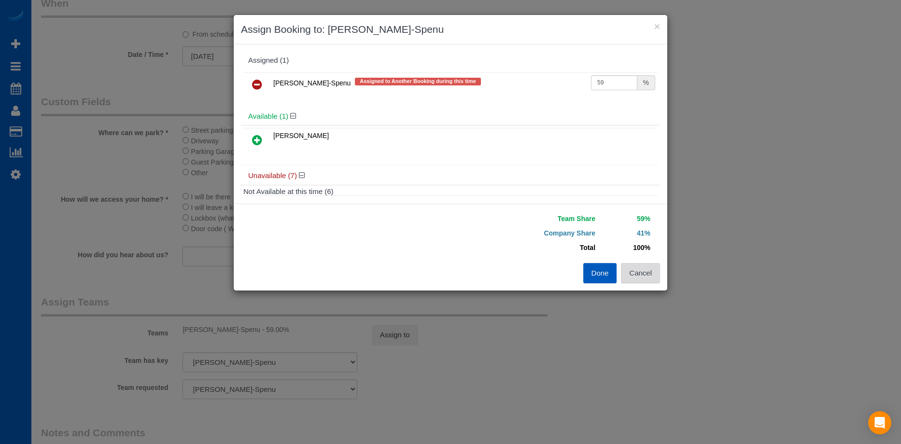
click at [642, 272] on button "Cancel" at bounding box center [640, 273] width 39 height 20
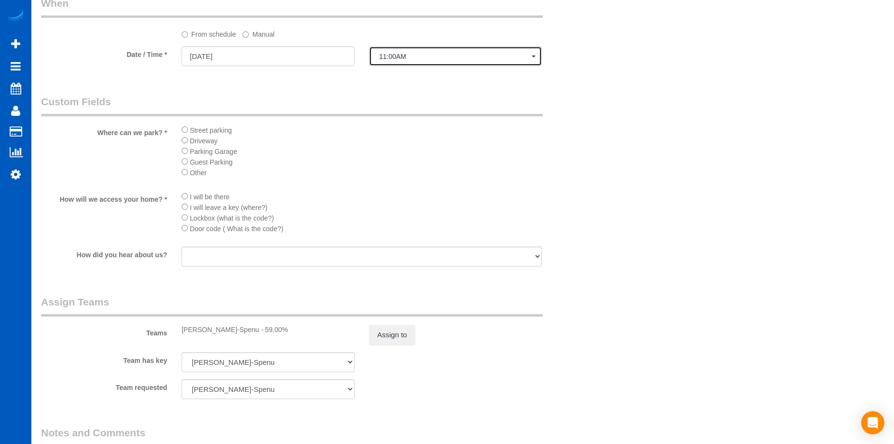
click at [479, 56] on span "11:00AM" at bounding box center [455, 57] width 153 height 8
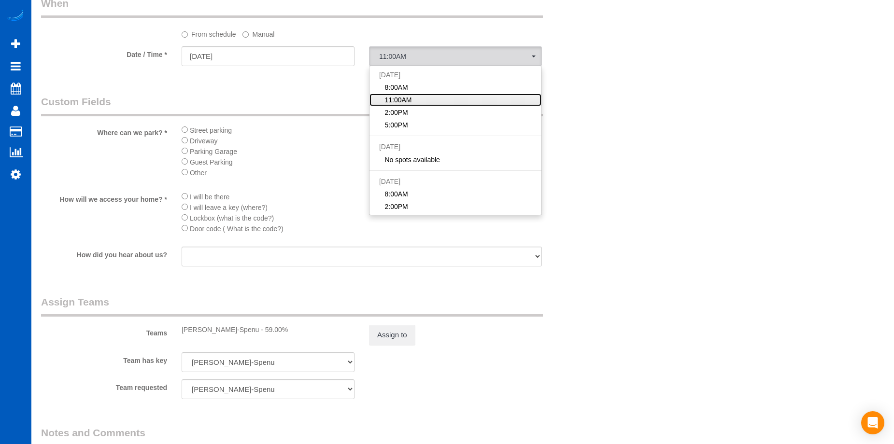
click at [458, 100] on link "11:00AM" at bounding box center [455, 100] width 172 height 13
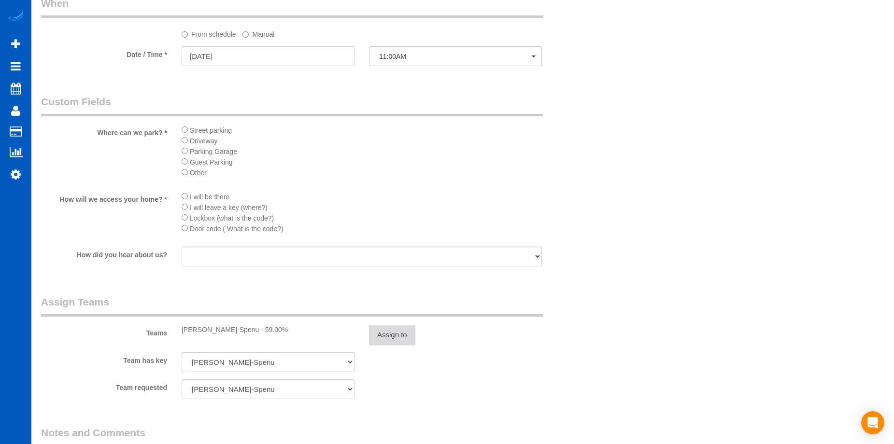
click at [394, 331] on button "Assign to" at bounding box center [392, 335] width 46 height 20
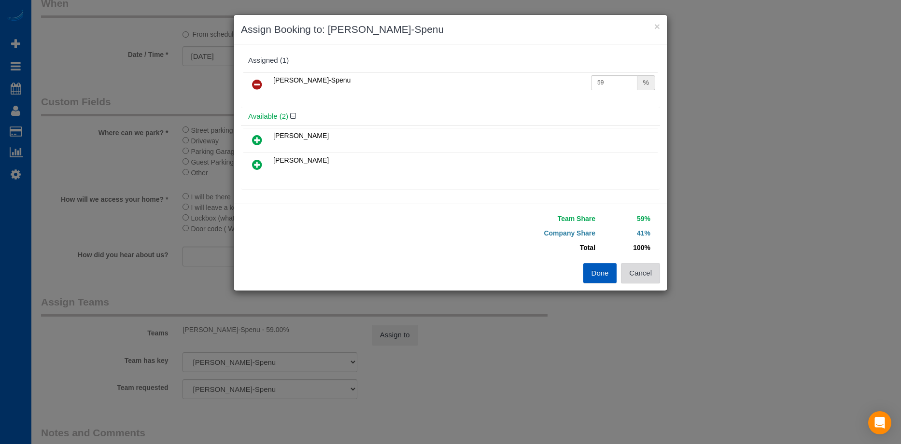
click at [643, 272] on button "Cancel" at bounding box center [640, 273] width 39 height 20
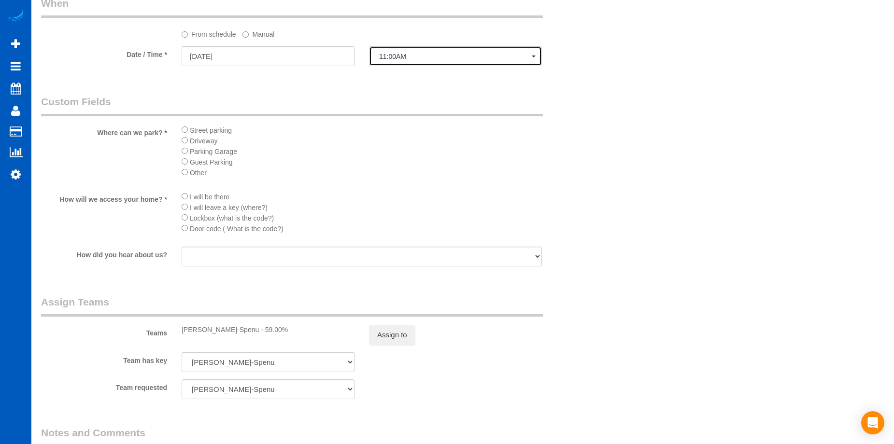
click at [470, 54] on span "11:00AM" at bounding box center [455, 57] width 153 height 8
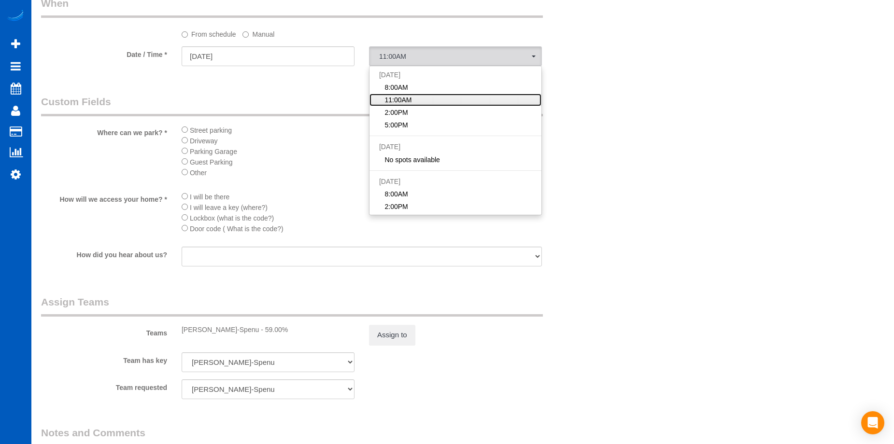
click at [442, 95] on link "11:00AM" at bounding box center [455, 100] width 172 height 13
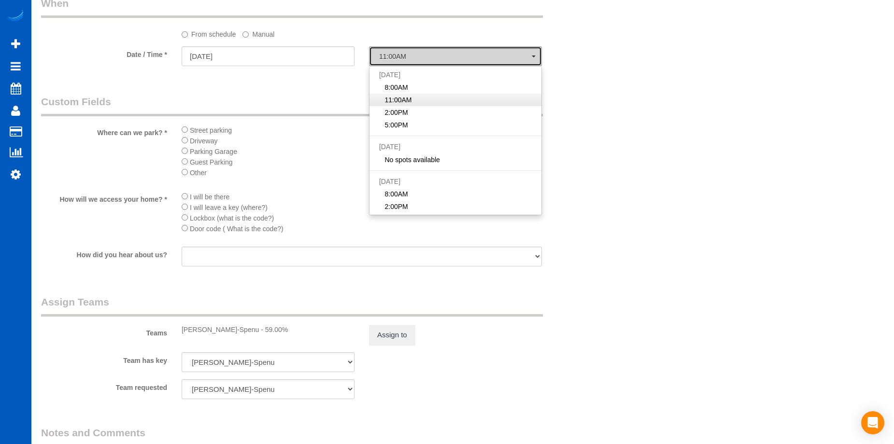
select select "spot18"
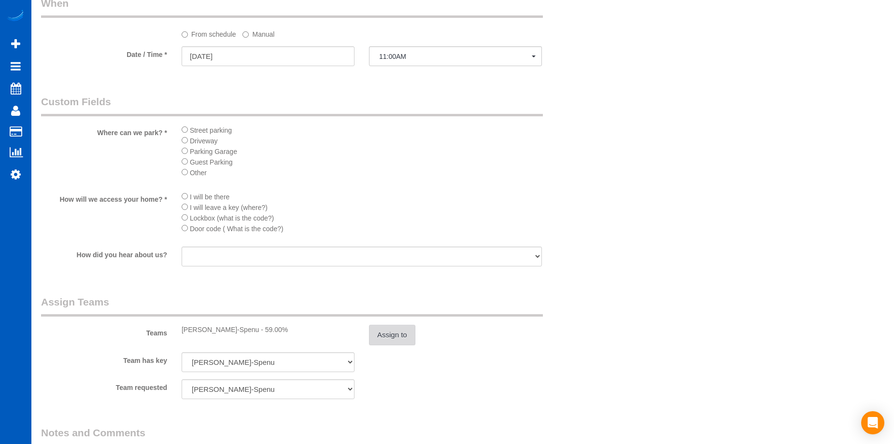
click at [393, 335] on button "Assign to" at bounding box center [392, 335] width 46 height 20
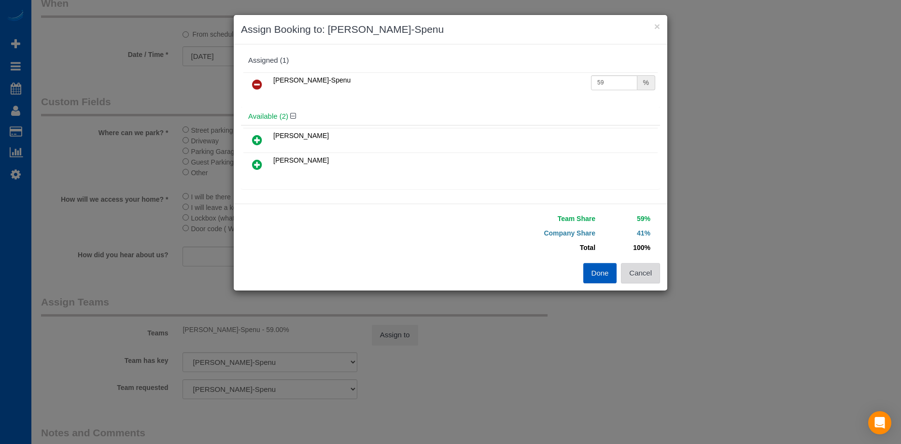
click at [643, 265] on button "Cancel" at bounding box center [640, 273] width 39 height 20
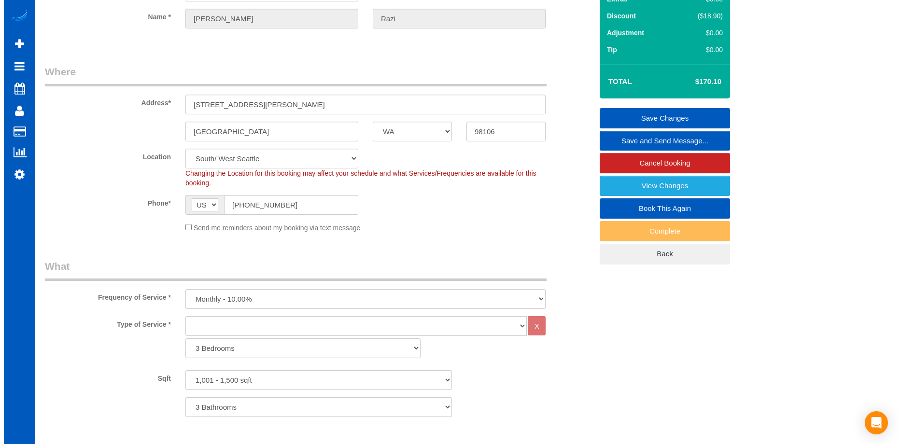
scroll to position [0, 0]
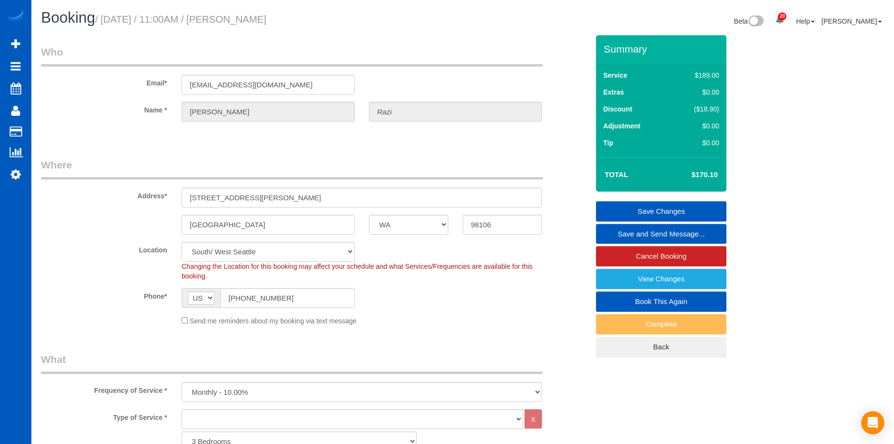
click at [626, 209] on link "Save Changes" at bounding box center [661, 211] width 130 height 20
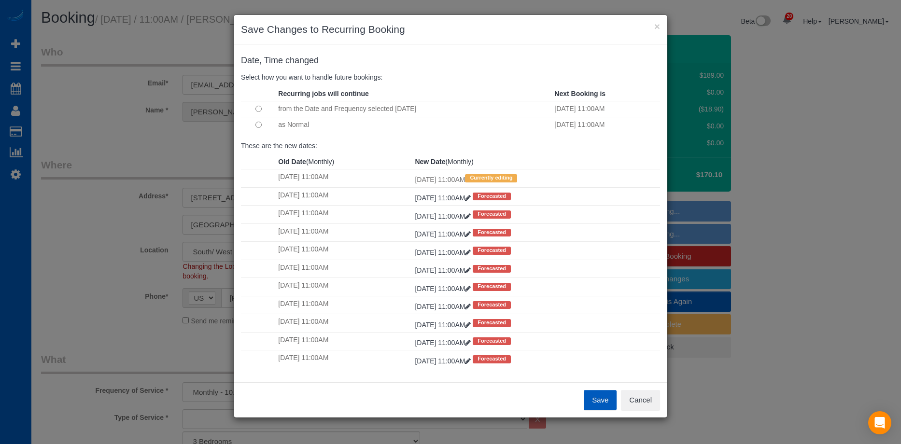
click at [595, 399] on button "Save" at bounding box center [600, 400] width 33 height 20
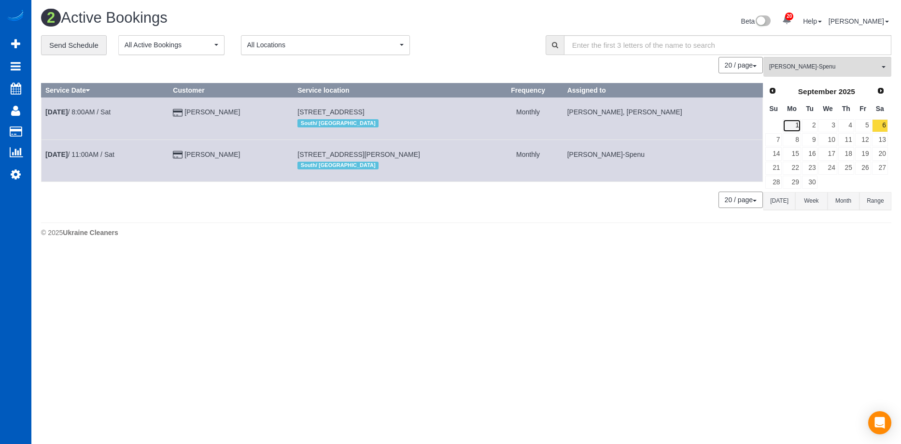
click at [795, 129] on link "1" at bounding box center [792, 125] width 18 height 13
click at [835, 68] on span "[PERSON_NAME]-Spenu" at bounding box center [824, 67] width 110 height 8
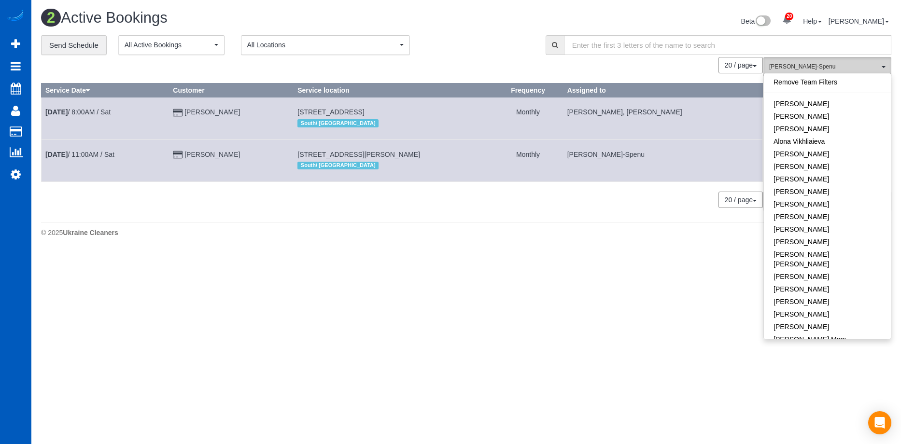
scroll to position [161, 0]
click at [848, 210] on link "[PERSON_NAME]-Spenu" at bounding box center [827, 216] width 127 height 13
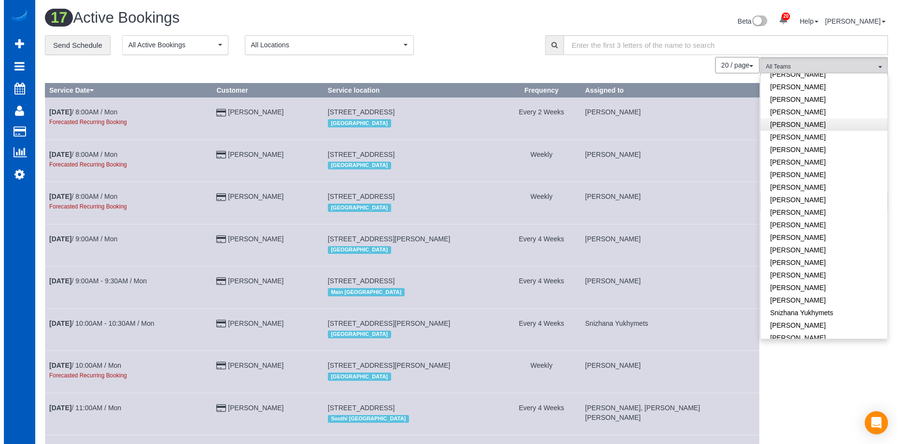
scroll to position [596, 0]
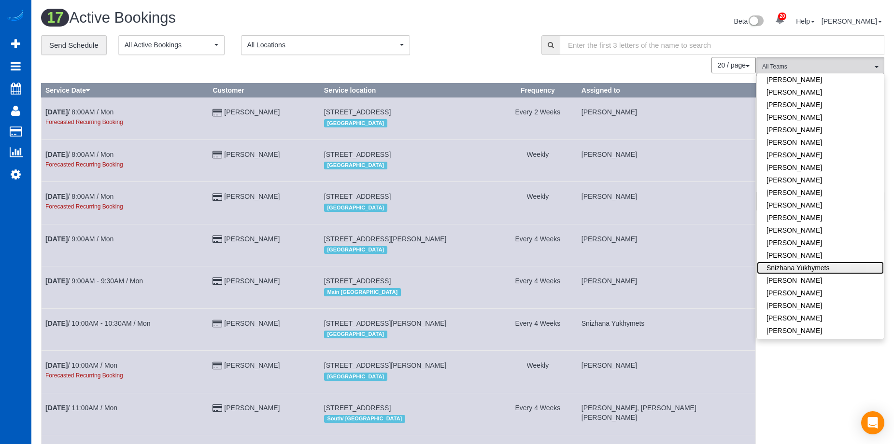
click at [830, 262] on link "Snizhana Yukhymets" at bounding box center [819, 268] width 127 height 13
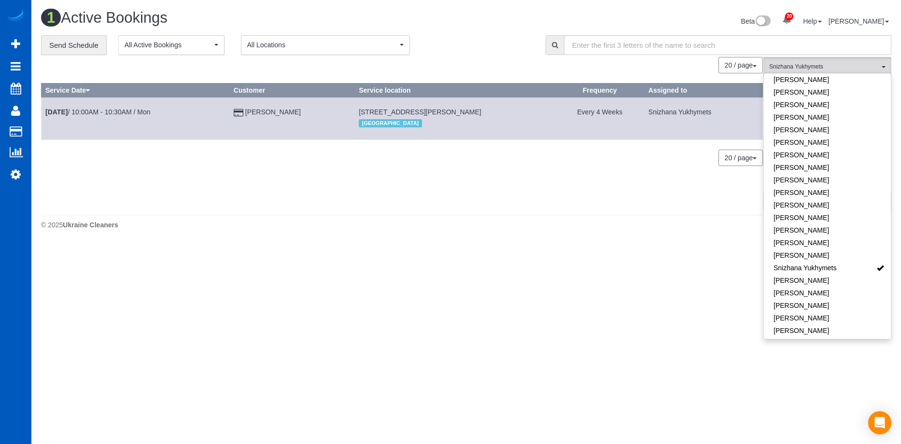
click at [496, 27] on div "Beta 20 Your Notifications You have 0 alerts × You have 7 to charge for 08/13/2…" at bounding box center [682, 23] width 433 height 26
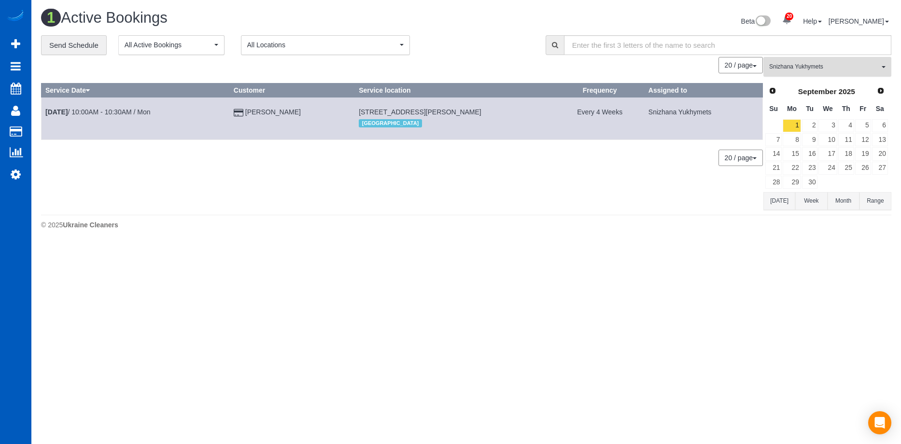
click at [771, 76] on button "Snizhana Yukhymets All Teams" at bounding box center [827, 67] width 128 height 20
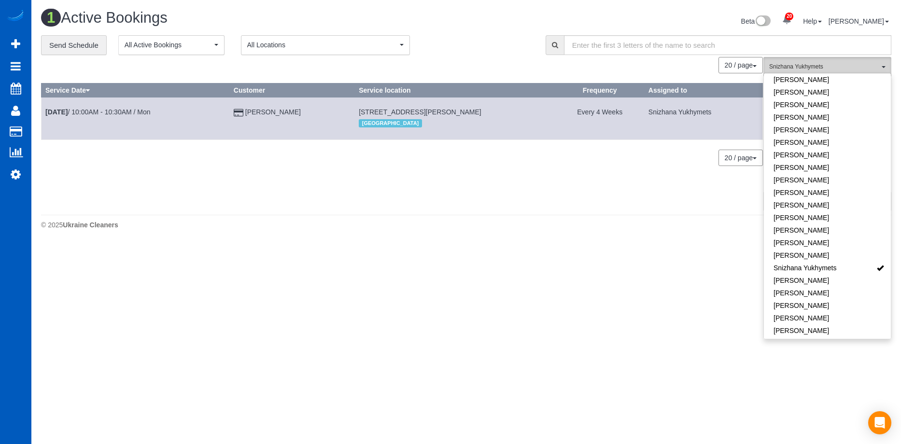
click at [779, 65] on span "Snizhana Yukhymets" at bounding box center [824, 67] width 110 height 8
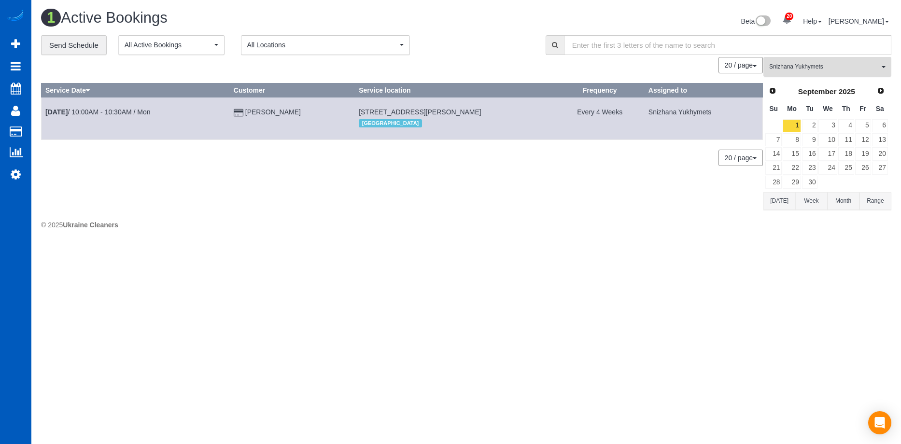
click at [784, 67] on span "Snizhana Yukhymets" at bounding box center [824, 67] width 110 height 8
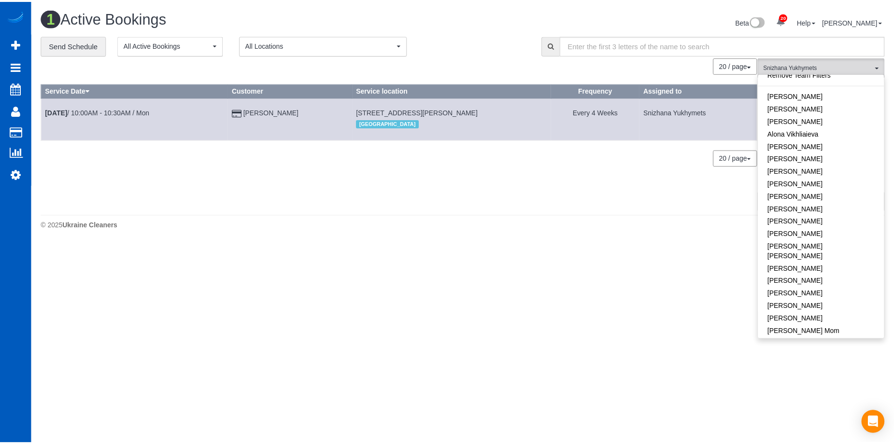
scroll to position [0, 0]
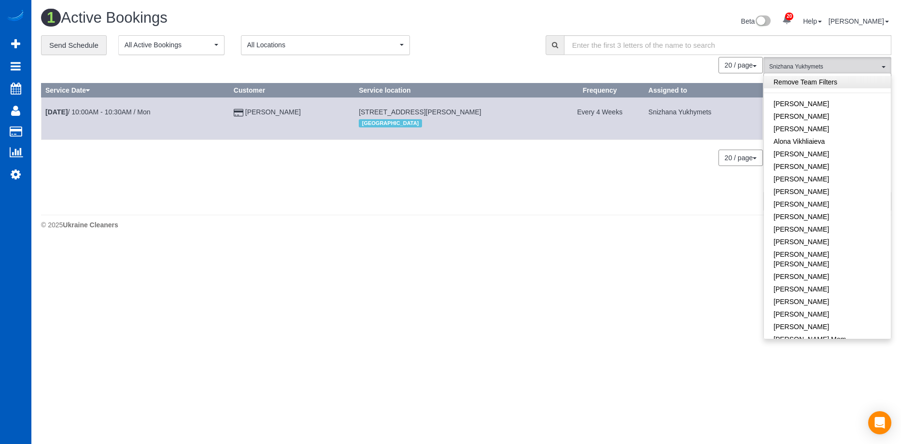
click at [840, 80] on link "Remove Team Filters" at bounding box center [827, 82] width 127 height 13
click at [655, 16] on div "Beta 20 Your Notifications You have 0 alerts × You have 7 to charge for 08/13/2…" at bounding box center [682, 23] width 433 height 26
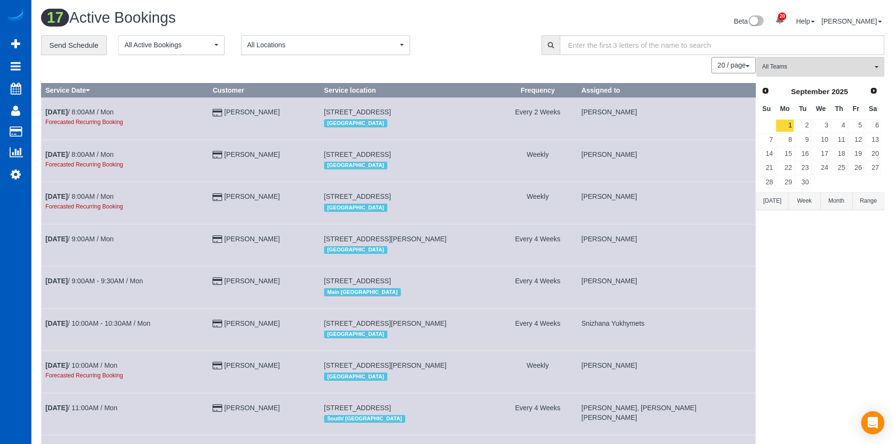
click at [774, 94] on div "September 2025" at bounding box center [818, 92] width 89 height 14
click at [762, 93] on span "Prev" at bounding box center [765, 90] width 8 height 8
click at [844, 182] on link "28" at bounding box center [839, 182] width 16 height 13
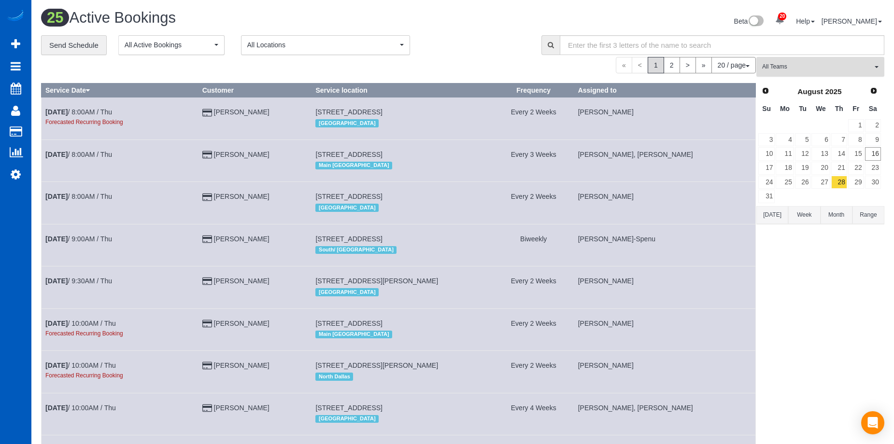
click at [784, 70] on span "All Teams" at bounding box center [817, 67] width 110 height 8
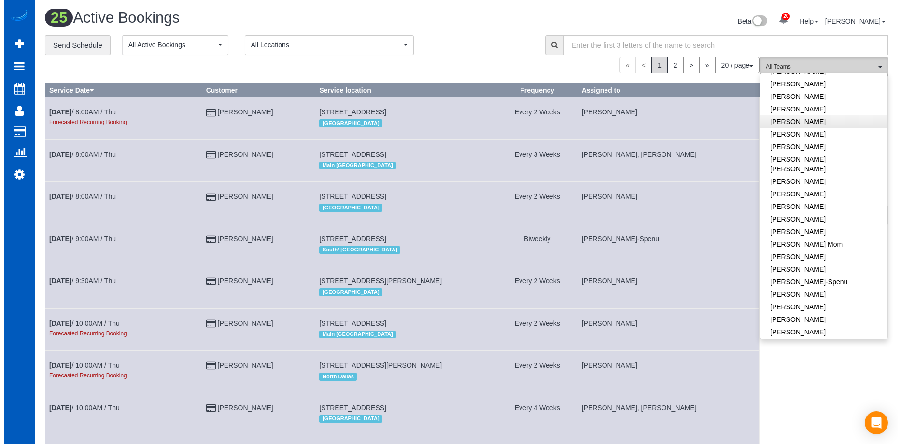
scroll to position [97, 0]
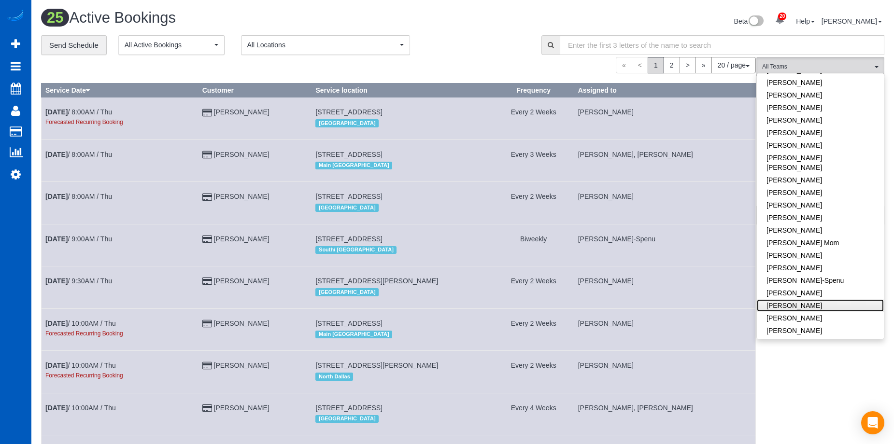
click at [824, 299] on link "Ivanna Markintovych" at bounding box center [819, 305] width 127 height 13
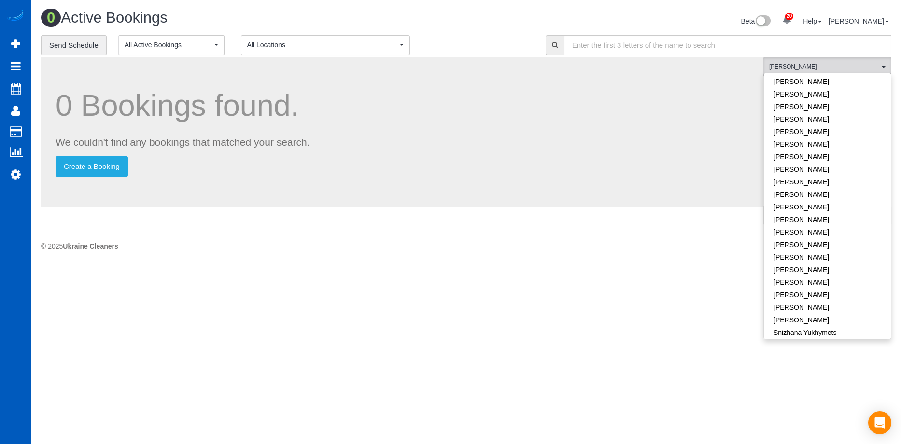
scroll to position [579, 0]
click at [843, 303] on link "[PERSON_NAME]" at bounding box center [827, 309] width 127 height 13
click at [842, 303] on link "[PERSON_NAME]" at bounding box center [827, 309] width 127 height 13
click at [844, 291] on link "Tamara Serdechna" at bounding box center [827, 297] width 127 height 13
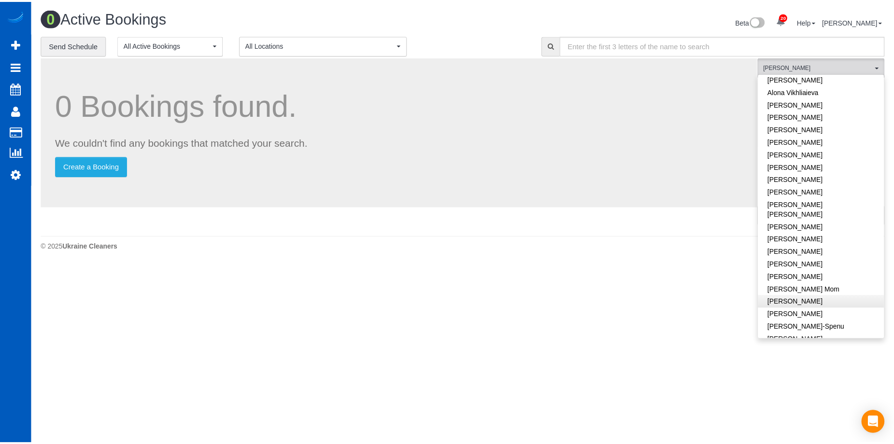
scroll to position [97, 0]
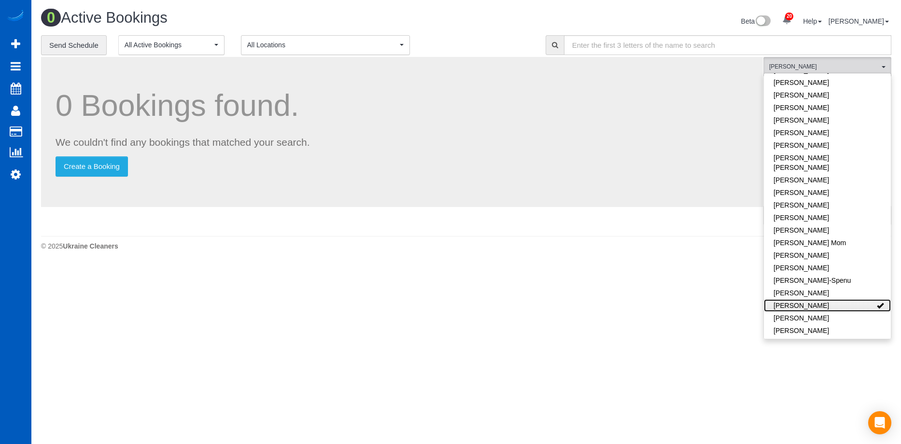
click at [854, 299] on link "Ivanna Markintovych" at bounding box center [827, 305] width 127 height 13
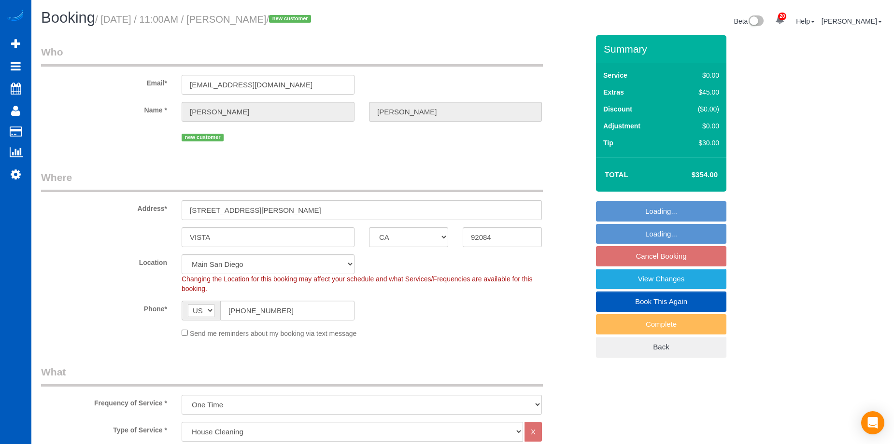
select select "CA"
select select "199"
select select "number:8"
select select "object:1077"
select select "spot1"
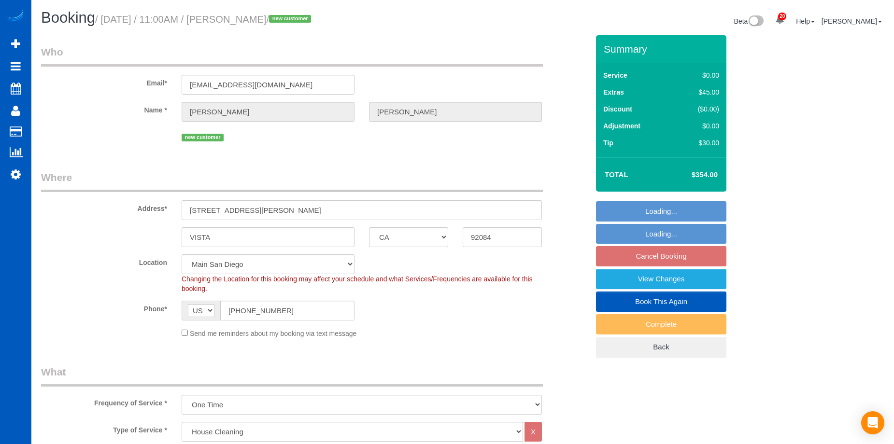
select select "1001"
select select "2"
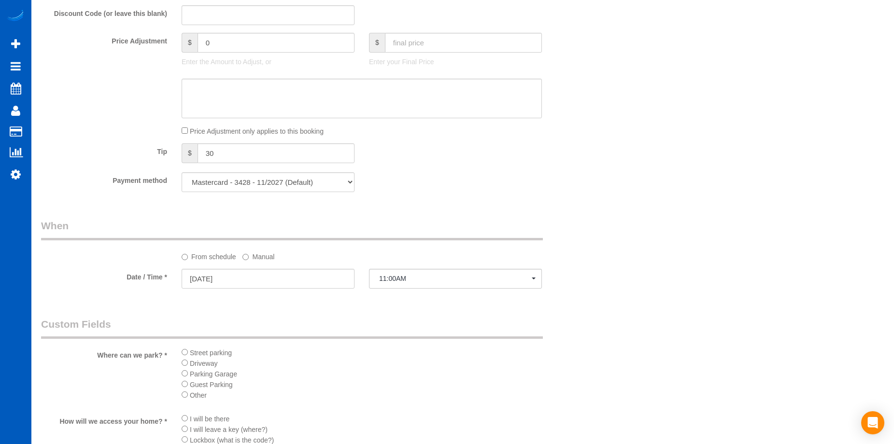
scroll to position [772, 0]
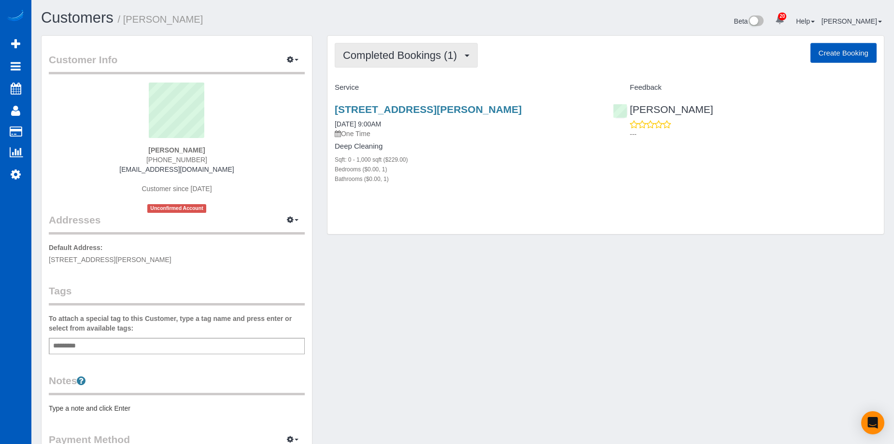
click at [405, 47] on button "Completed Bookings (1)" at bounding box center [406, 55] width 143 height 25
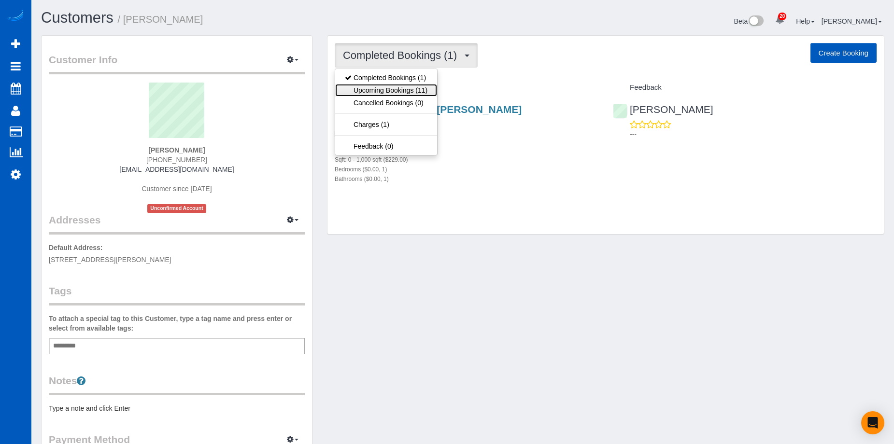
click at [399, 91] on link "Upcoming Bookings (11)" at bounding box center [386, 90] width 102 height 13
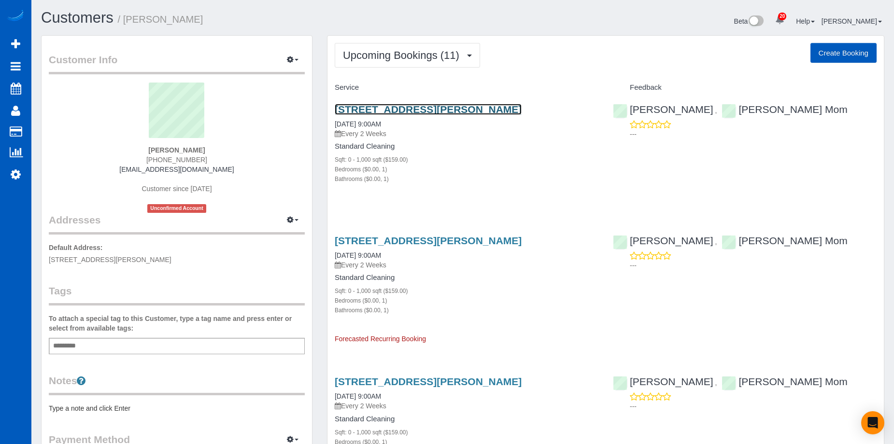
click at [416, 105] on link "[STREET_ADDRESS][PERSON_NAME]" at bounding box center [428, 109] width 187 height 11
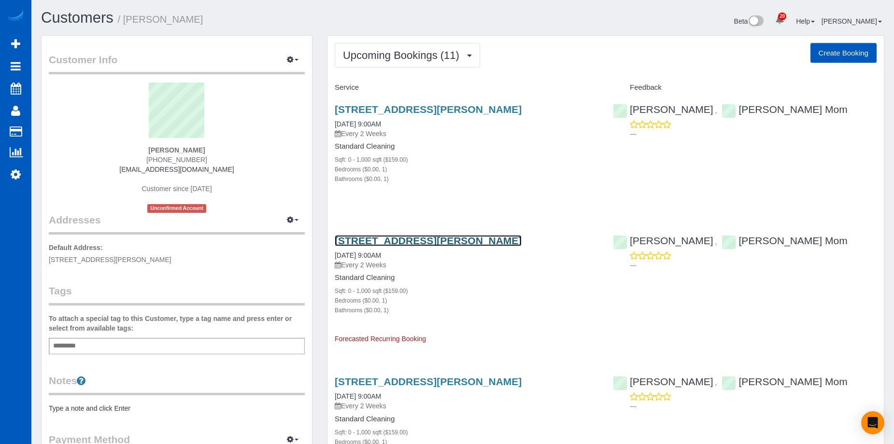
click at [444, 238] on link "[STREET_ADDRESS][PERSON_NAME]" at bounding box center [428, 240] width 187 height 11
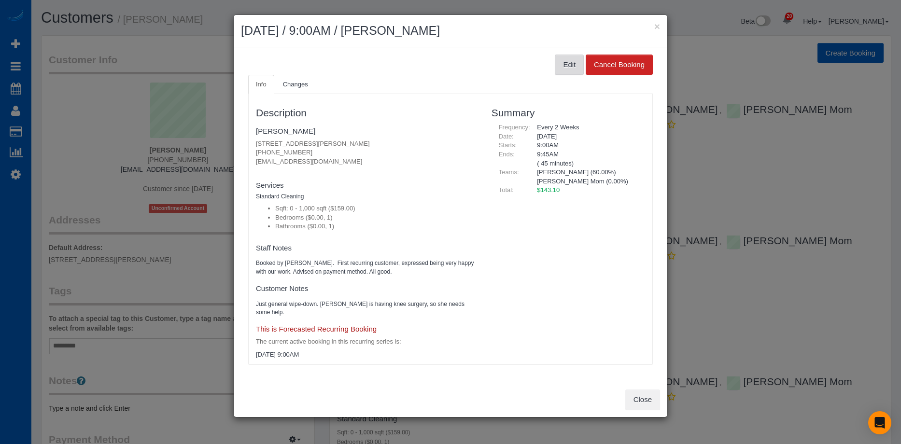
click at [571, 55] on button "Edit" at bounding box center [569, 65] width 29 height 20
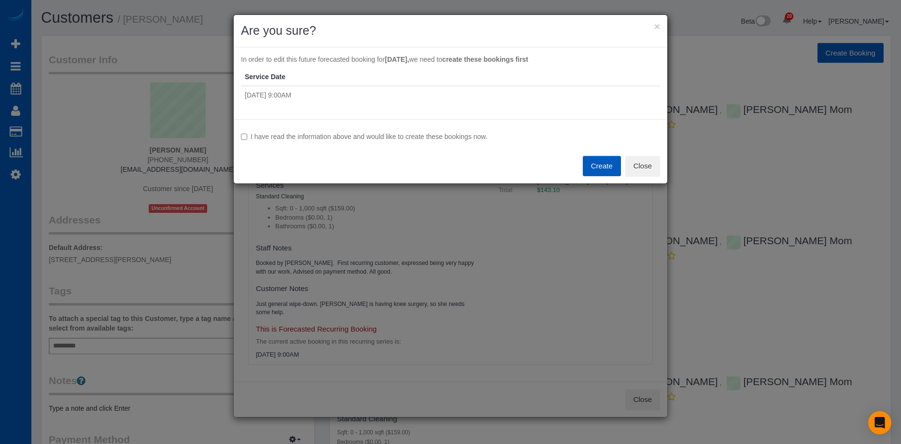
click at [599, 164] on button "Create" at bounding box center [602, 166] width 38 height 20
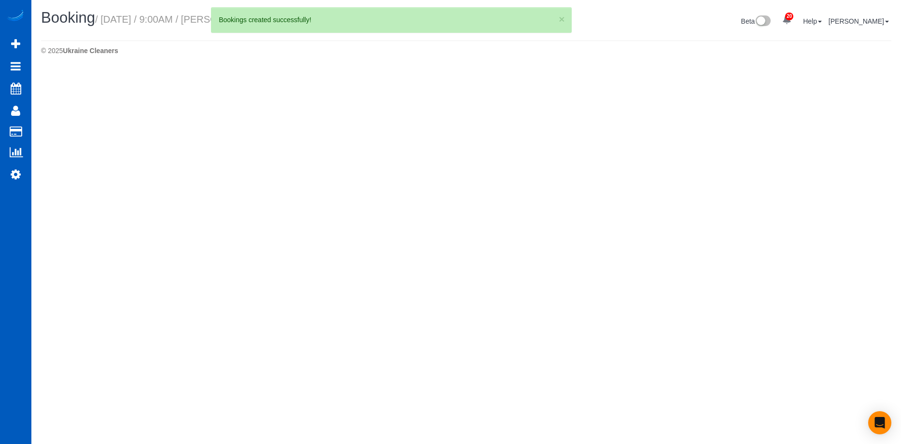
select select "CA"
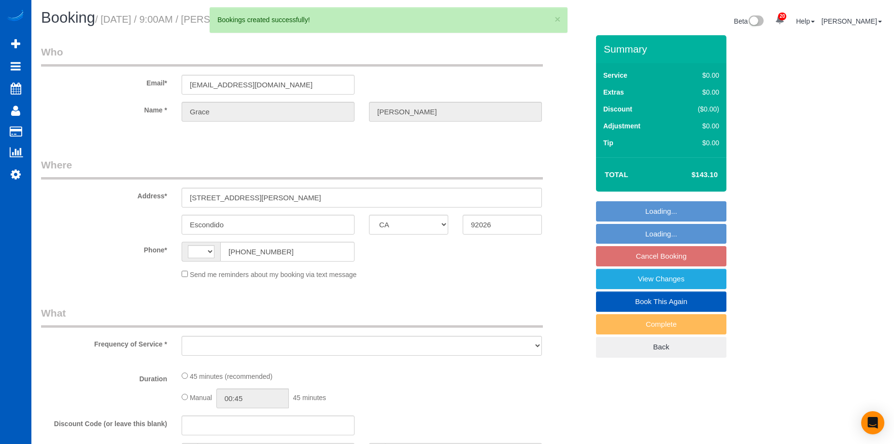
select select "string:[GEOGRAPHIC_DATA]"
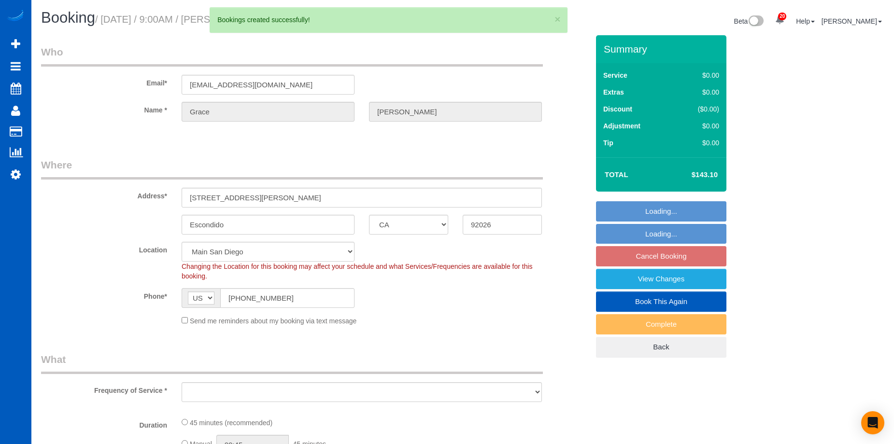
select select "object:1766"
select select "string:fspay-94143520-8be6-4bf8-b2c4-f26efbfe386d"
select select "199"
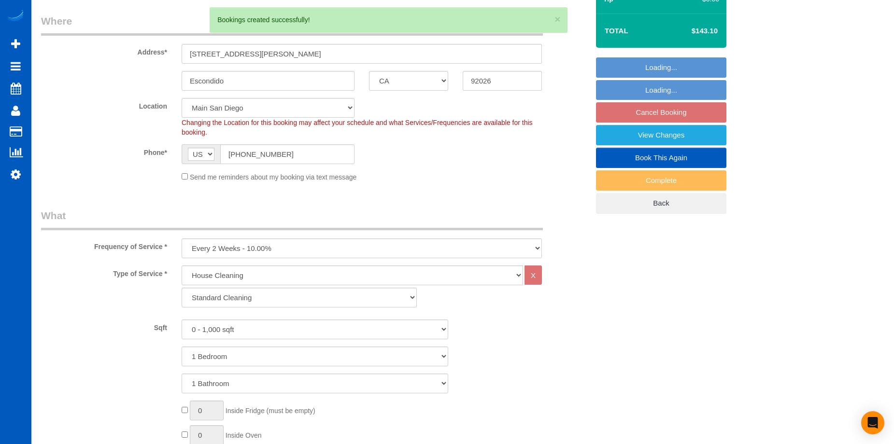
select select "object:1931"
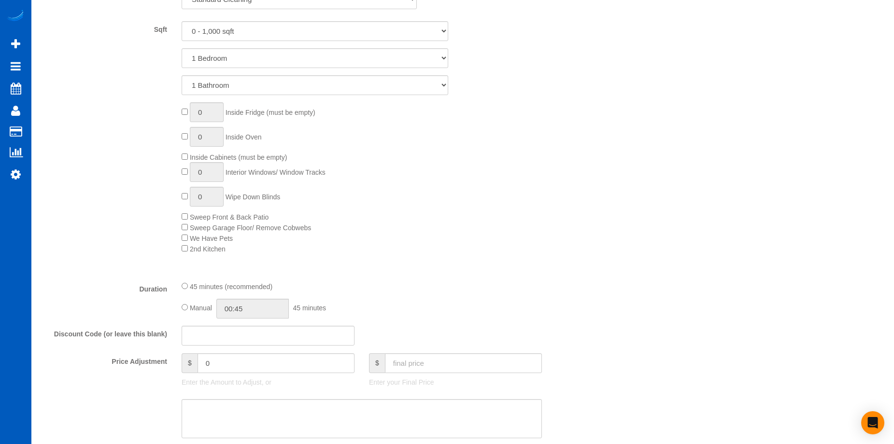
scroll to position [579, 0]
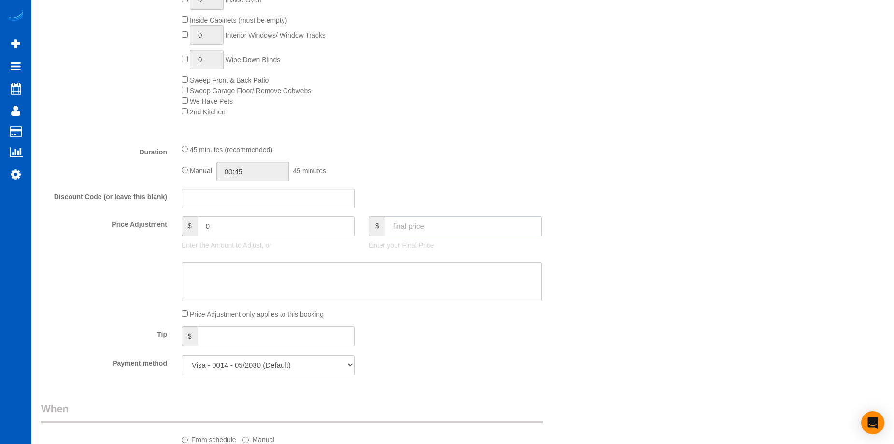
click at [450, 231] on input "text" at bounding box center [463, 226] width 157 height 20
type input "120"
click at [375, 272] on textarea at bounding box center [362, 282] width 360 height 40
type input "-23.1"
click at [180, 314] on div "Price Adjustment only applies to this booking" at bounding box center [361, 313] width 375 height 11
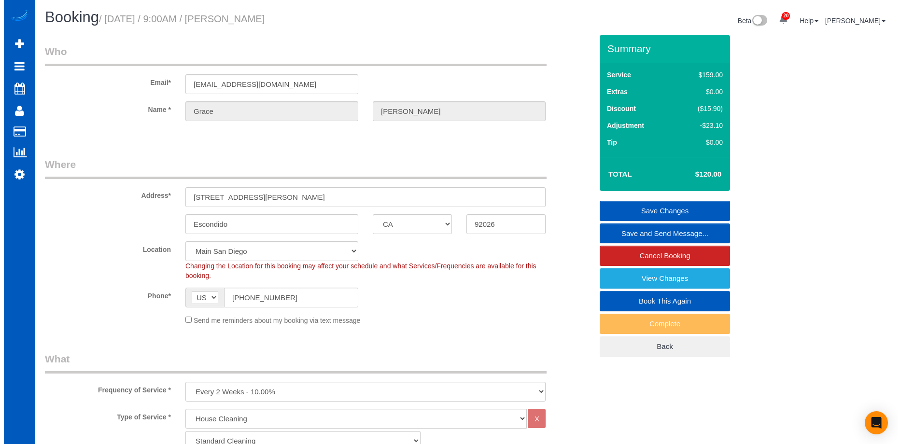
scroll to position [0, 0]
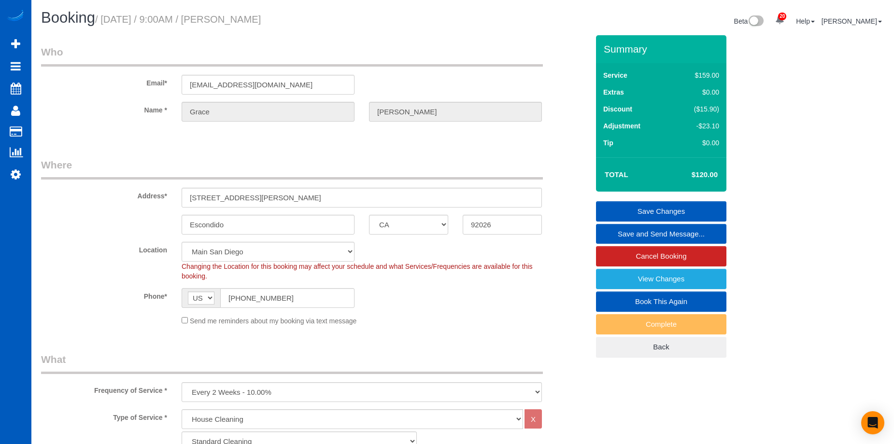
click at [624, 206] on link "Save Changes" at bounding box center [661, 211] width 130 height 20
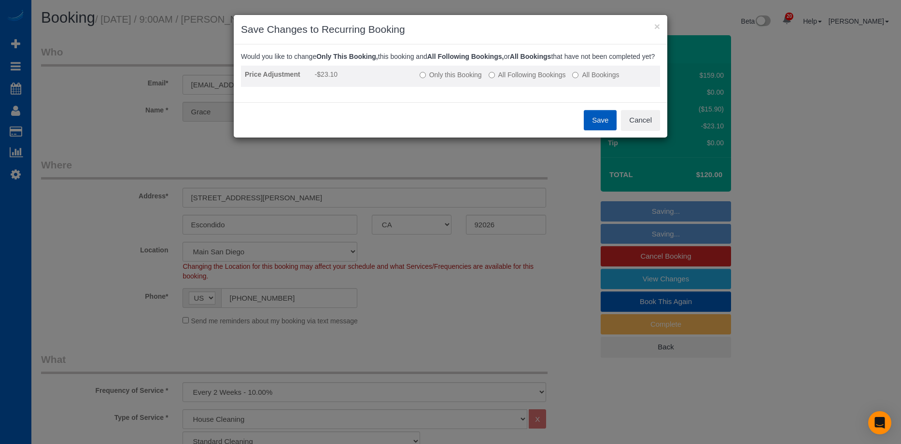
click at [505, 80] on label "All Following Bookings" at bounding box center [527, 75] width 77 height 10
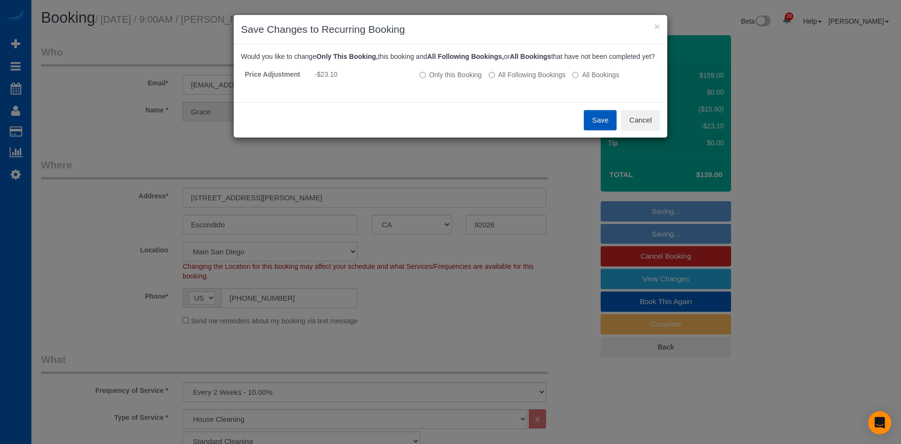
click at [594, 130] on button "Save" at bounding box center [600, 120] width 33 height 20
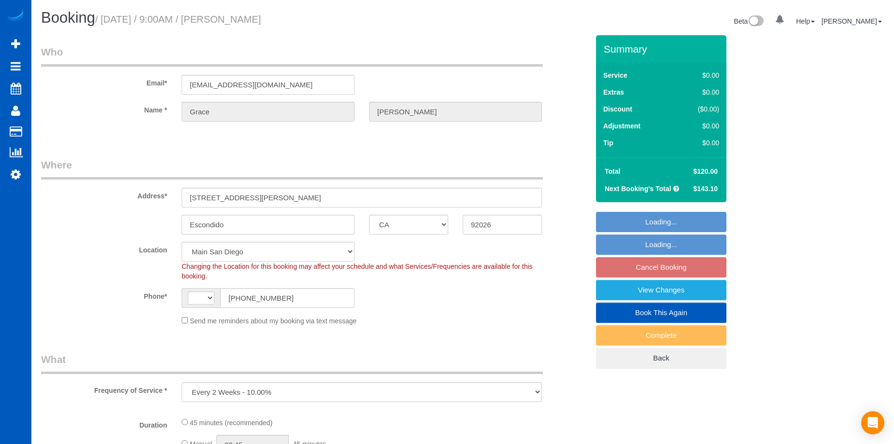
select select "CA"
select select "object:497"
select select "string:[GEOGRAPHIC_DATA]"
select select "199"
select select "CA"
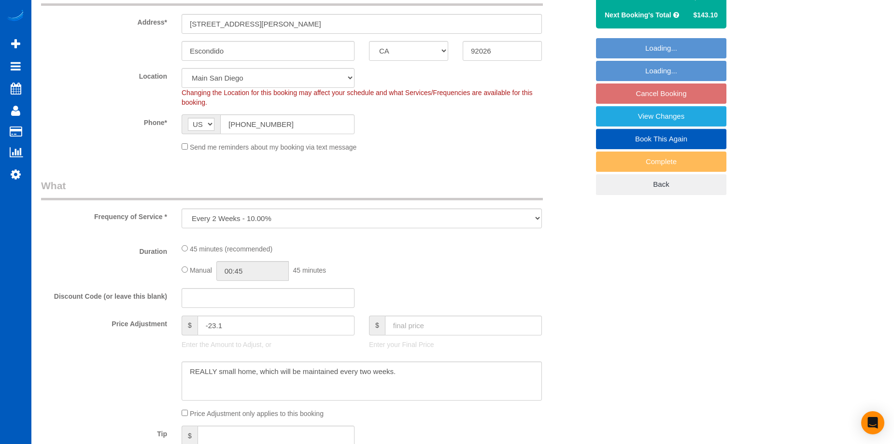
select select "object:804"
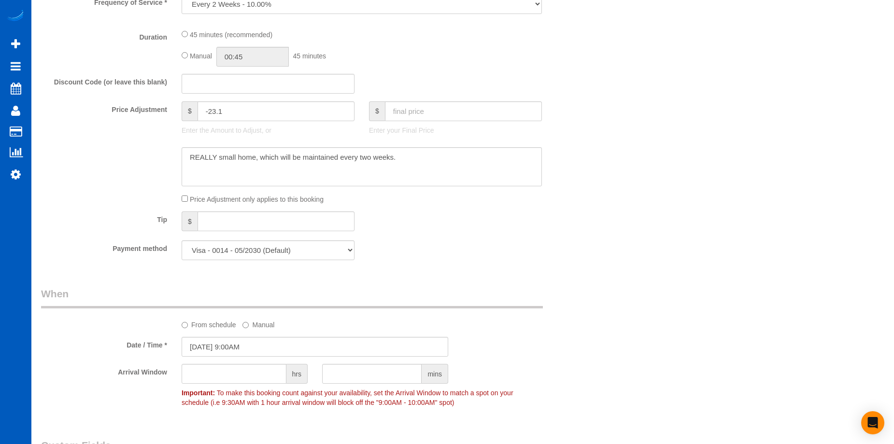
select select "199"
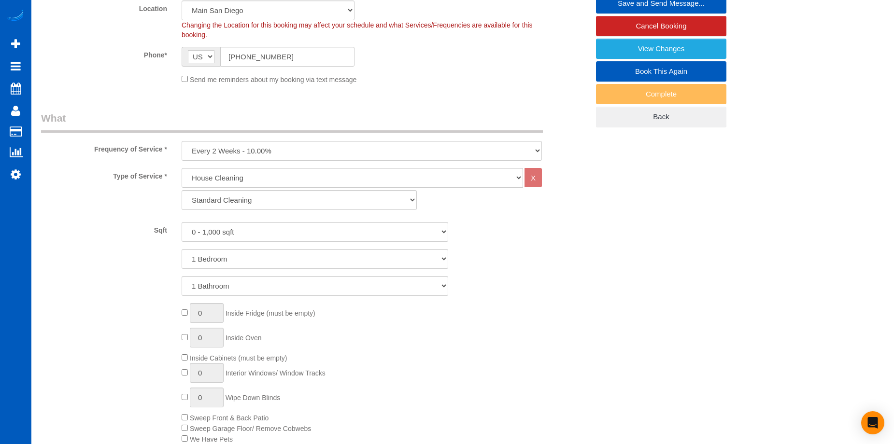
scroll to position [97, 0]
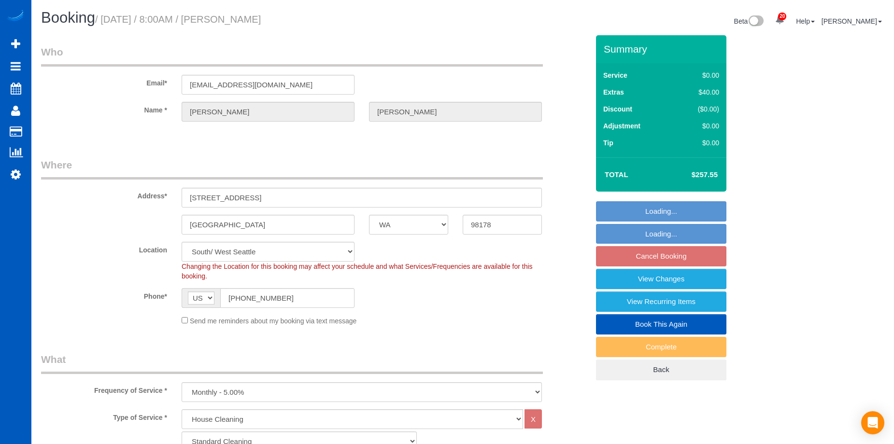
select select "WA"
select select "199"
select select "number:8"
select select "object:1185"
select select "spot1"
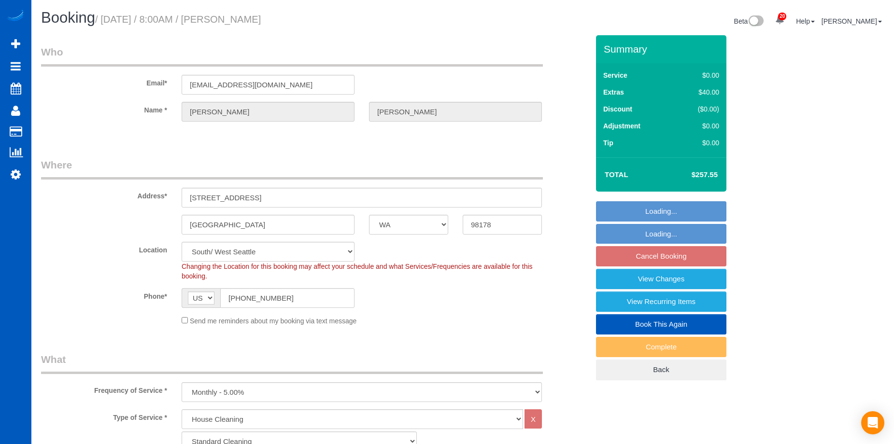
select select "2001"
select select "4"
select select "3"
